Goal: Information Seeking & Learning: Learn about a topic

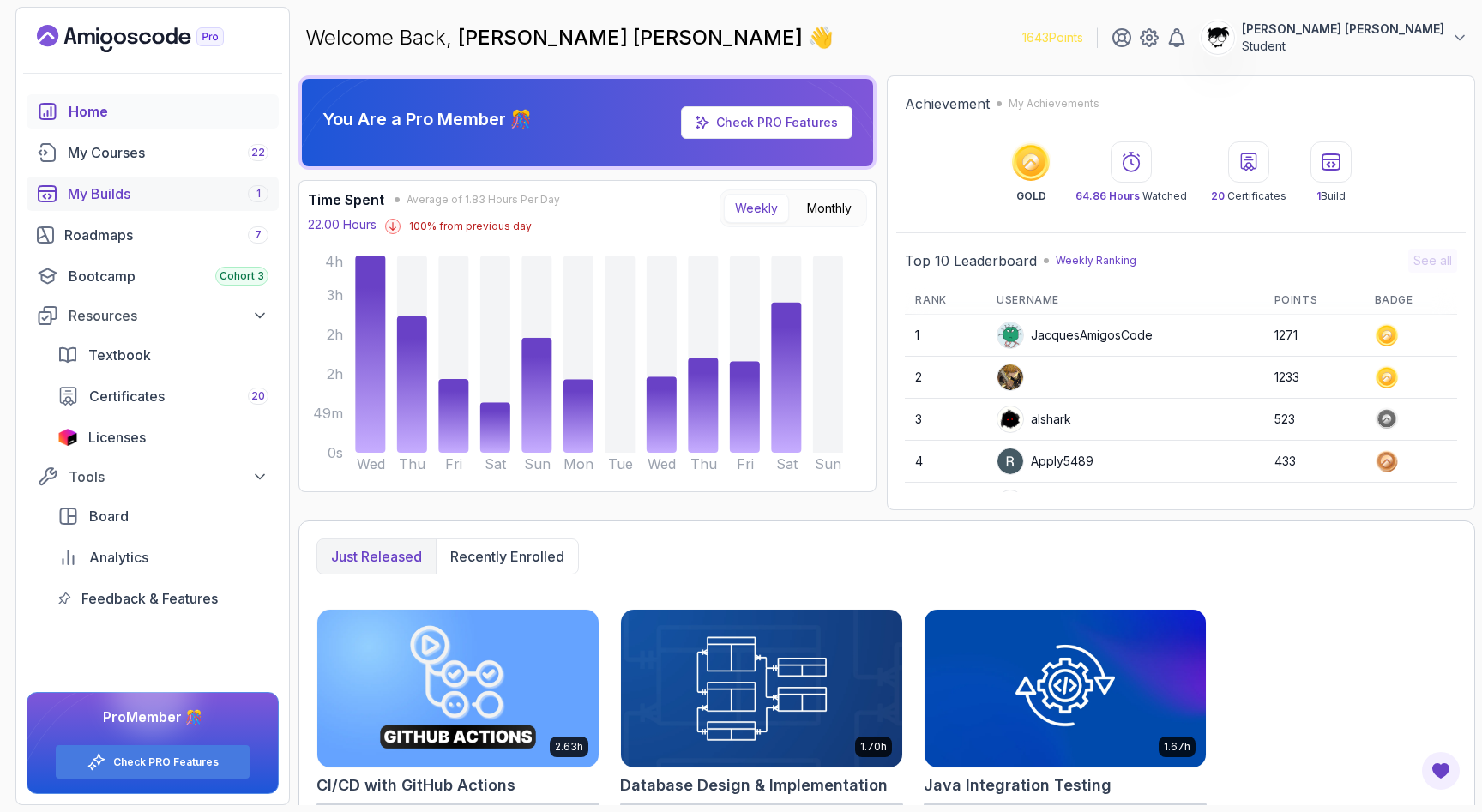
click at [105, 199] on div "My Builds 1" at bounding box center [168, 194] width 201 height 21
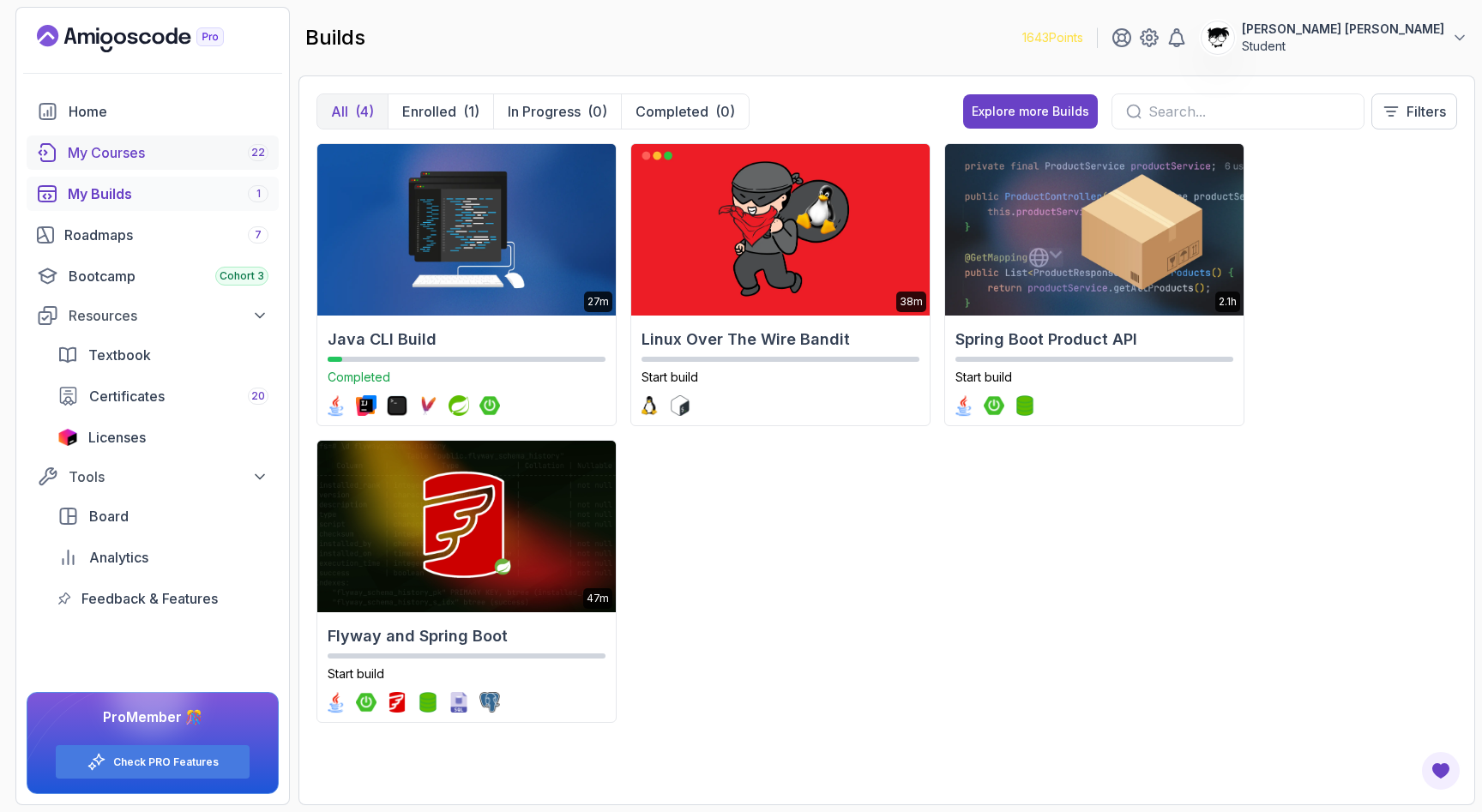
click at [111, 160] on div "My Courses 22" at bounding box center [168, 152] width 201 height 21
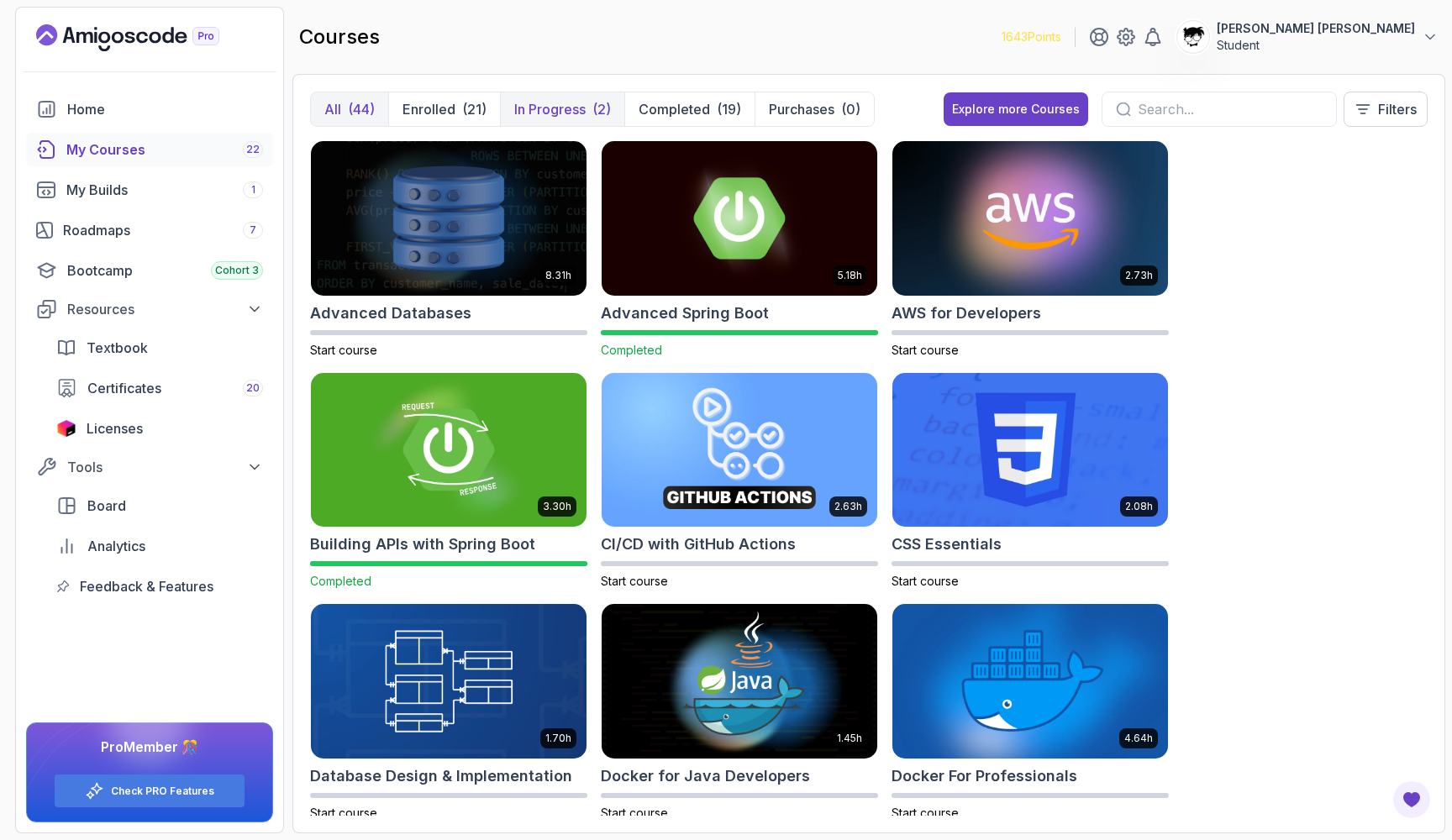
click at [528, 114] on p "In Progress" at bounding box center [550, 109] width 71 height 20
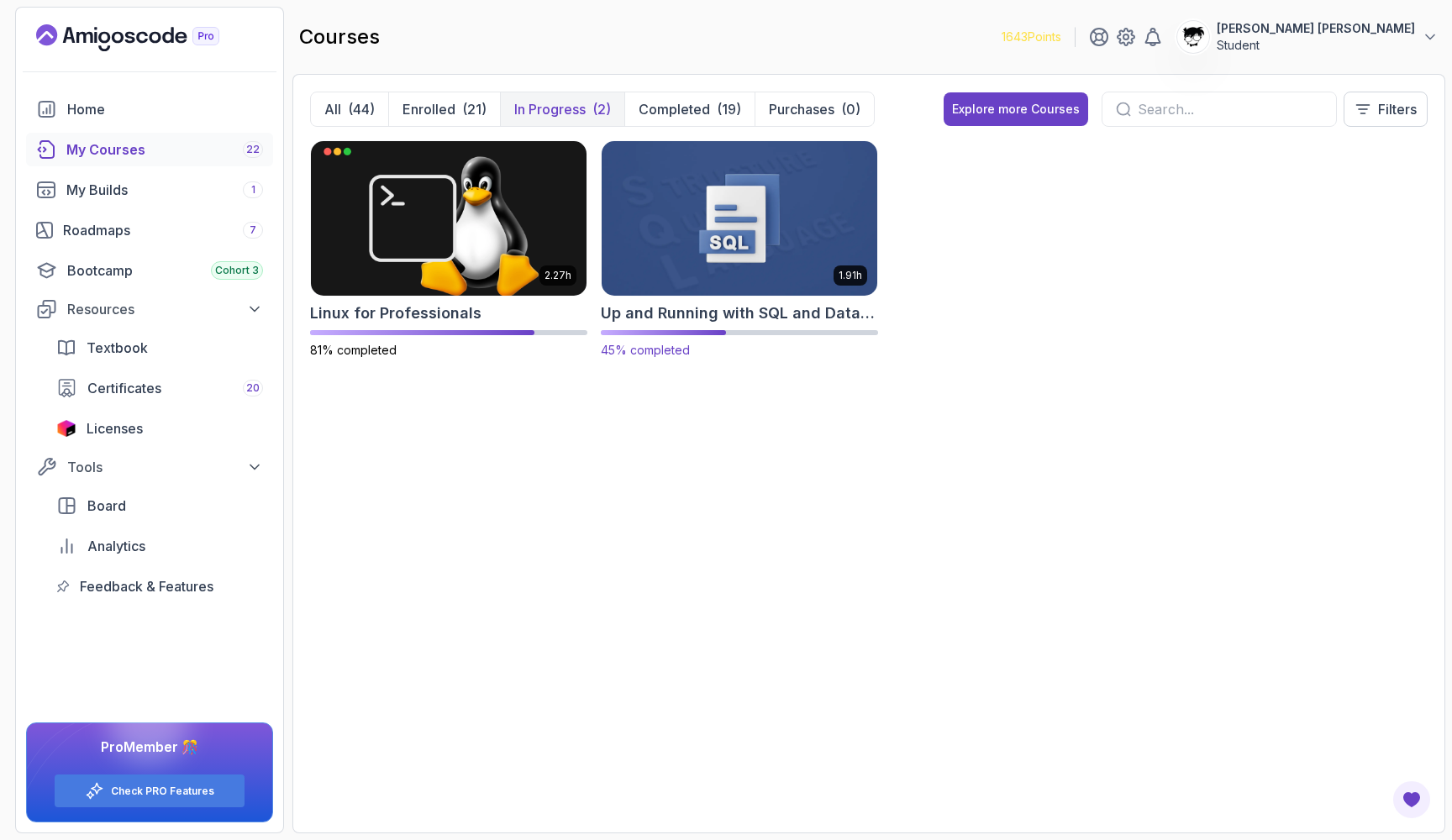
click at [716, 195] on img at bounding box center [739, 217] width 289 height 162
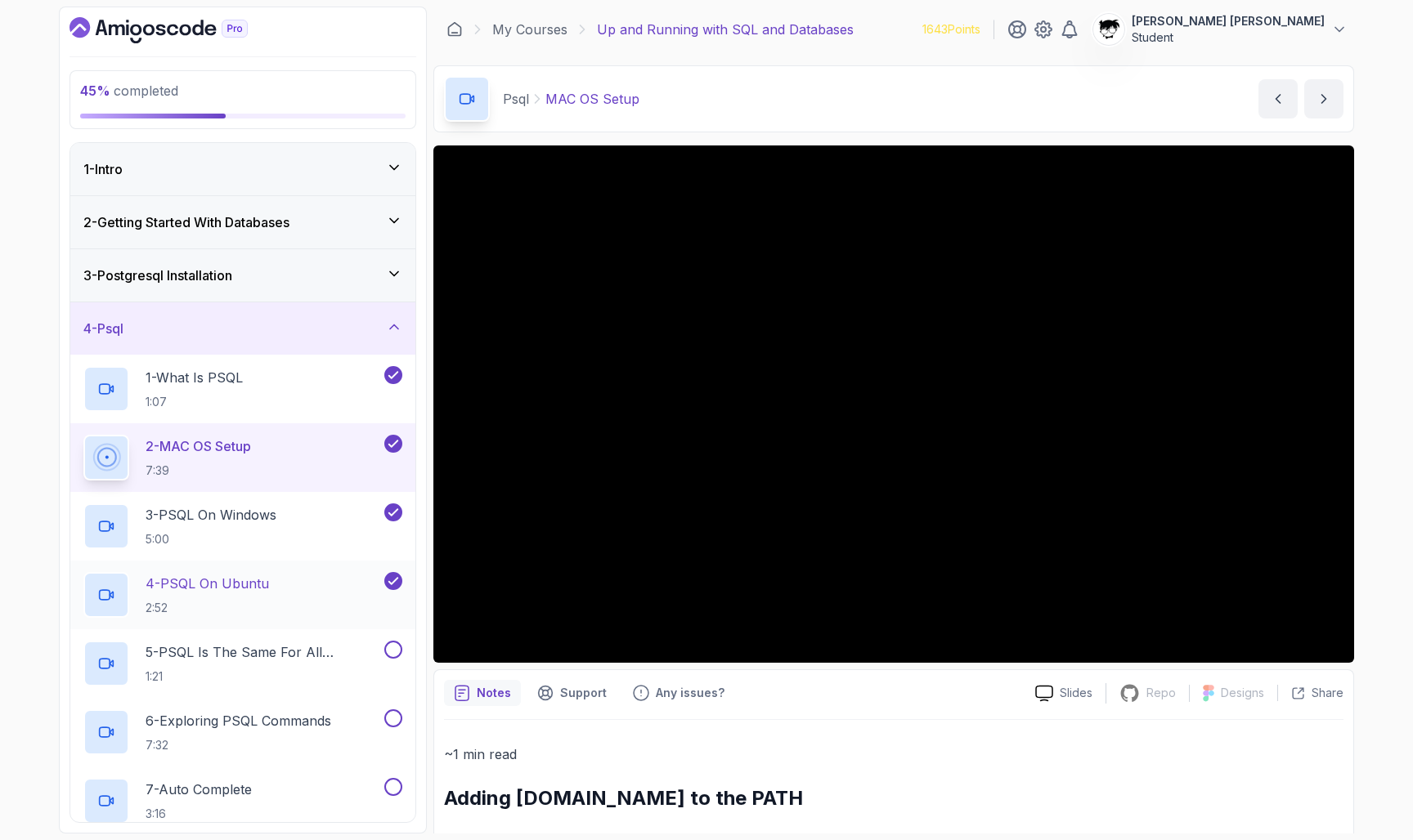
scroll to position [6, 0]
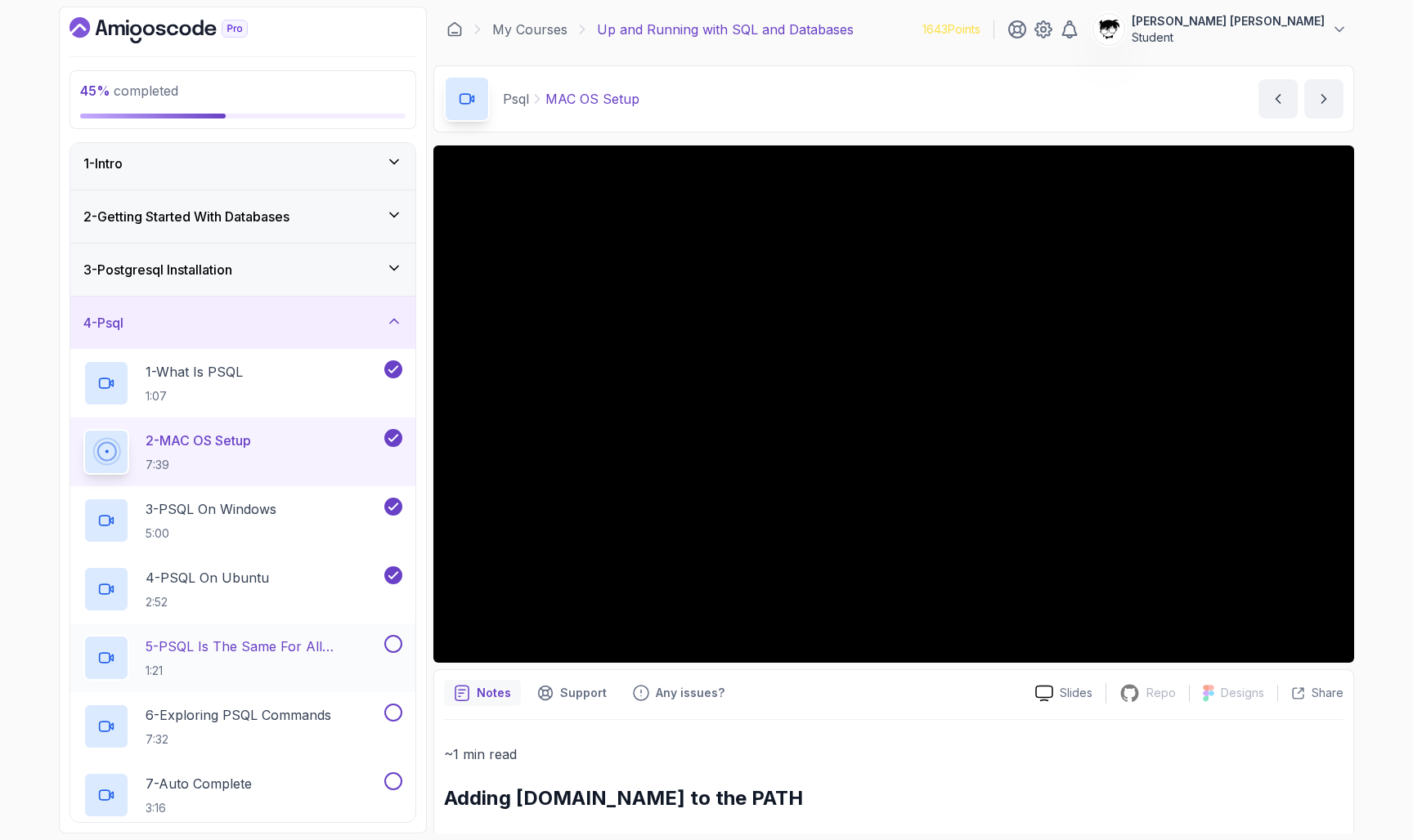
click at [218, 635] on div "5 - PSQL Is The Same For All Operating Systems 1:21" at bounding box center [232, 658] width 298 height 45
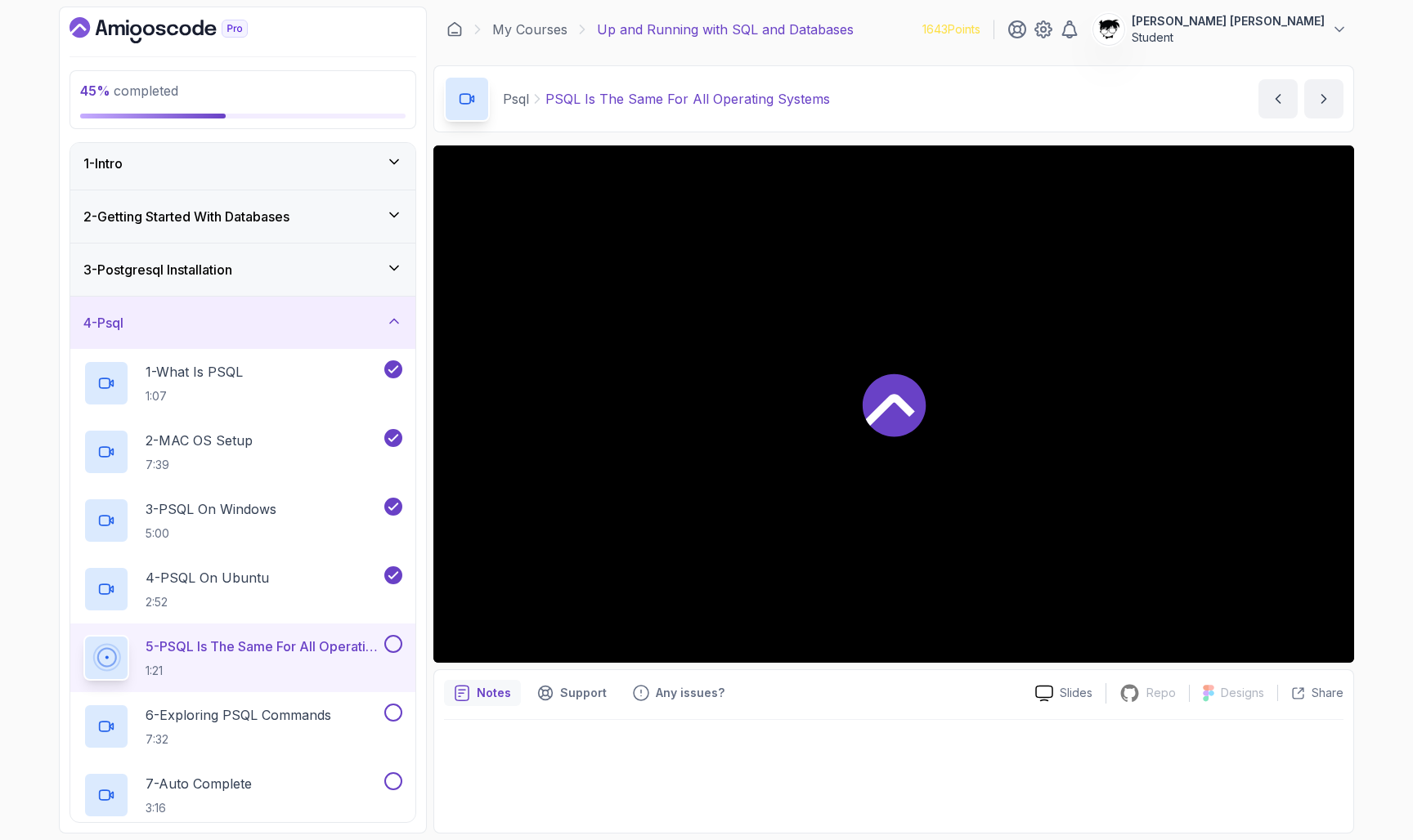
click at [204, 654] on p "5 - PSQL Is The Same For All Operating Systems" at bounding box center [262, 647] width 235 height 20
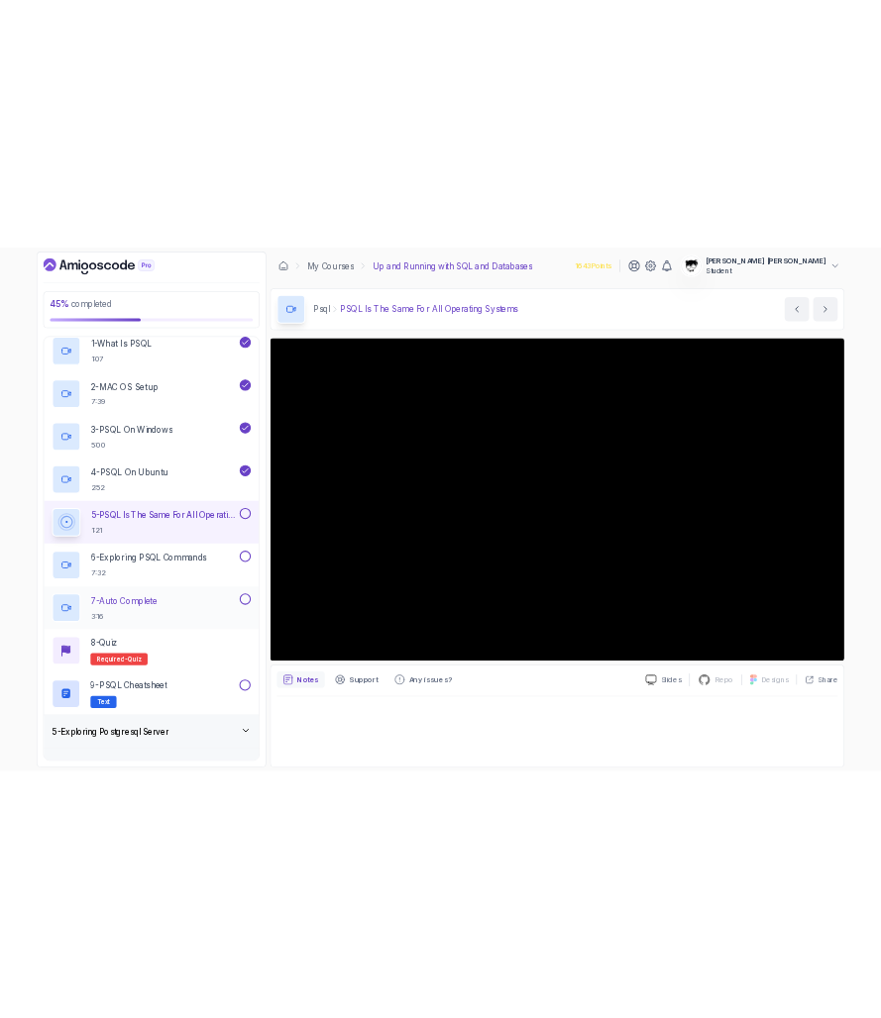
scroll to position [258, 0]
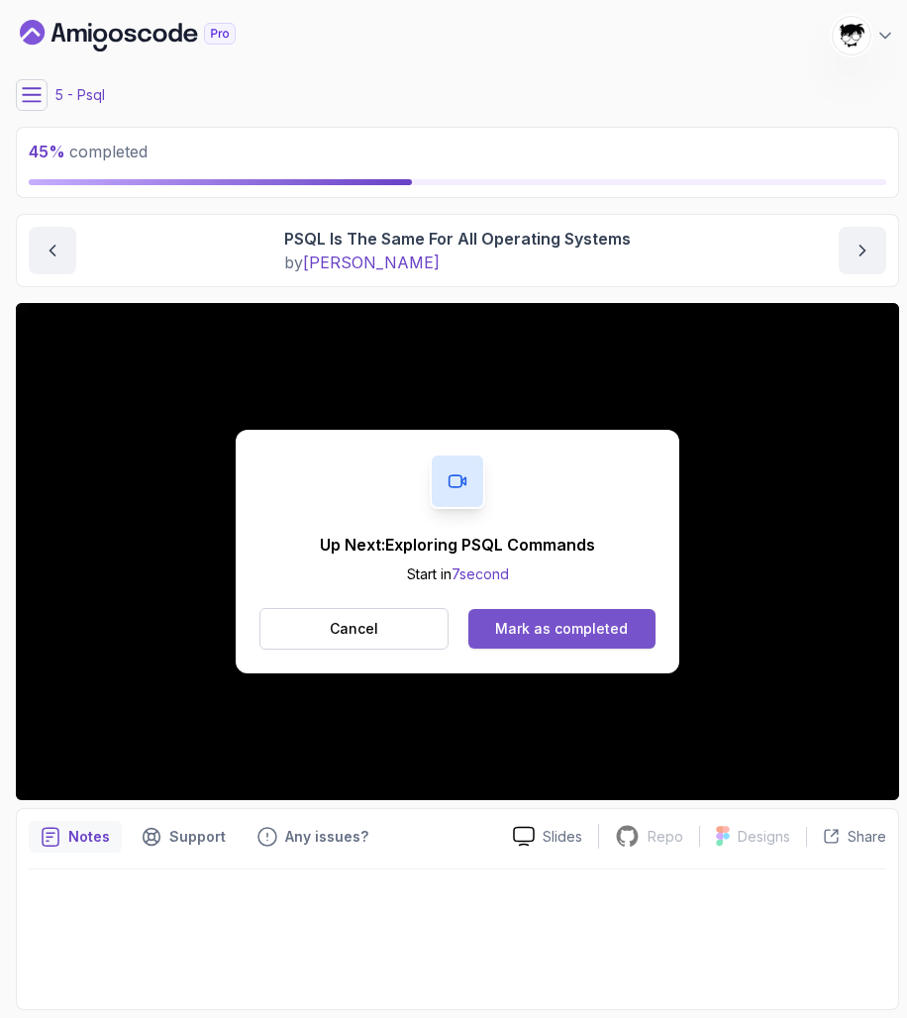
click at [506, 617] on button "Mark as completed" at bounding box center [562, 629] width 187 height 40
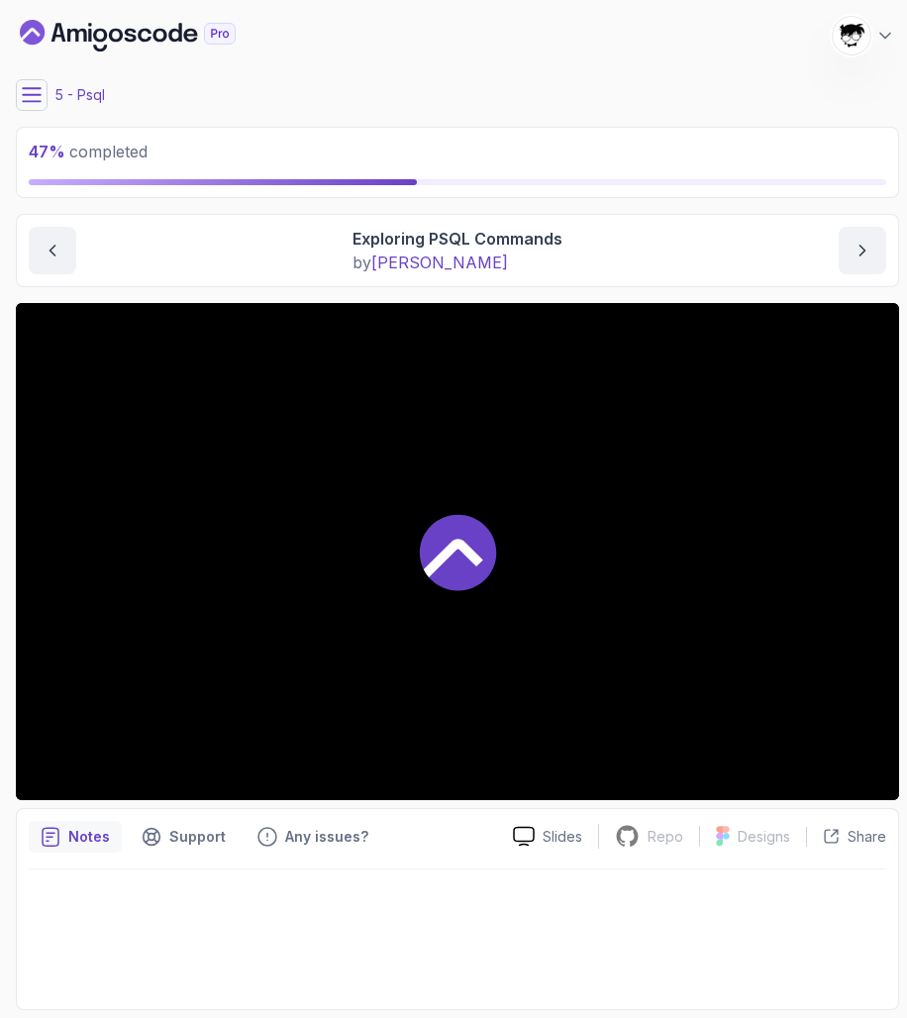
click at [292, 528] on div at bounding box center [458, 551] width 884 height 497
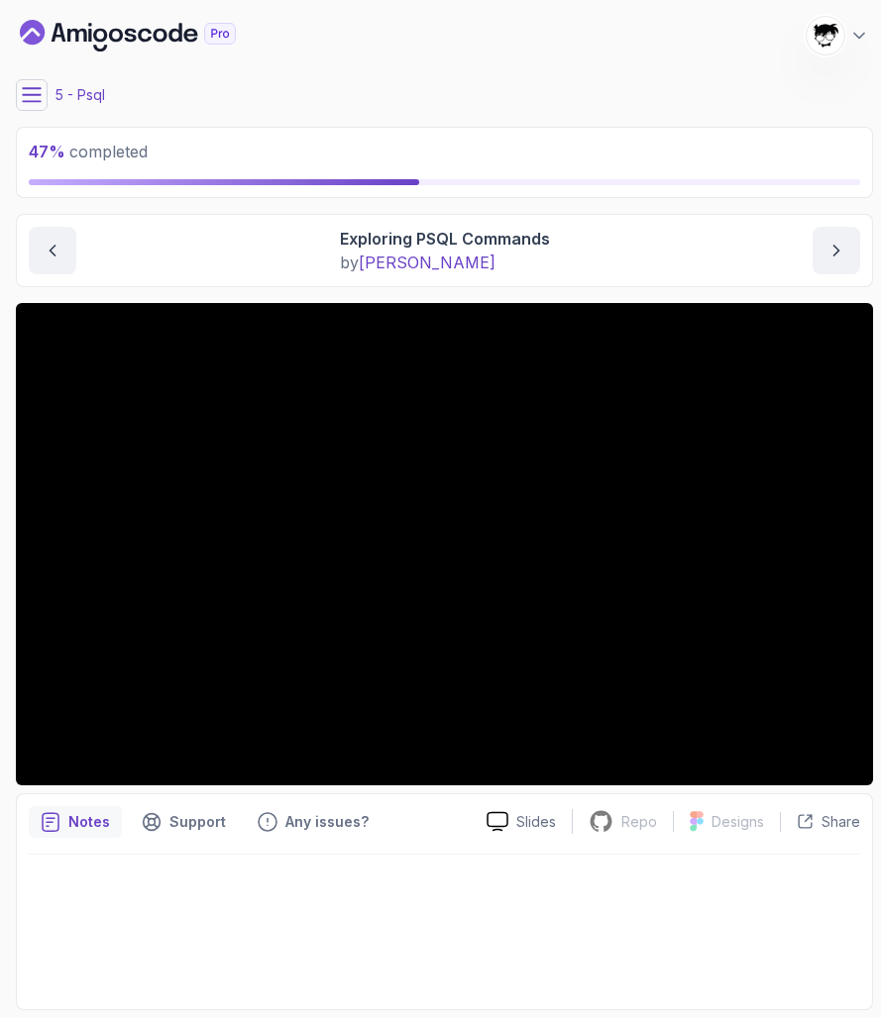
click at [36, 80] on button at bounding box center [32, 95] width 32 height 32
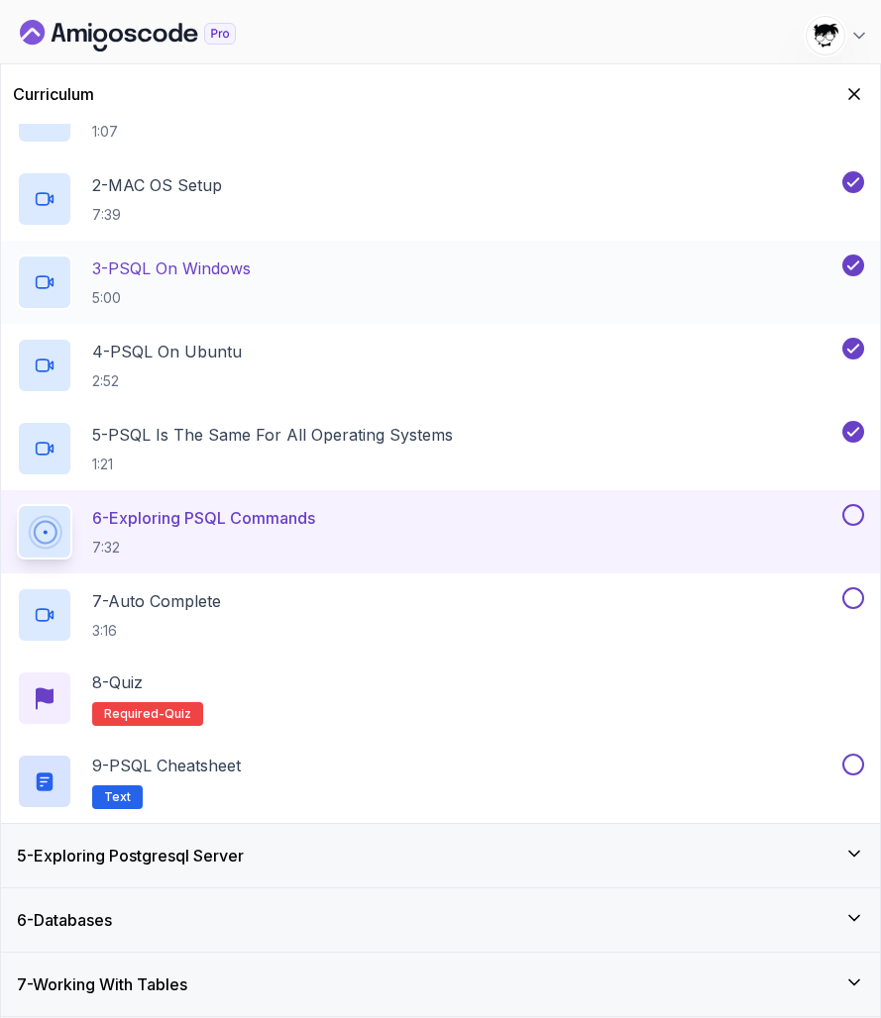
scroll to position [306, 0]
click at [848, 97] on icon "Hide Curriculum for mobile" at bounding box center [854, 94] width 22 height 22
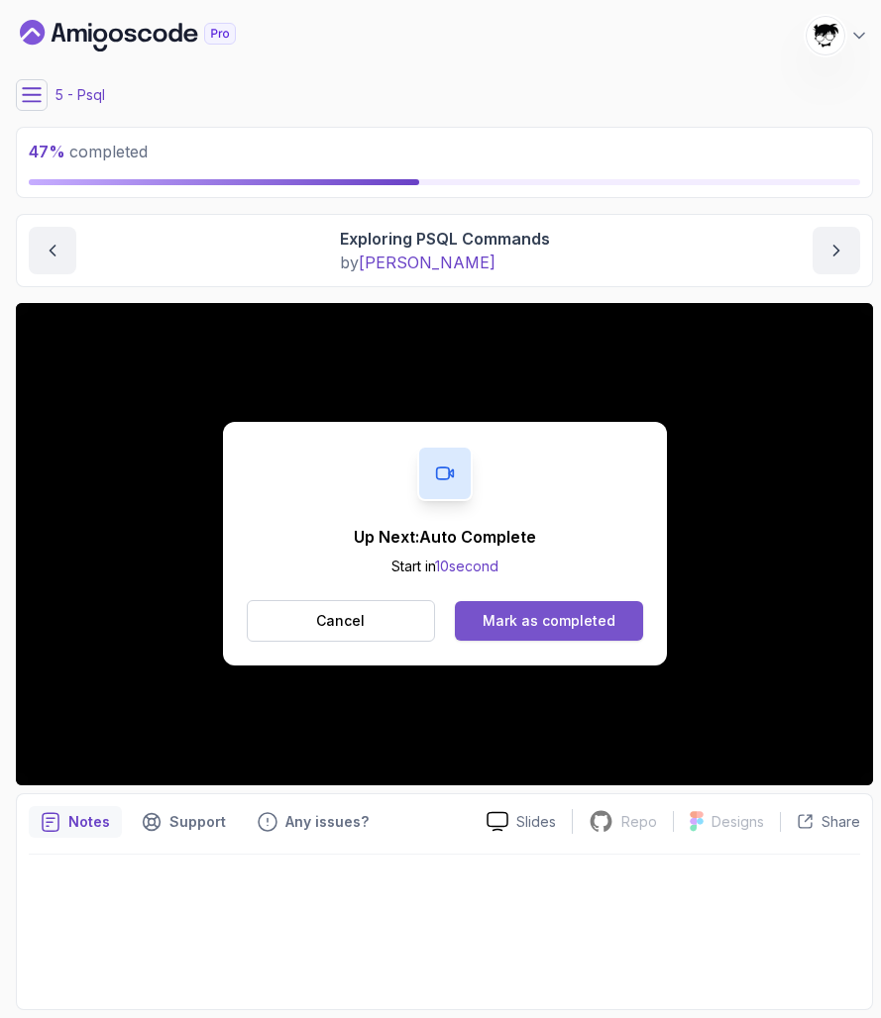
click at [529, 623] on div "Mark as completed" at bounding box center [548, 621] width 133 height 20
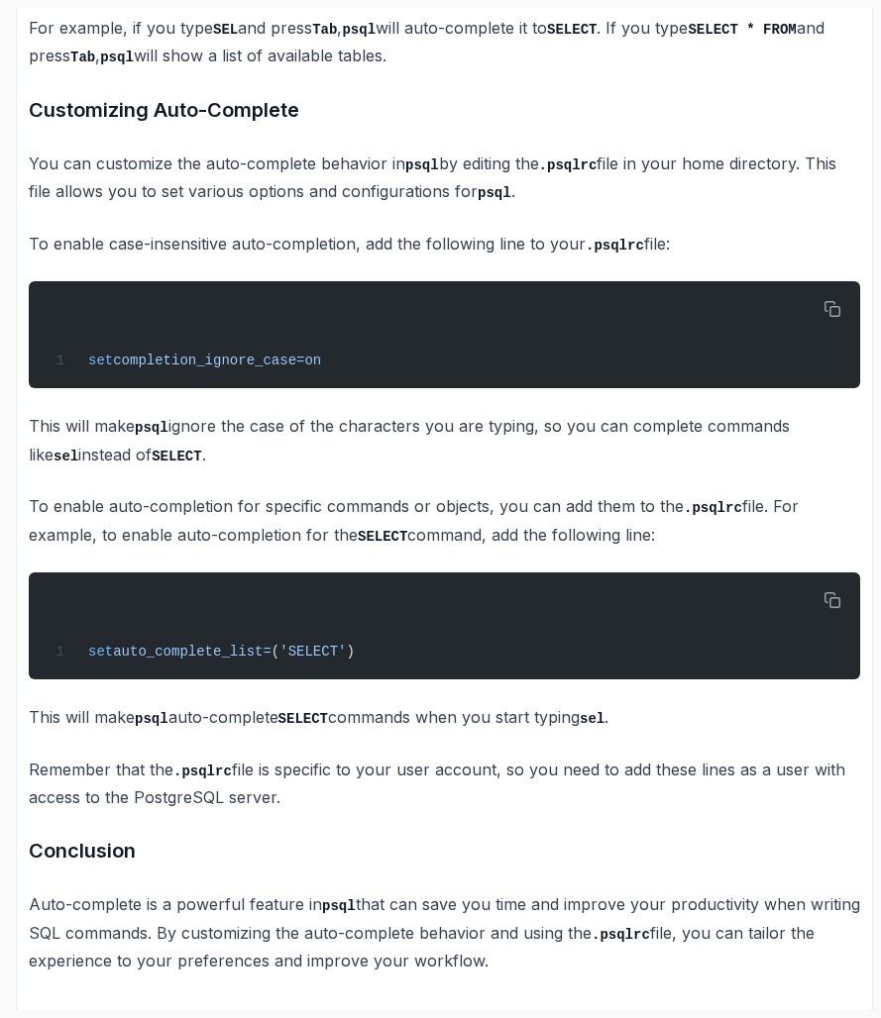
scroll to position [1191, 0]
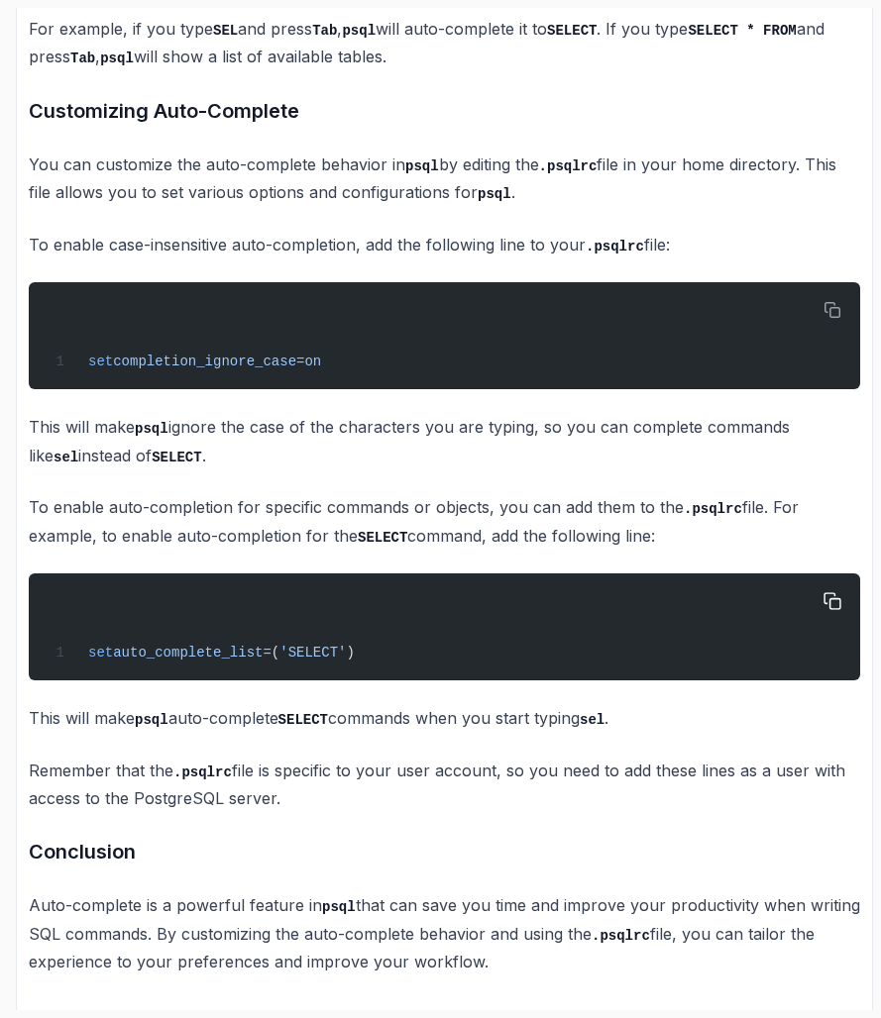
click at [58, 609] on div "set auto_complete_list = ( 'SELECT' )" at bounding box center [444, 626] width 799 height 83
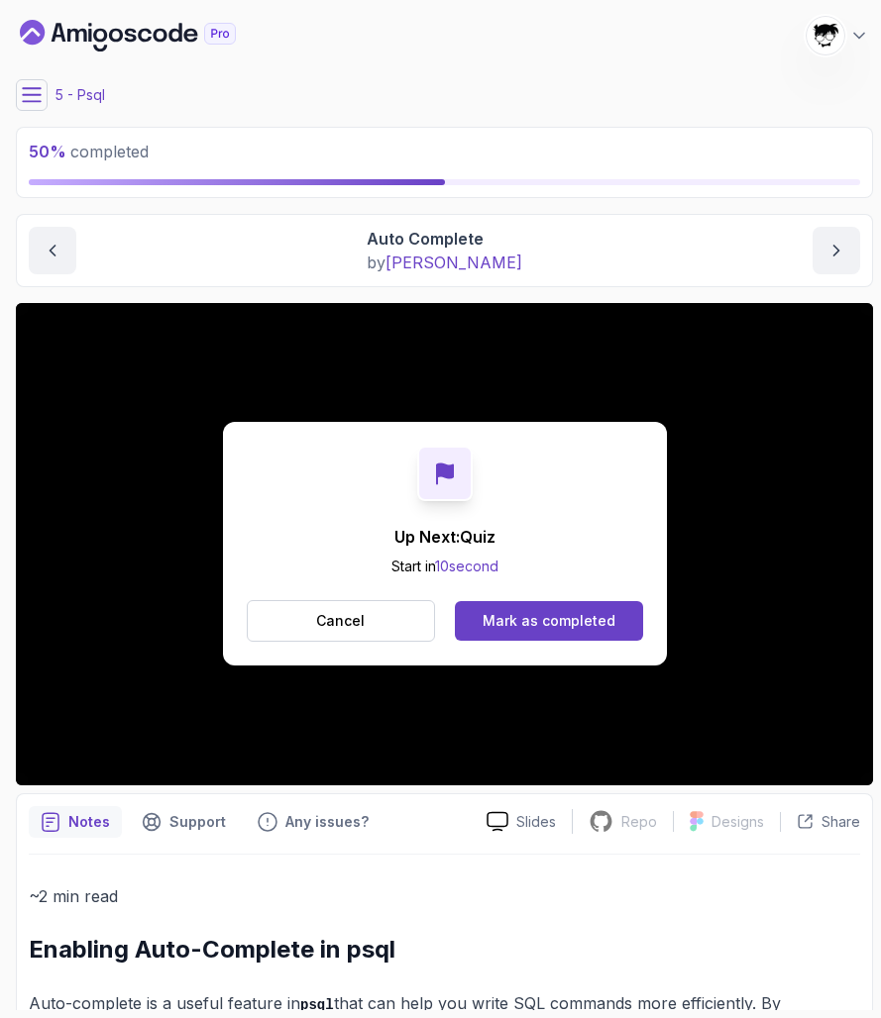
scroll to position [0, 0]
click at [319, 622] on p "Cancel" at bounding box center [340, 621] width 49 height 20
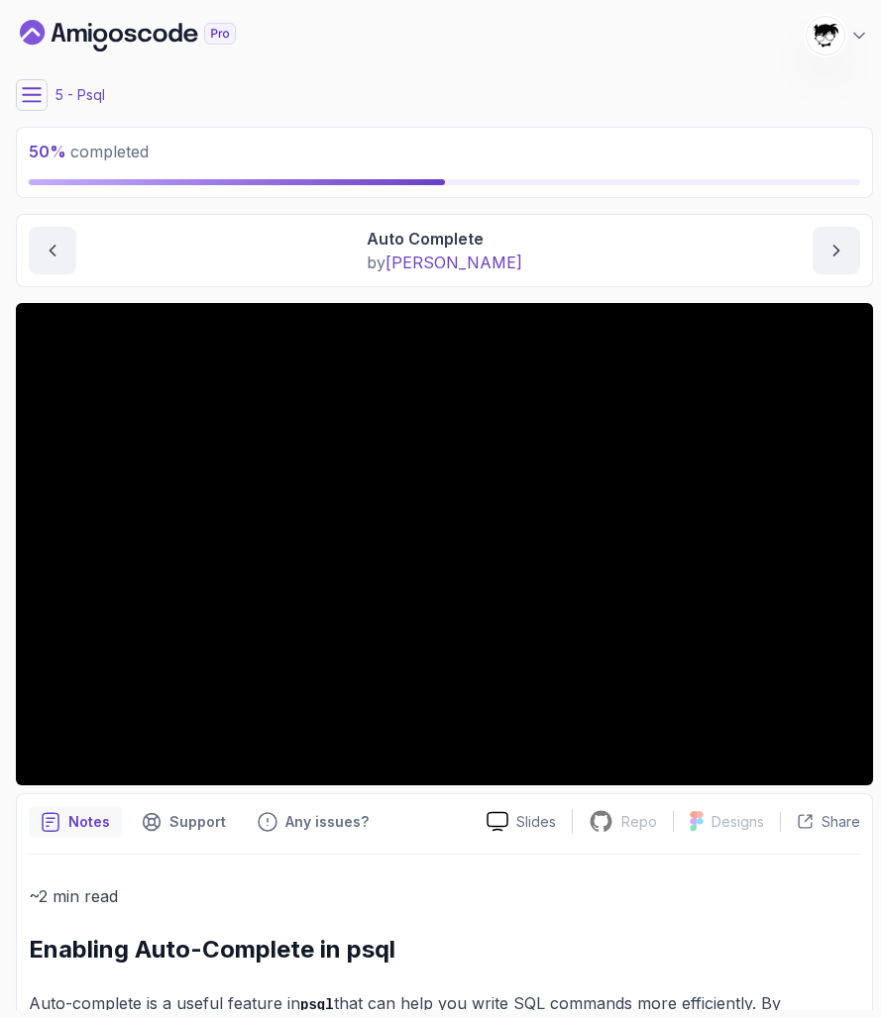
click at [48, 105] on div "5 - Psql" at bounding box center [444, 95] width 857 height 32
click at [32, 100] on icon at bounding box center [32, 95] width 20 height 20
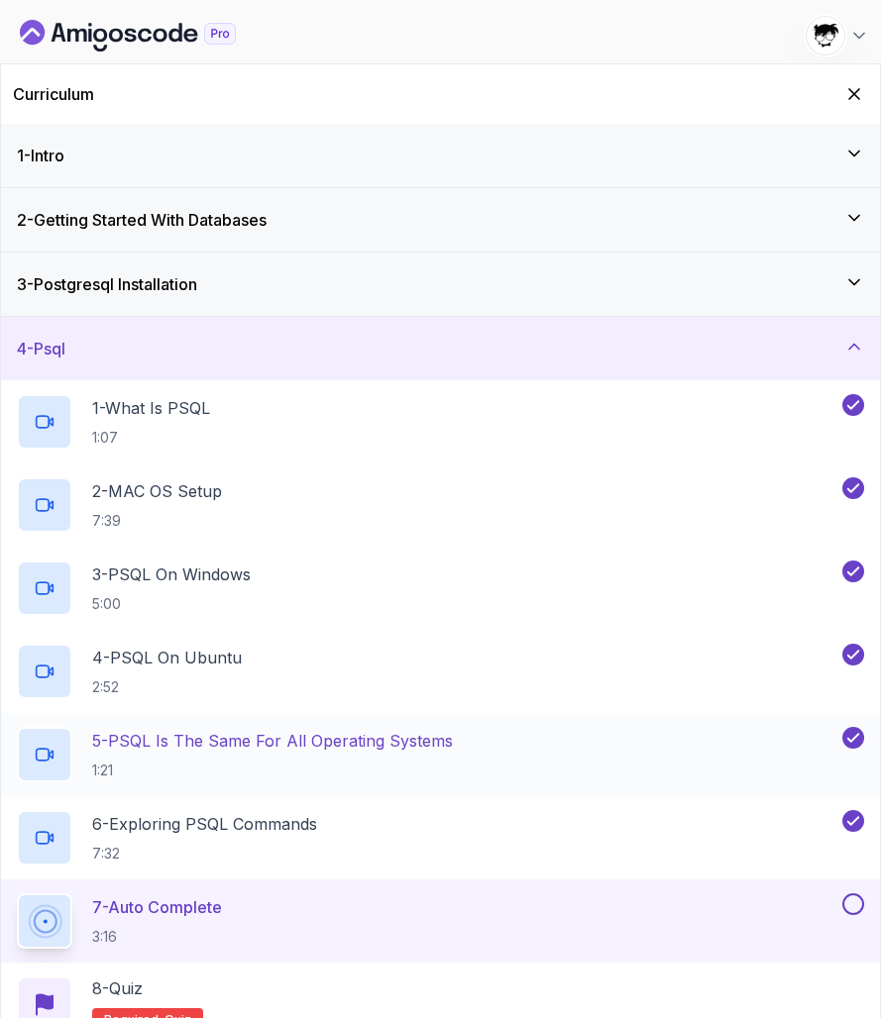
scroll to position [103, 0]
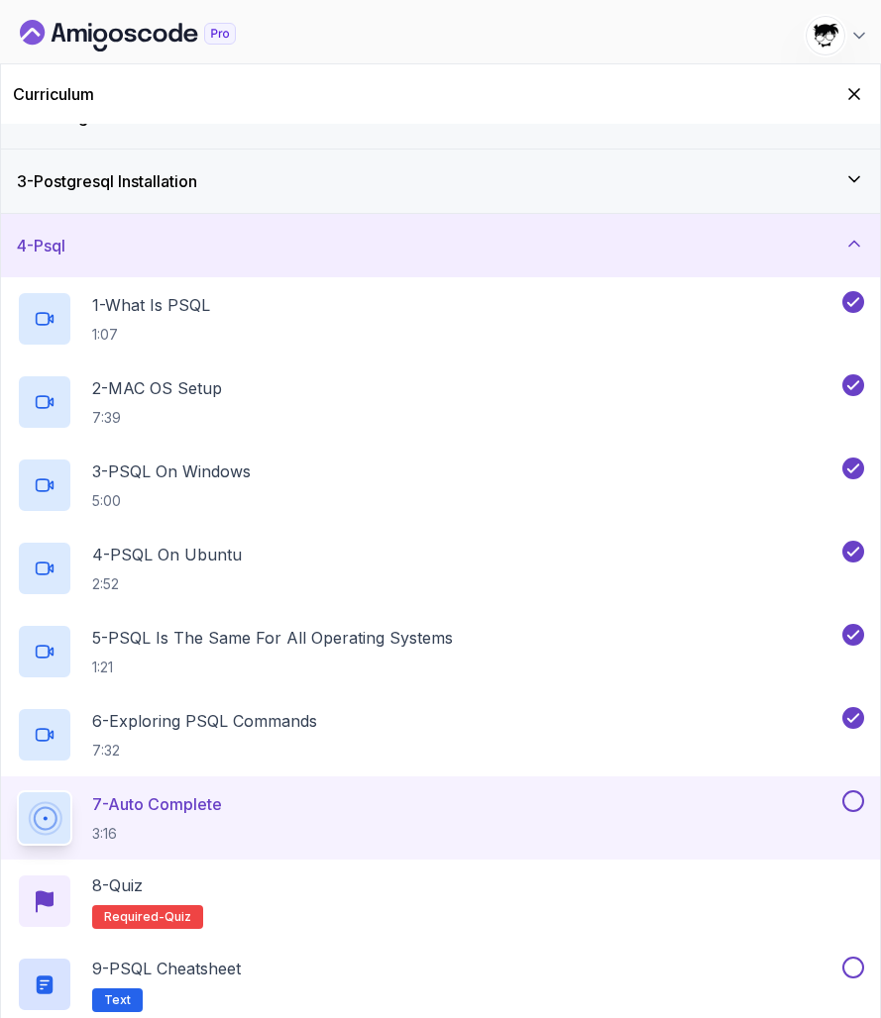
click at [850, 806] on button at bounding box center [853, 802] width 22 height 22
click at [787, 883] on div "8 - Quiz Required- quiz" at bounding box center [440, 901] width 847 height 55
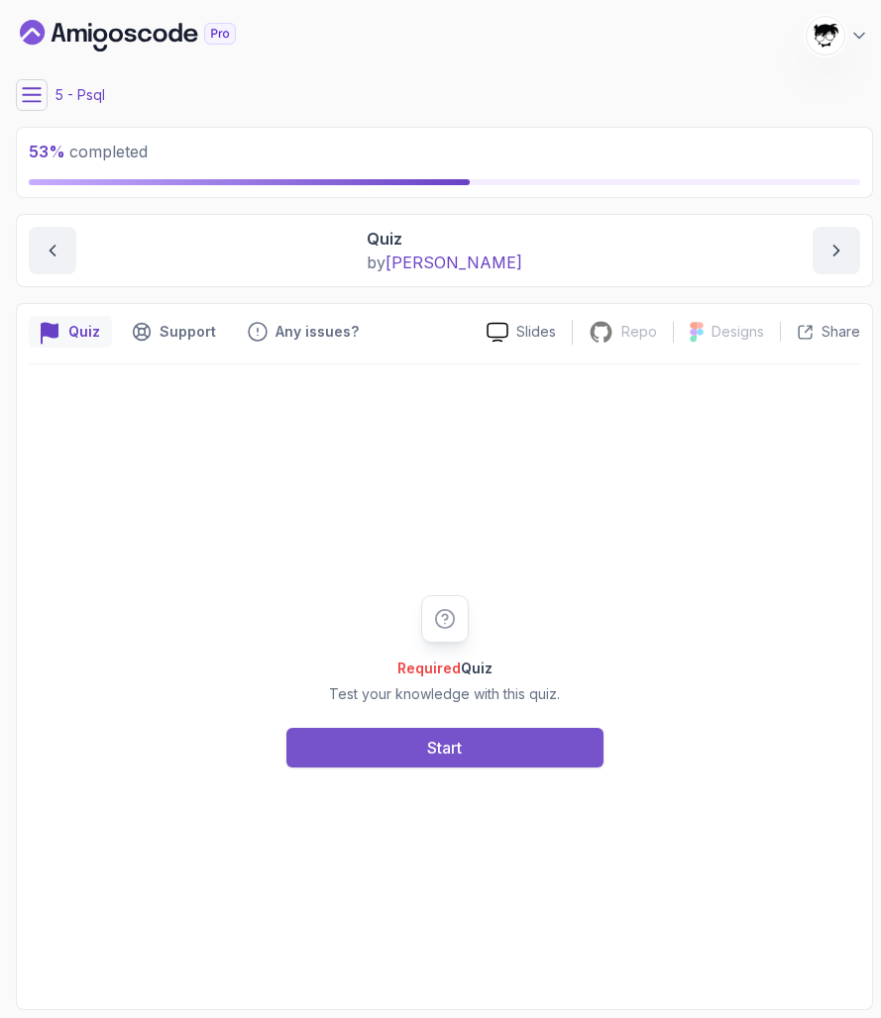
click at [494, 737] on button "Start" at bounding box center [444, 748] width 317 height 40
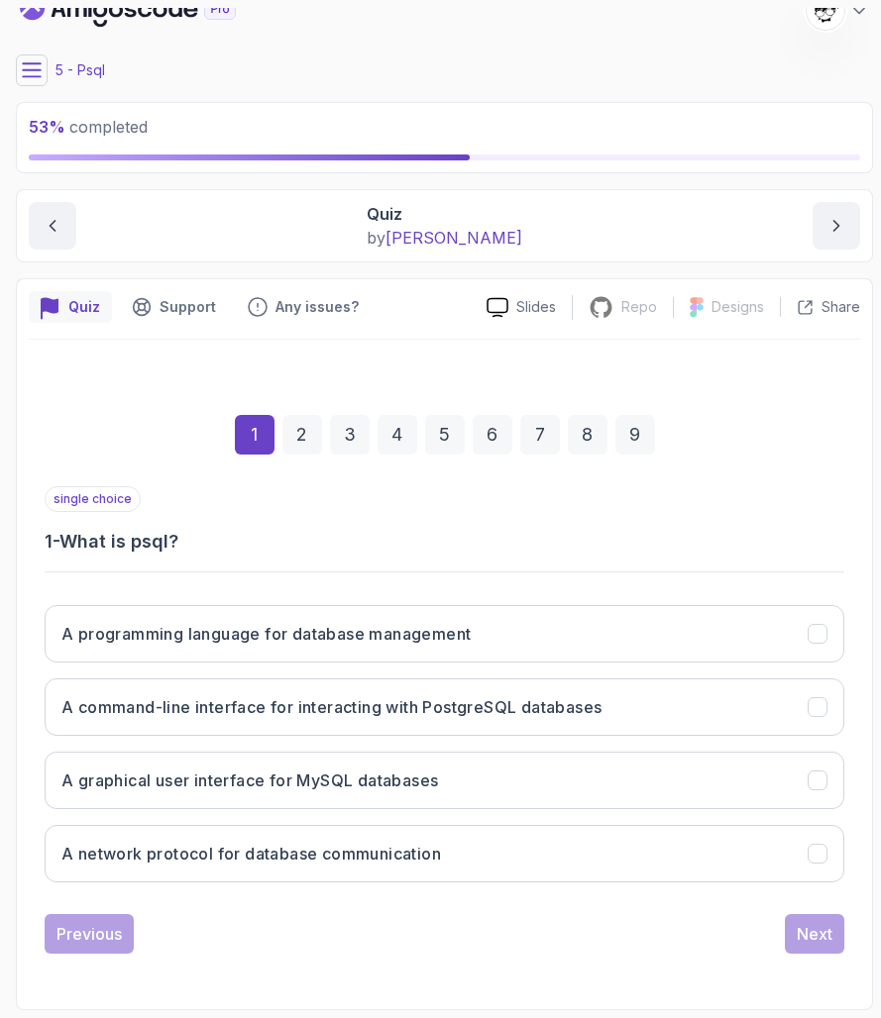
scroll to position [25, 0]
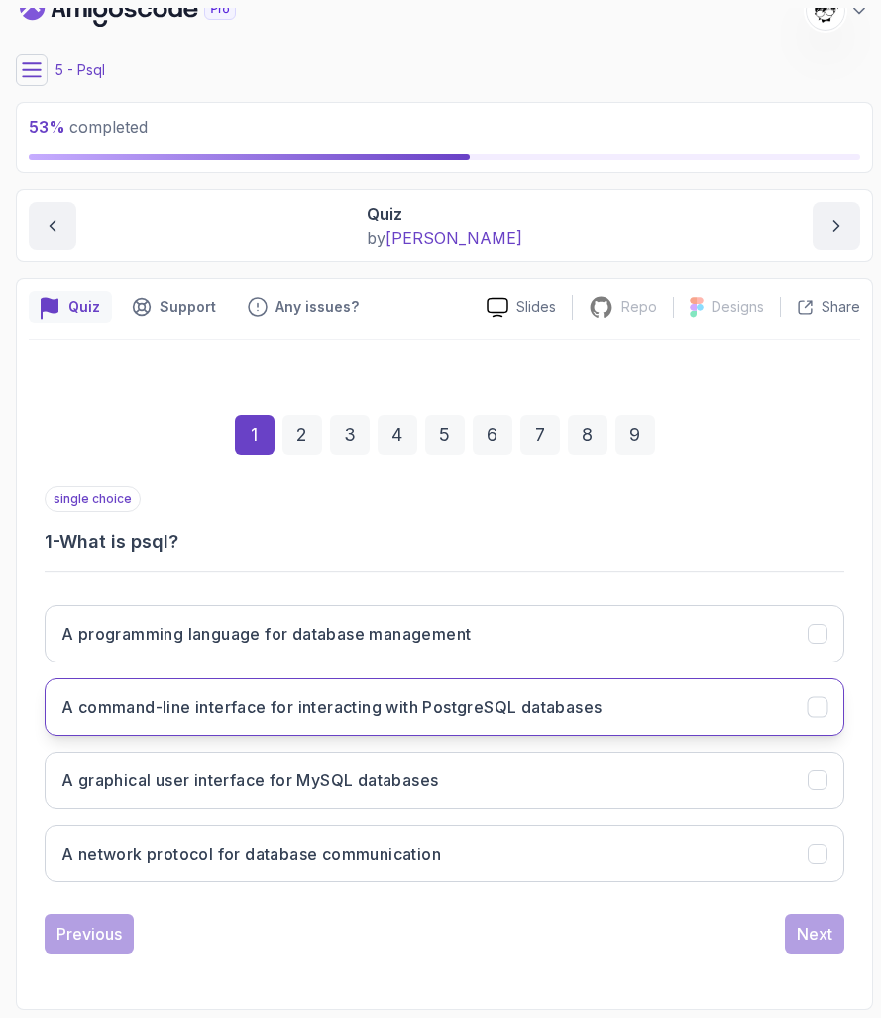
click at [487, 718] on h3 "A command-line interface for interacting with PostgreSQL databases" at bounding box center [331, 707] width 540 height 24
click at [799, 937] on div "Next" at bounding box center [814, 934] width 36 height 24
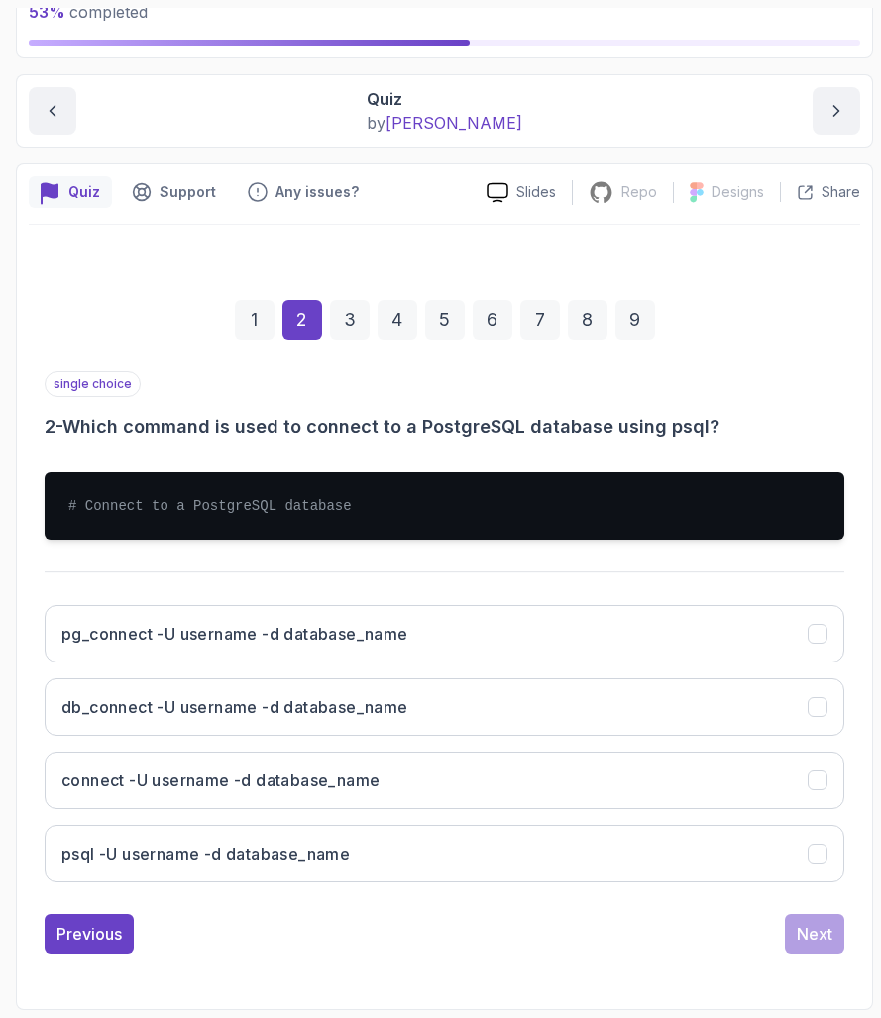
scroll to position [140, 0]
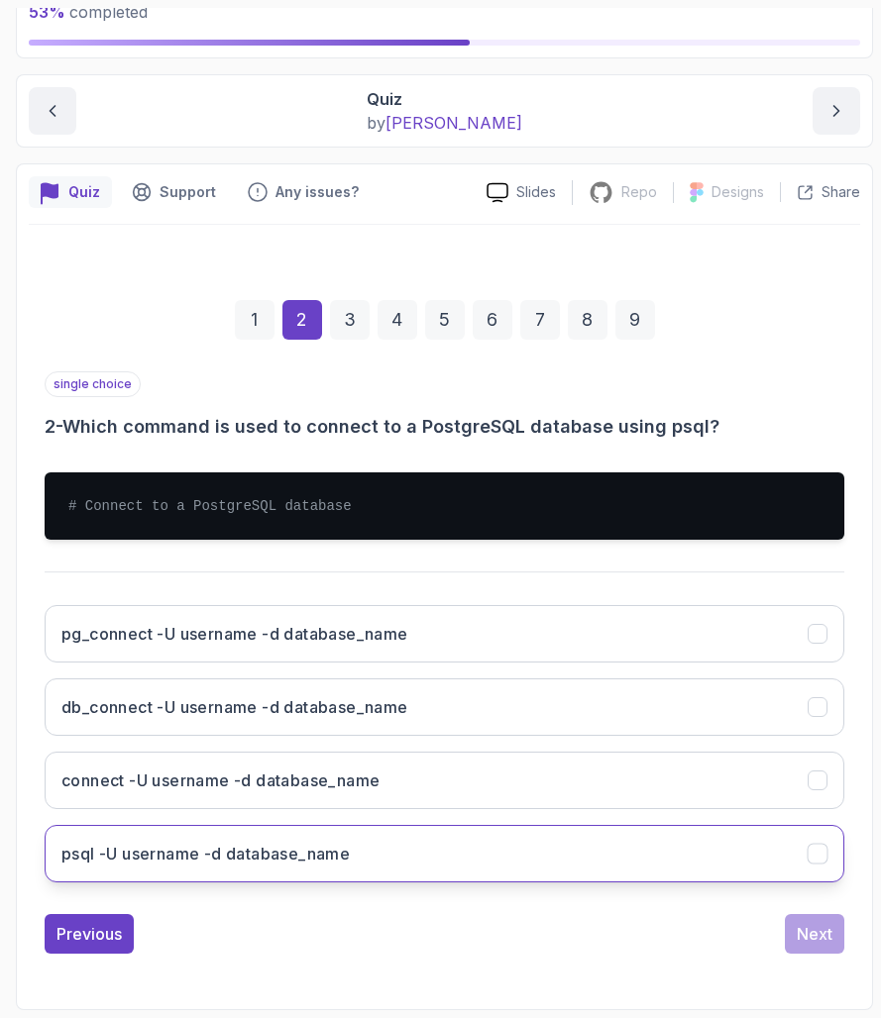
click at [145, 853] on h3 "psql -U username -d database_name" at bounding box center [205, 854] width 288 height 24
click at [807, 936] on div "Next" at bounding box center [814, 934] width 36 height 24
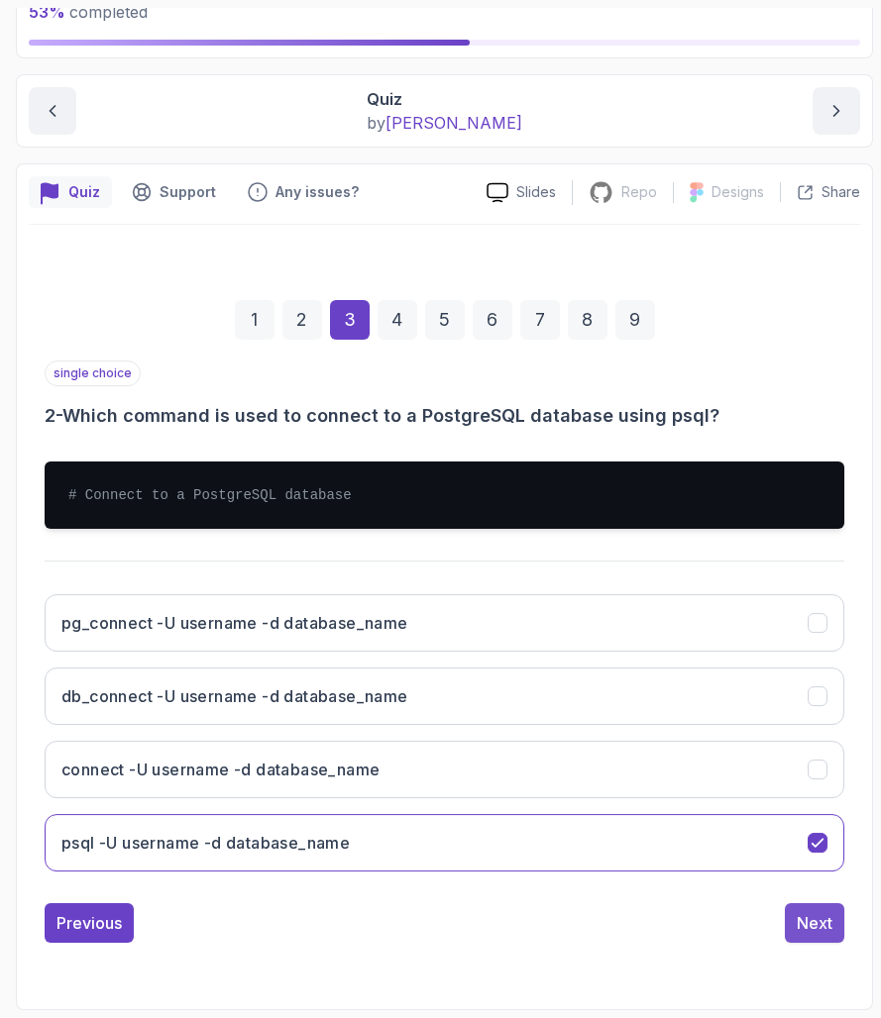
scroll to position [25, 0]
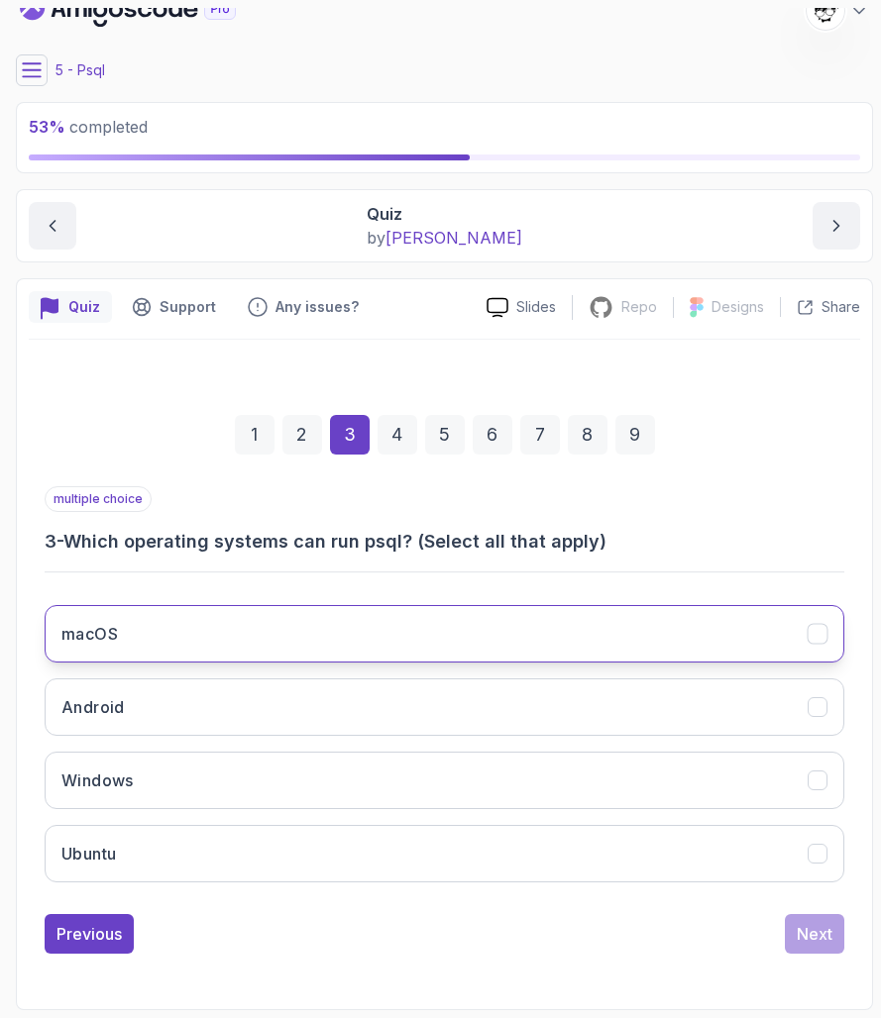
click at [360, 638] on button "macOS" at bounding box center [444, 633] width 799 height 57
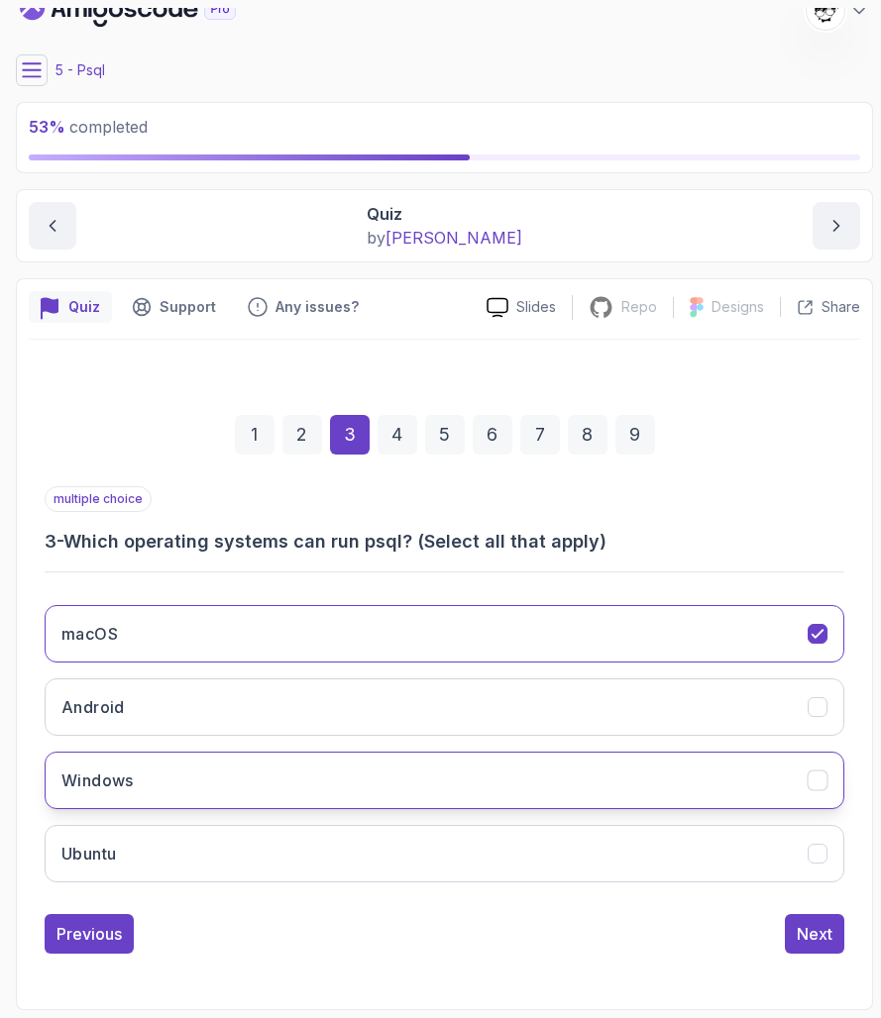
click at [322, 757] on button "Windows" at bounding box center [444, 780] width 799 height 57
click at [310, 824] on div "macOS Android Windows Ubuntu" at bounding box center [444, 743] width 799 height 309
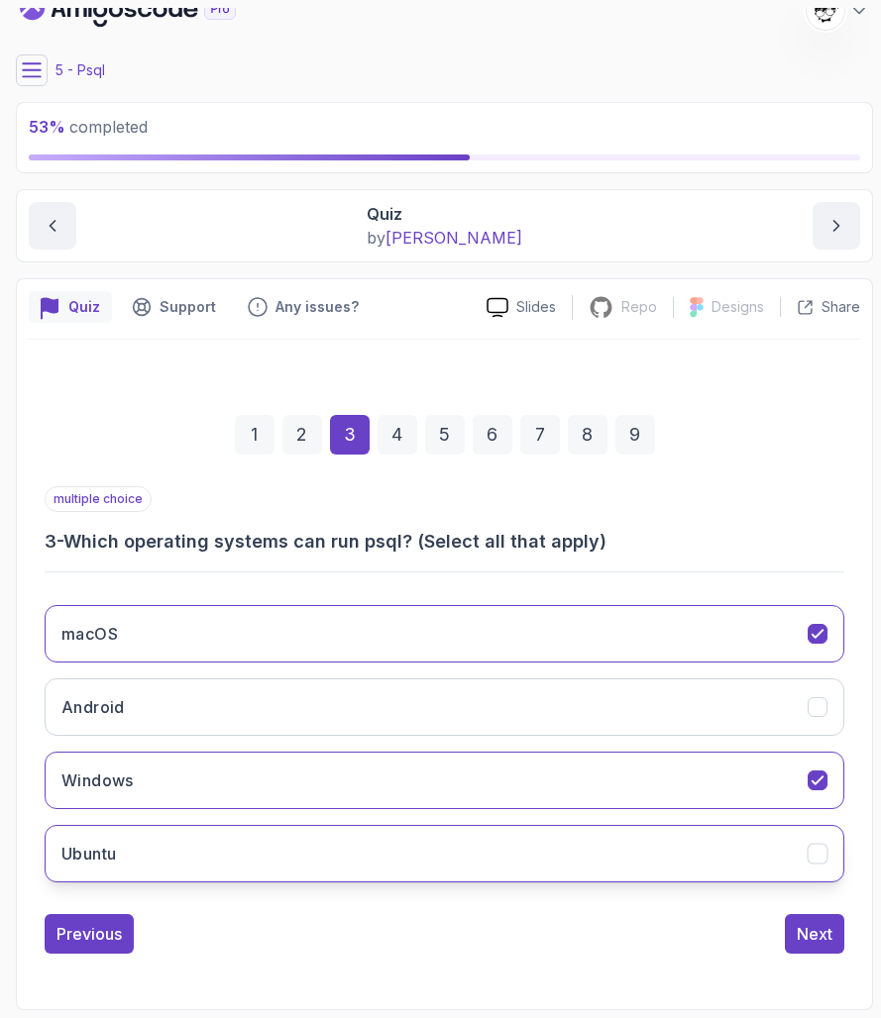
click at [311, 841] on button "Ubuntu" at bounding box center [444, 853] width 799 height 57
click at [805, 922] on div "Next" at bounding box center [814, 934] width 36 height 24
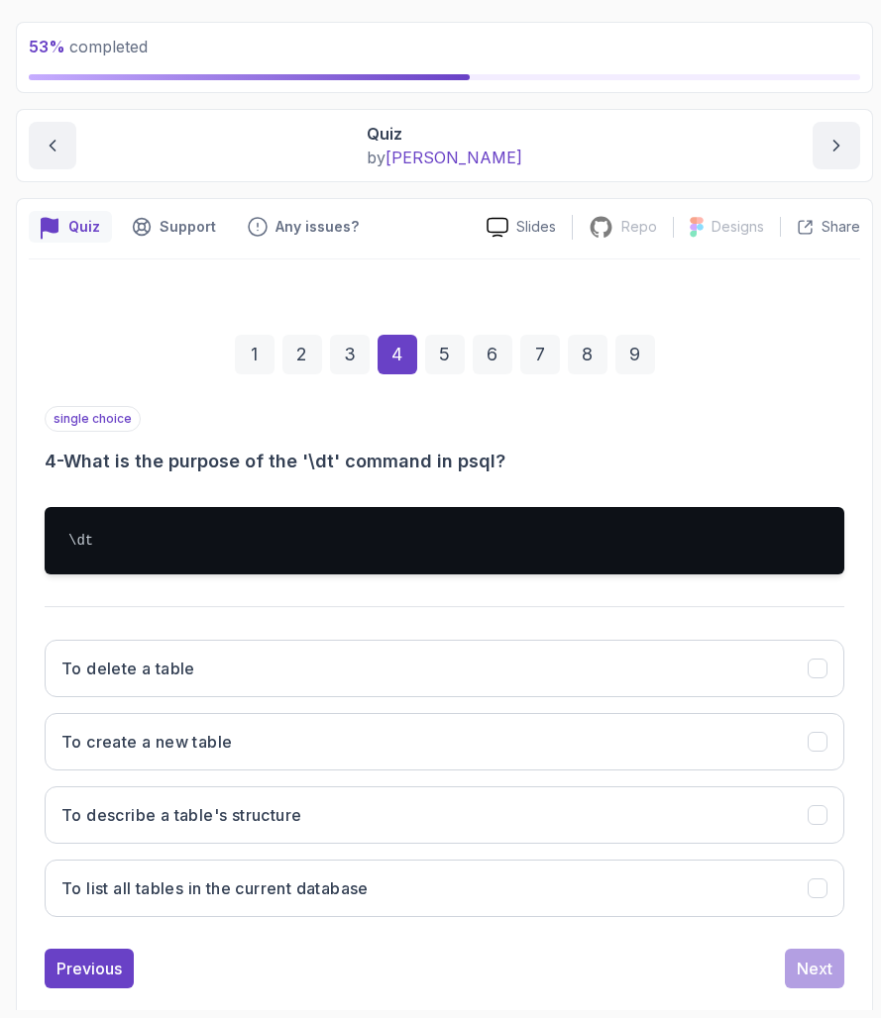
scroll to position [136, 0]
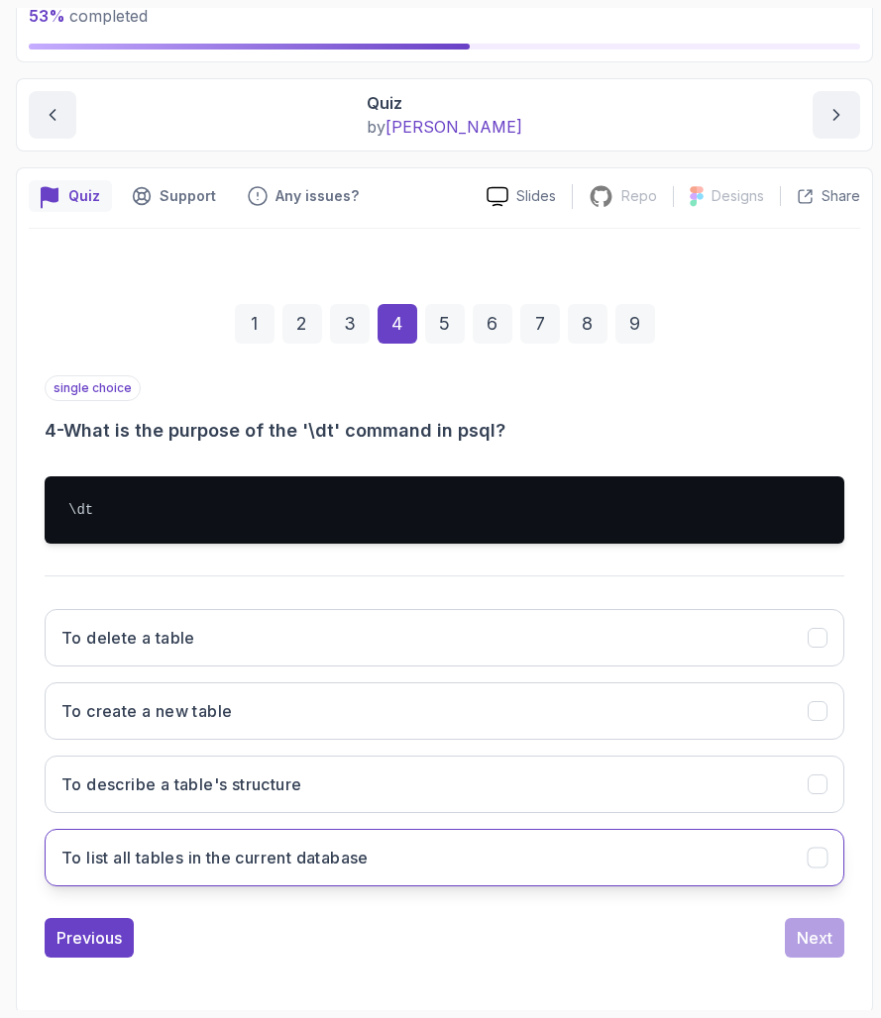
click at [195, 866] on h3 "To list all tables in the current database" at bounding box center [214, 858] width 307 height 24
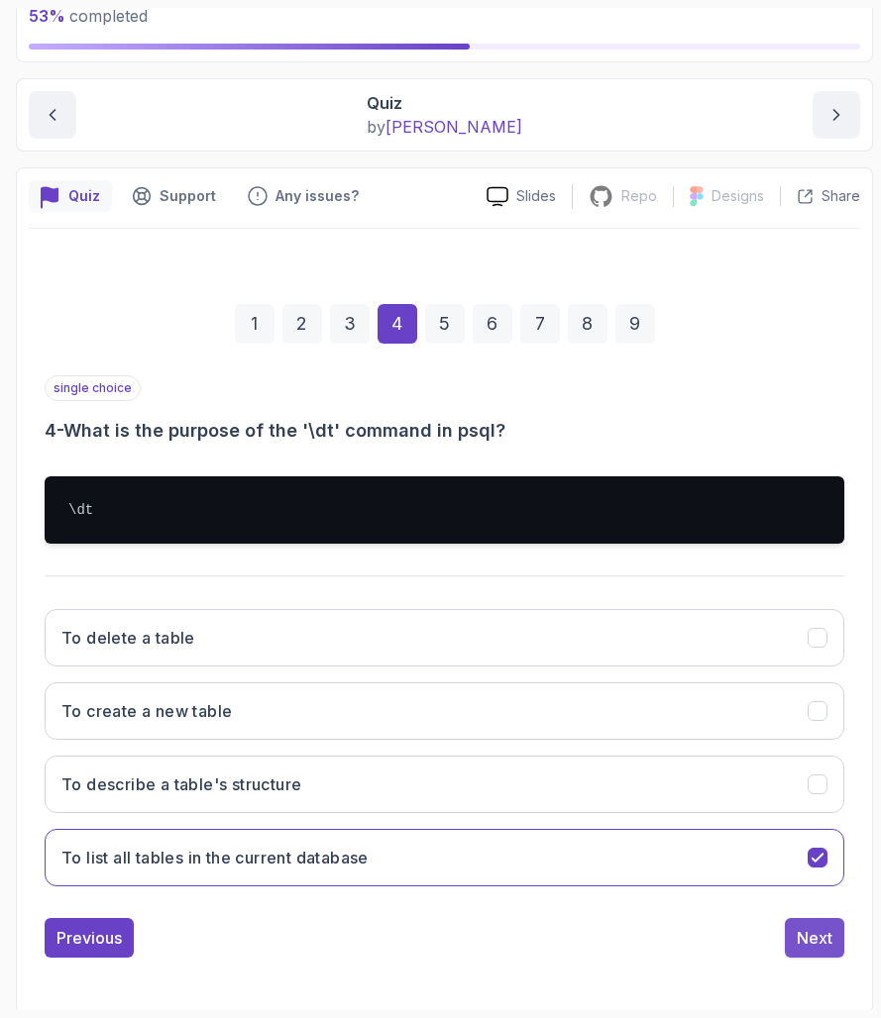
click at [836, 937] on button "Next" at bounding box center [814, 938] width 59 height 40
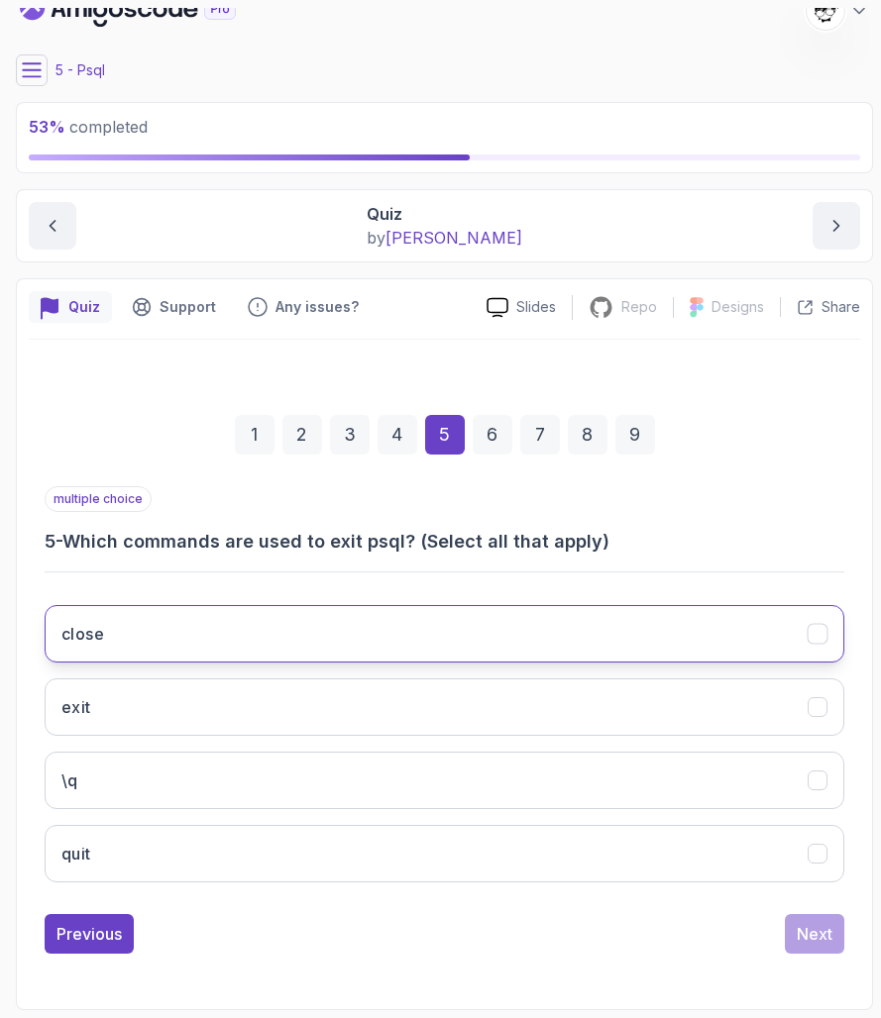
scroll to position [0, 0]
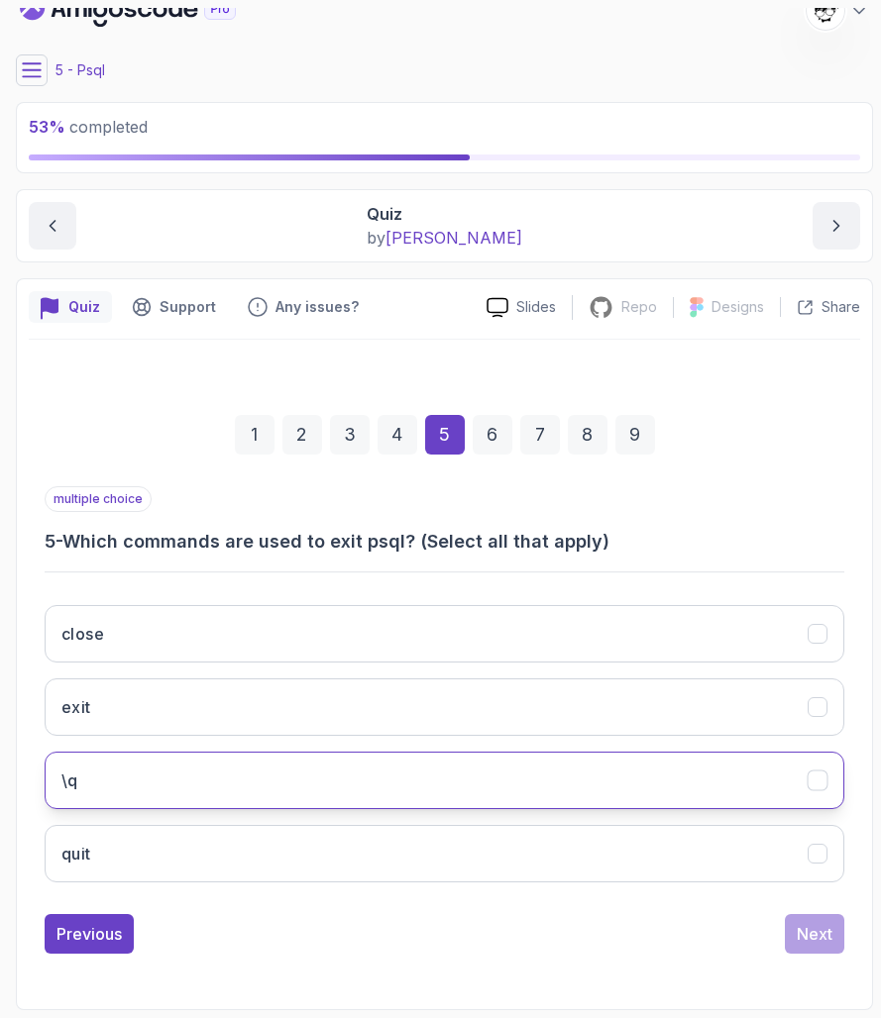
click at [85, 780] on button "\q" at bounding box center [444, 780] width 799 height 57
click at [809, 937] on div "Next" at bounding box center [814, 934] width 36 height 24
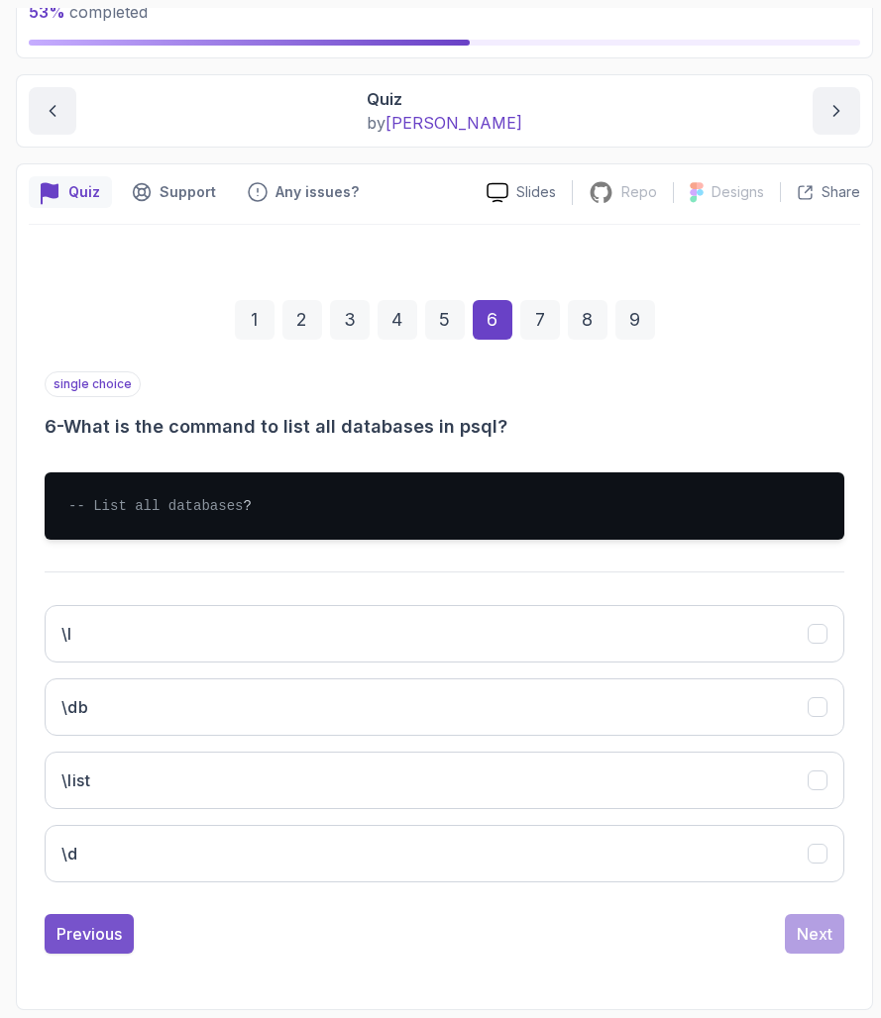
click at [98, 937] on div "Previous" at bounding box center [88, 934] width 65 height 24
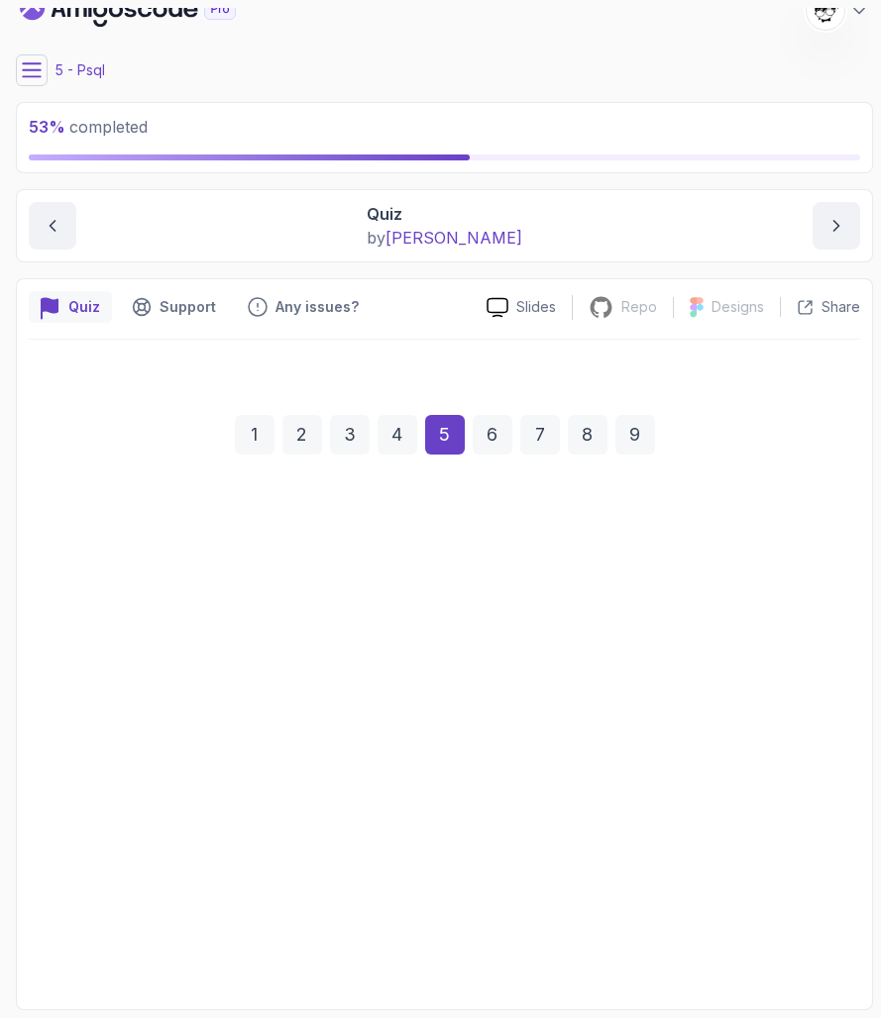
scroll to position [25, 0]
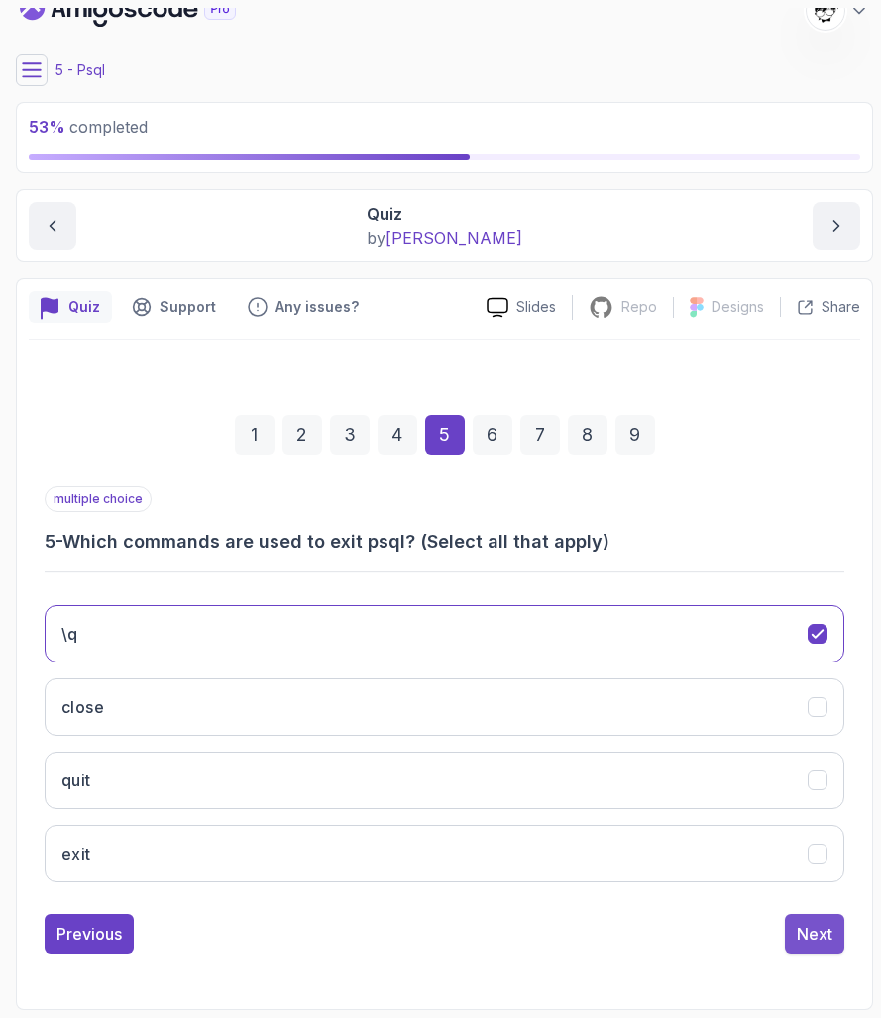
click at [814, 926] on div "Next" at bounding box center [814, 934] width 36 height 24
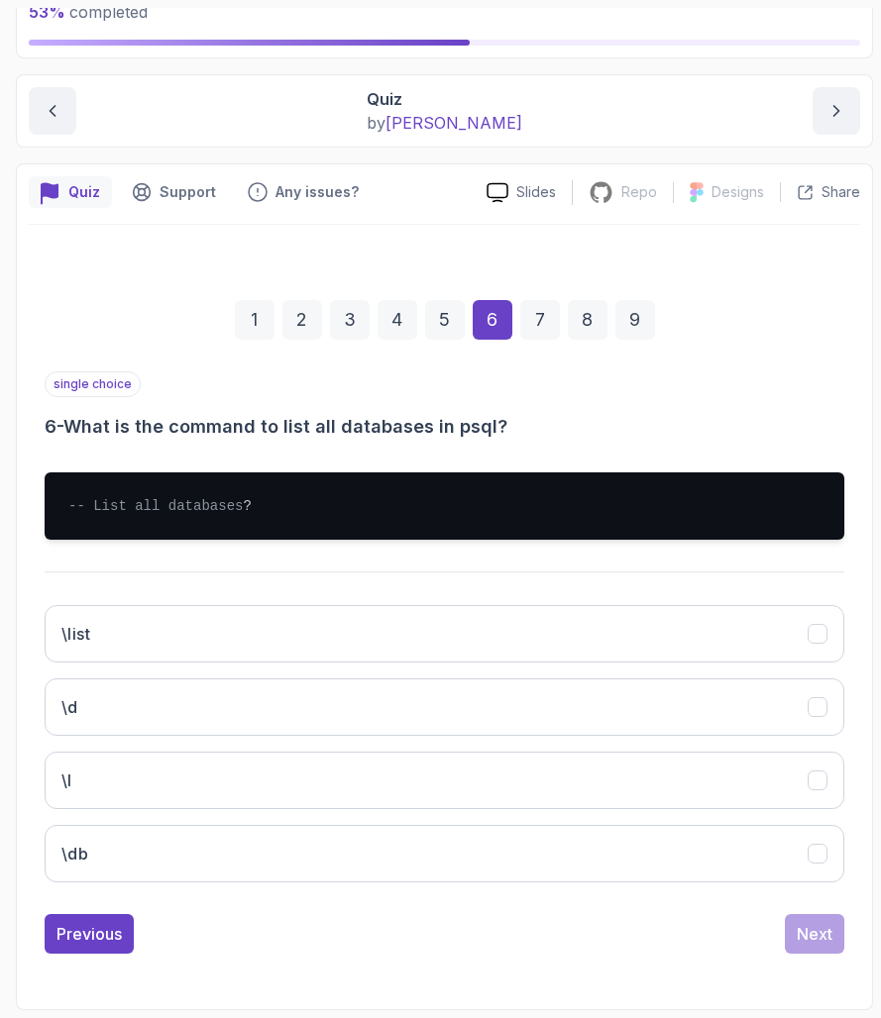
scroll to position [0, 0]
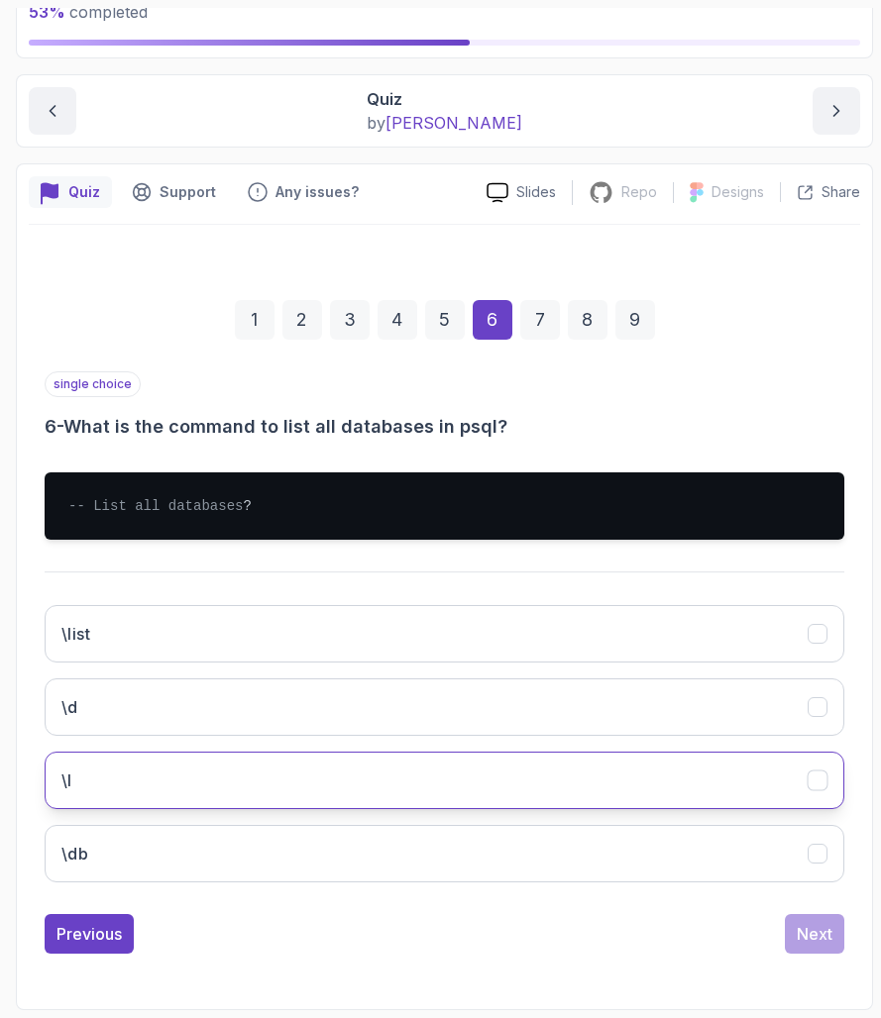
click at [71, 758] on button "\l" at bounding box center [444, 780] width 799 height 57
click at [820, 936] on div "Next" at bounding box center [814, 934] width 36 height 24
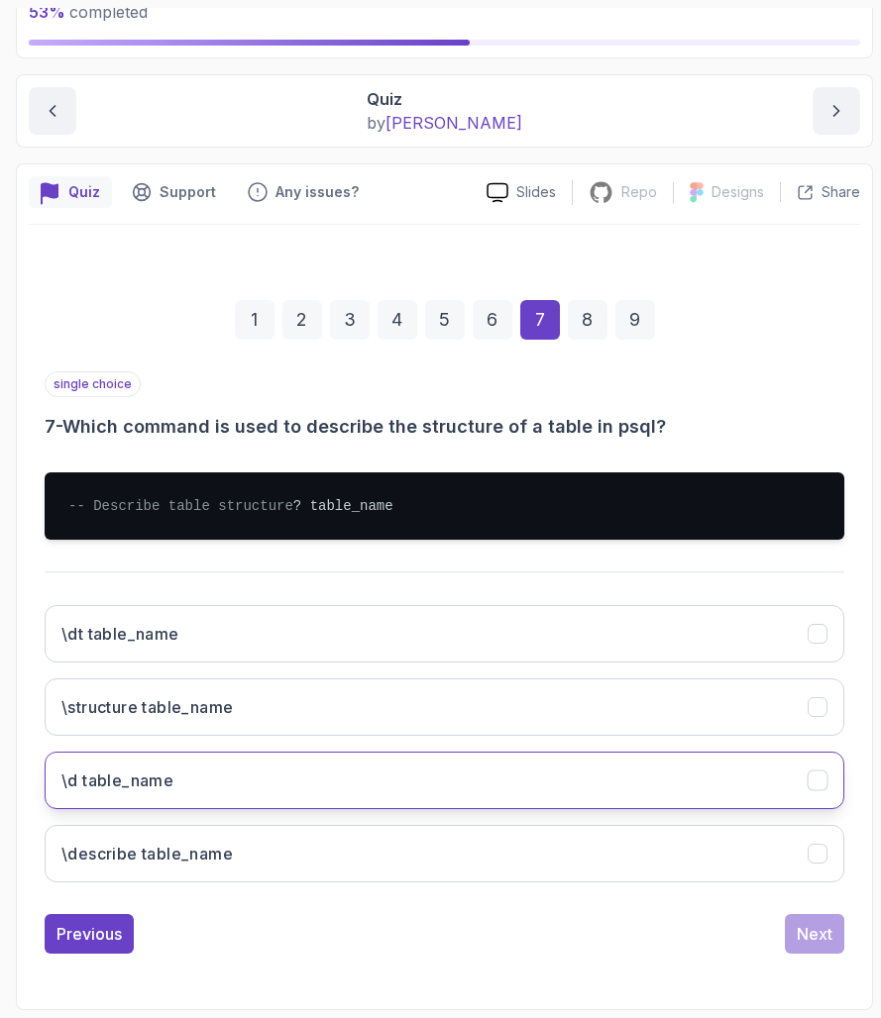
click at [130, 794] on button "\d table_name" at bounding box center [444, 780] width 799 height 57
click at [804, 937] on button "Next" at bounding box center [814, 934] width 59 height 40
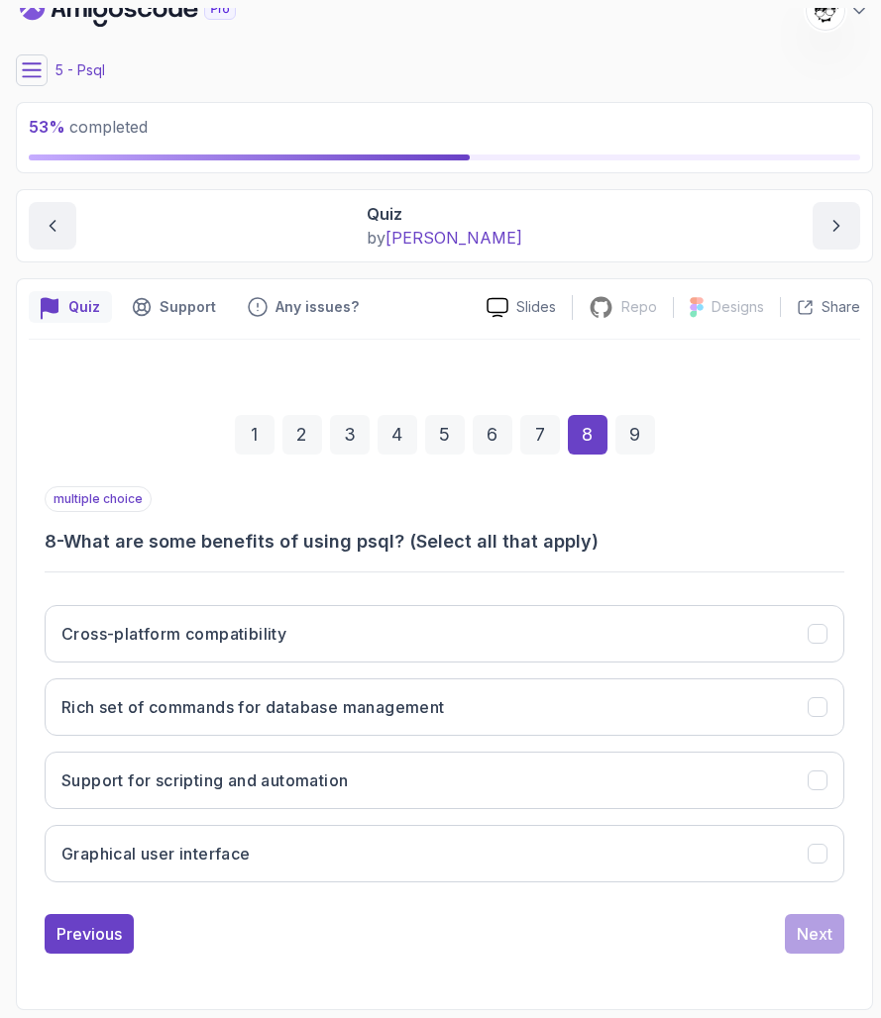
click at [75, 528] on h3 "8 - What are some benefits of using psql? (Select all that apply)" at bounding box center [444, 542] width 799 height 28
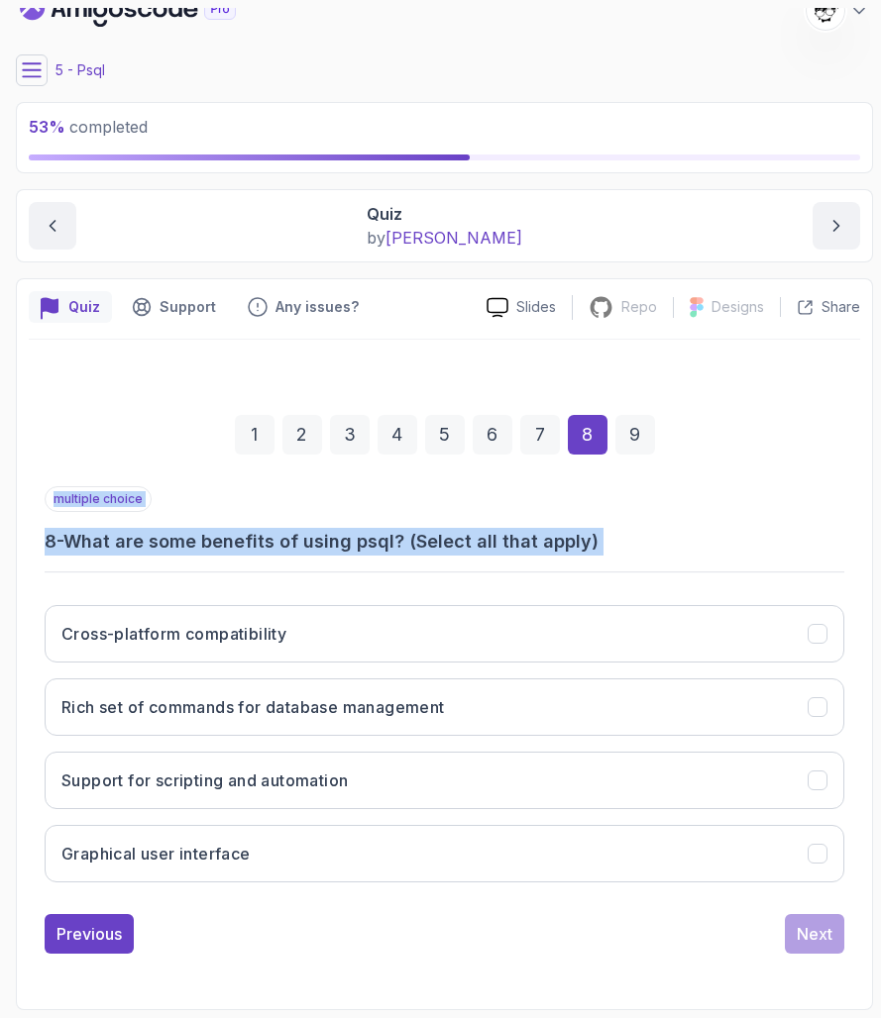
click at [74, 423] on div "1 2 3 4 5 6 7 8 9 multiple choice 8 - What are some benefits of using psql? (Se…" at bounding box center [444, 668] width 799 height 571
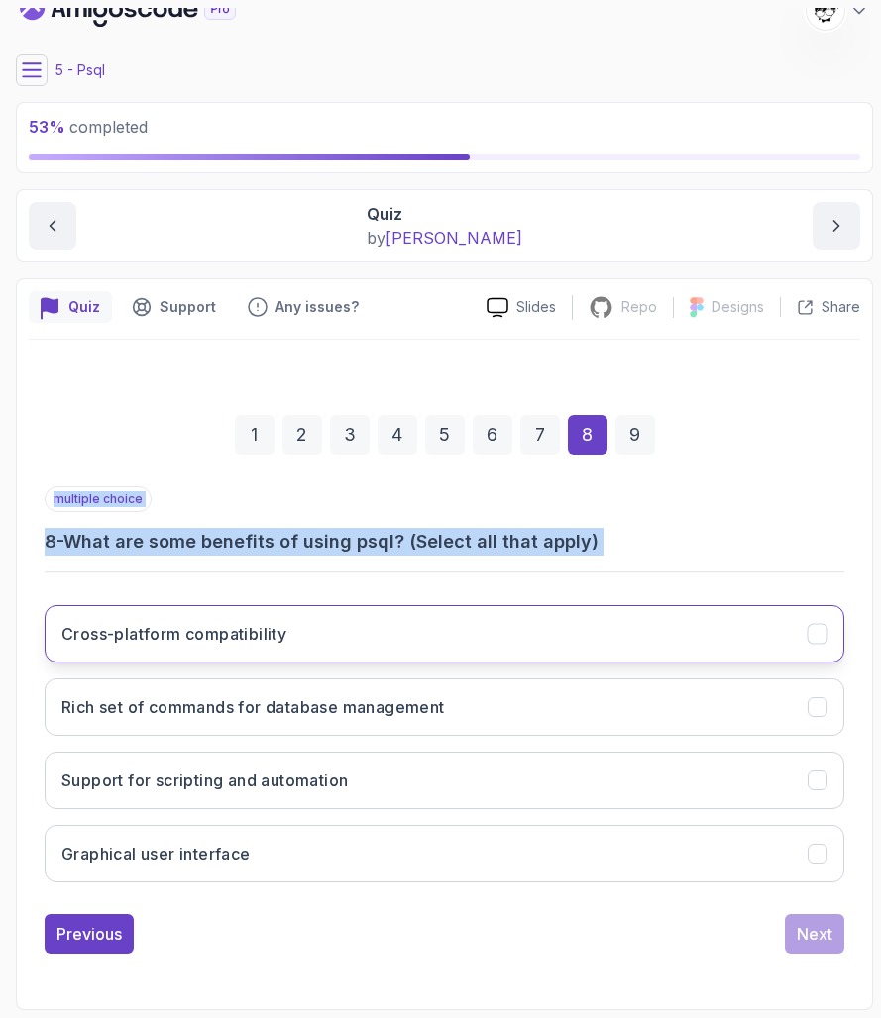
click at [168, 618] on button "Cross-platform compatibility" at bounding box center [444, 633] width 799 height 57
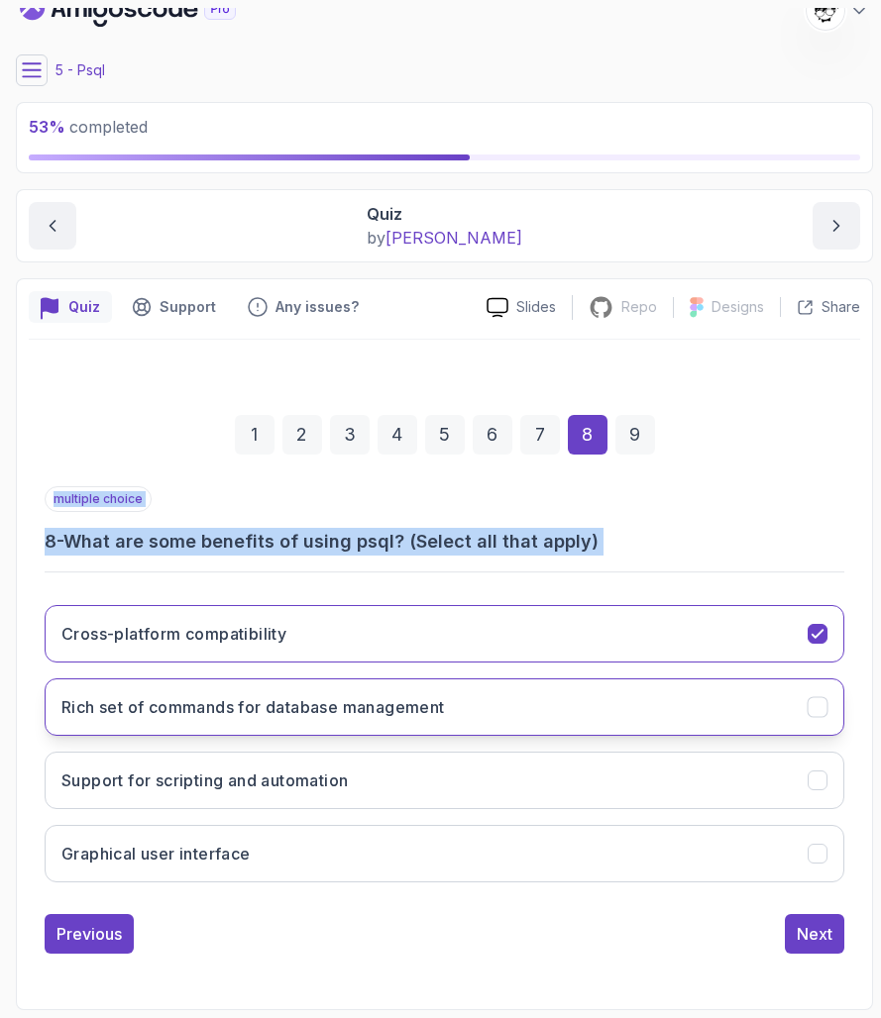
scroll to position [0, 0]
click at [182, 706] on h3 "Rich set of commands for database management" at bounding box center [252, 707] width 383 height 24
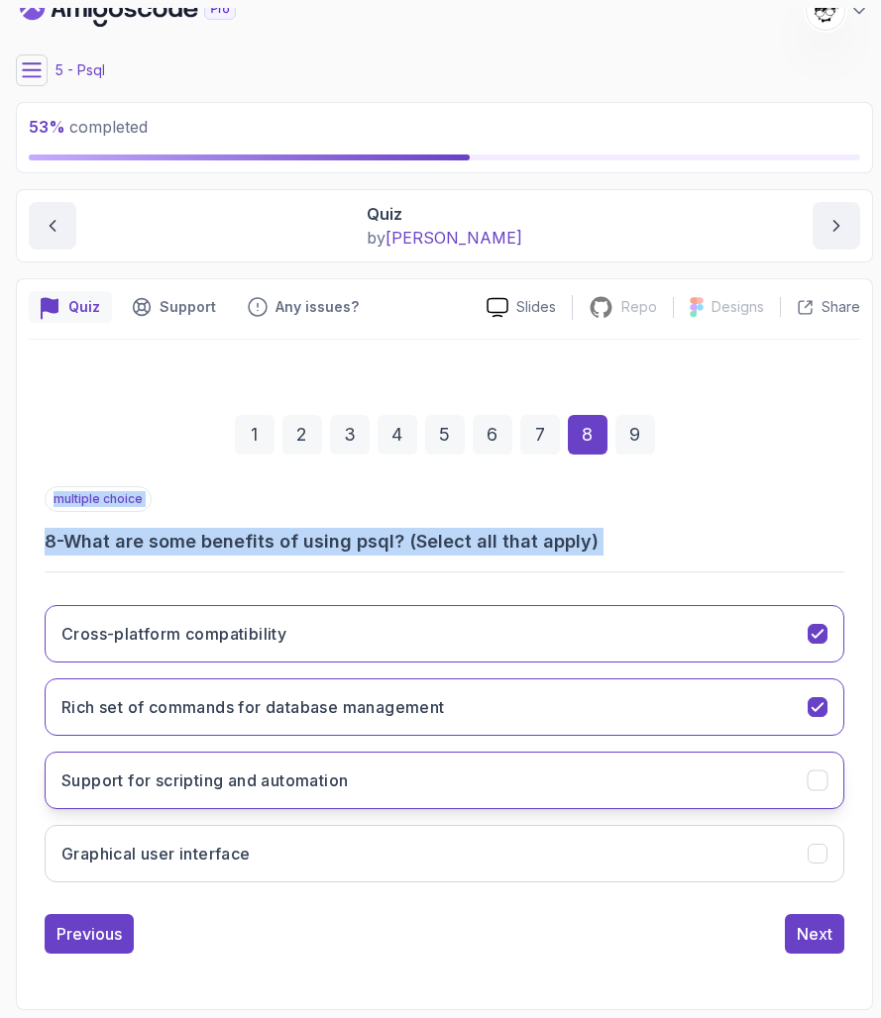
click at [214, 794] on button "Support for scripting and automation" at bounding box center [444, 780] width 799 height 57
click at [826, 937] on button "Next" at bounding box center [814, 934] width 59 height 40
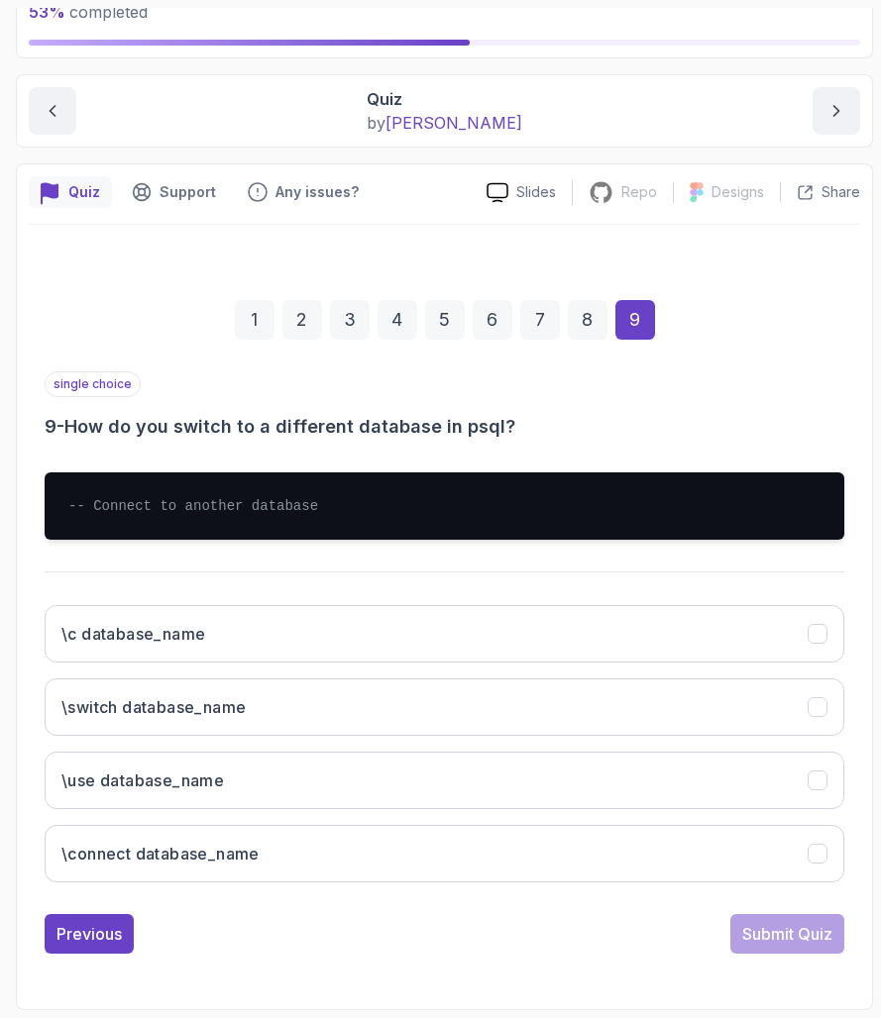
scroll to position [140, 0]
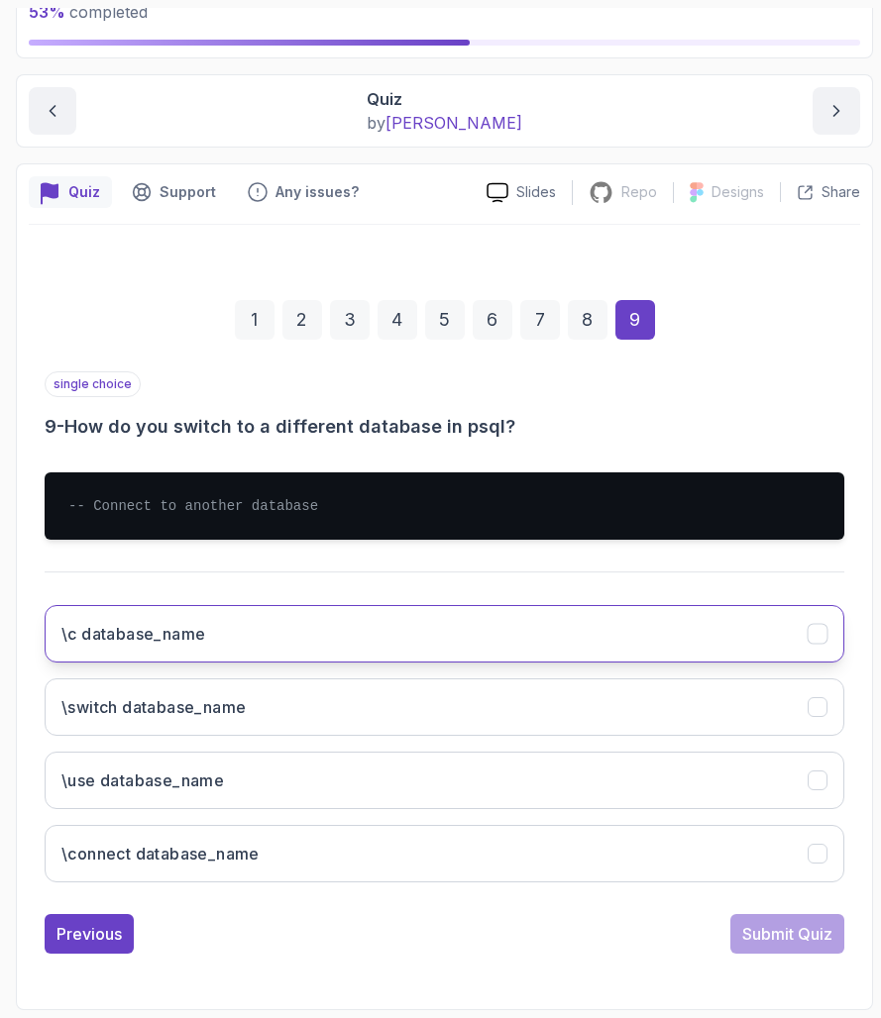
click at [377, 605] on button "\c database_name" at bounding box center [444, 633] width 799 height 57
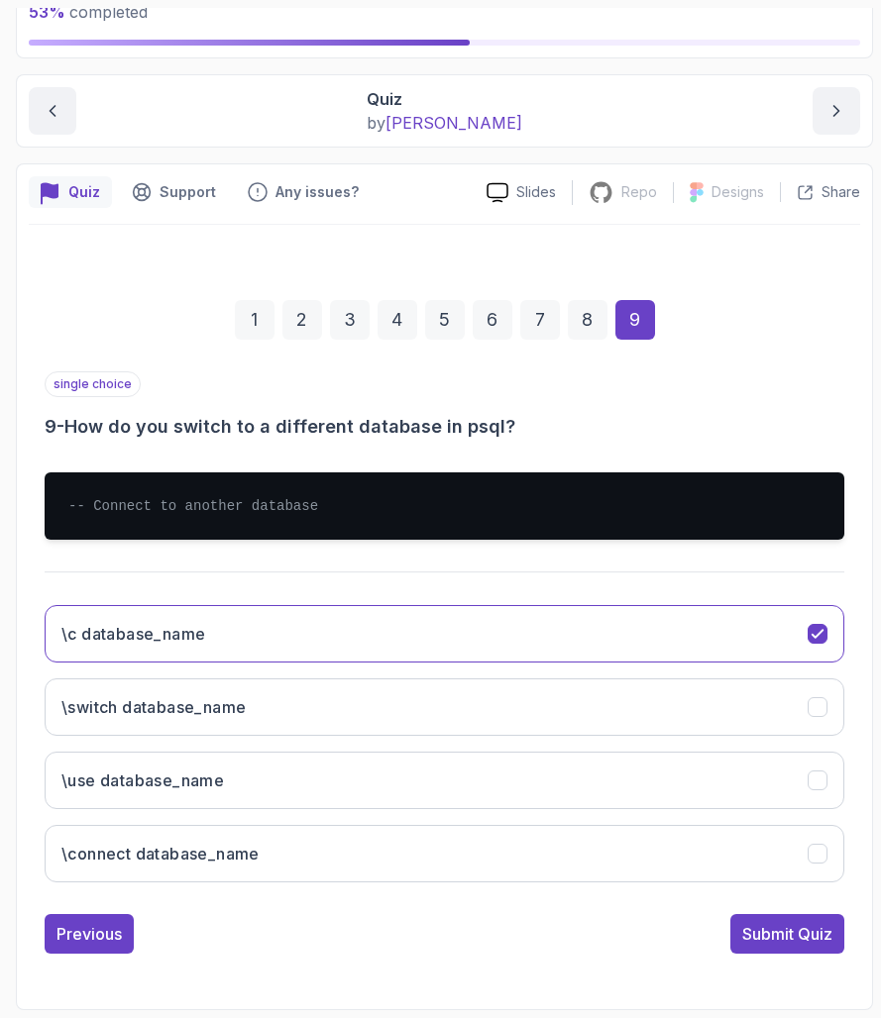
click at [797, 913] on div "single choice 9 - How do you switch to a different database in psql? -- Connect…" at bounding box center [444, 662] width 799 height 582
click at [791, 937] on div "Submit Quiz" at bounding box center [787, 934] width 90 height 24
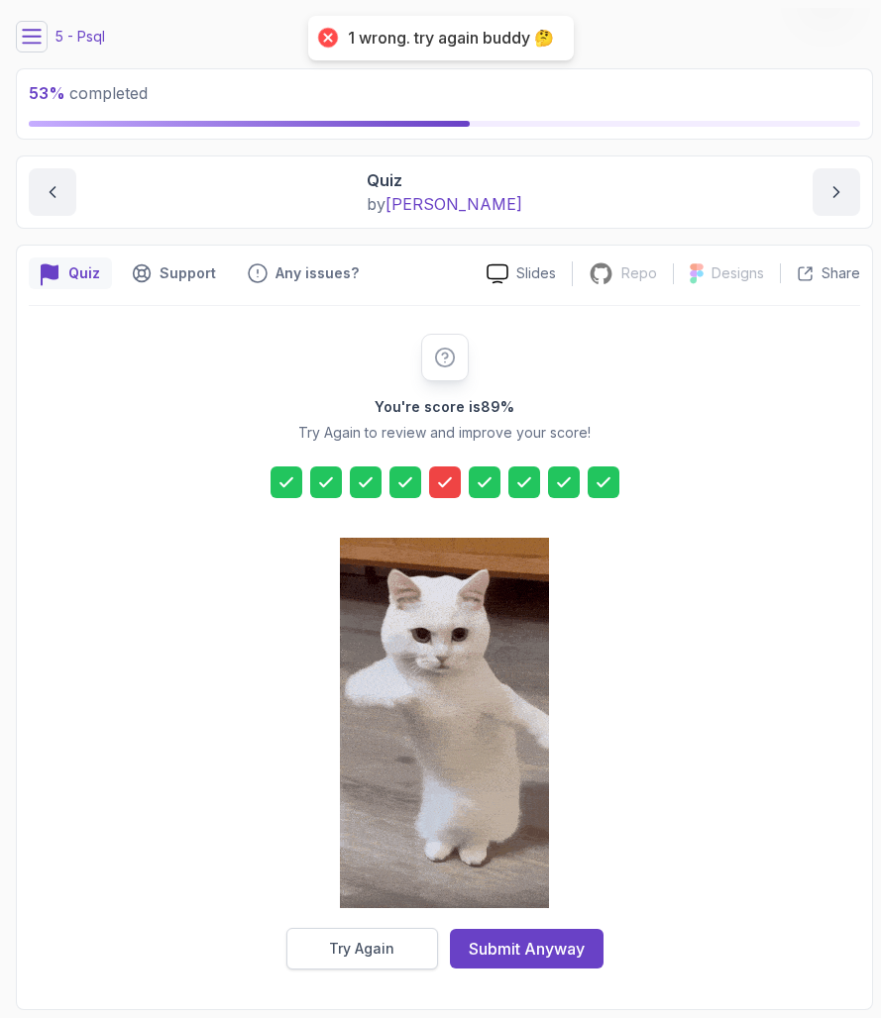
click at [409, 937] on button "Try Again" at bounding box center [362, 949] width 152 height 42
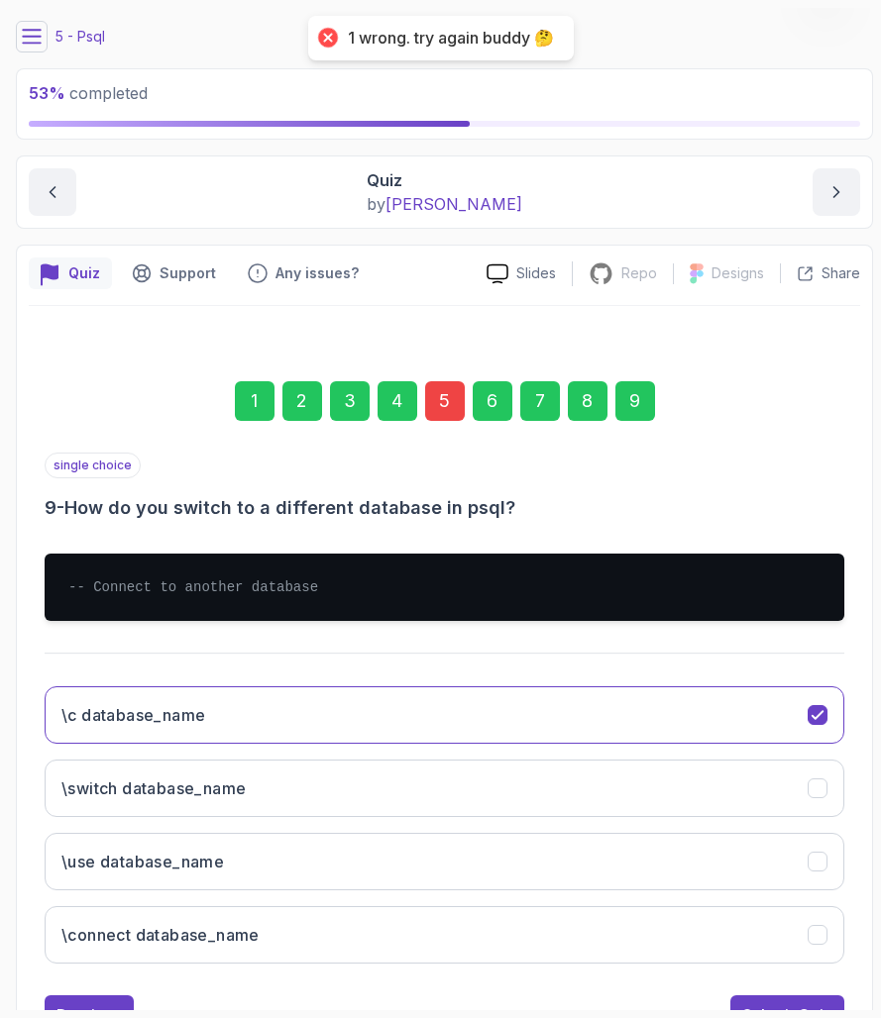
click at [459, 422] on div "1 2 3 4 5 6 7 8 9" at bounding box center [444, 401] width 799 height 103
click at [445, 414] on div "5" at bounding box center [445, 401] width 40 height 40
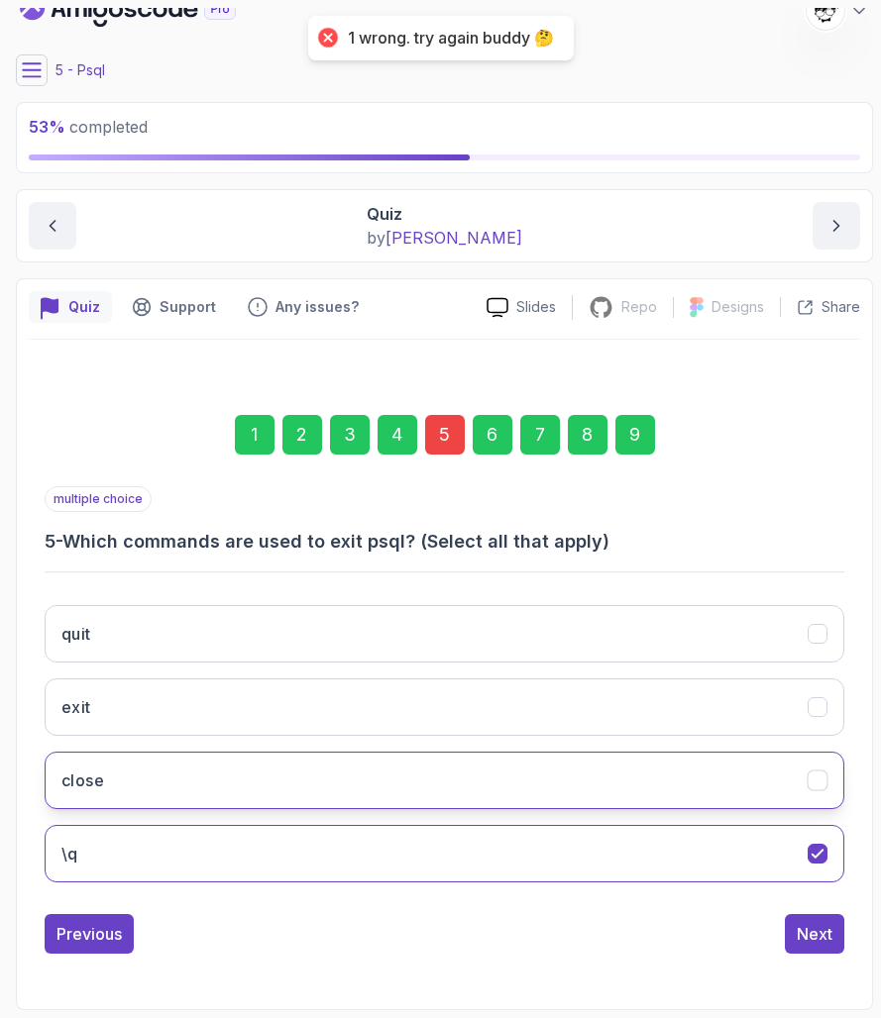
scroll to position [0, 0]
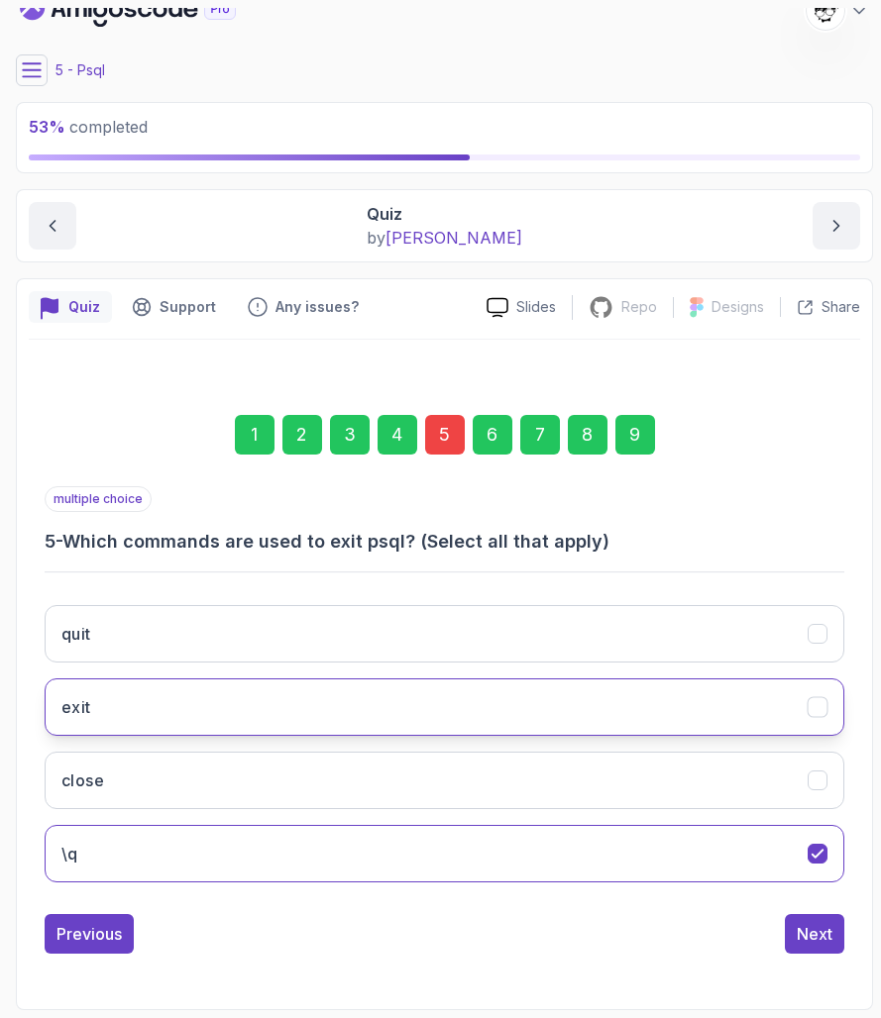
click at [82, 706] on h3 "exit" at bounding box center [76, 707] width 30 height 24
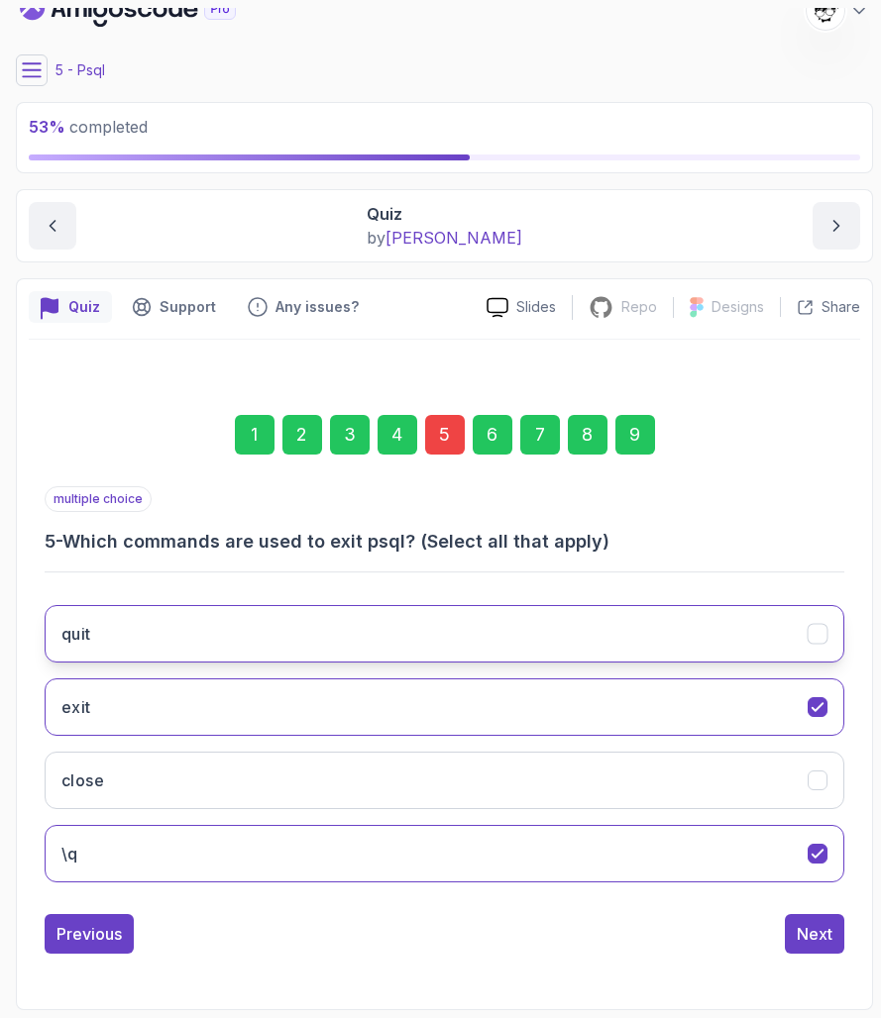
click at [155, 625] on button "quit" at bounding box center [444, 633] width 799 height 57
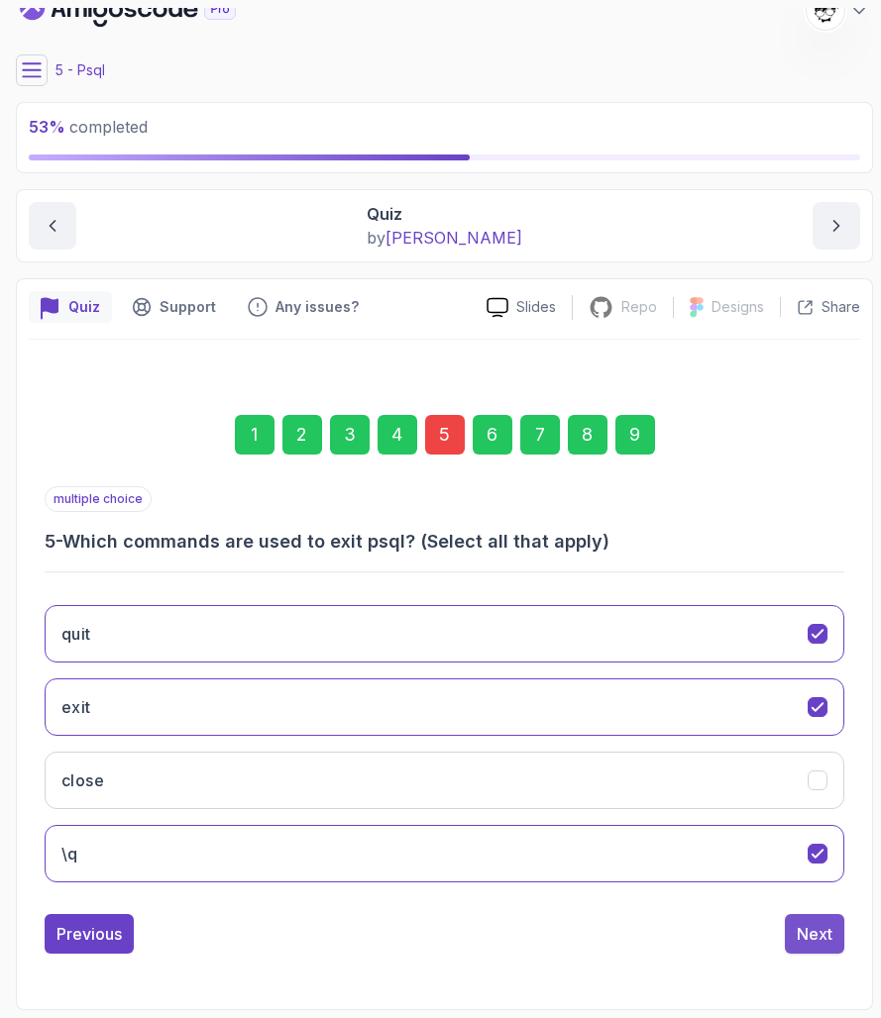
click at [830, 930] on div "Next" at bounding box center [814, 934] width 36 height 24
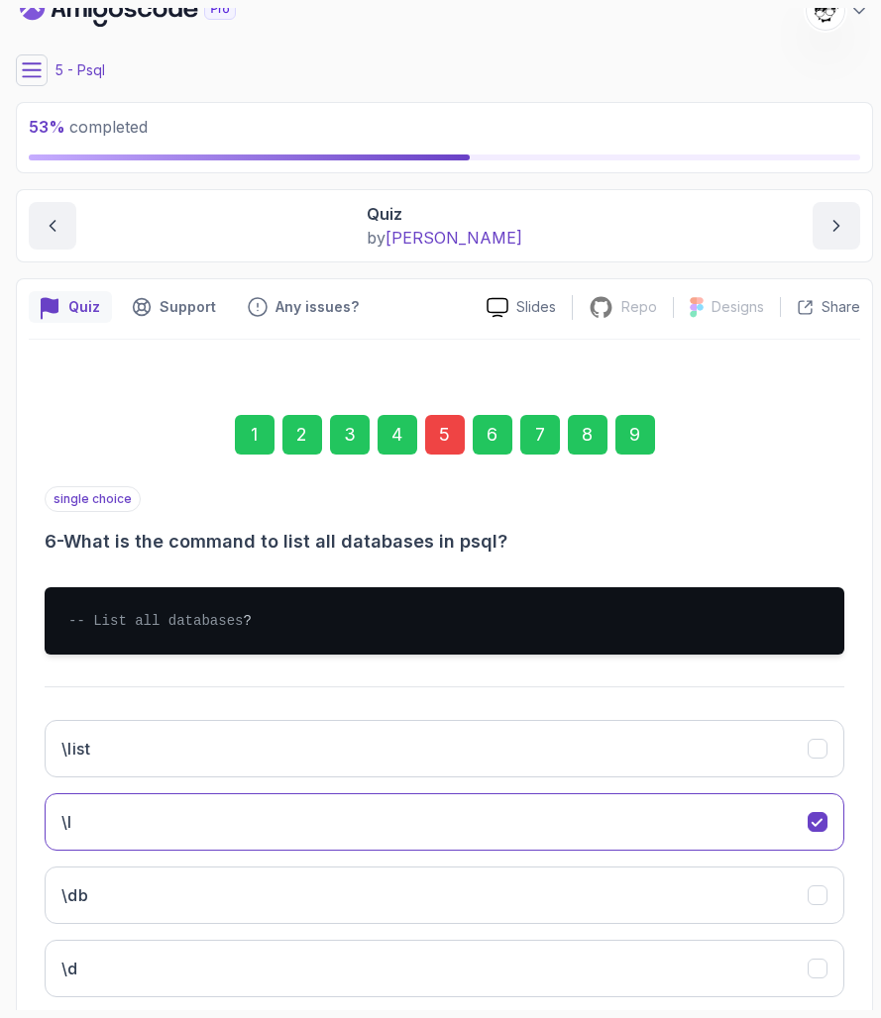
click at [621, 439] on div "9" at bounding box center [635, 435] width 40 height 40
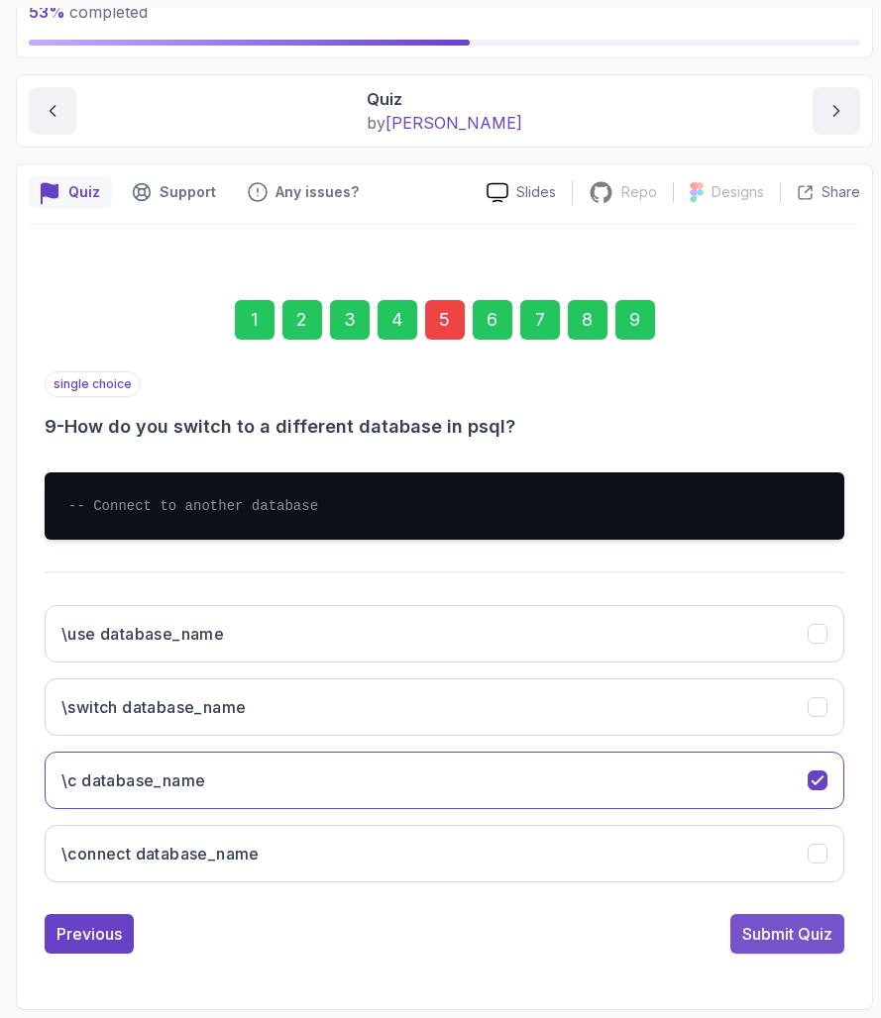
click at [783, 914] on button "Submit Quiz" at bounding box center [787, 934] width 114 height 40
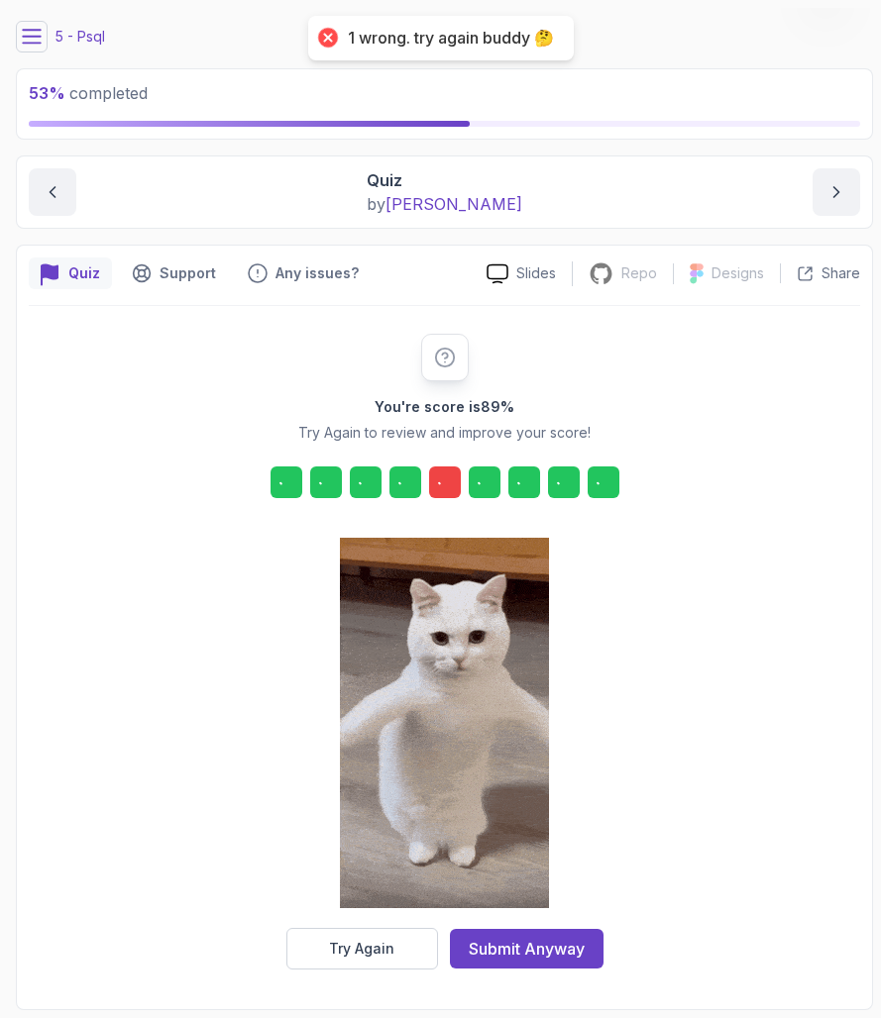
scroll to position [58, 0]
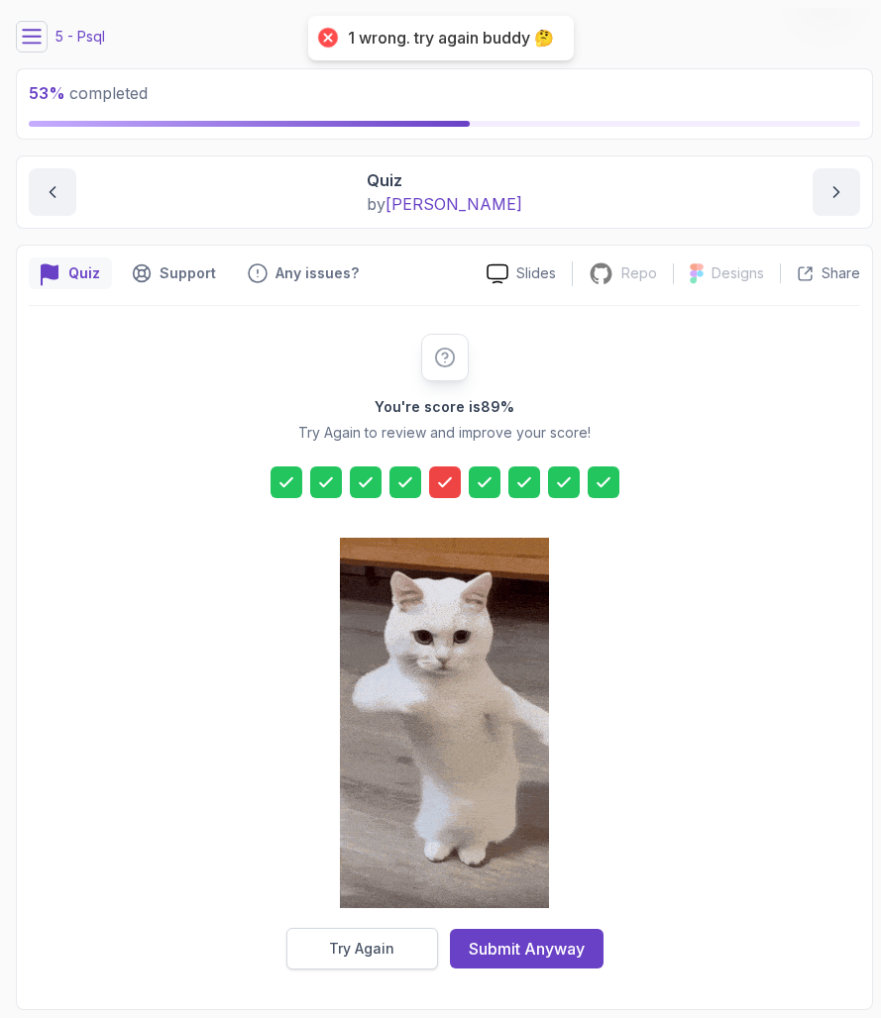
click at [375, 934] on button "Try Again" at bounding box center [362, 949] width 152 height 42
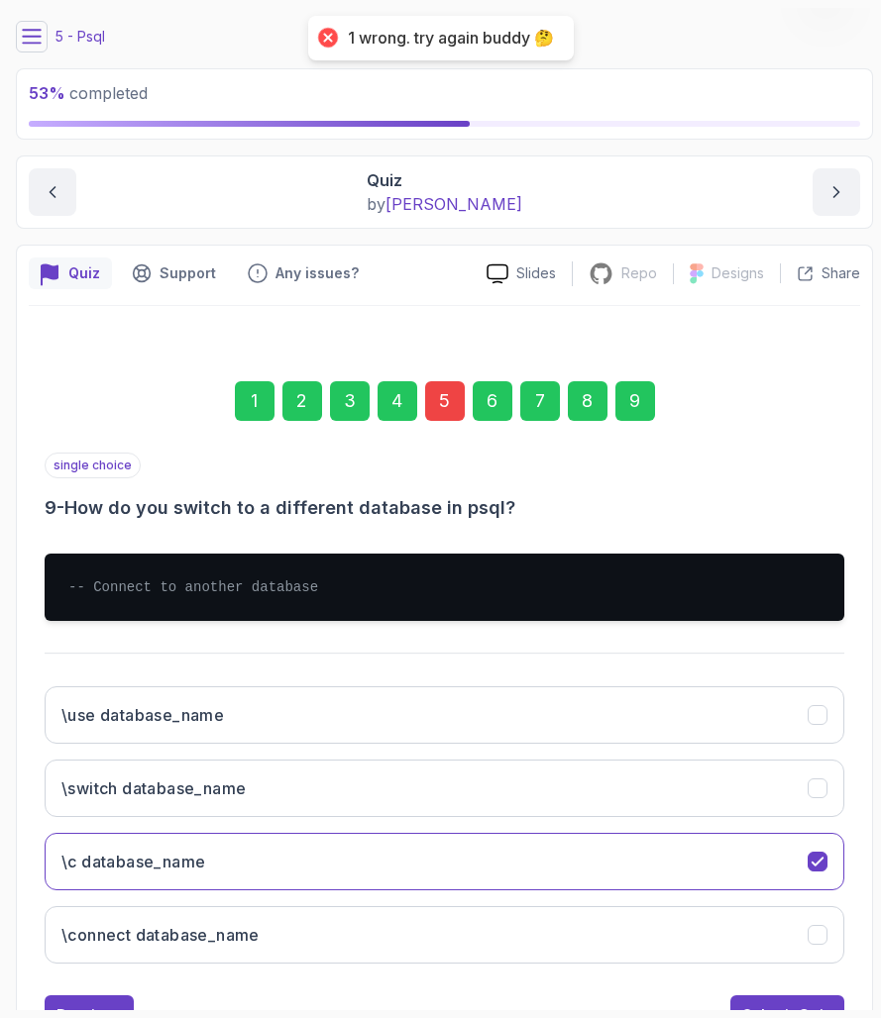
click at [441, 393] on div "5" at bounding box center [445, 401] width 40 height 40
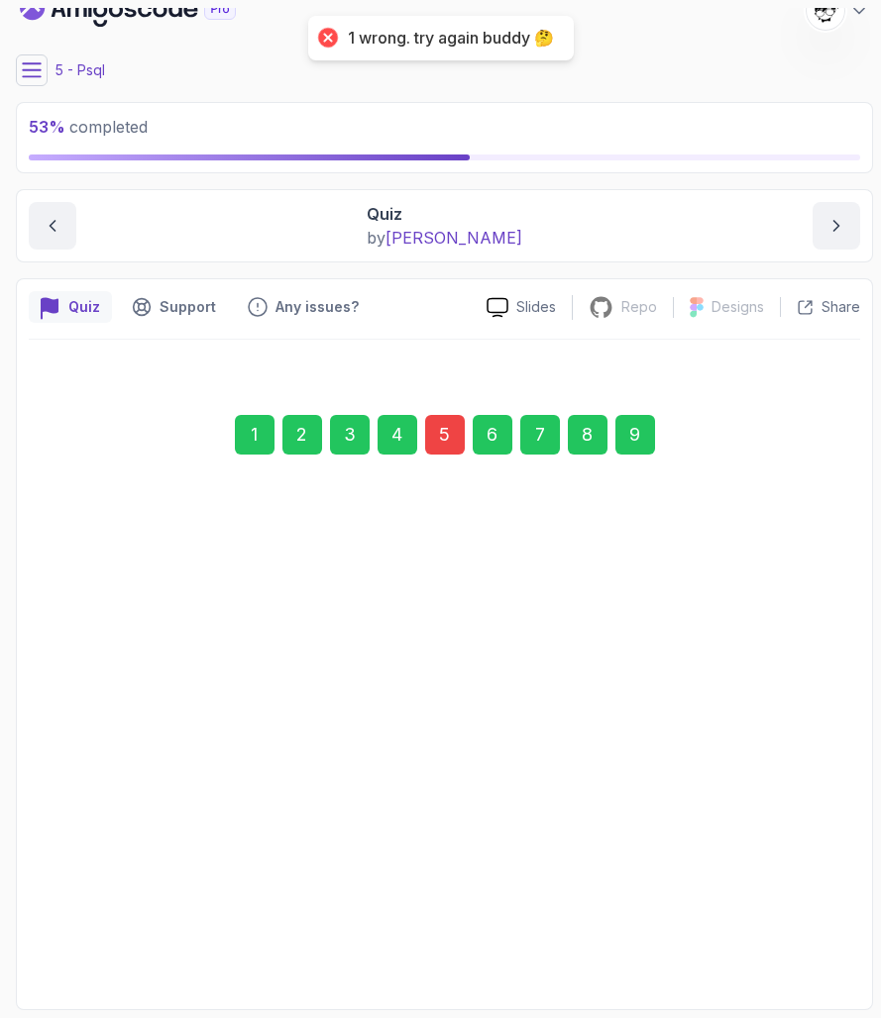
scroll to position [25, 0]
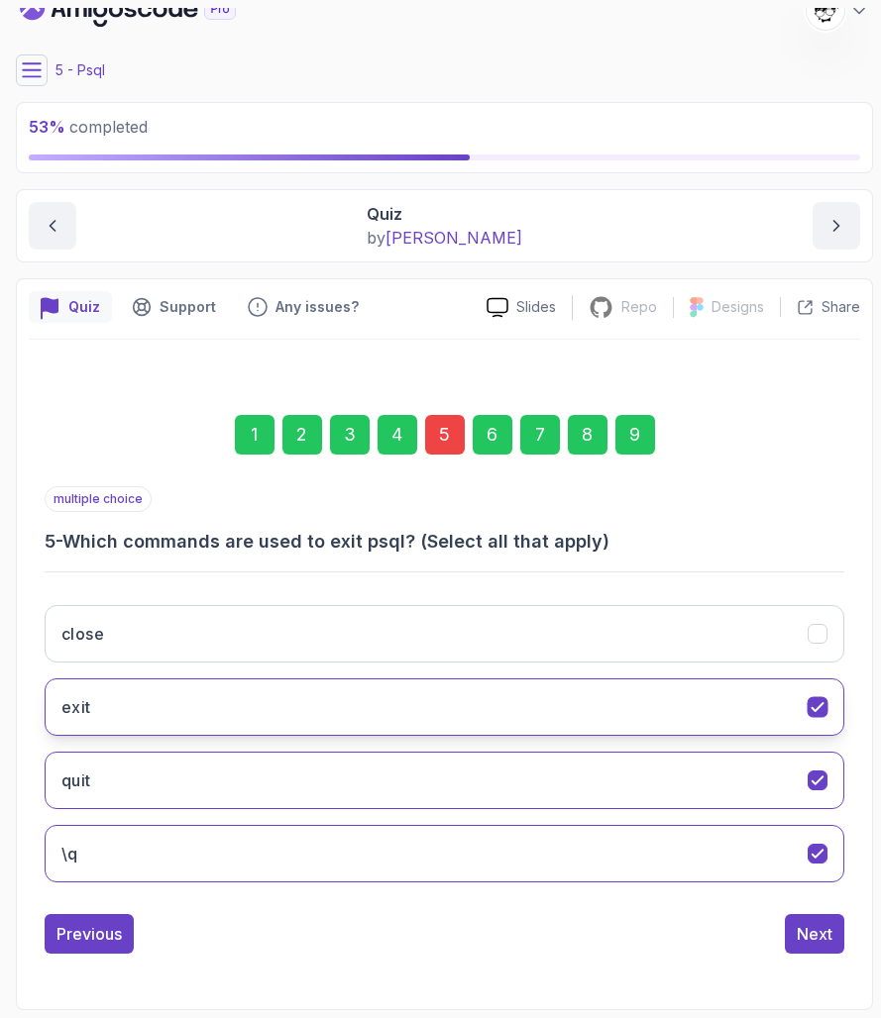
click at [223, 714] on button "exit" at bounding box center [444, 707] width 799 height 57
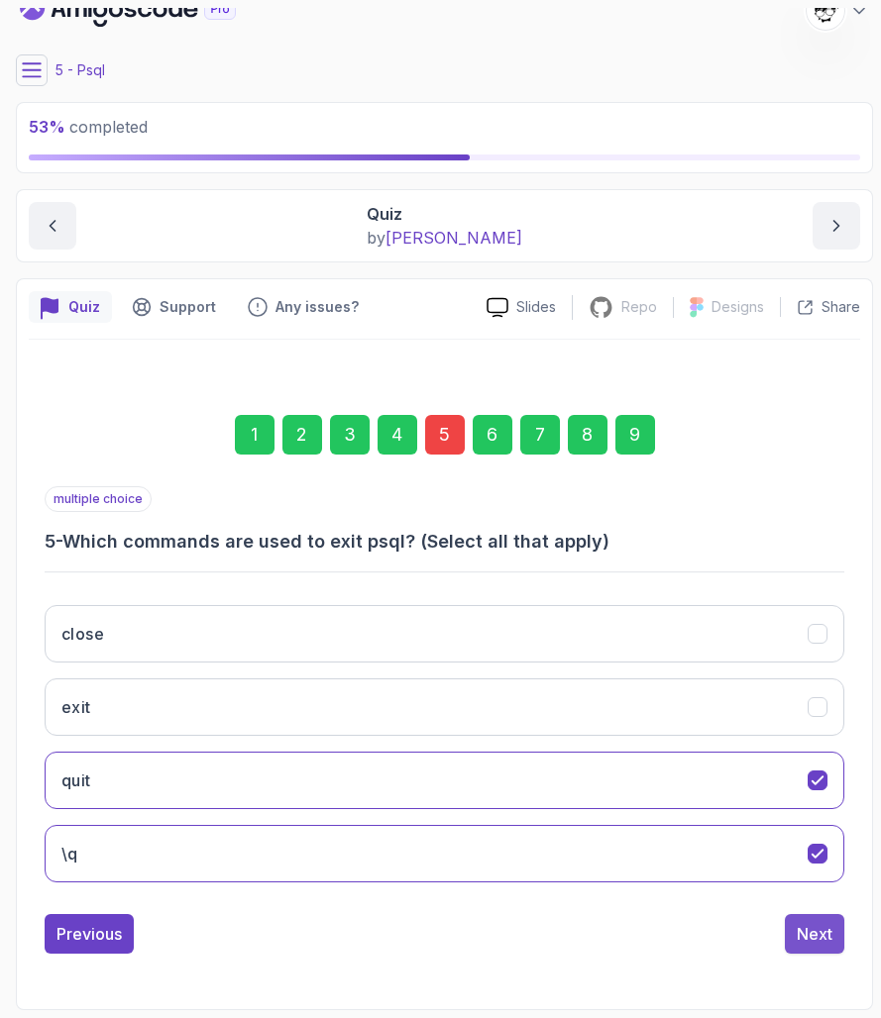
click at [824, 931] on div "Next" at bounding box center [814, 934] width 36 height 24
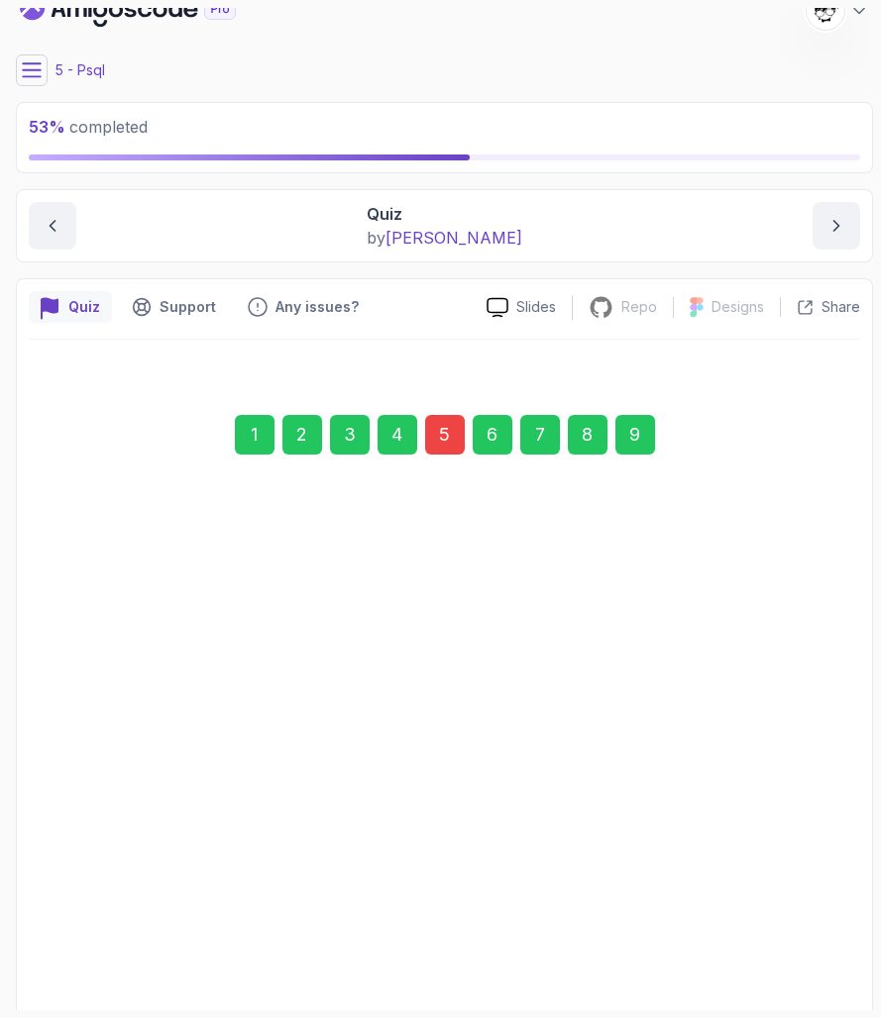
click at [617, 444] on div "9" at bounding box center [635, 435] width 40 height 40
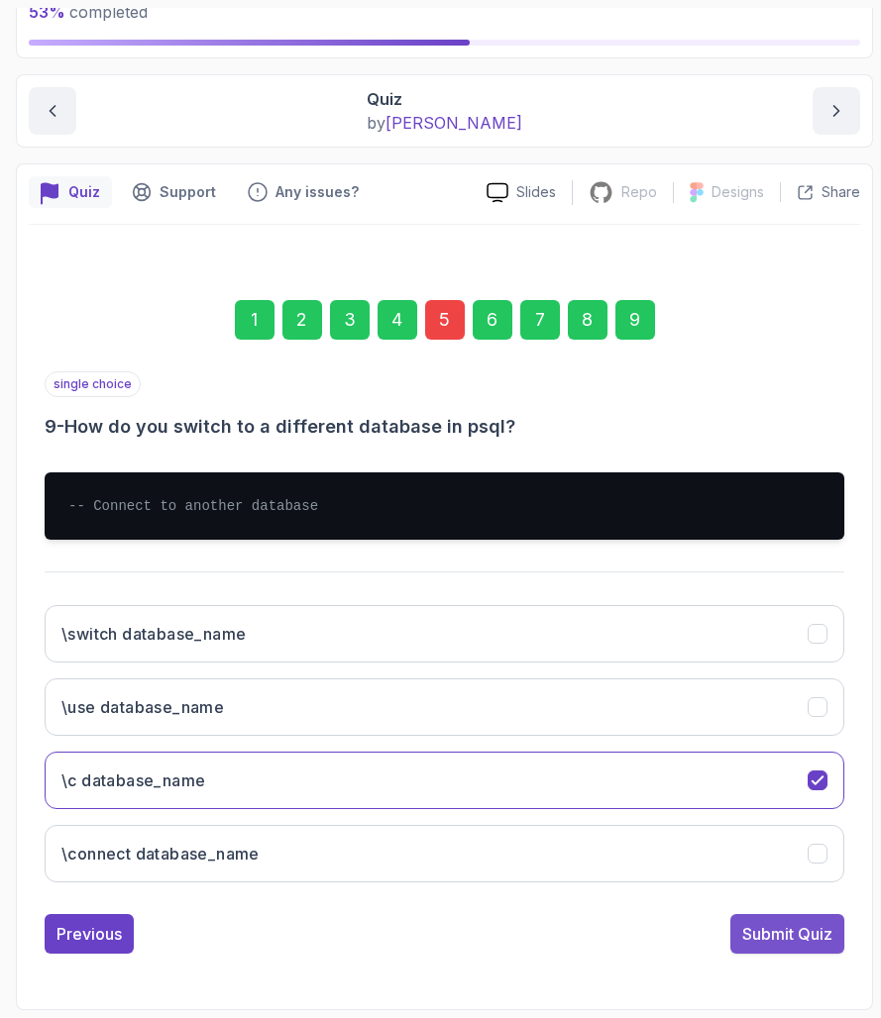
click at [781, 932] on div "Submit Quiz" at bounding box center [787, 934] width 90 height 24
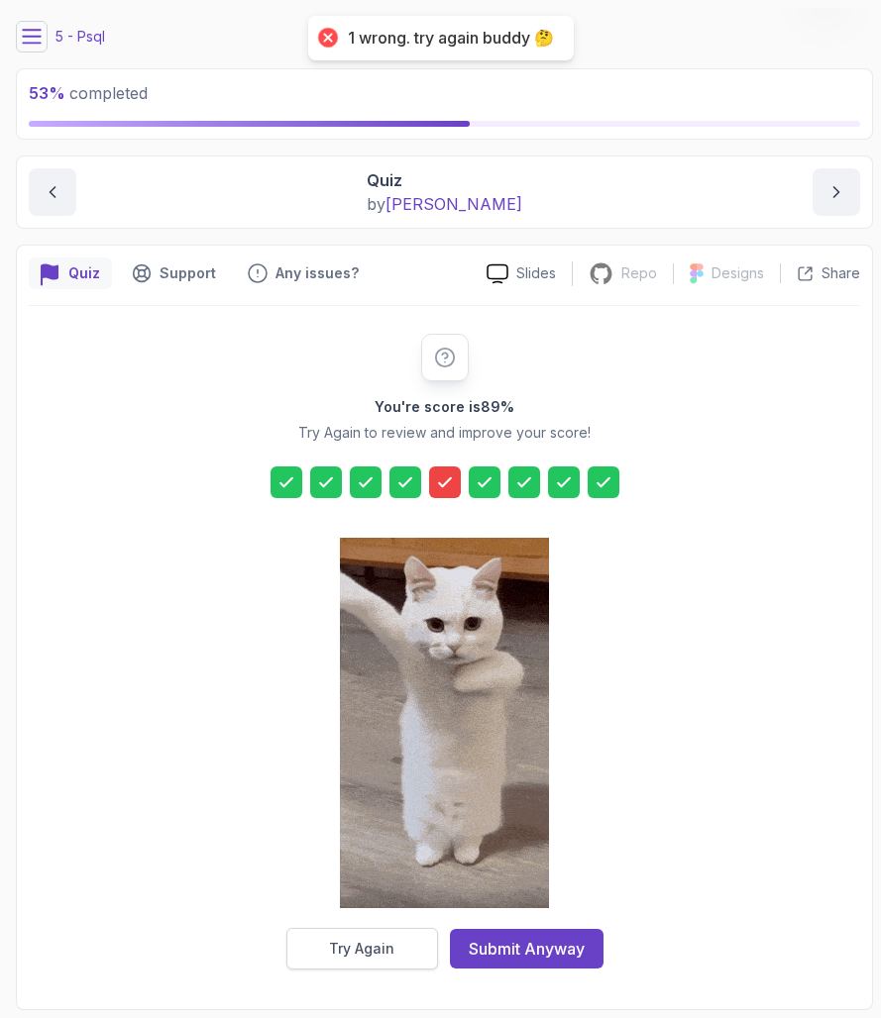
click at [393, 937] on button "Try Again" at bounding box center [362, 949] width 152 height 42
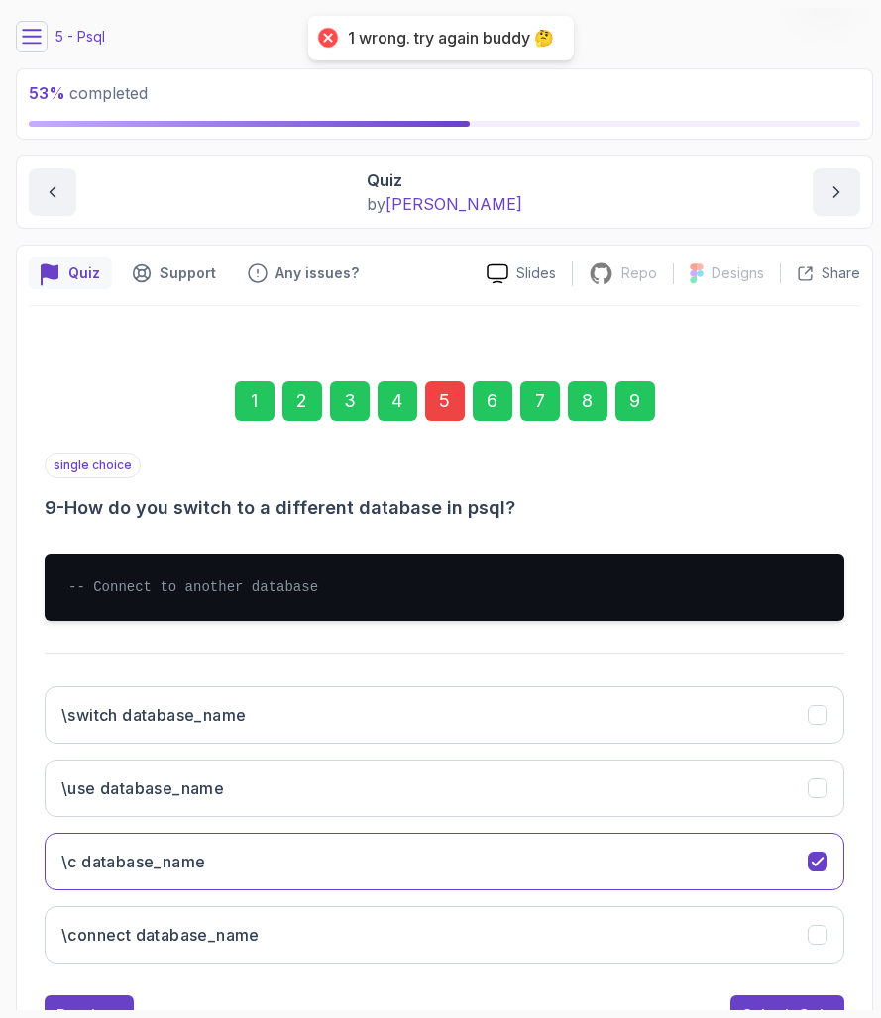
click at [444, 404] on div "5" at bounding box center [445, 401] width 40 height 40
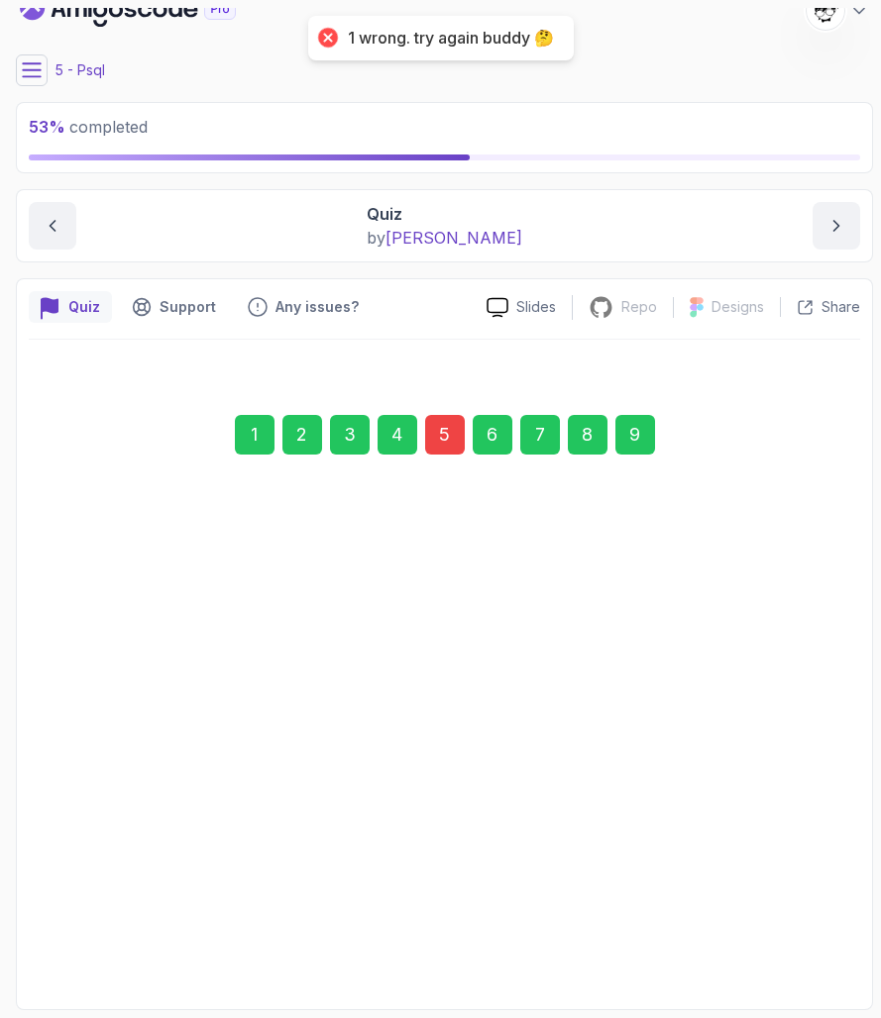
scroll to position [25, 0]
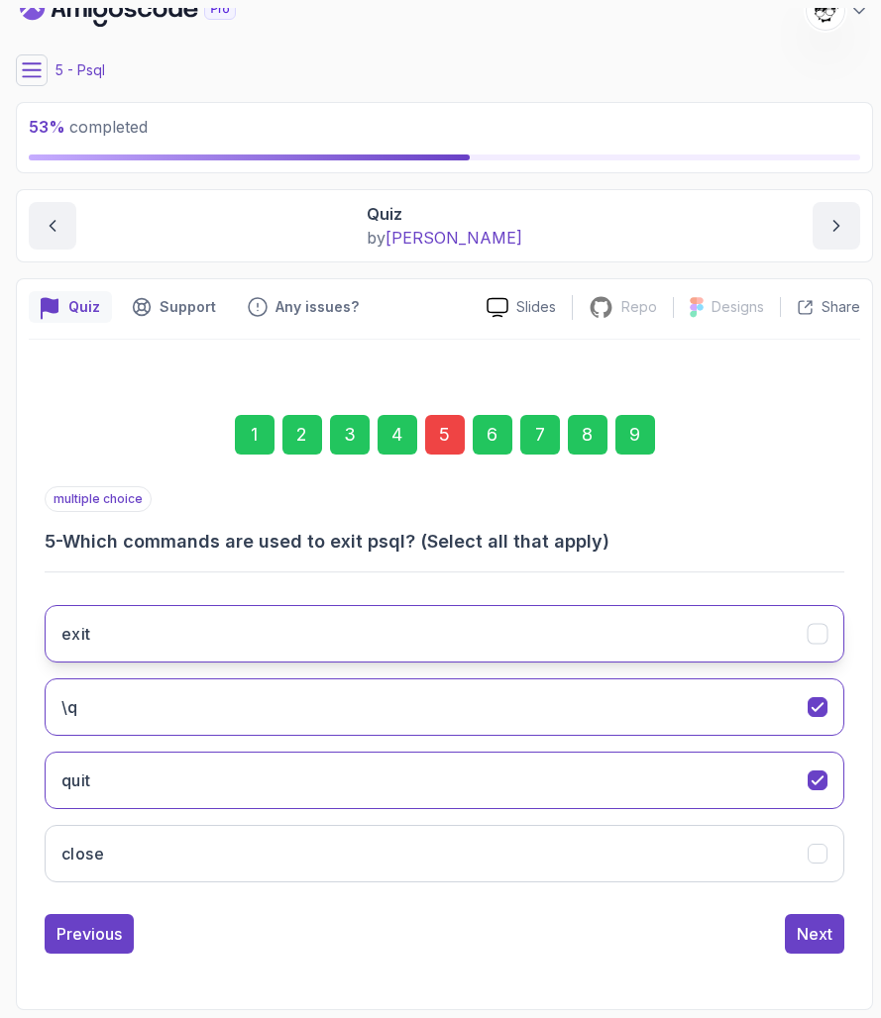
click at [186, 611] on button "exit" at bounding box center [444, 633] width 799 height 57
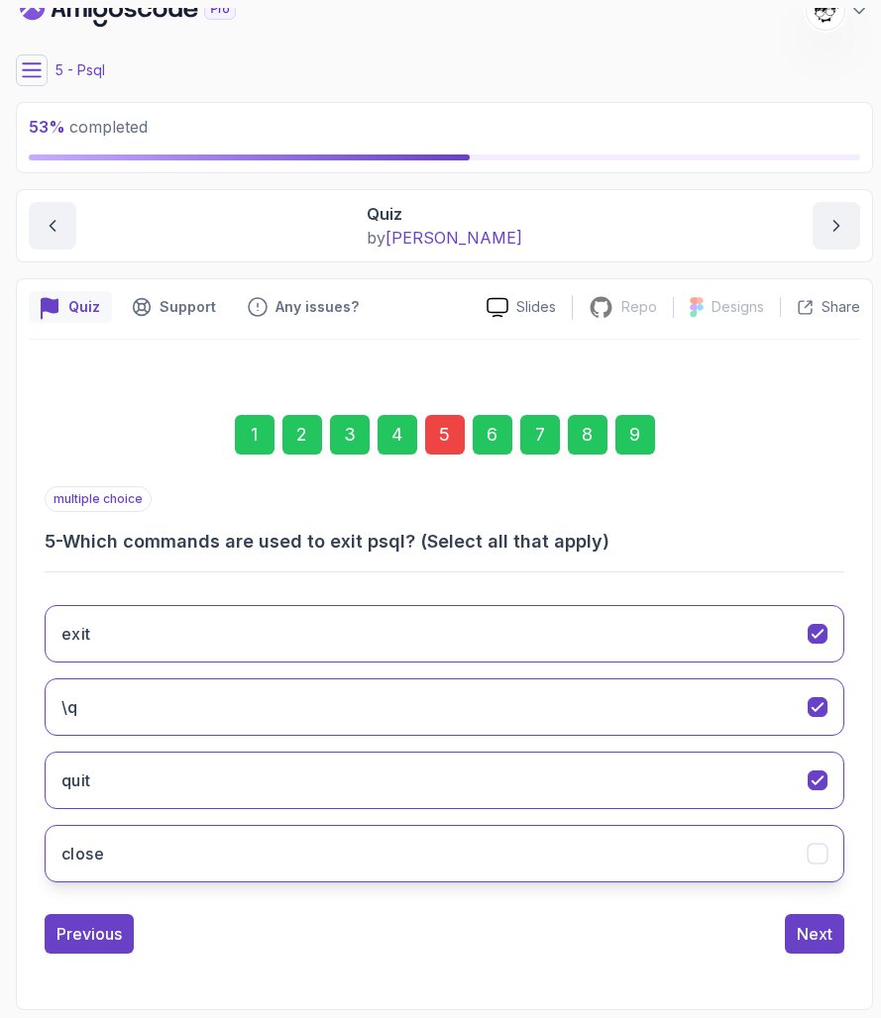
click at [267, 844] on button "close" at bounding box center [444, 853] width 799 height 57
click at [808, 929] on div "Next" at bounding box center [814, 934] width 36 height 24
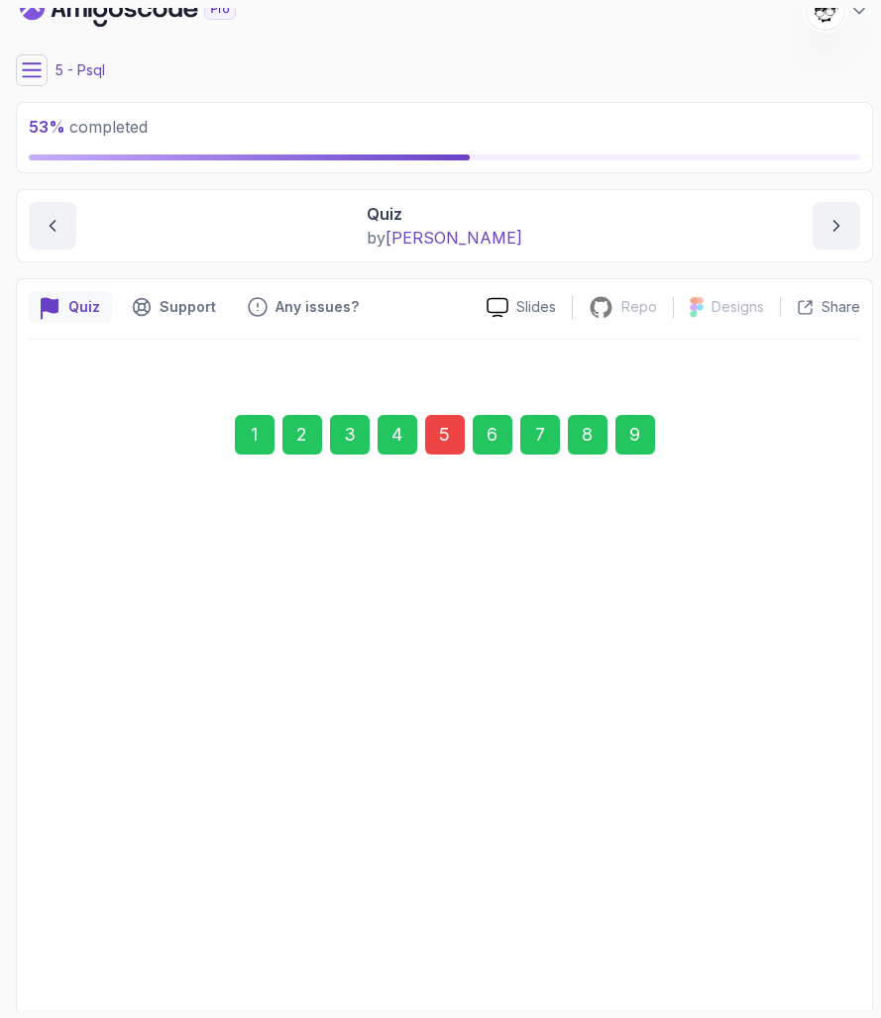
click at [630, 440] on div "9" at bounding box center [635, 435] width 40 height 40
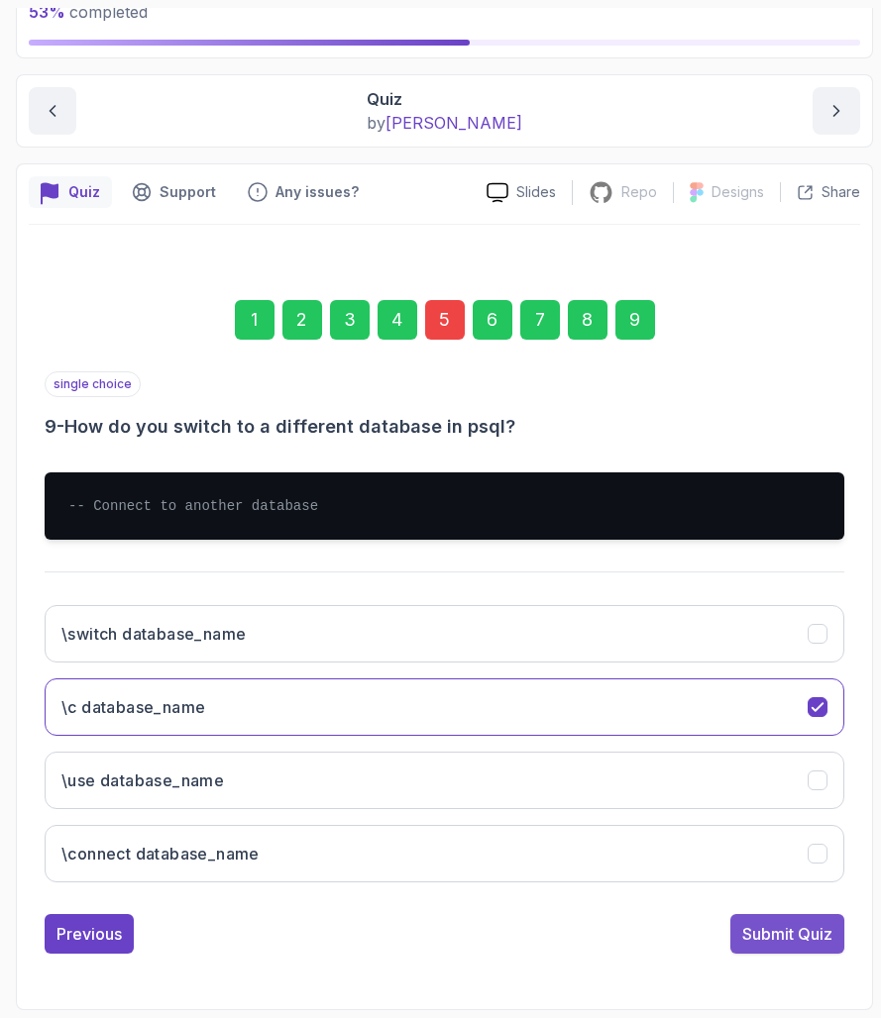
click at [779, 935] on div "Submit Quiz" at bounding box center [787, 934] width 90 height 24
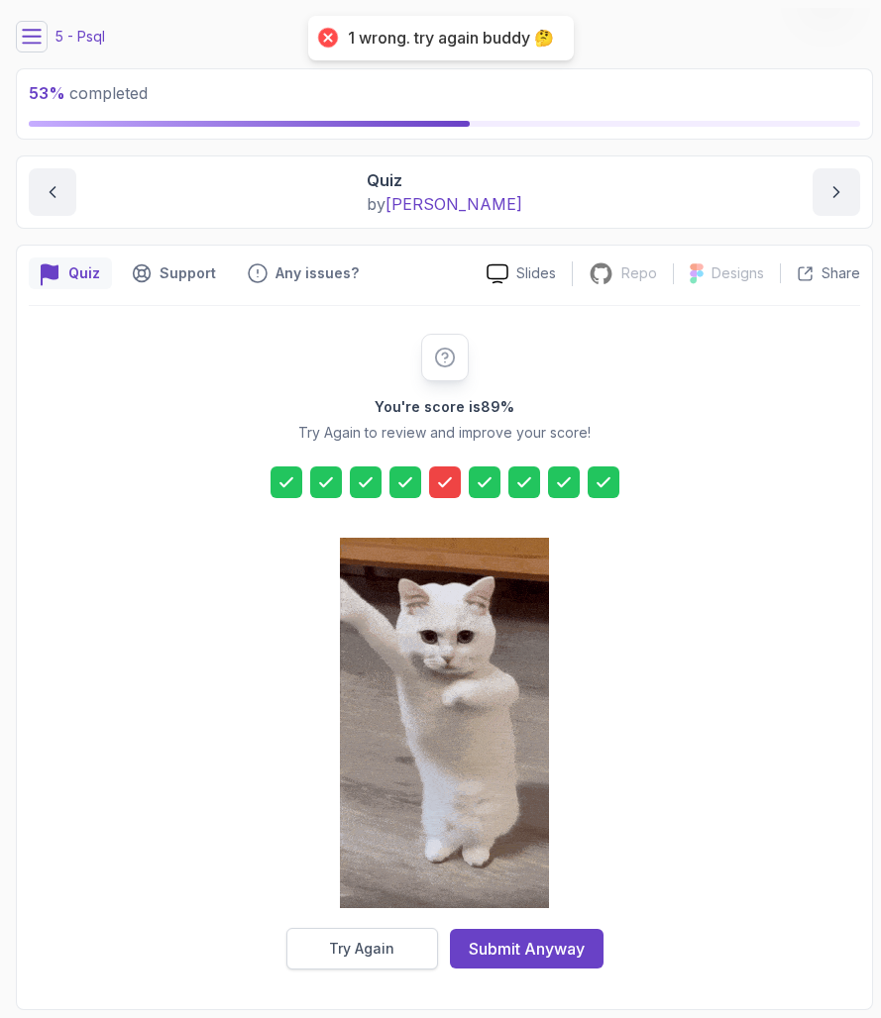
click at [381, 935] on button "Try Again" at bounding box center [362, 949] width 152 height 42
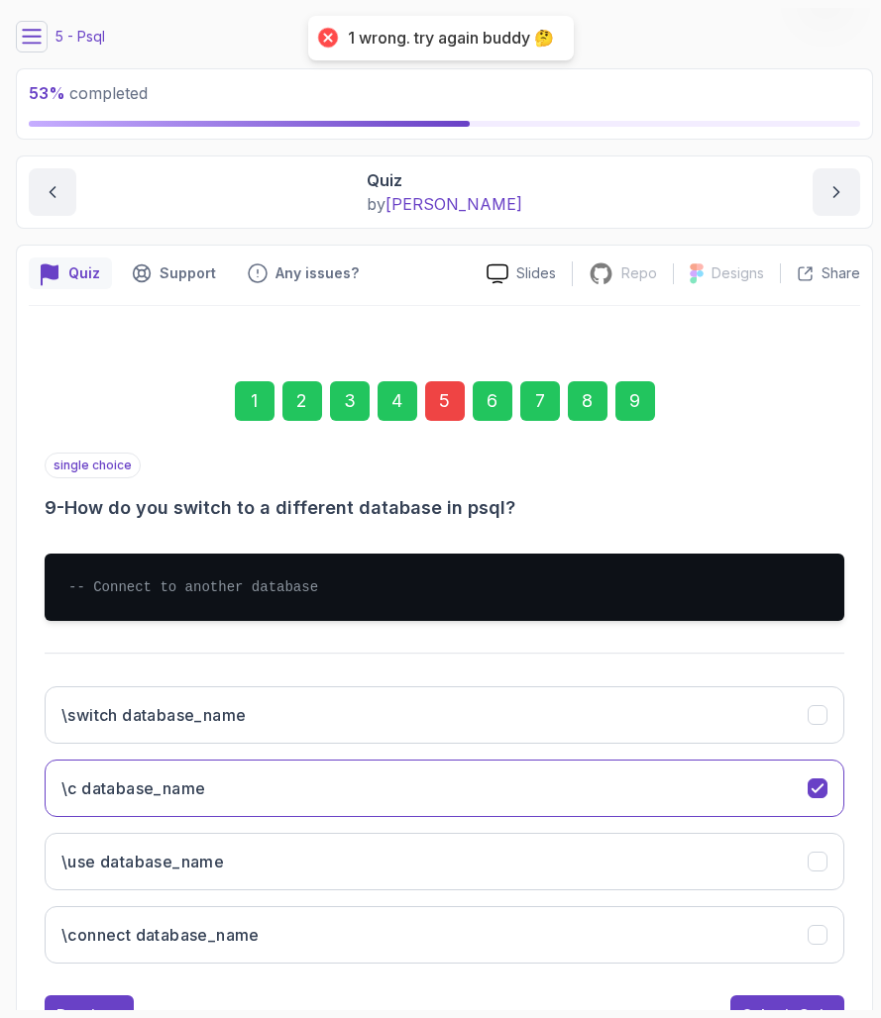
click at [436, 379] on div "1 2 3 4 5 6 7 8 9" at bounding box center [444, 401] width 799 height 103
click at [440, 403] on div "5" at bounding box center [445, 401] width 40 height 40
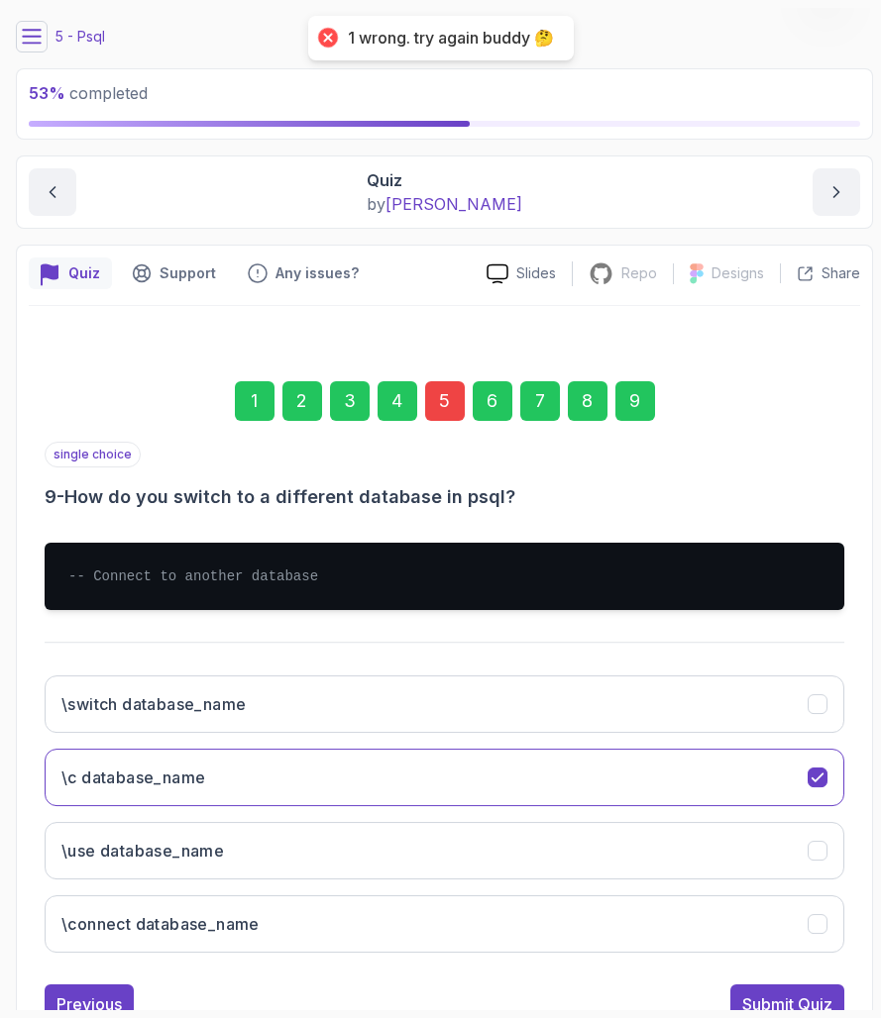
scroll to position [25, 0]
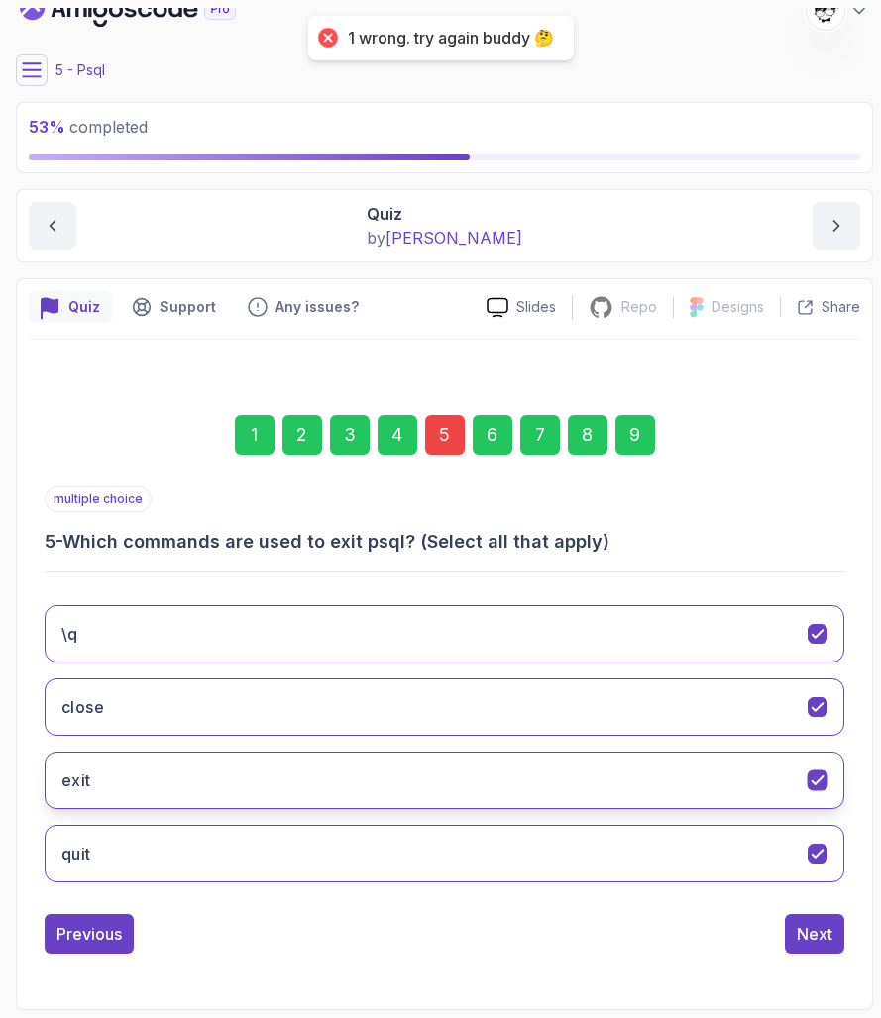
click at [79, 783] on h3 "exit" at bounding box center [76, 781] width 30 height 24
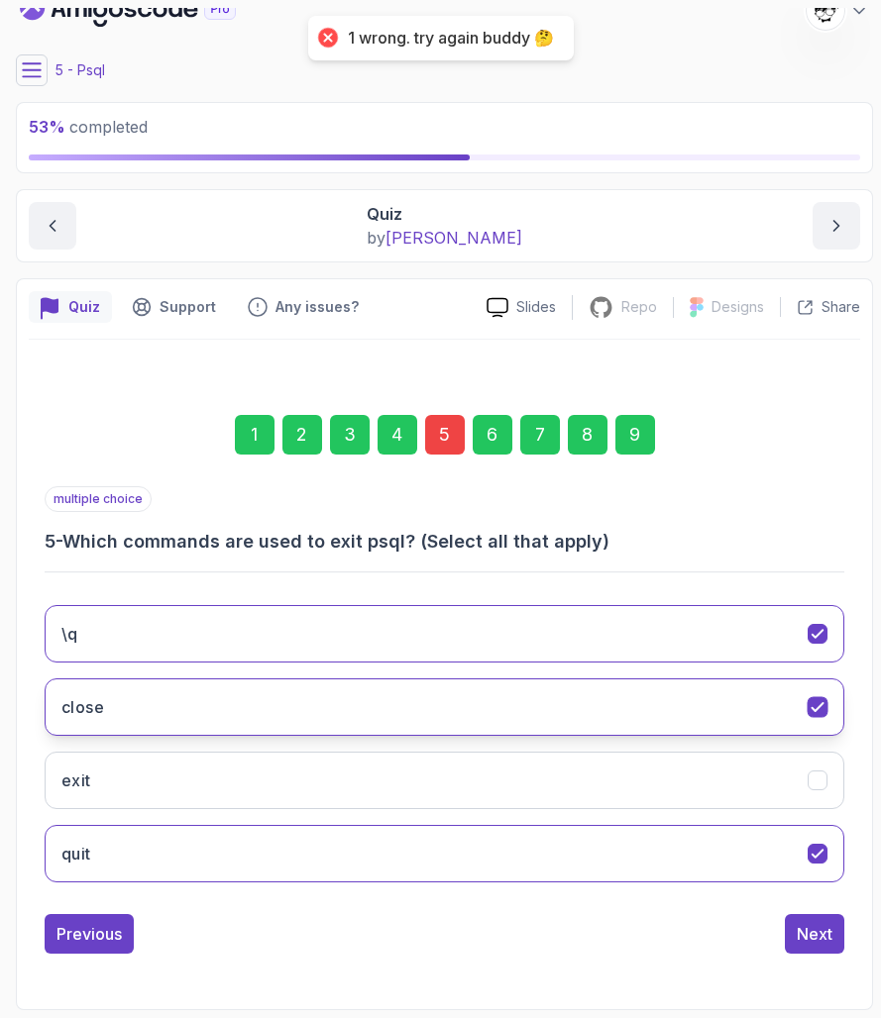
click at [73, 699] on h3 "close" at bounding box center [82, 707] width 43 height 24
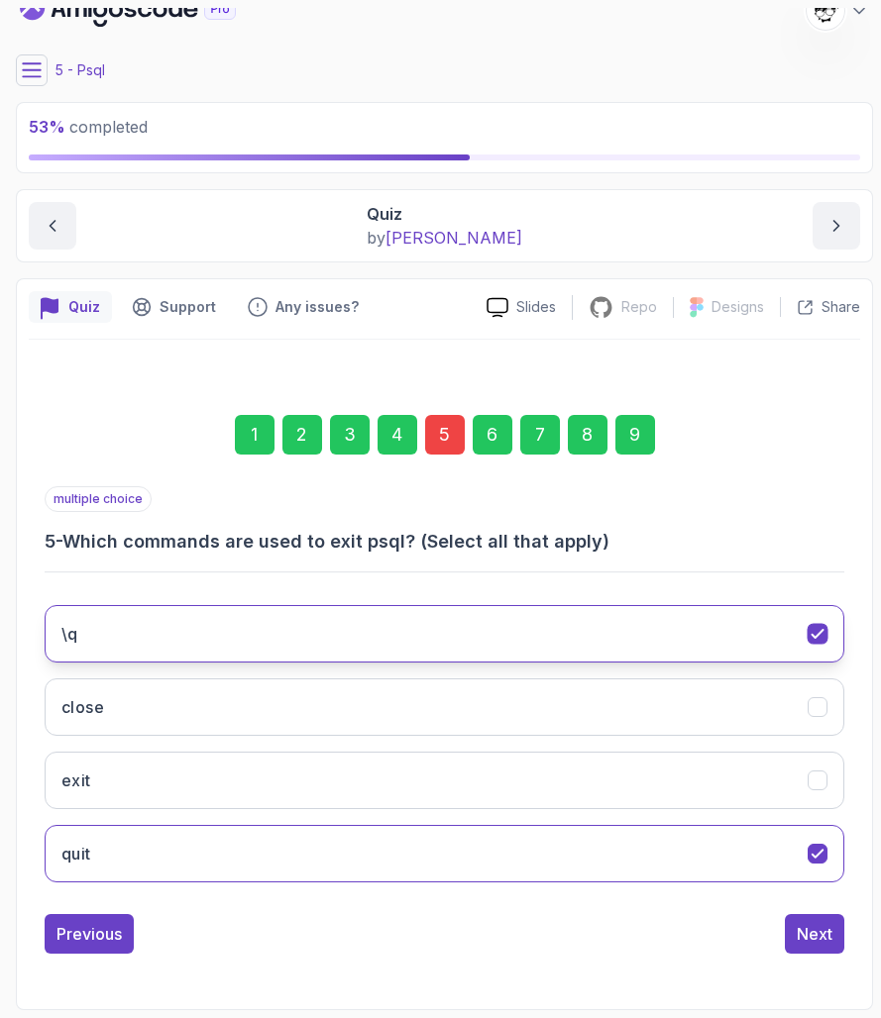
click at [73, 650] on button "\q" at bounding box center [444, 633] width 799 height 57
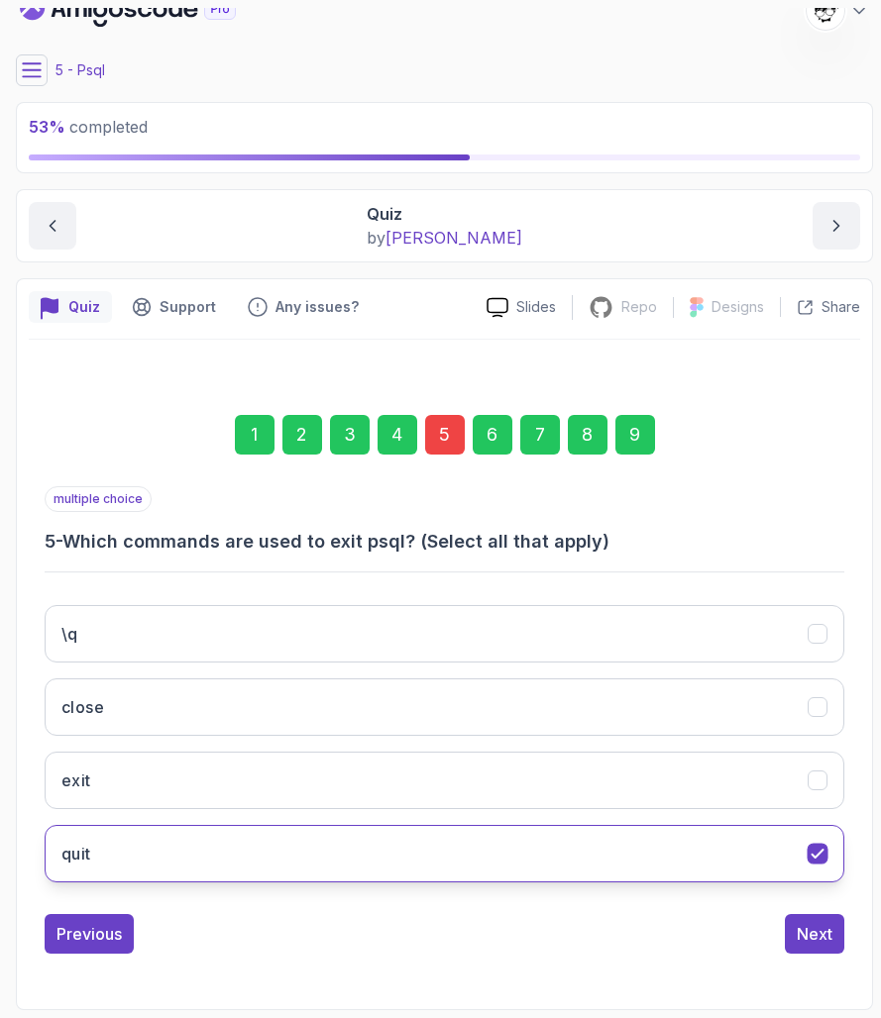
click at [87, 840] on button "quit" at bounding box center [444, 853] width 799 height 57
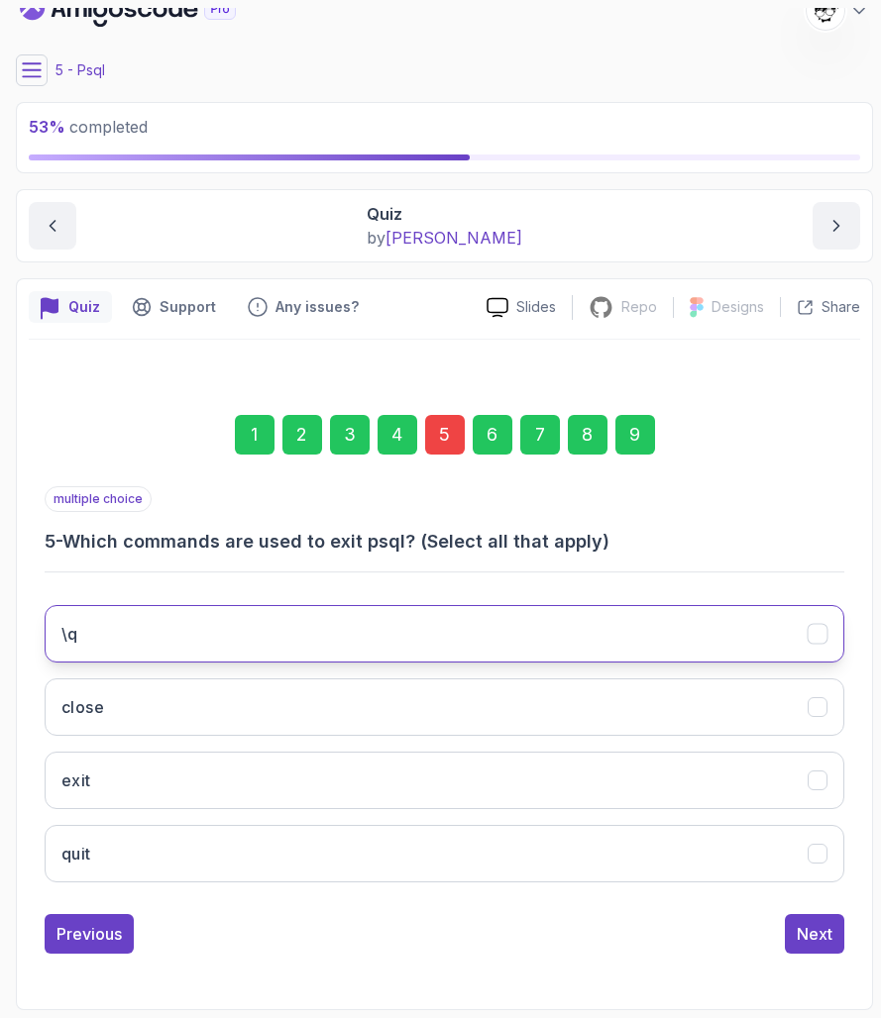
click at [86, 618] on button "\q" at bounding box center [444, 633] width 799 height 57
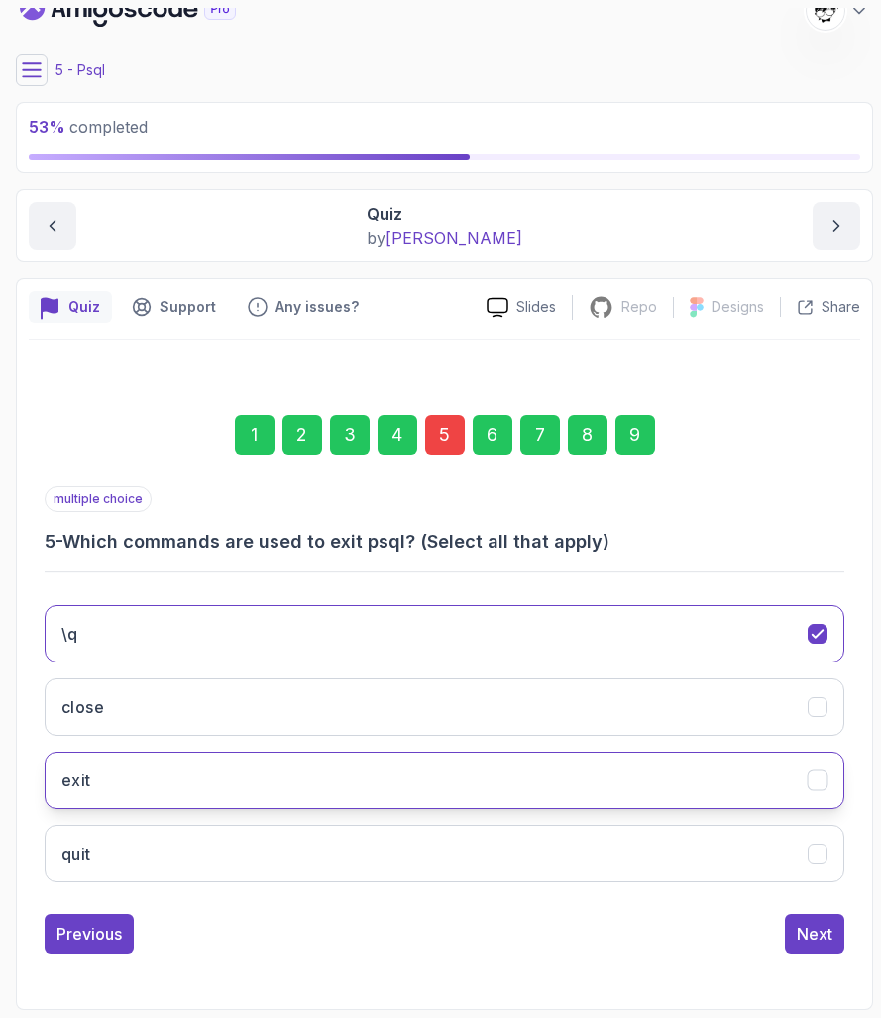
click at [372, 782] on button "exit" at bounding box center [444, 780] width 799 height 57
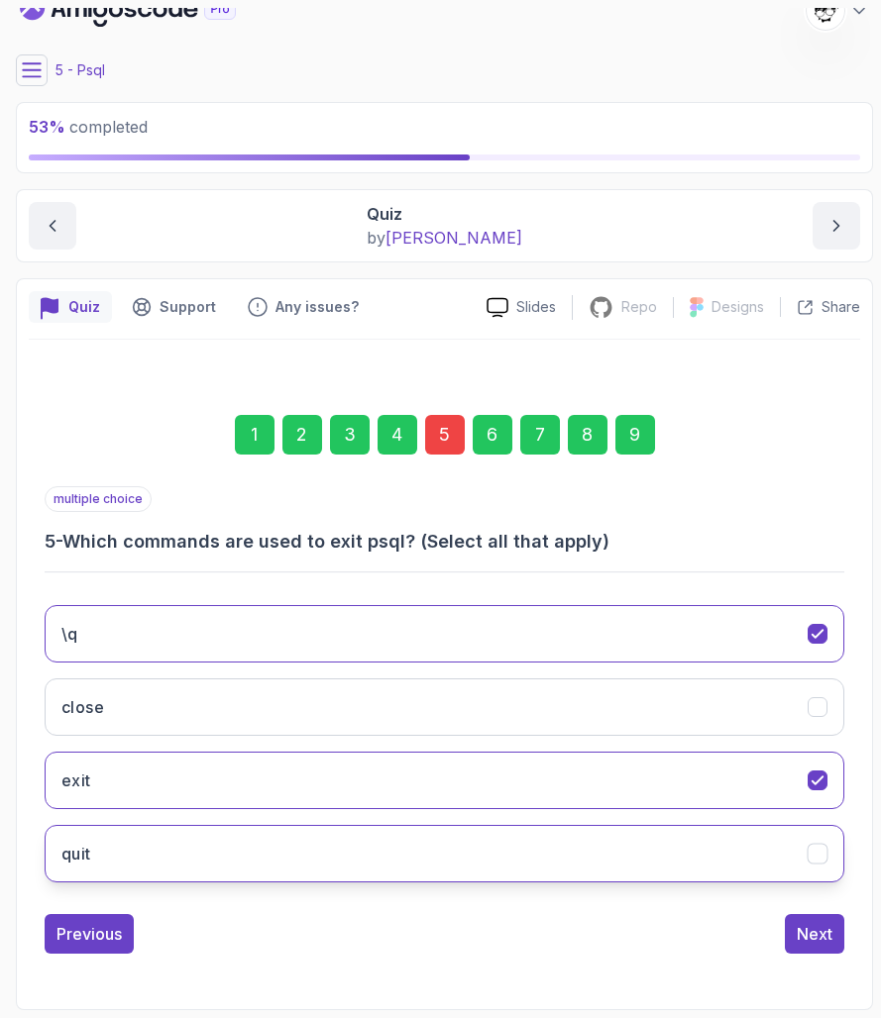
click at [390, 860] on button "quit" at bounding box center [444, 853] width 799 height 57
click at [793, 936] on button "Next" at bounding box center [814, 934] width 59 height 40
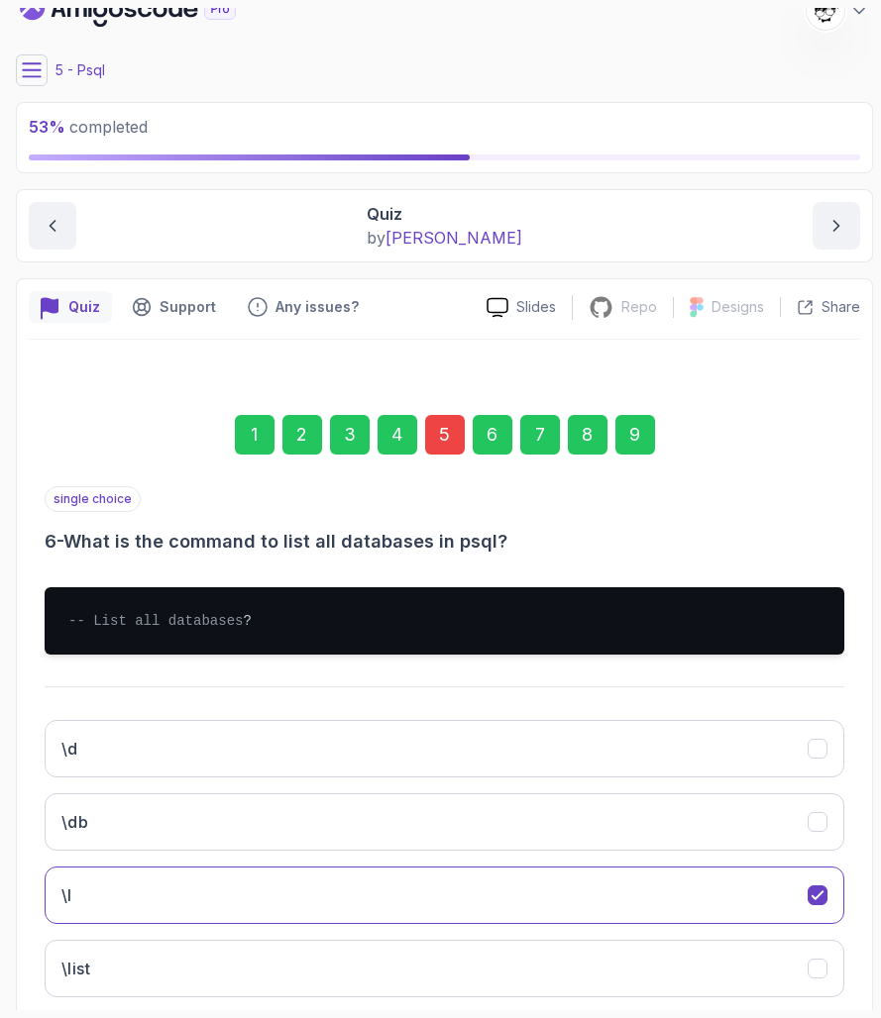
click at [632, 429] on div "9" at bounding box center [635, 435] width 40 height 40
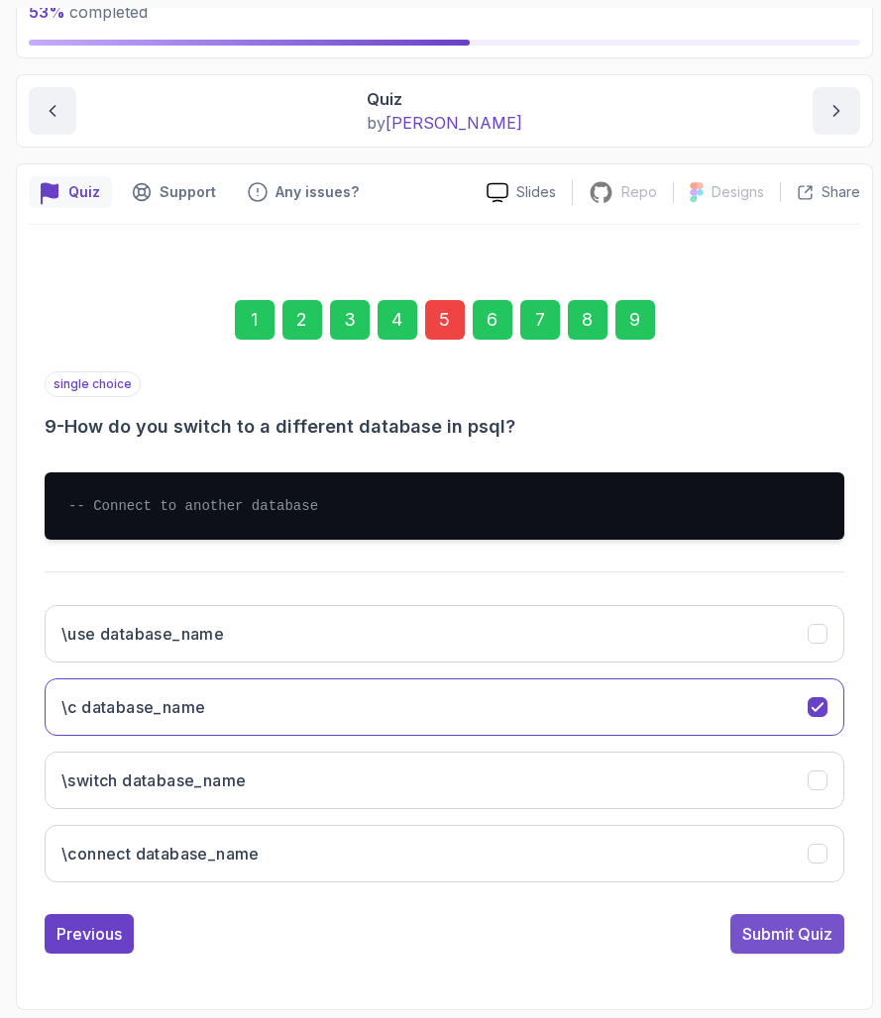
click at [776, 926] on div "Submit Quiz" at bounding box center [787, 934] width 90 height 24
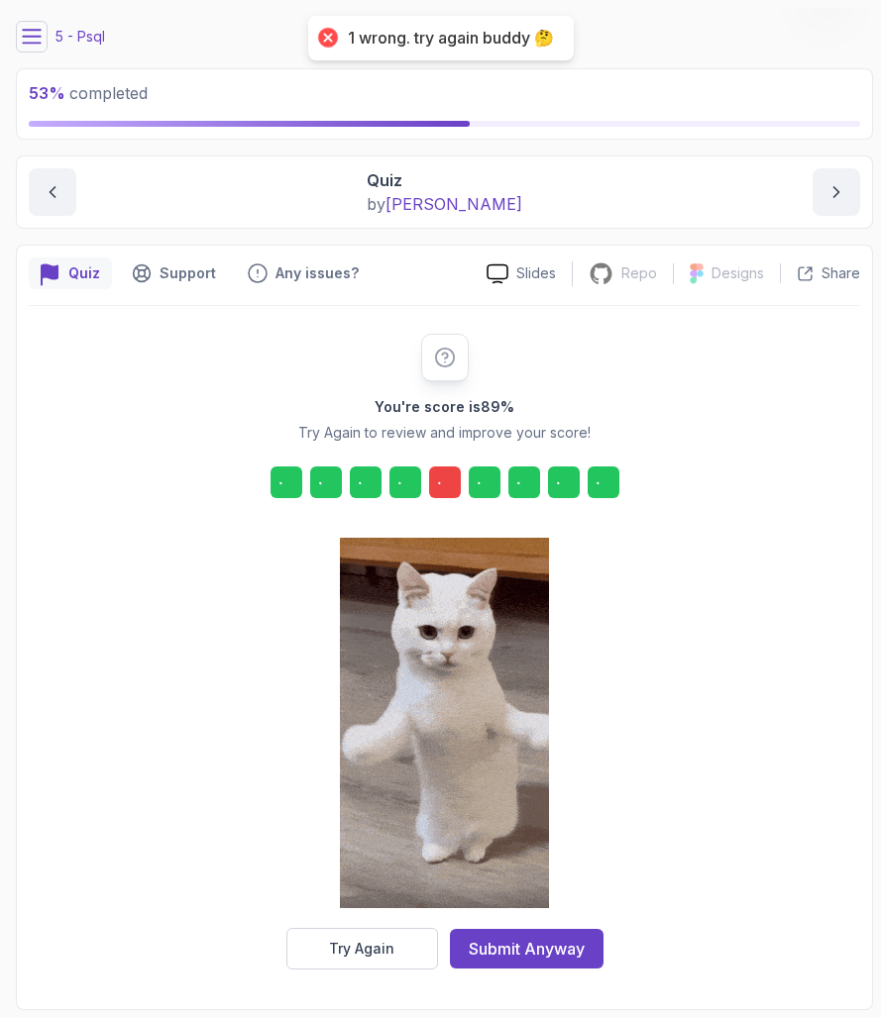
scroll to position [58, 0]
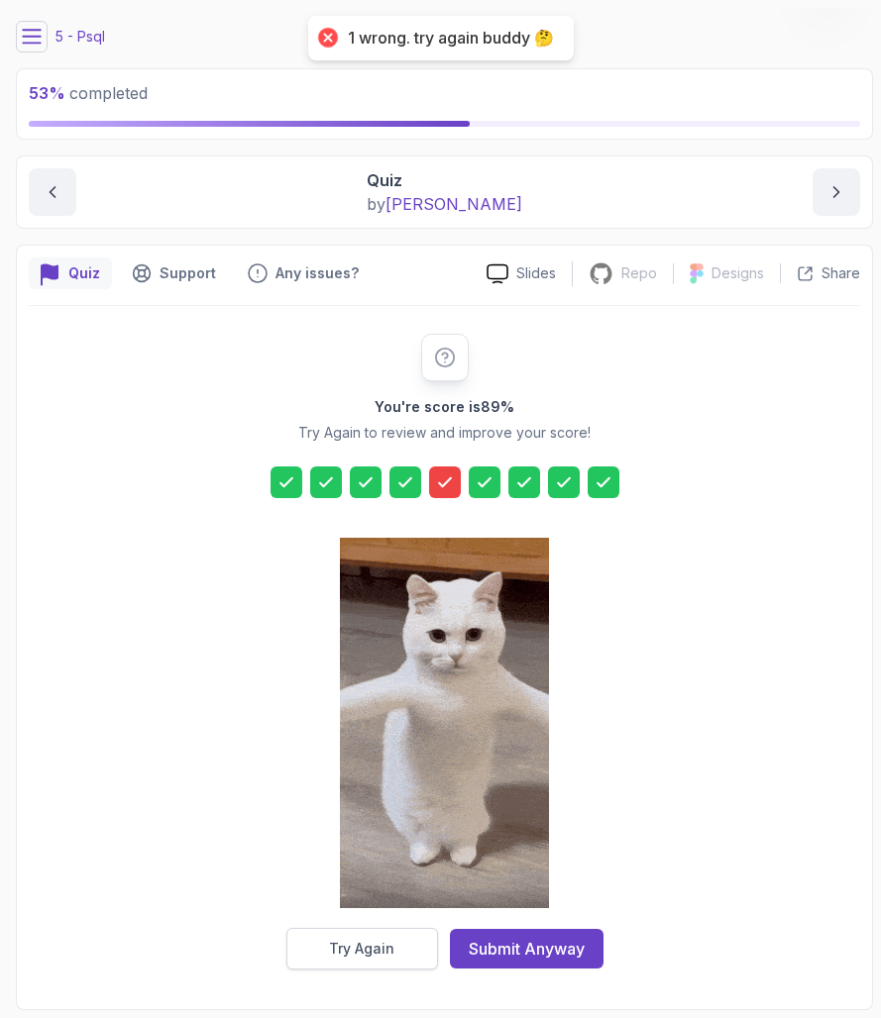
click at [360, 937] on div "Try Again" at bounding box center [361, 949] width 65 height 20
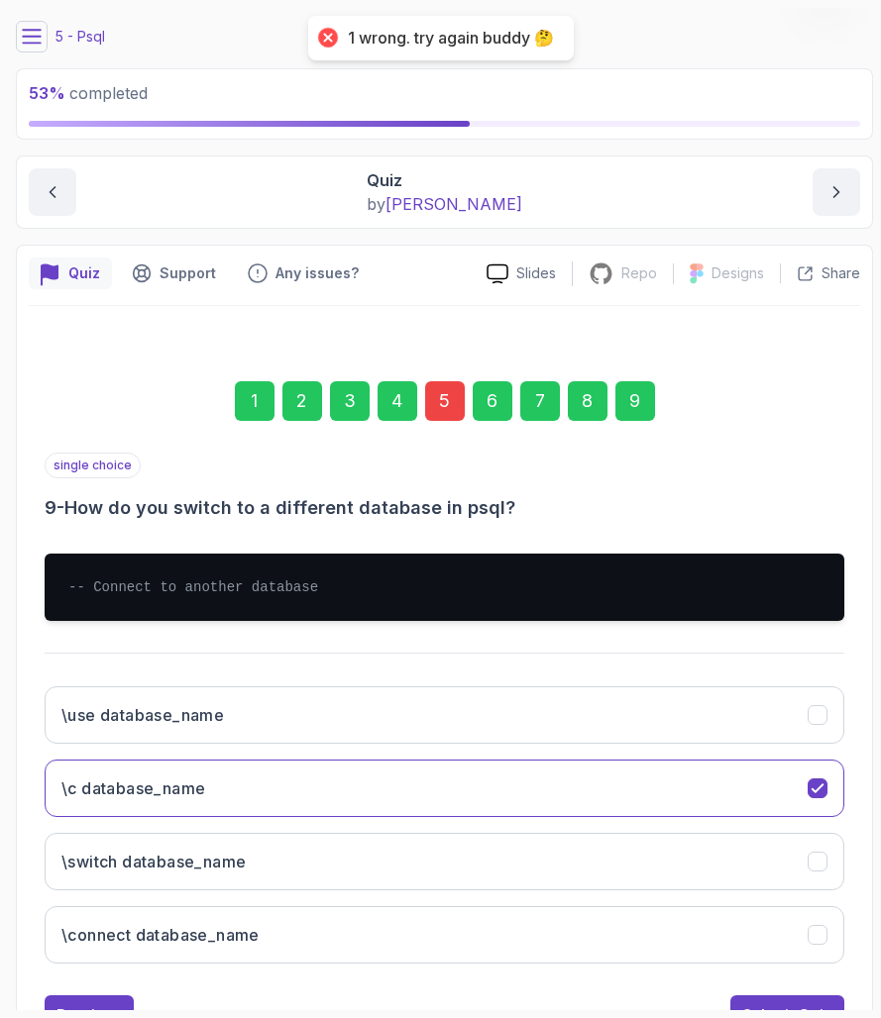
click at [445, 386] on div "5" at bounding box center [445, 401] width 40 height 40
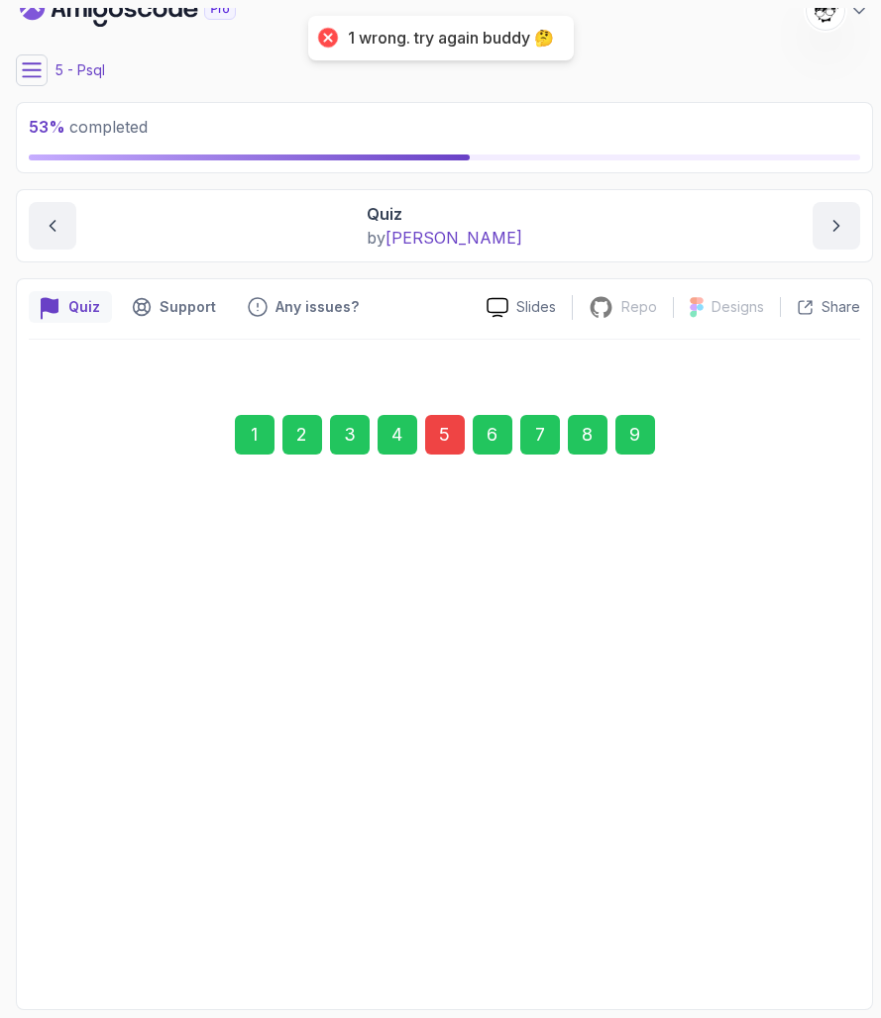
scroll to position [25, 0]
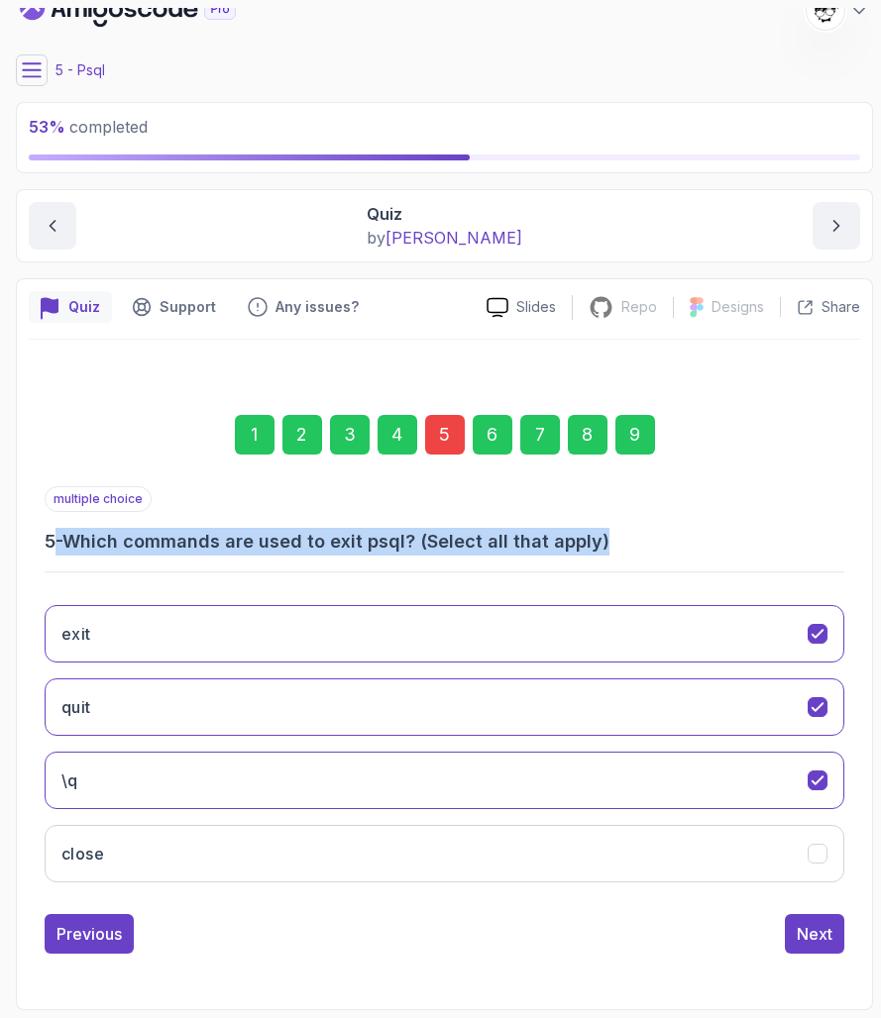
drag, startPoint x: 51, startPoint y: 539, endPoint x: 652, endPoint y: 534, distance: 601.3
click at [652, 534] on h3 "5 - Which commands are used to exit psql? (Select all that apply)" at bounding box center [444, 542] width 799 height 28
click at [654, 534] on h3 "5 - Which commands are used to exit psql? (Select all that apply)" at bounding box center [444, 542] width 799 height 28
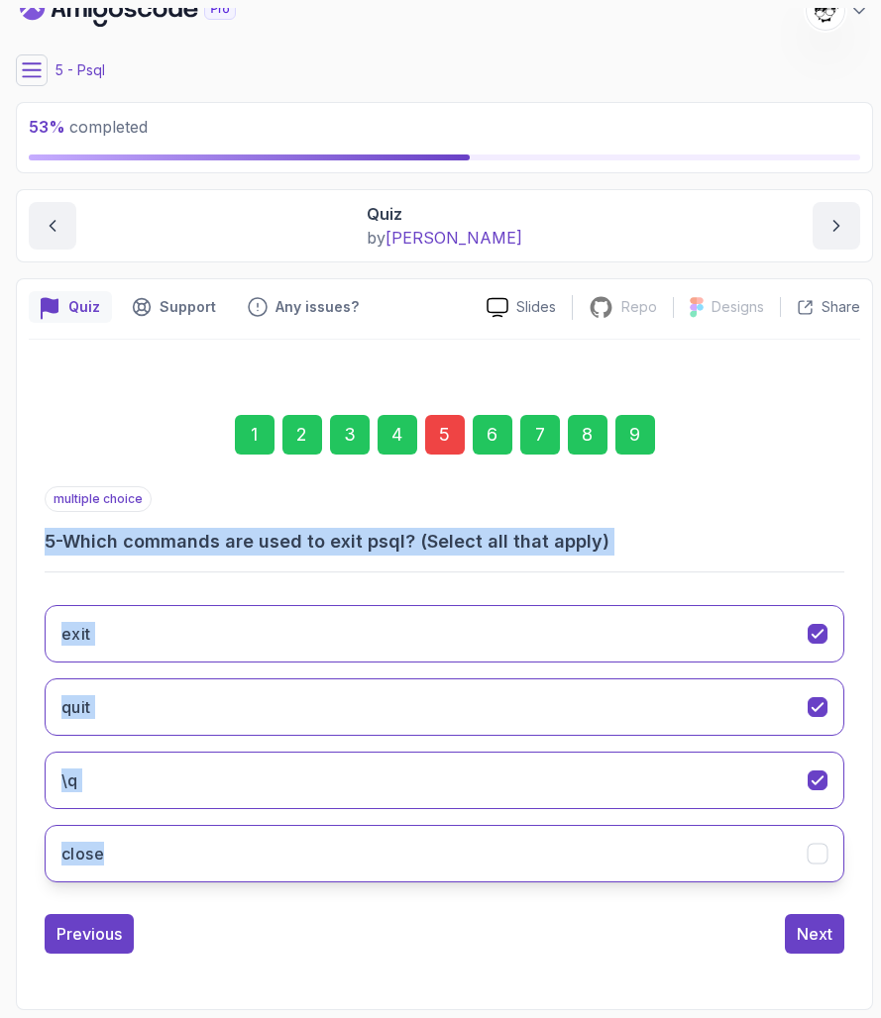
drag, startPoint x: 32, startPoint y: 531, endPoint x: 631, endPoint y: 859, distance: 683.2
click at [631, 859] on div "1 2 3 4 5 6 7 8 9 multiple choice 5 - Which commands are used to exit psql? (Se…" at bounding box center [444, 669] width 831 height 602
copy div "5 - Which commands are used to exit psql? (Select all that apply) exit quit \q …"
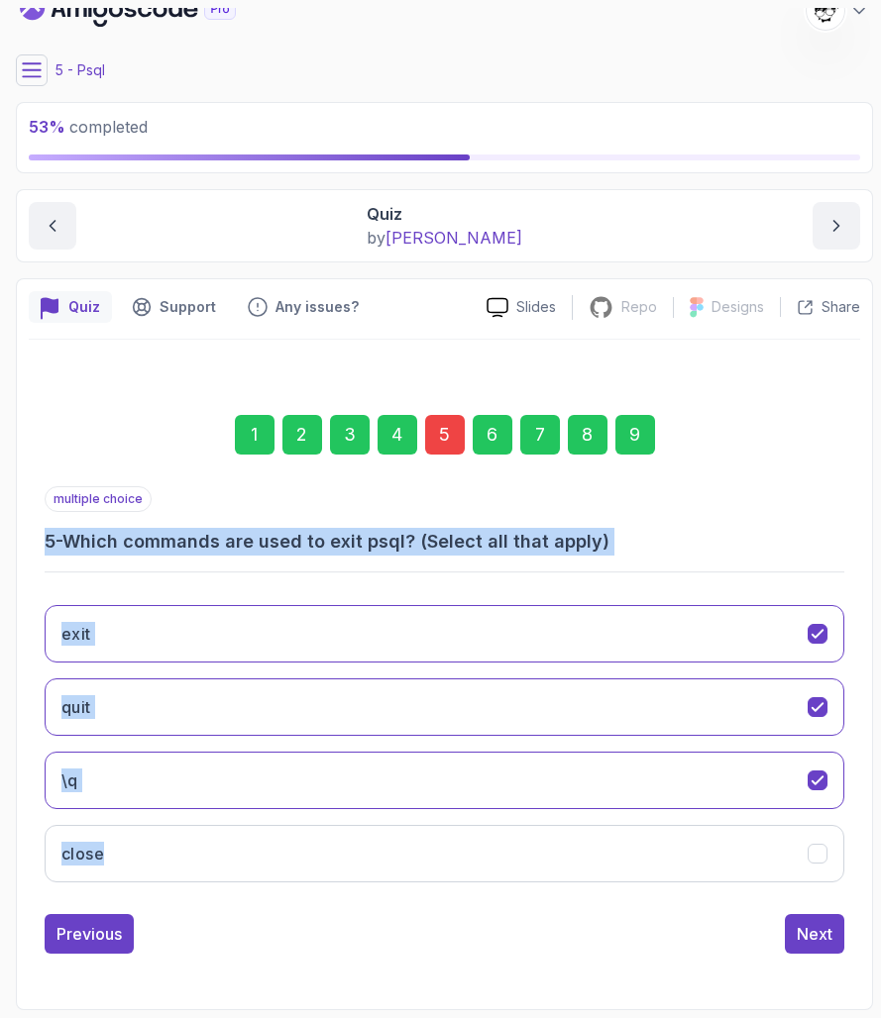
click at [25, 703] on div "Quiz Support Any issues? Slides Repo Repository not available Designs Design no…" at bounding box center [444, 644] width 857 height 732
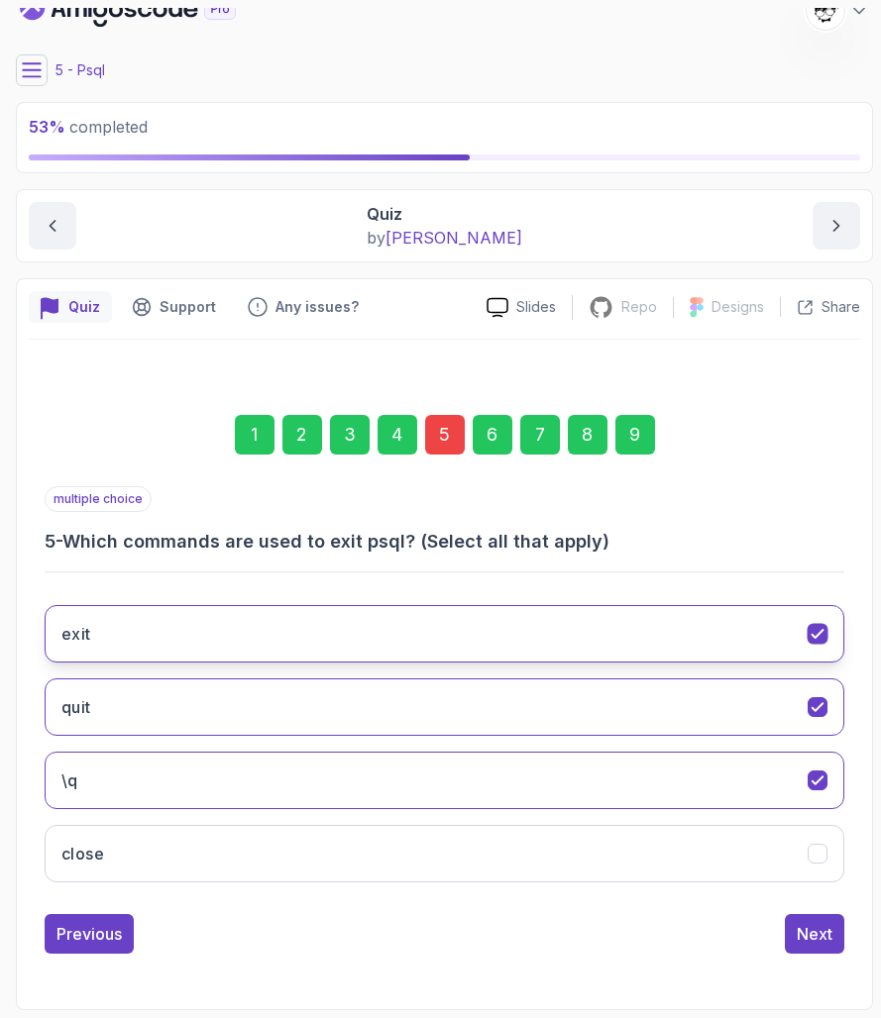
click at [97, 647] on button "exit" at bounding box center [444, 633] width 799 height 57
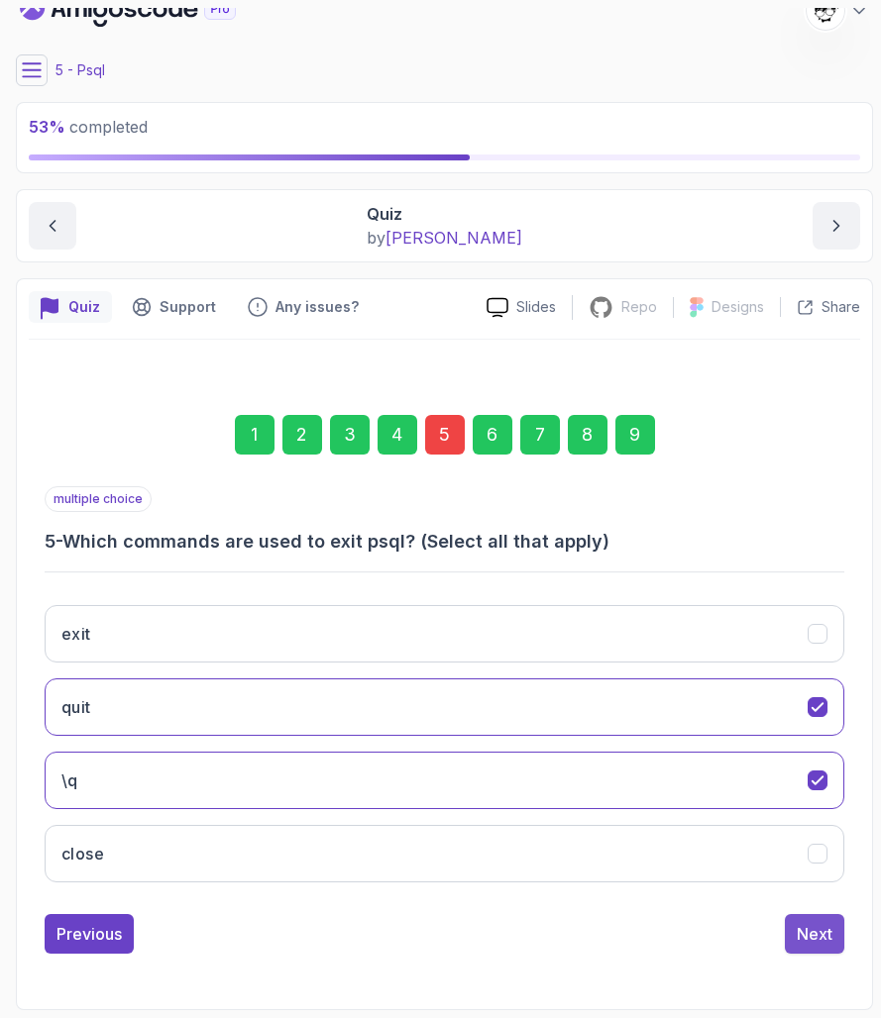
click at [831, 937] on button "Next" at bounding box center [814, 934] width 59 height 40
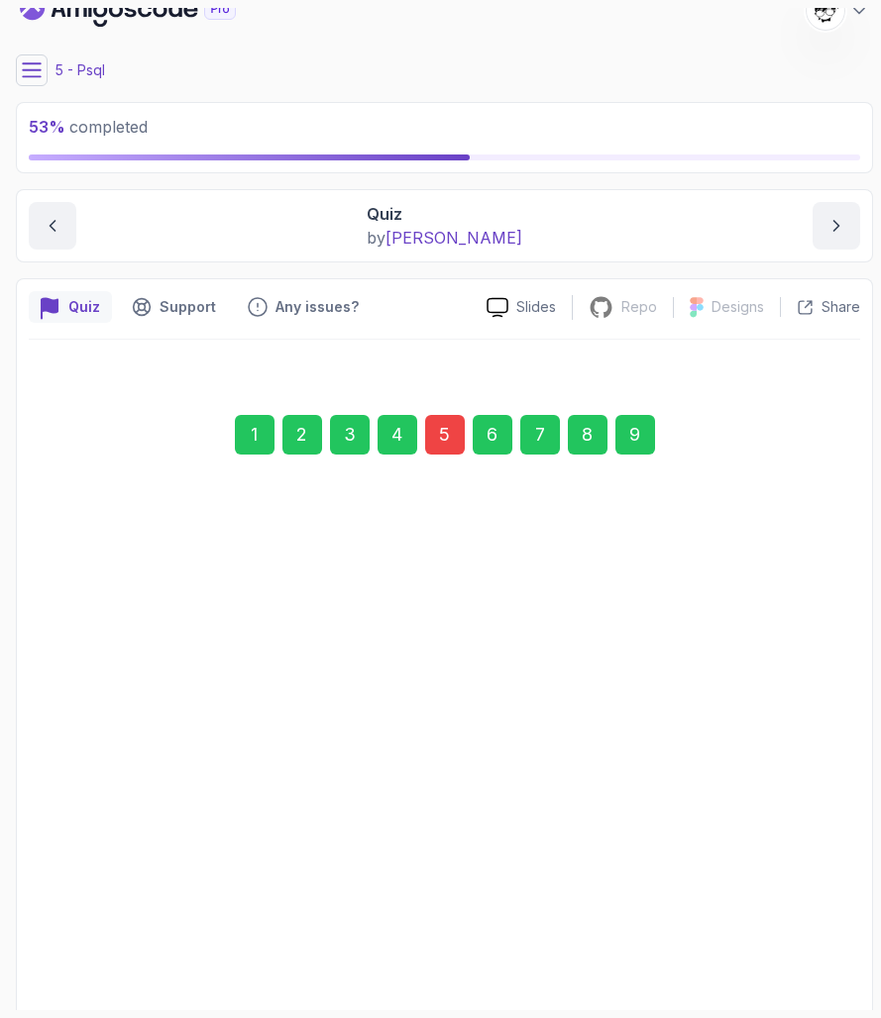
click at [628, 430] on div "9" at bounding box center [635, 435] width 40 height 40
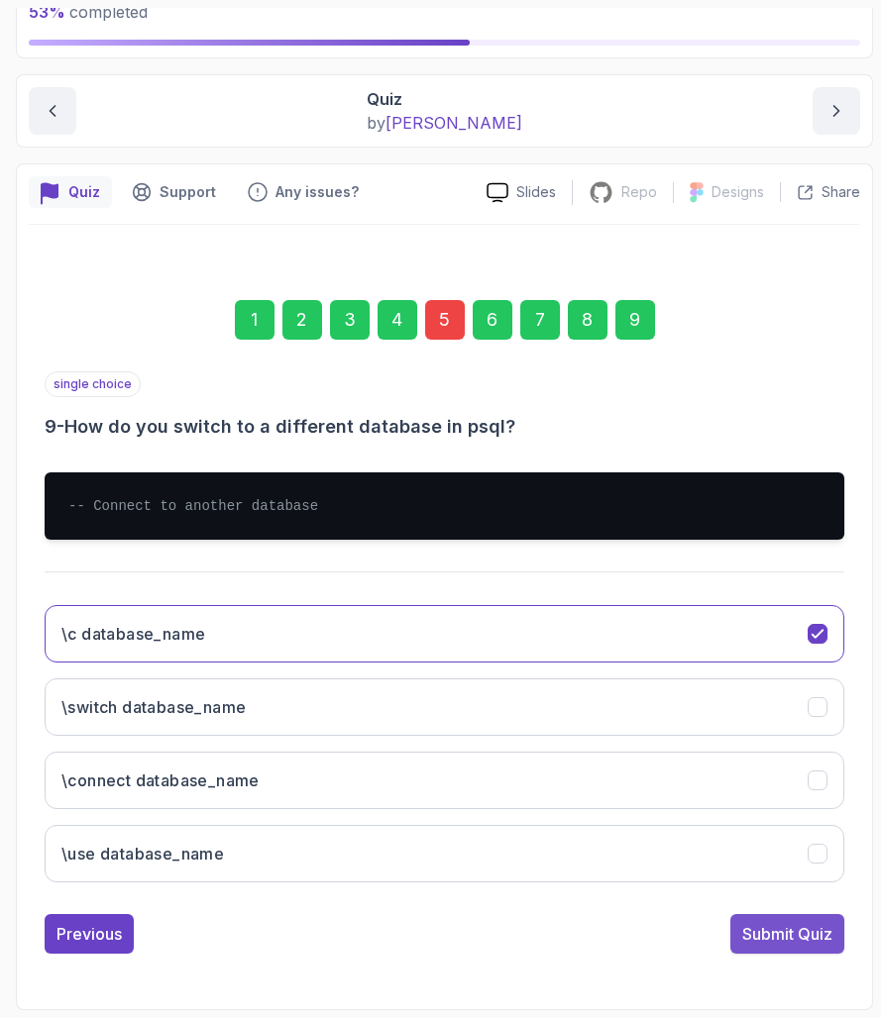
click at [772, 922] on div "Submit Quiz" at bounding box center [787, 934] width 90 height 24
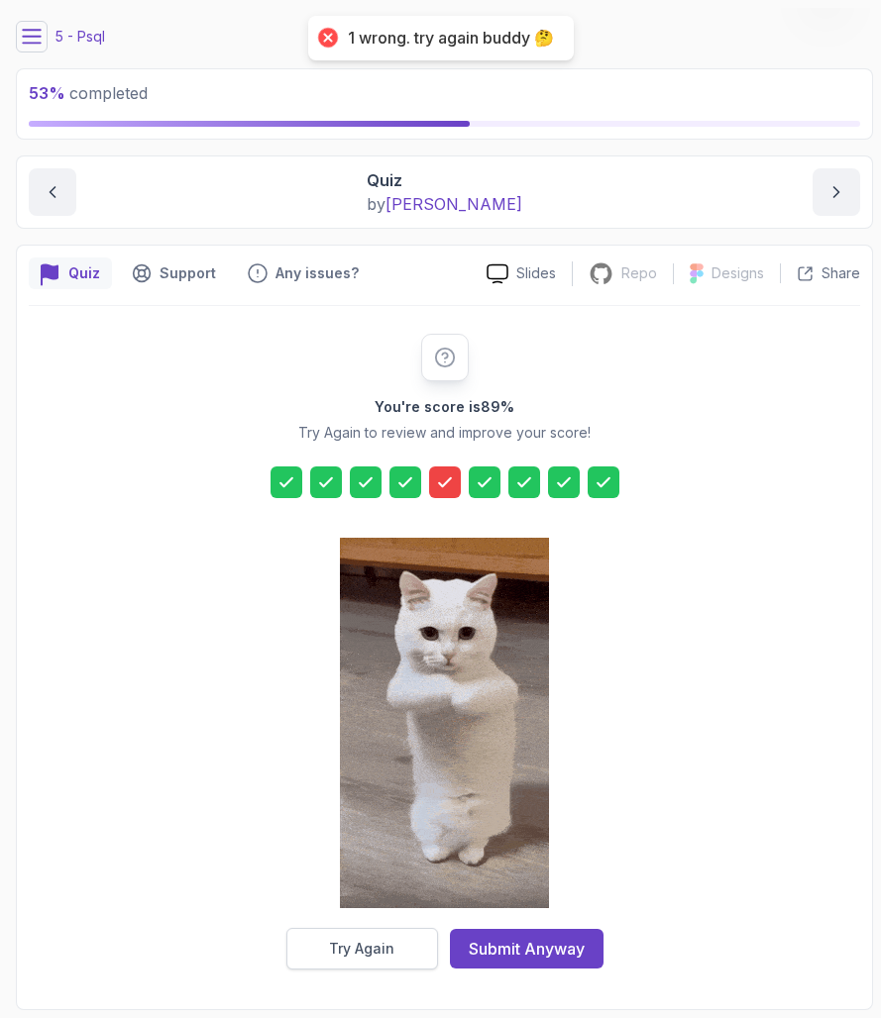
click at [357, 937] on div "Try Again" at bounding box center [361, 949] width 65 height 20
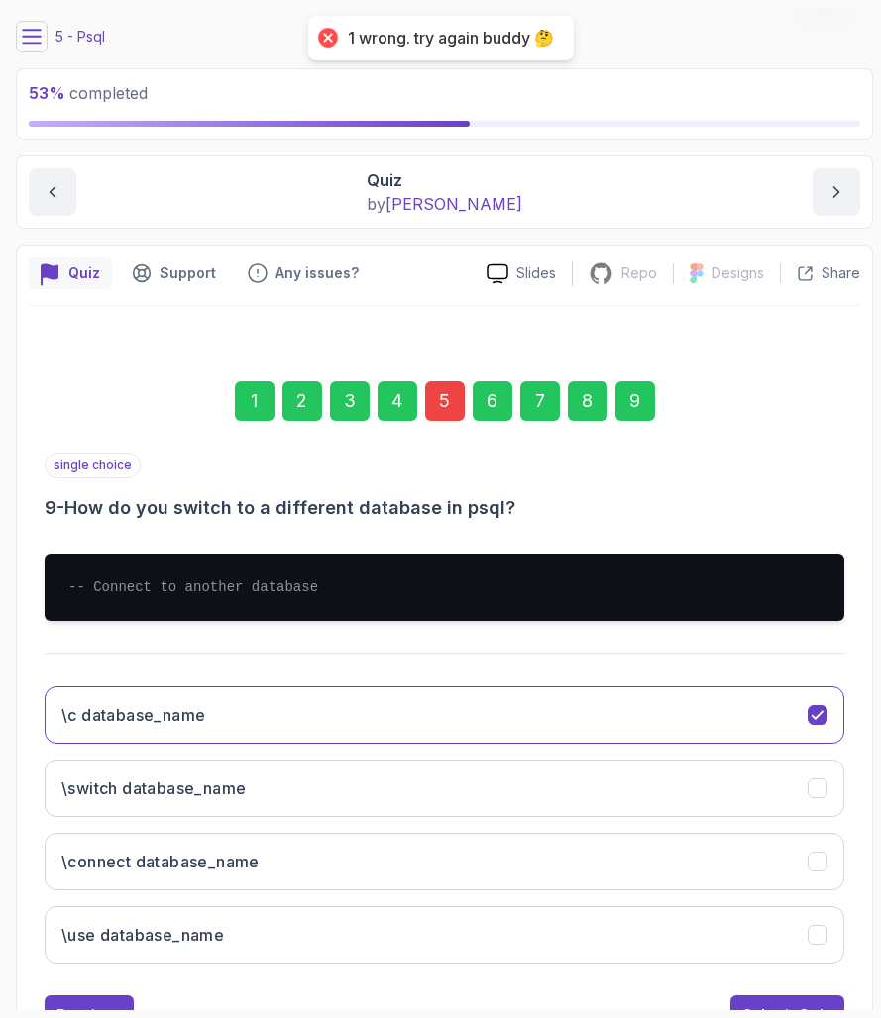
click at [442, 399] on div "5" at bounding box center [445, 401] width 40 height 40
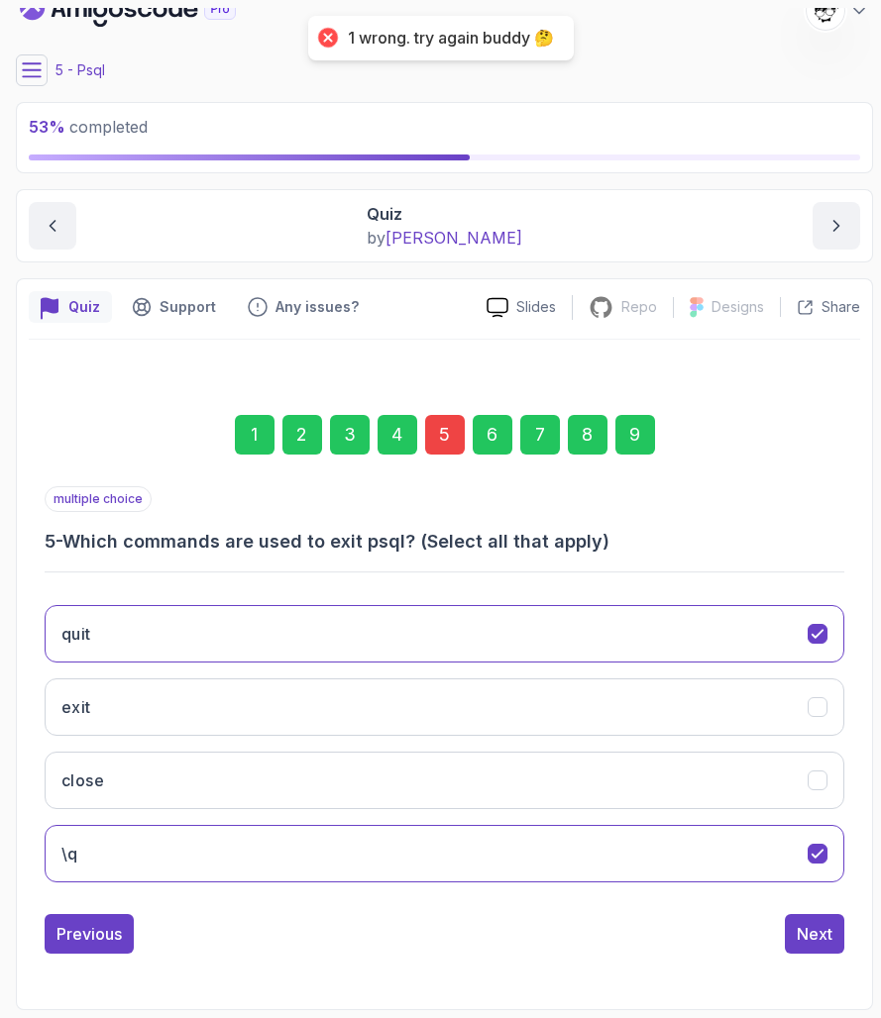
scroll to position [0, 0]
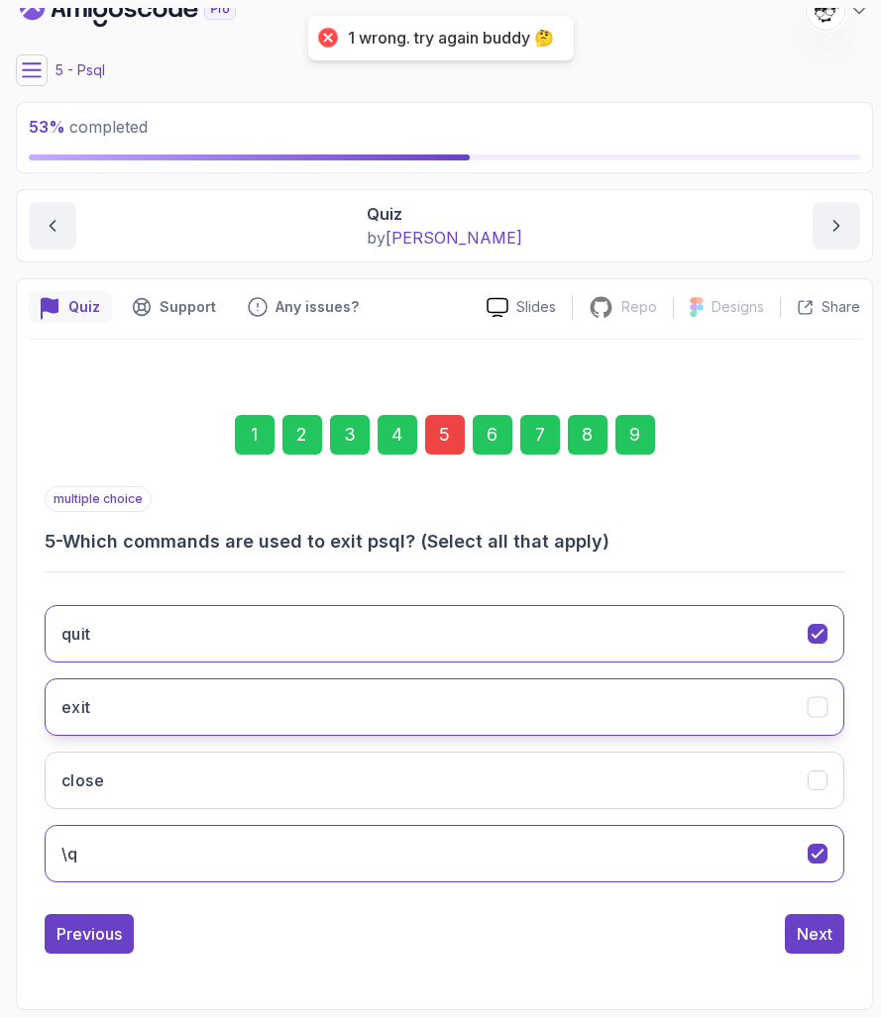
click at [65, 690] on button "exit" at bounding box center [444, 707] width 799 height 57
click at [67, 707] on h3 "exit" at bounding box center [76, 707] width 30 height 24
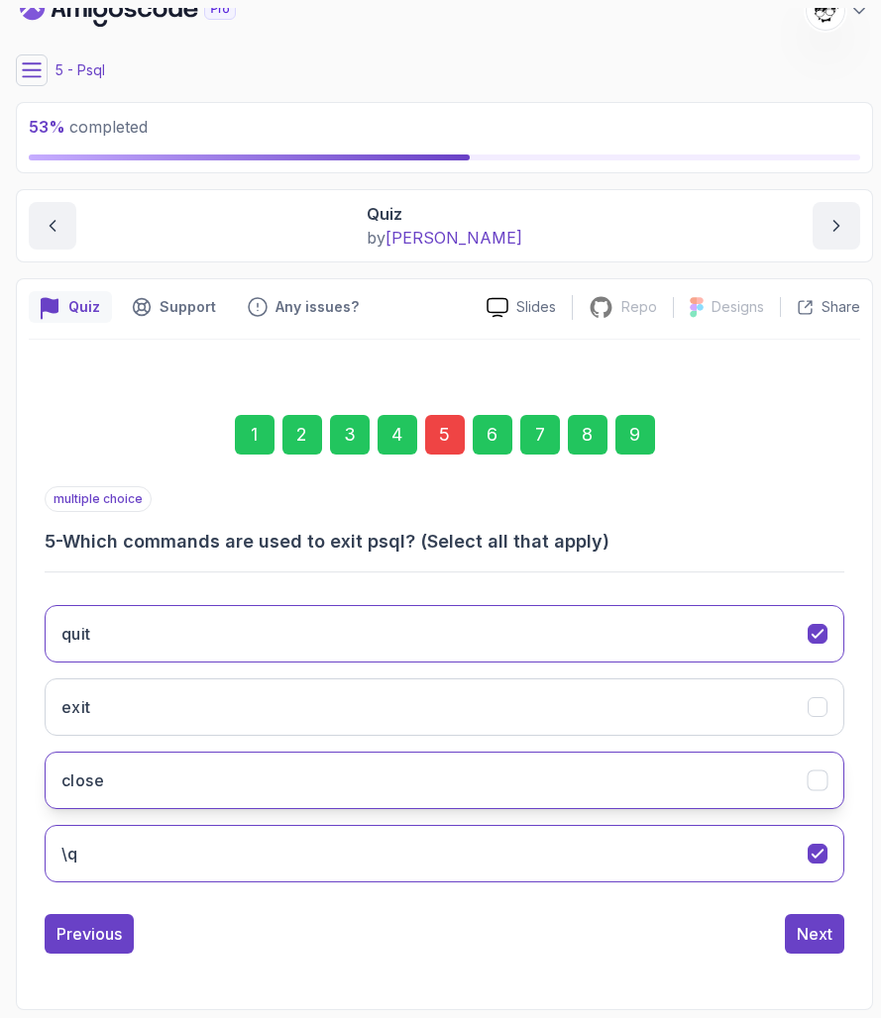
click at [86, 783] on h3 "close" at bounding box center [82, 781] width 43 height 24
click at [827, 933] on div "Next" at bounding box center [814, 934] width 36 height 24
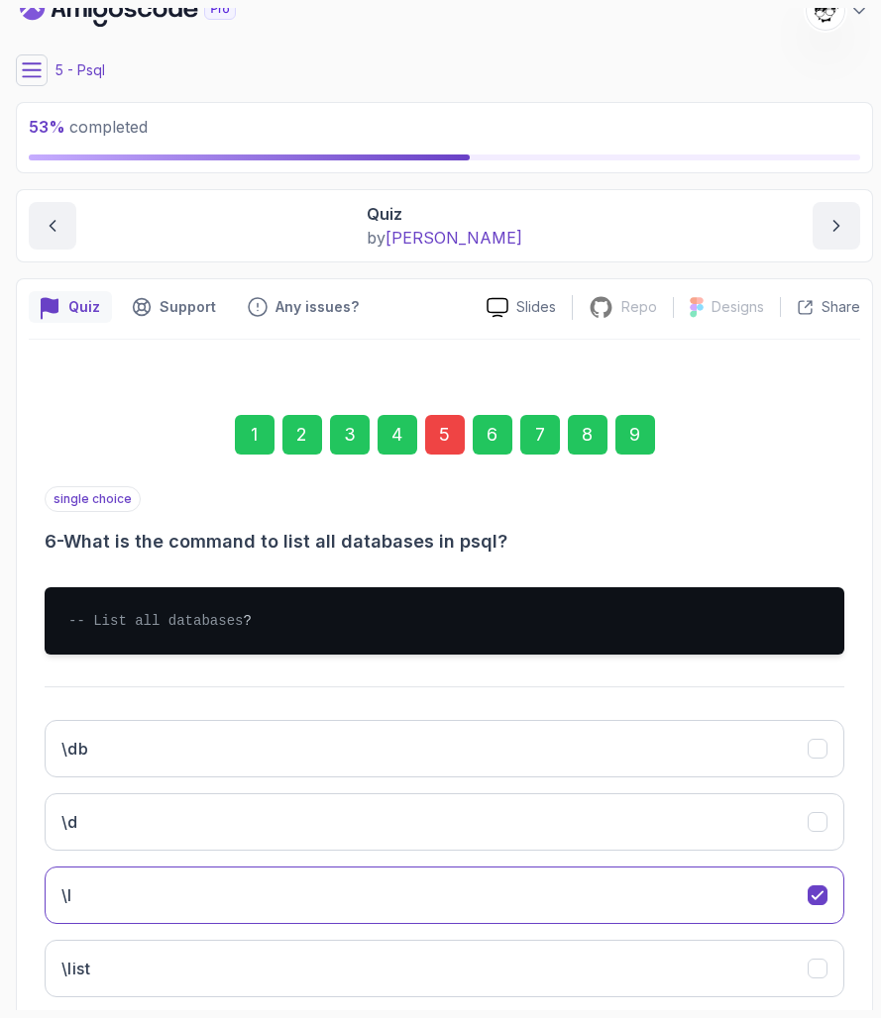
click at [638, 441] on div "9" at bounding box center [635, 435] width 40 height 40
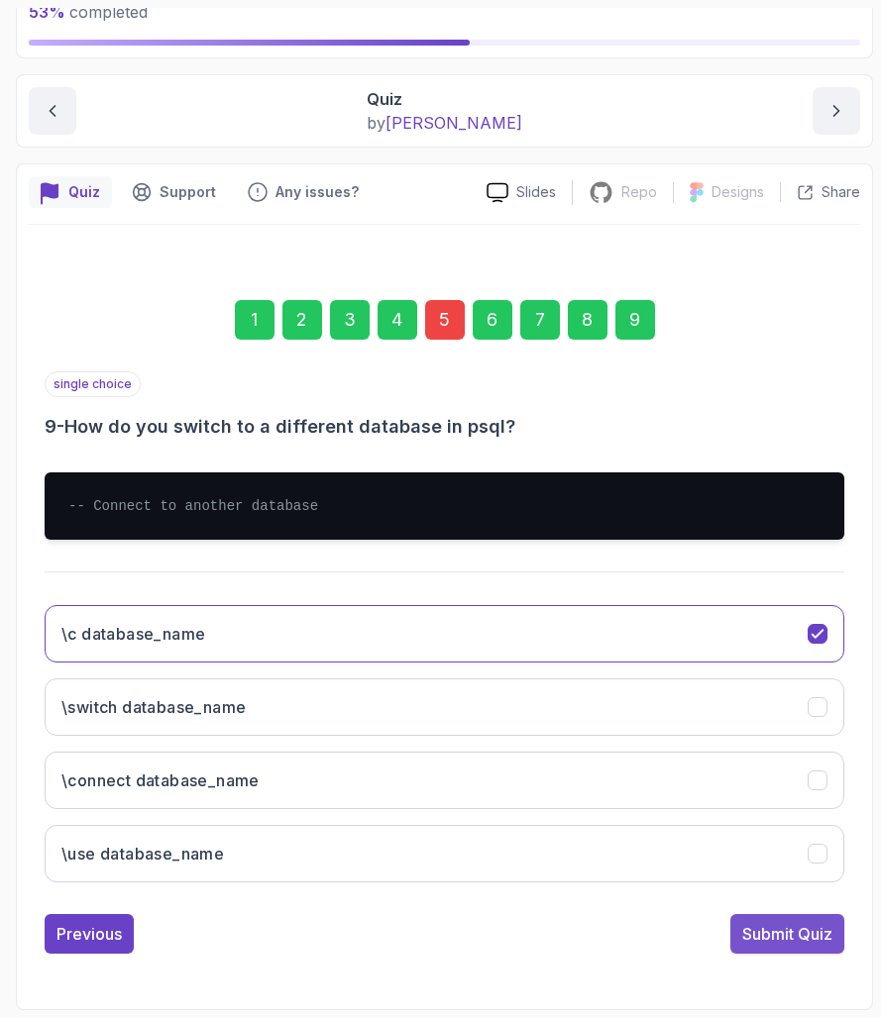
click at [758, 929] on div "Submit Quiz" at bounding box center [787, 934] width 90 height 24
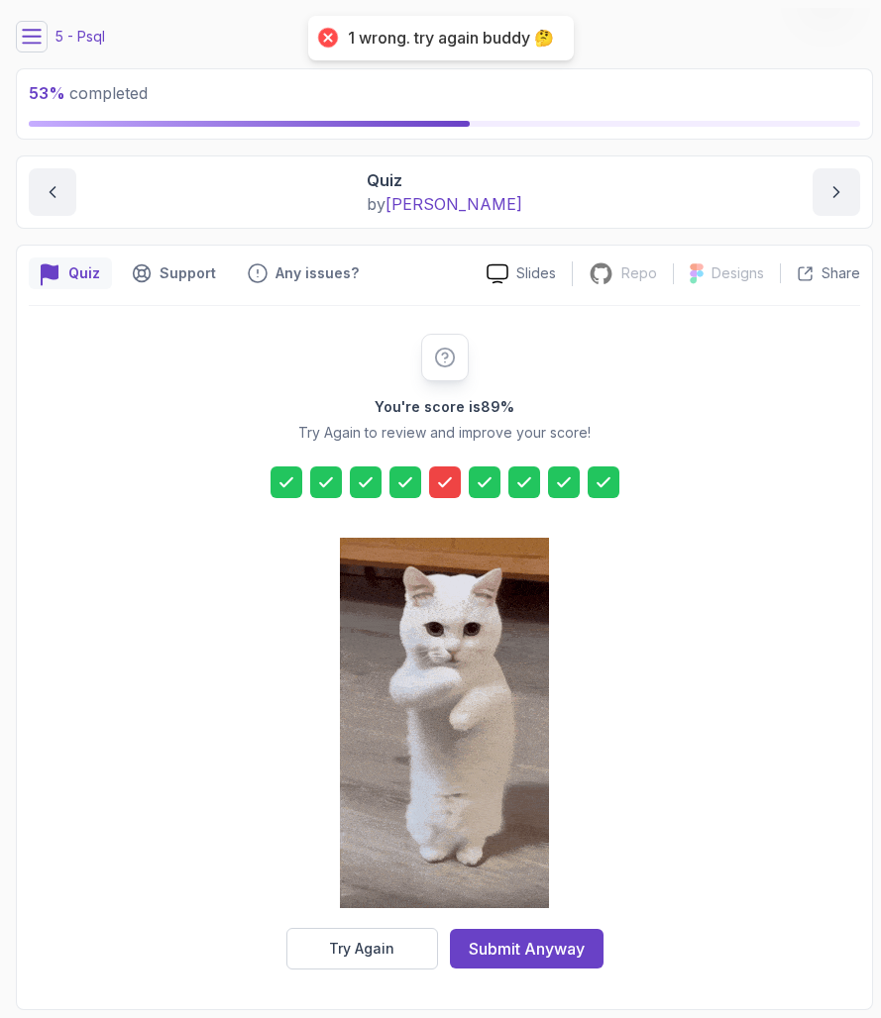
click at [435, 643] on img at bounding box center [444, 723] width 209 height 370
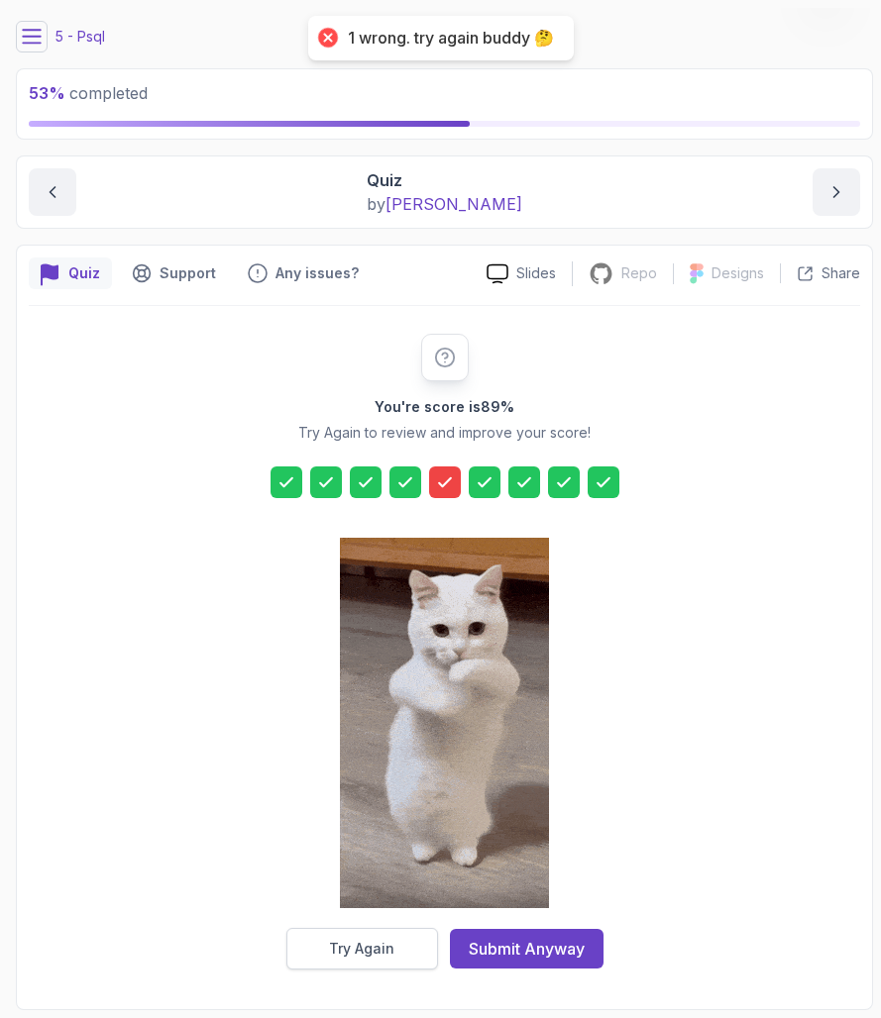
click at [344, 937] on button "Try Again" at bounding box center [362, 949] width 152 height 42
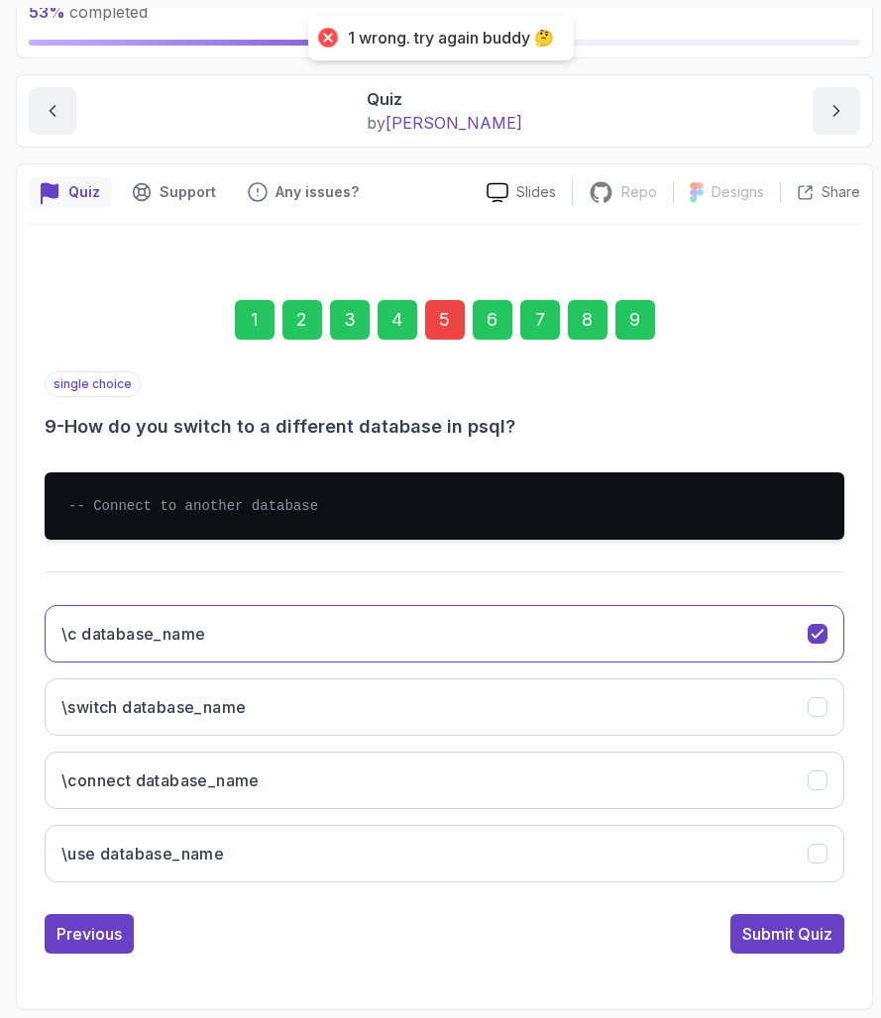
scroll to position [140, 0]
click at [436, 318] on div "5" at bounding box center [445, 320] width 40 height 40
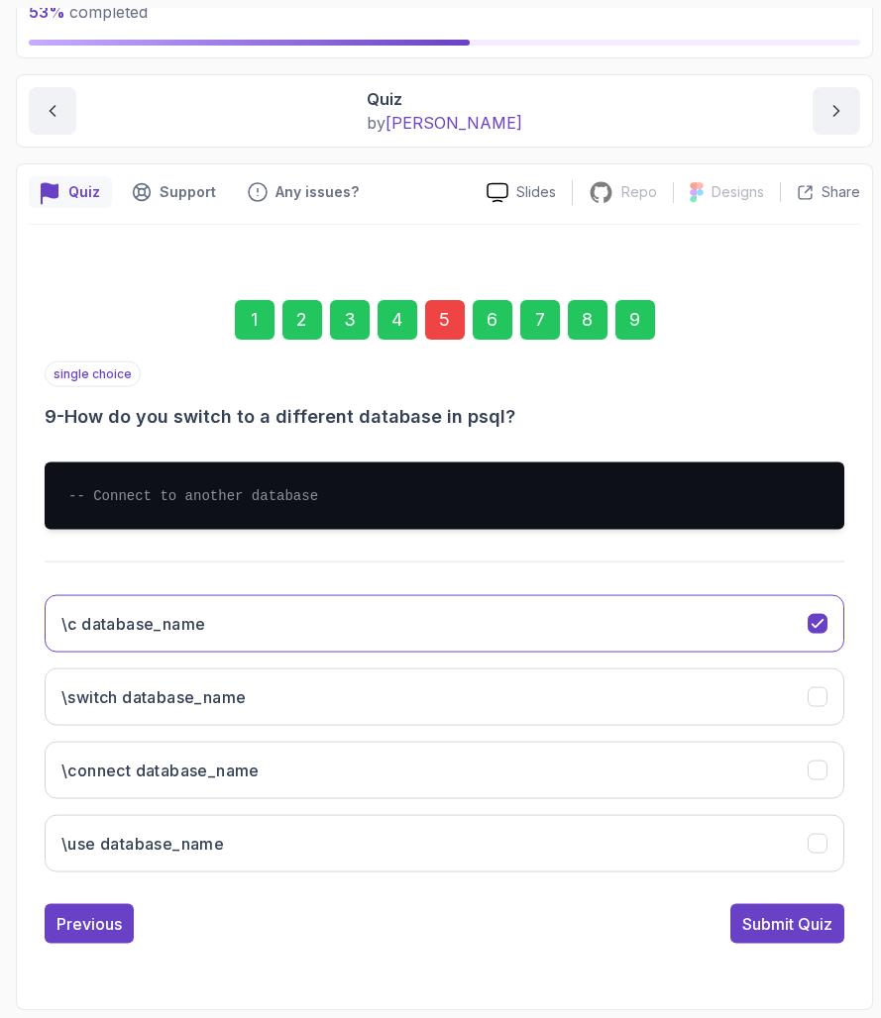
scroll to position [25, 0]
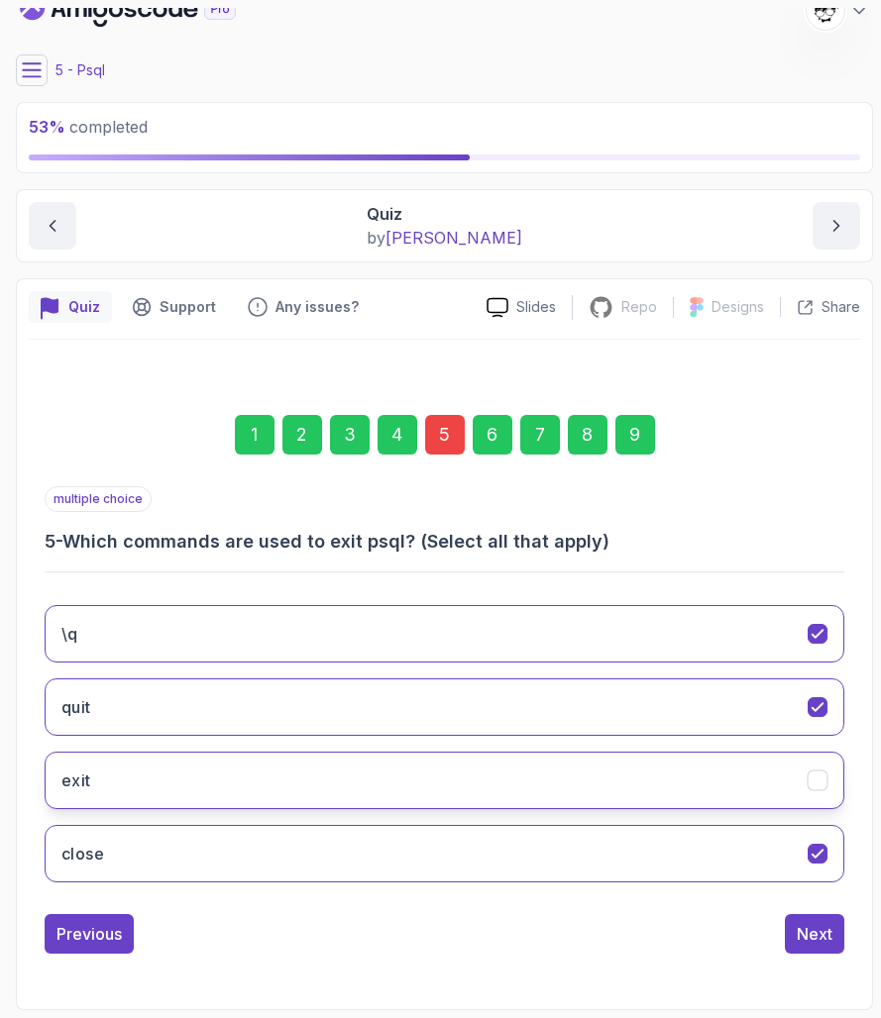
click at [164, 791] on button "exit" at bounding box center [444, 780] width 799 height 57
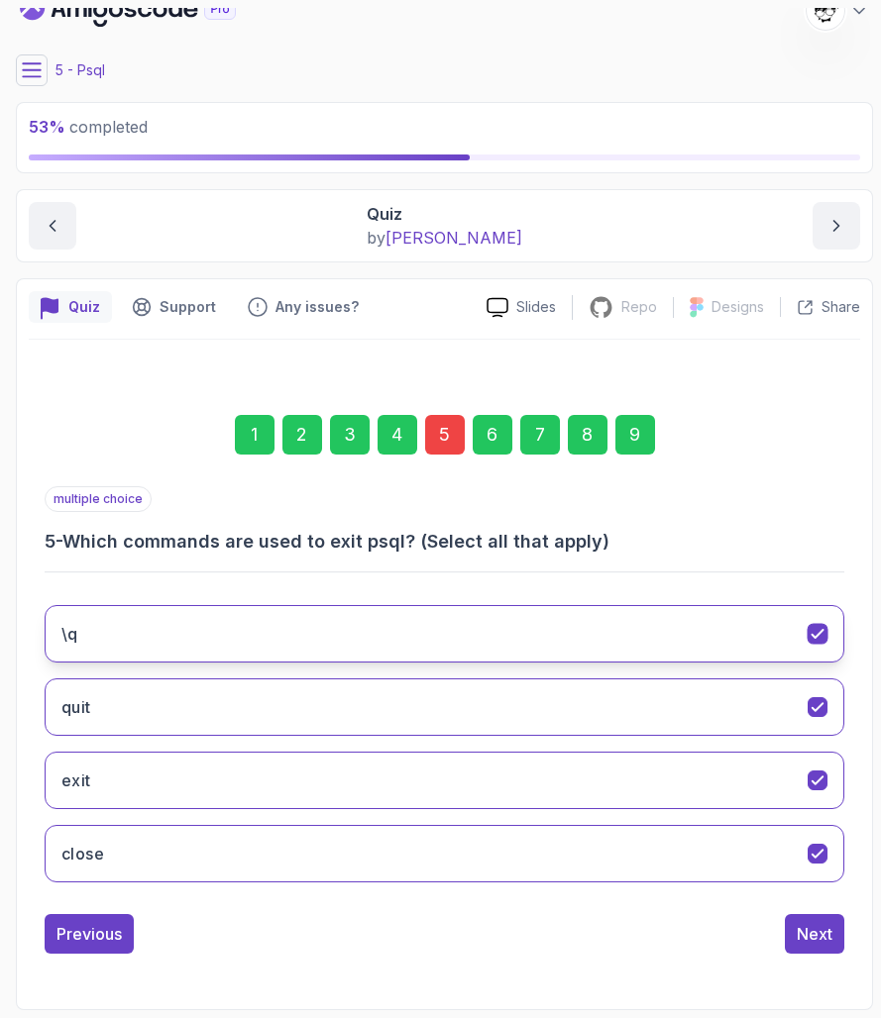
click at [190, 650] on button "\q" at bounding box center [444, 633] width 799 height 57
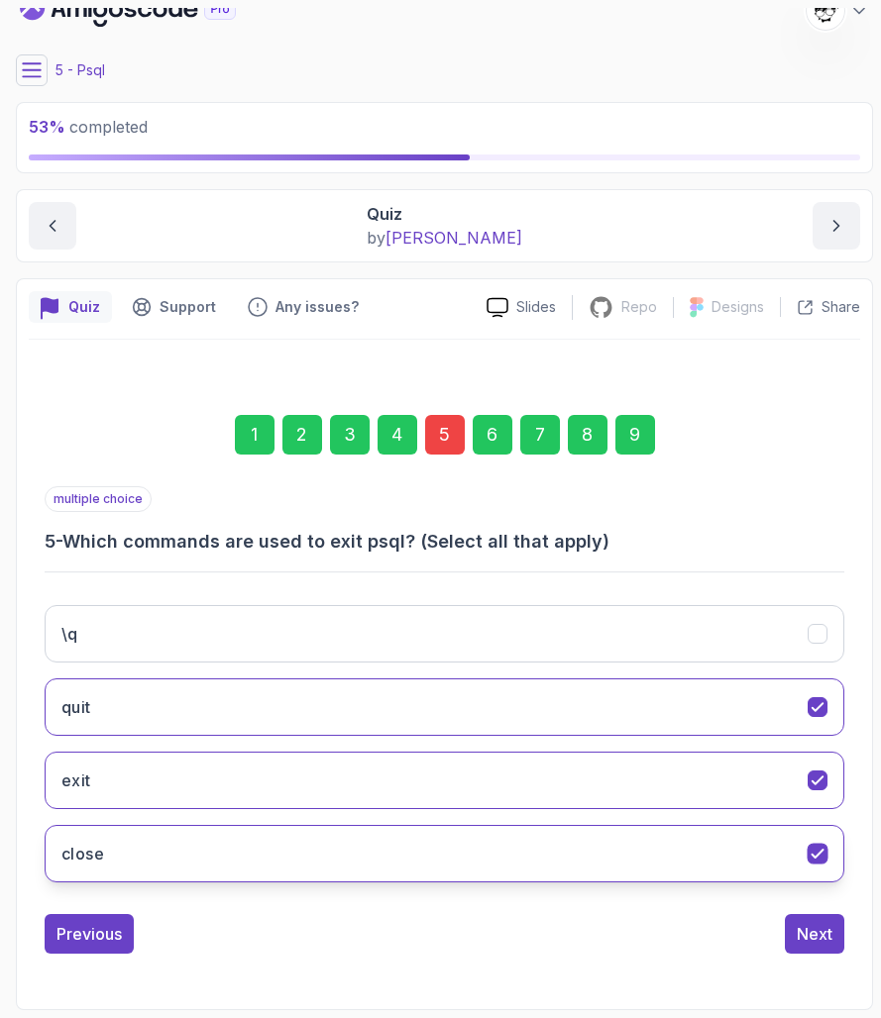
click at [204, 845] on button "close" at bounding box center [444, 853] width 799 height 57
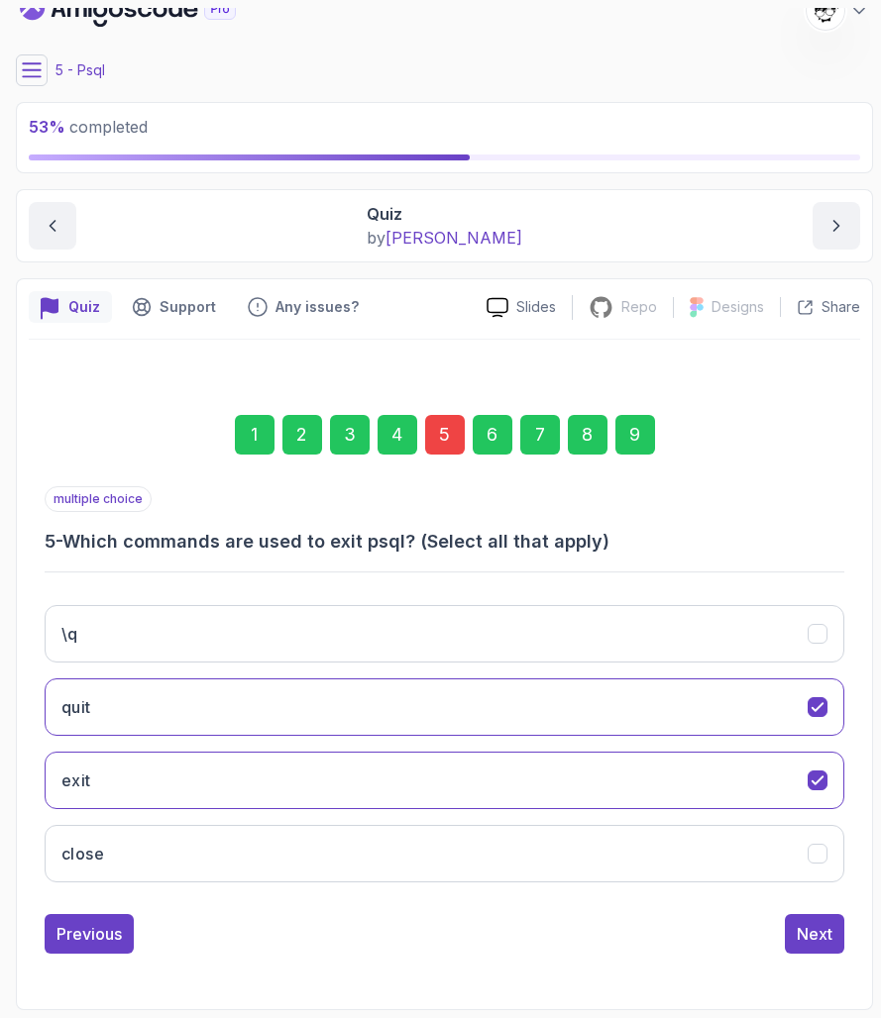
click at [124, 674] on div "\q quit exit close" at bounding box center [444, 743] width 799 height 309
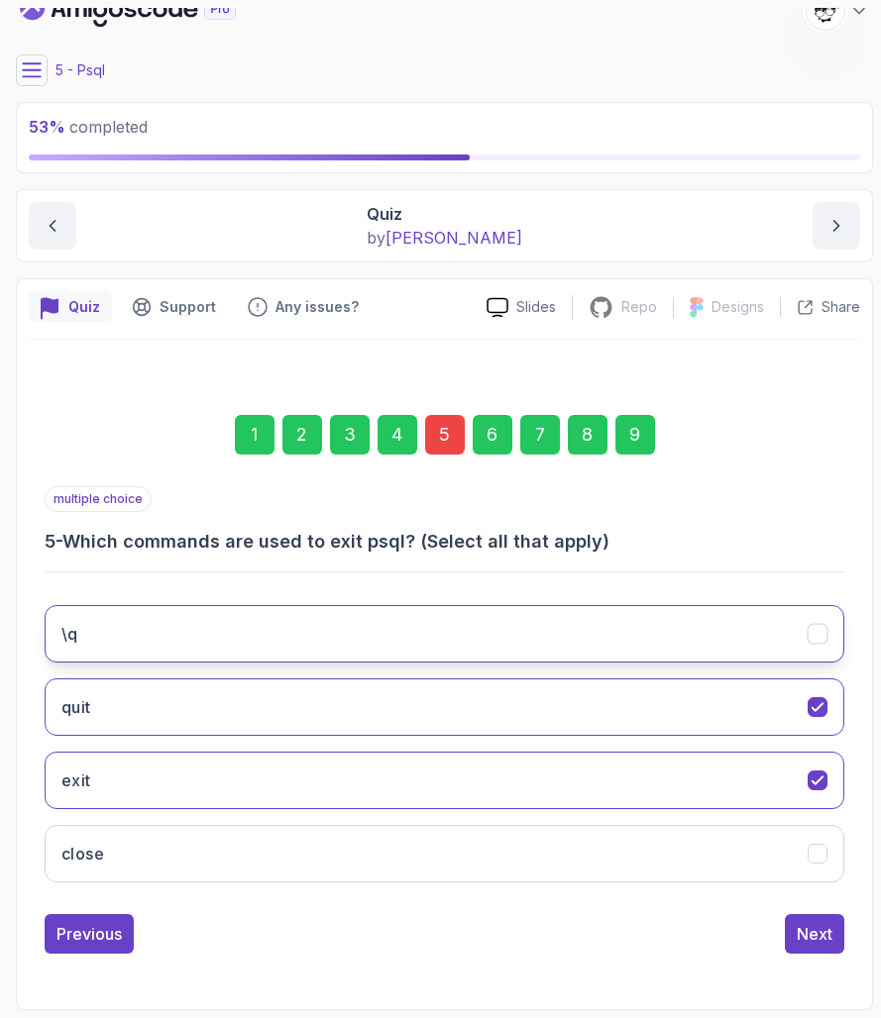
click at [117, 652] on button "\q" at bounding box center [444, 633] width 799 height 57
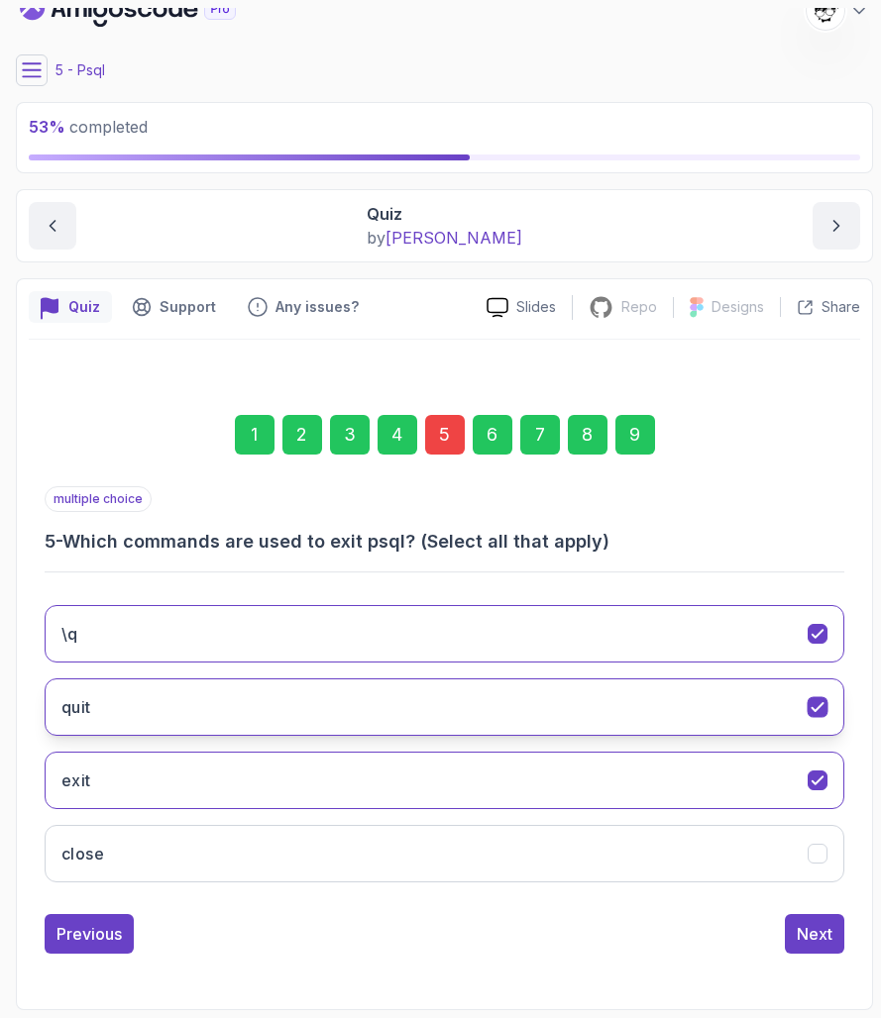
click at [98, 714] on button "quit" at bounding box center [444, 707] width 799 height 57
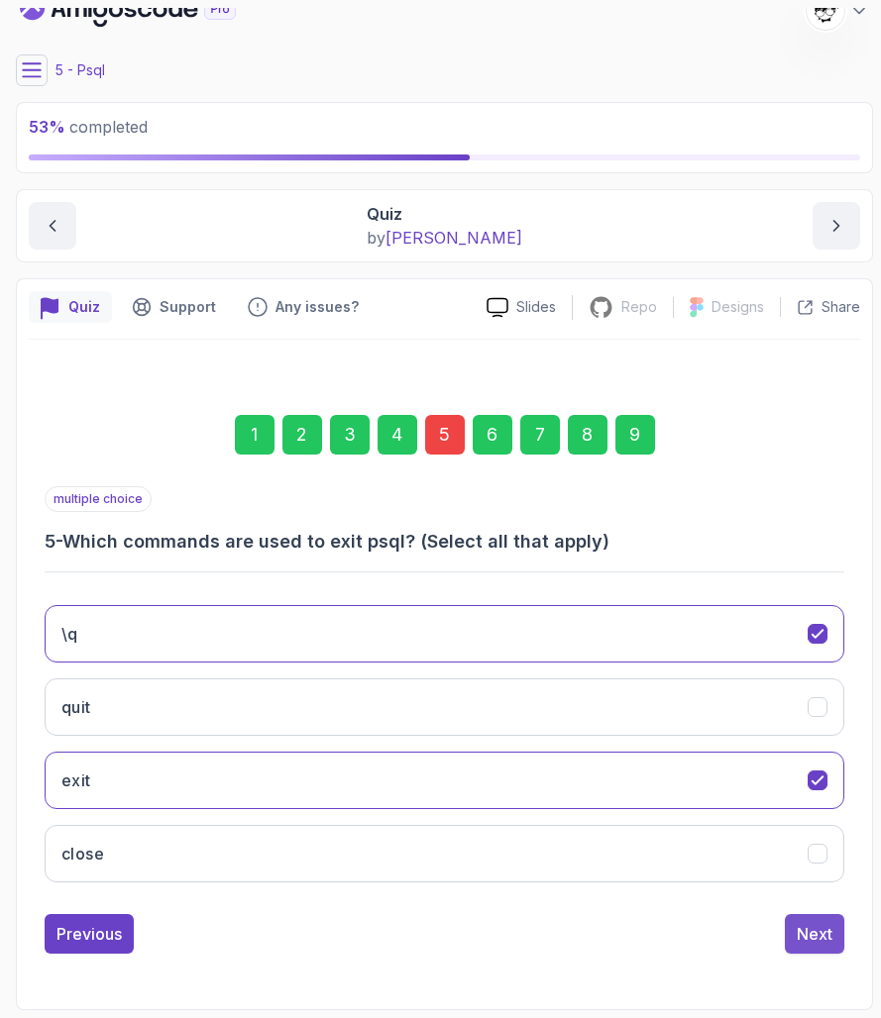
click at [825, 937] on div "Next" at bounding box center [814, 934] width 36 height 24
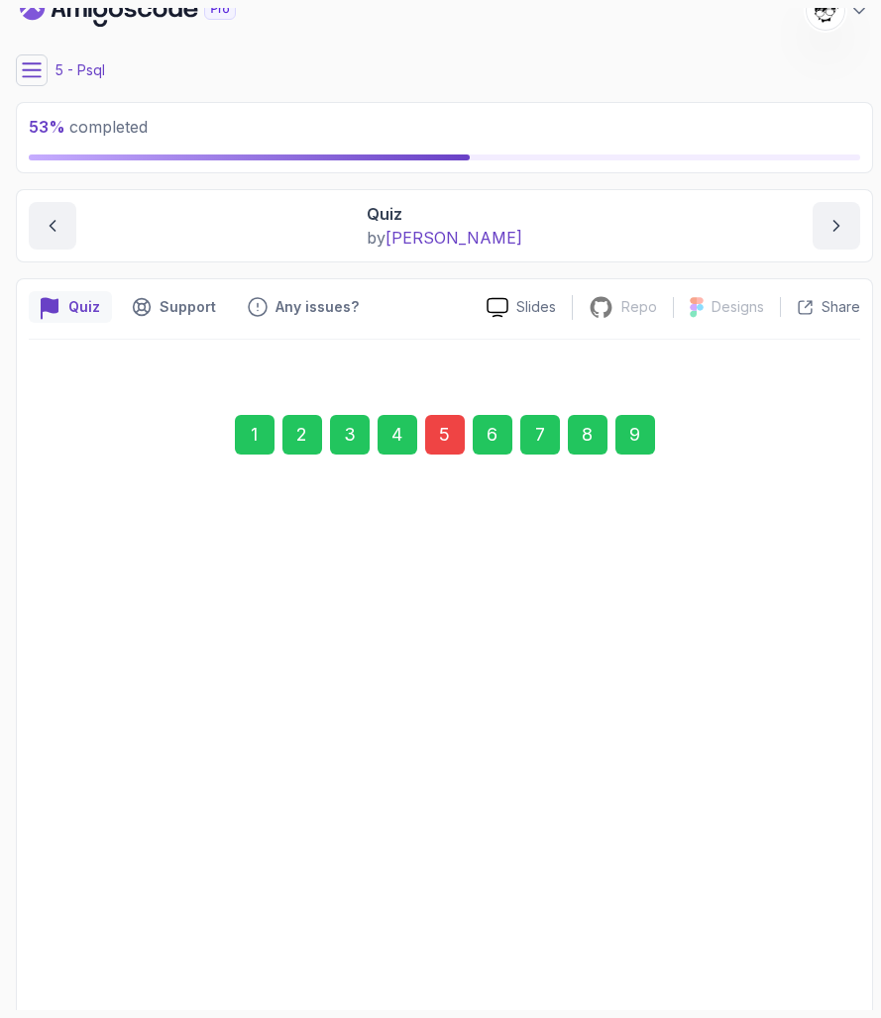
click at [638, 441] on div "9" at bounding box center [635, 435] width 40 height 40
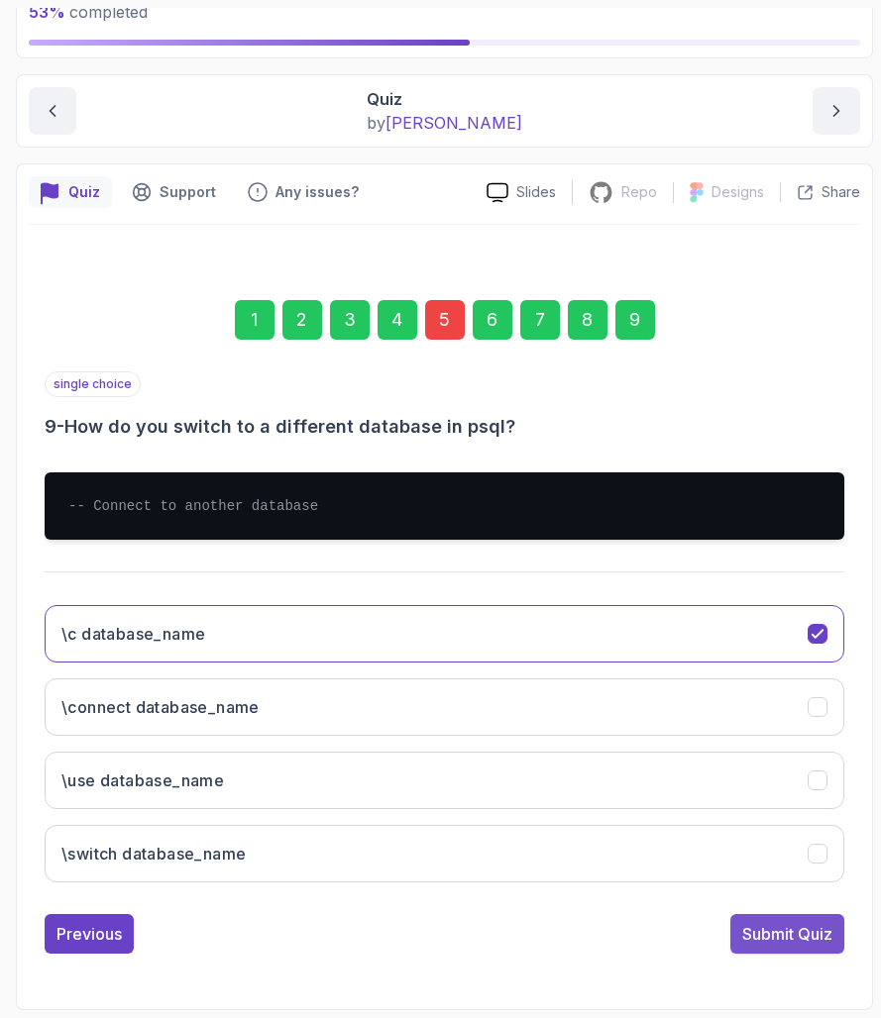
click at [766, 927] on div "Submit Quiz" at bounding box center [787, 934] width 90 height 24
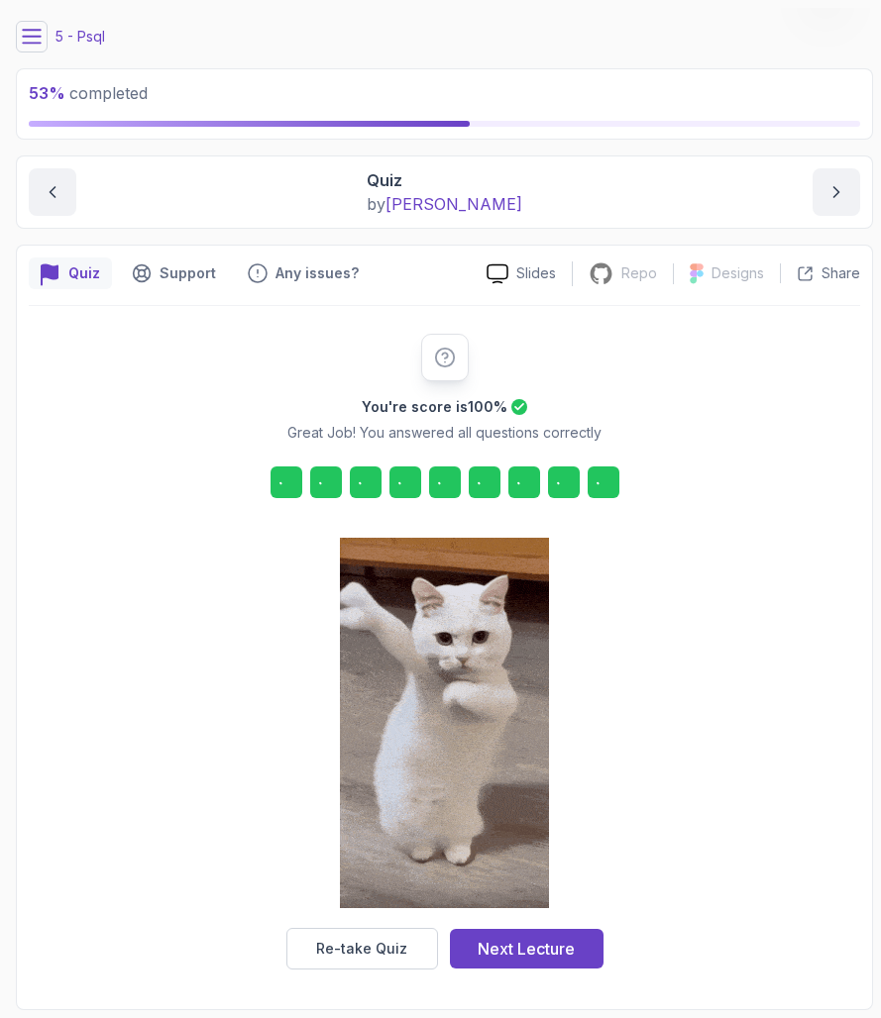
scroll to position [58, 0]
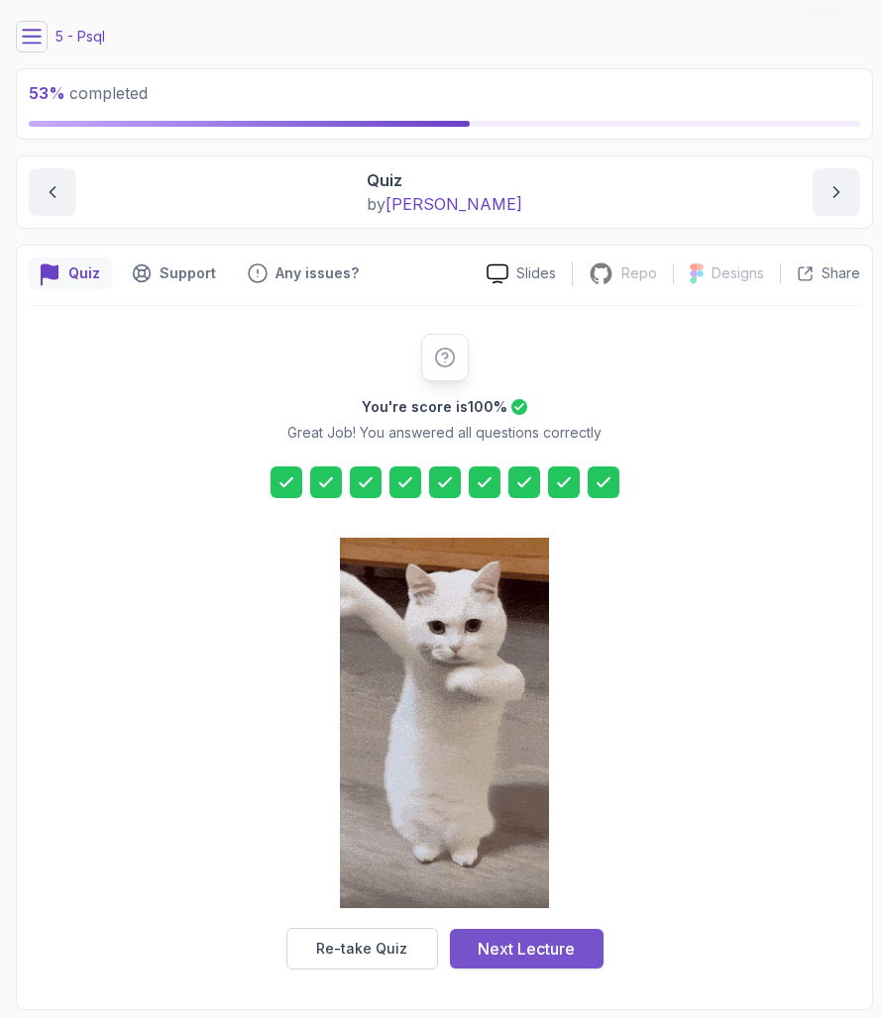
click at [527, 937] on div "Next Lecture" at bounding box center [525, 949] width 97 height 24
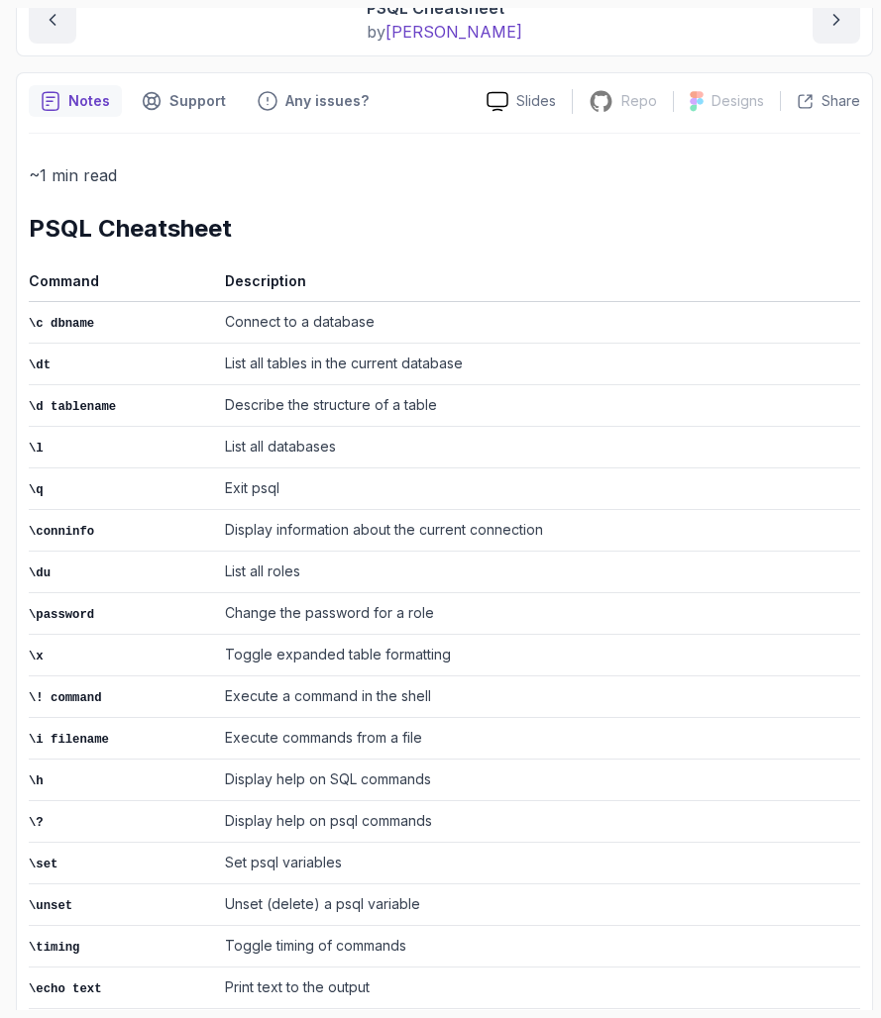
scroll to position [233, 0]
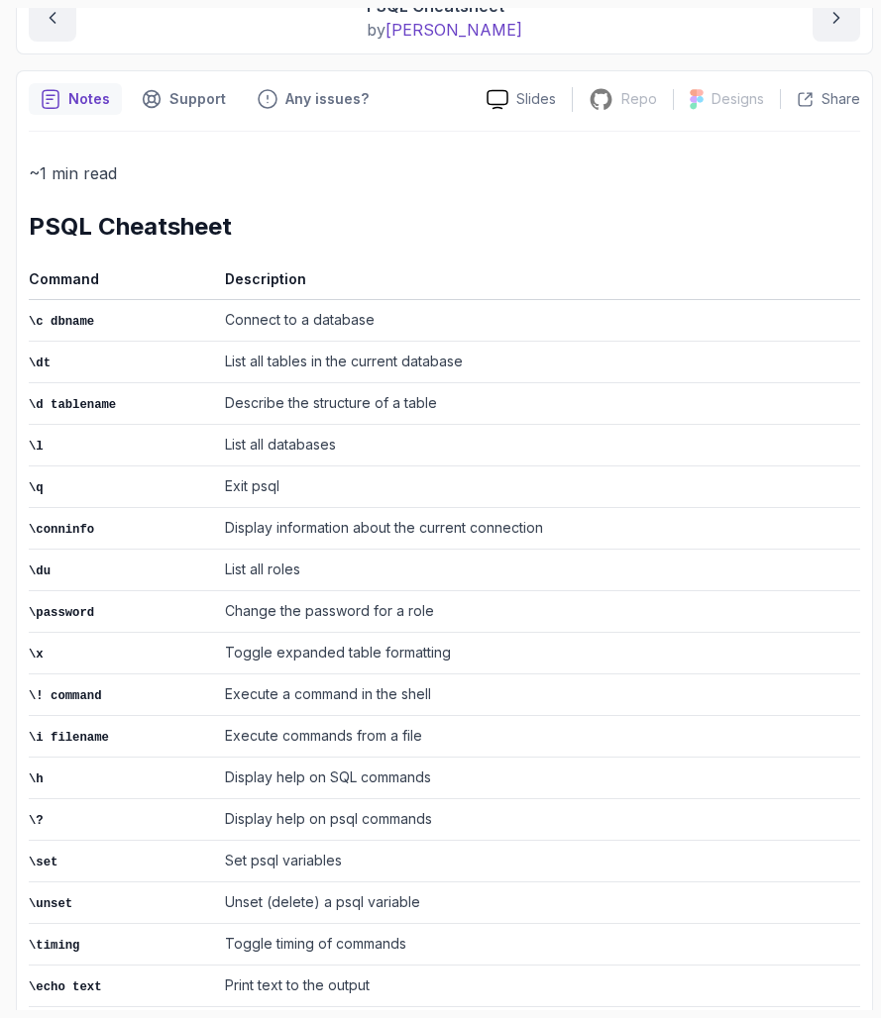
click at [400, 396] on td "Describe the structure of a table" at bounding box center [538, 404] width 643 height 42
click at [389, 415] on td "Describe the structure of a table" at bounding box center [538, 404] width 643 height 42
click at [372, 446] on td "List all databases" at bounding box center [538, 446] width 643 height 42
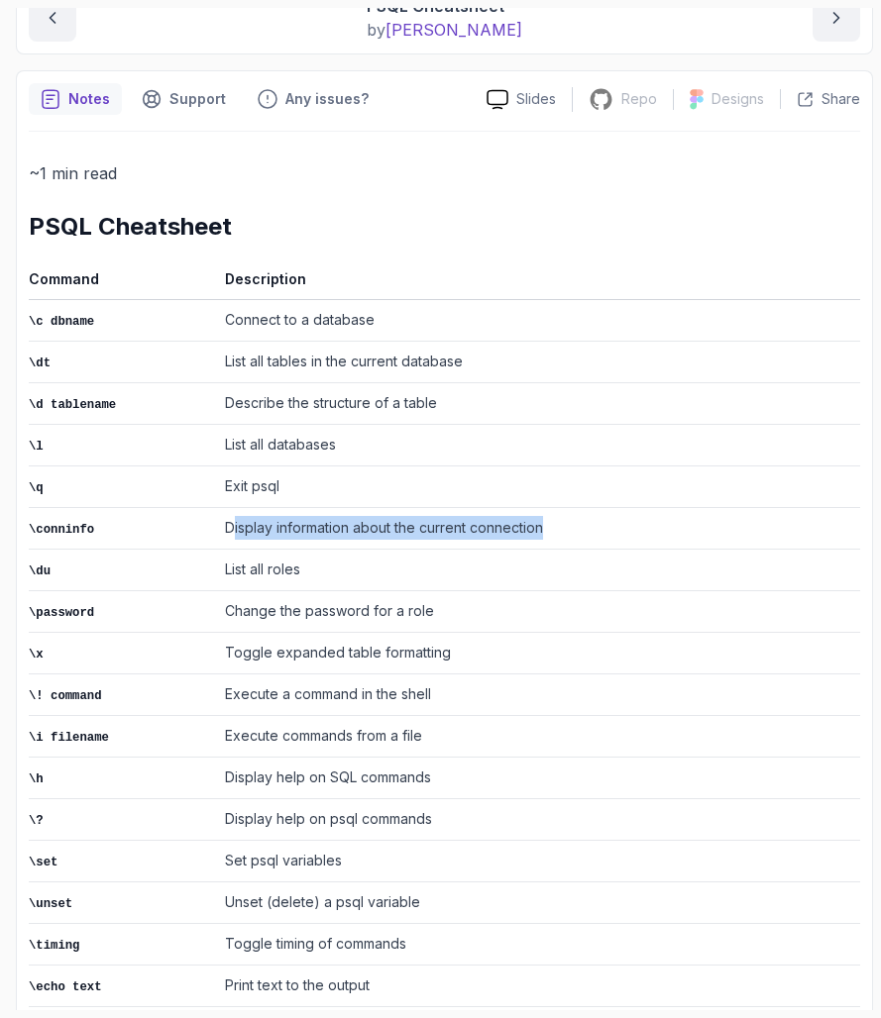
drag, startPoint x: 238, startPoint y: 515, endPoint x: 616, endPoint y: 512, distance: 378.4
click at [615, 512] on td "Display information about the current connection" at bounding box center [538, 529] width 643 height 42
click at [616, 512] on td "Display information about the current connection" at bounding box center [538, 529] width 643 height 42
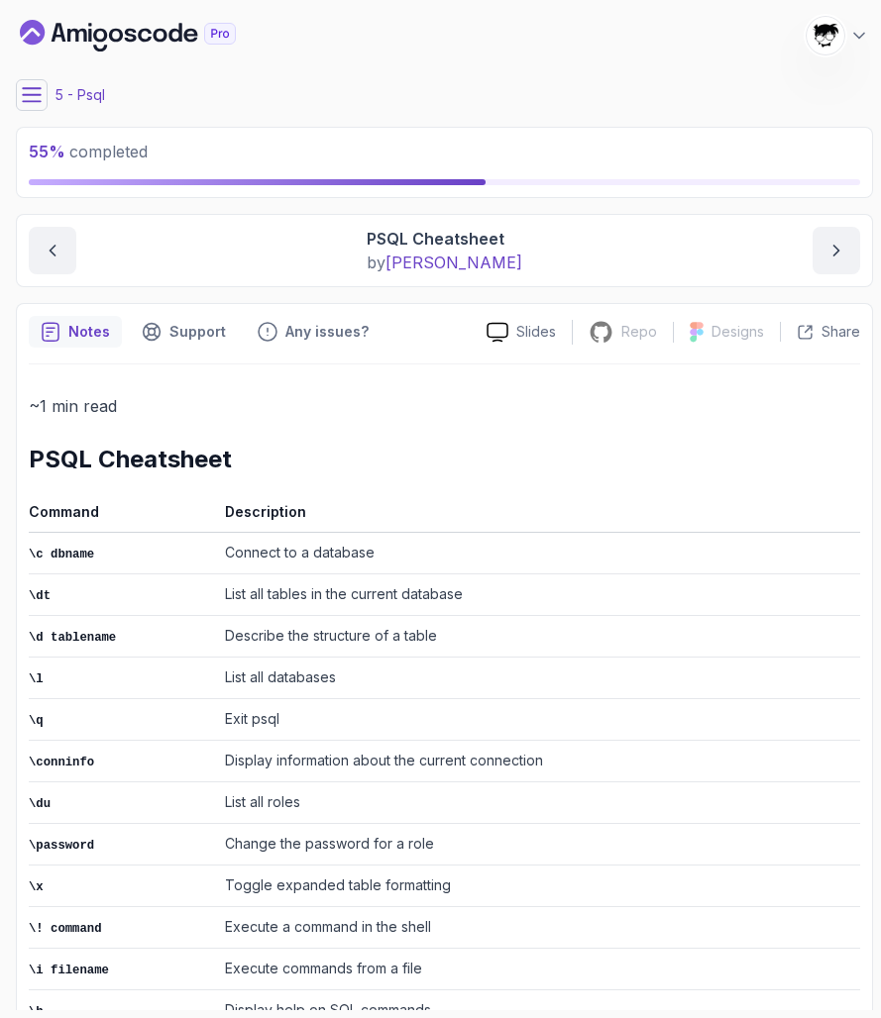
scroll to position [0, 0]
click at [40, 91] on icon at bounding box center [32, 95] width 20 height 20
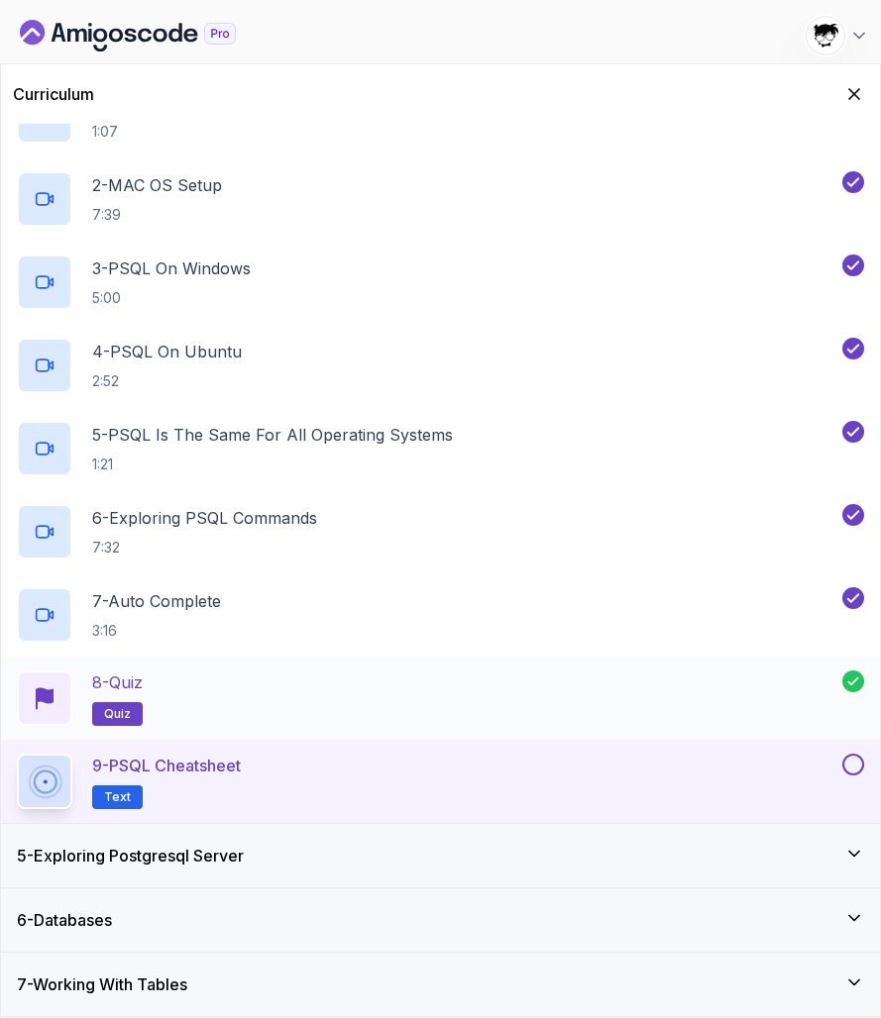
scroll to position [306, 0]
click at [864, 763] on div "9 - PSQL Cheatsheet Text" at bounding box center [440, 781] width 879 height 83
click at [849, 766] on button at bounding box center [853, 765] width 22 height 22
click at [764, 863] on div "5 - Exploring Postgresql Server" at bounding box center [440, 856] width 847 height 24
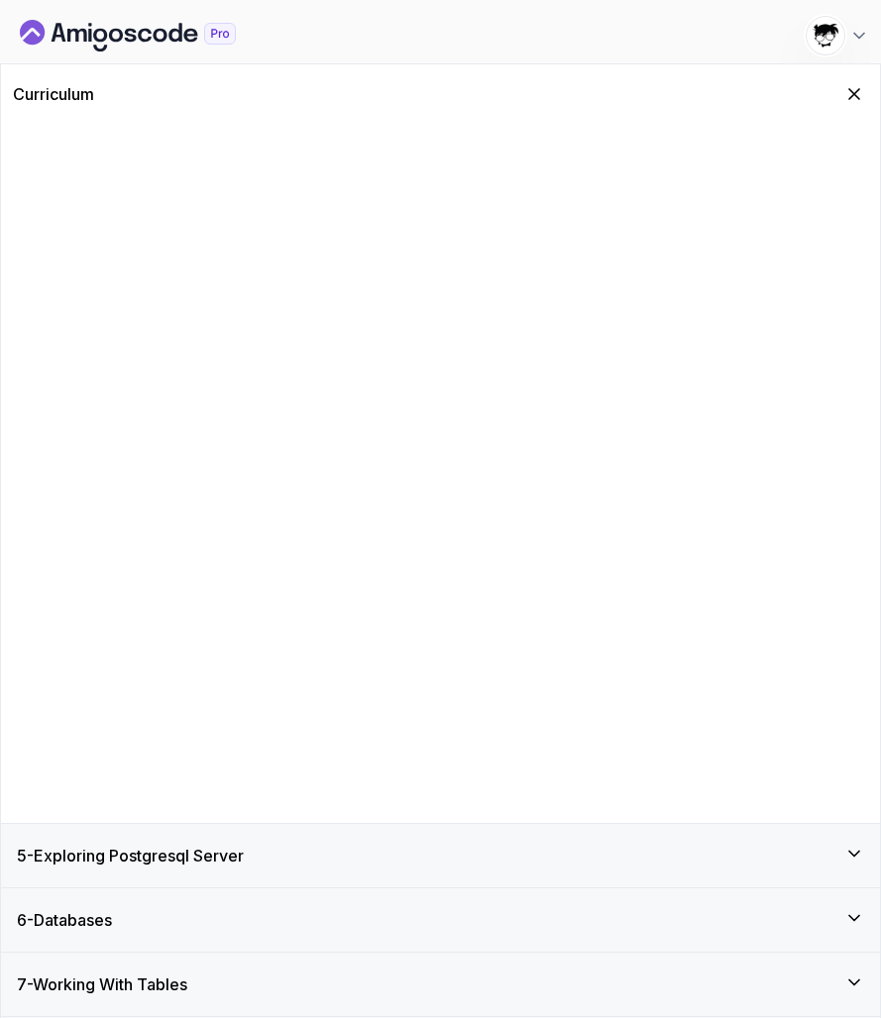
scroll to position [0, 0]
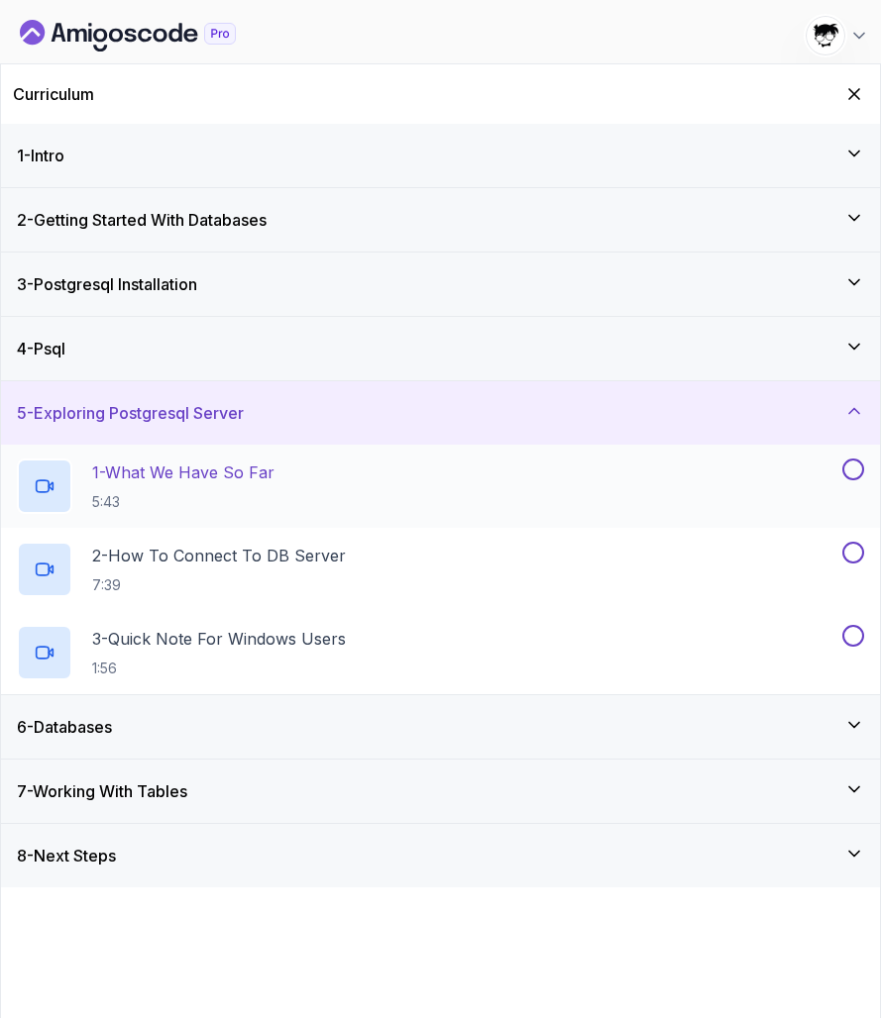
click at [242, 501] on p "5:43" at bounding box center [183, 502] width 182 height 20
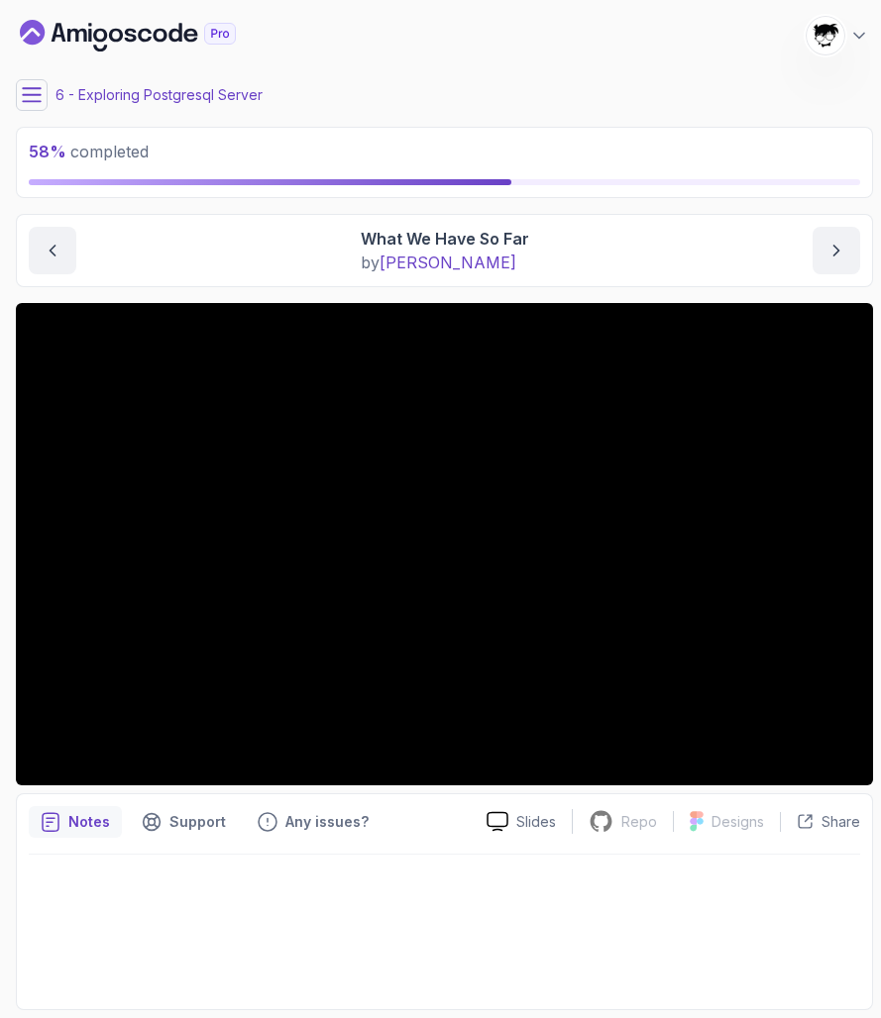
click at [25, 84] on button at bounding box center [32, 95] width 32 height 32
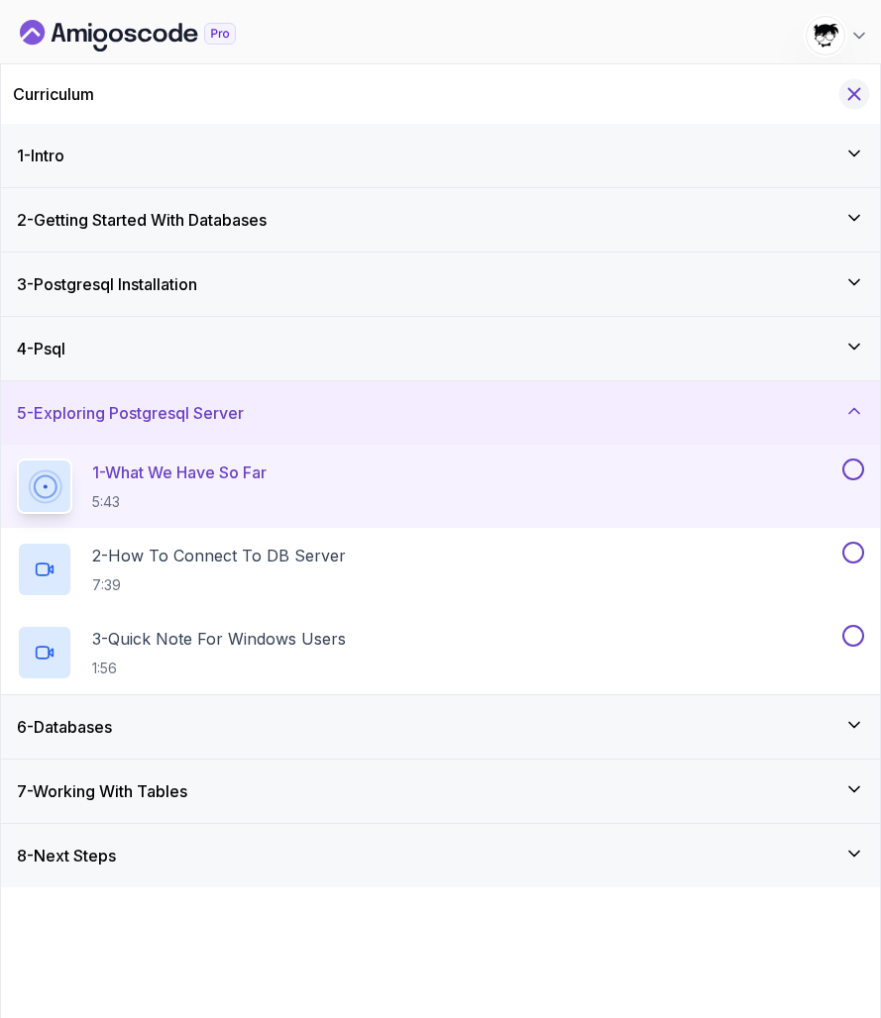
click at [858, 97] on icon "Hide Curriculum for mobile" at bounding box center [854, 94] width 11 height 11
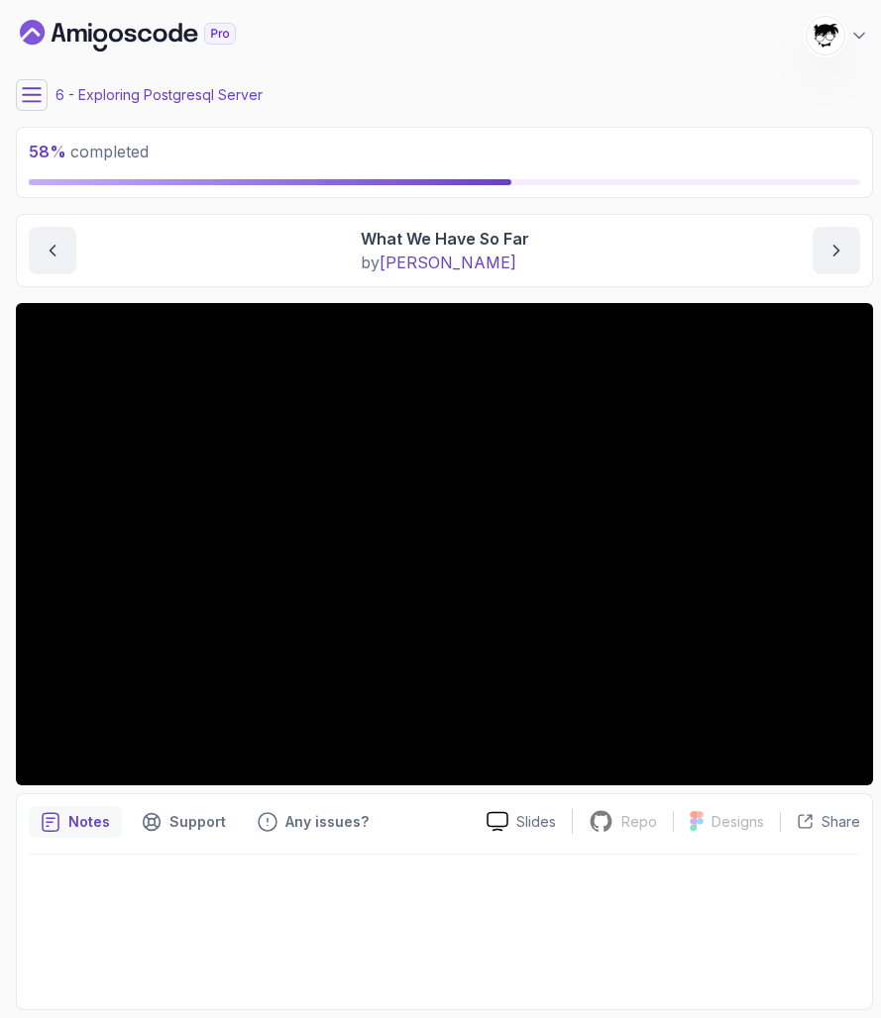
click at [28, 95] on icon at bounding box center [32, 94] width 18 height 13
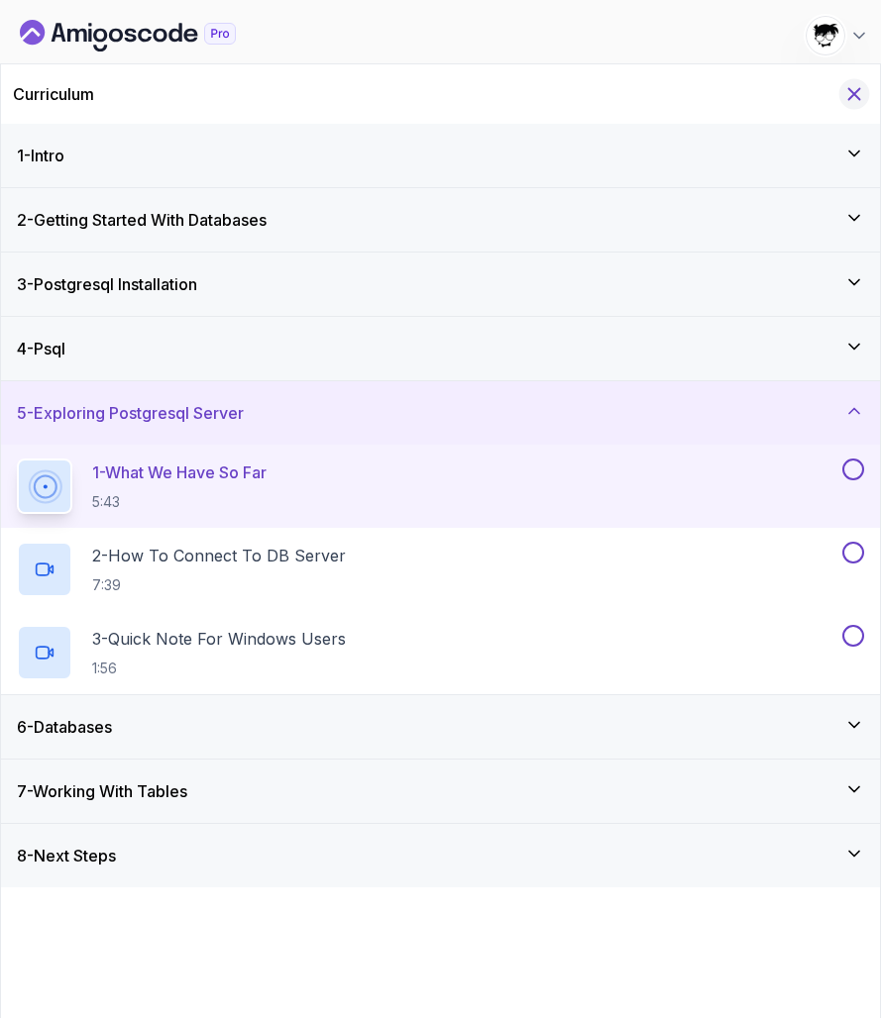
click at [862, 100] on icon "Hide Curriculum for mobile" at bounding box center [854, 94] width 22 height 22
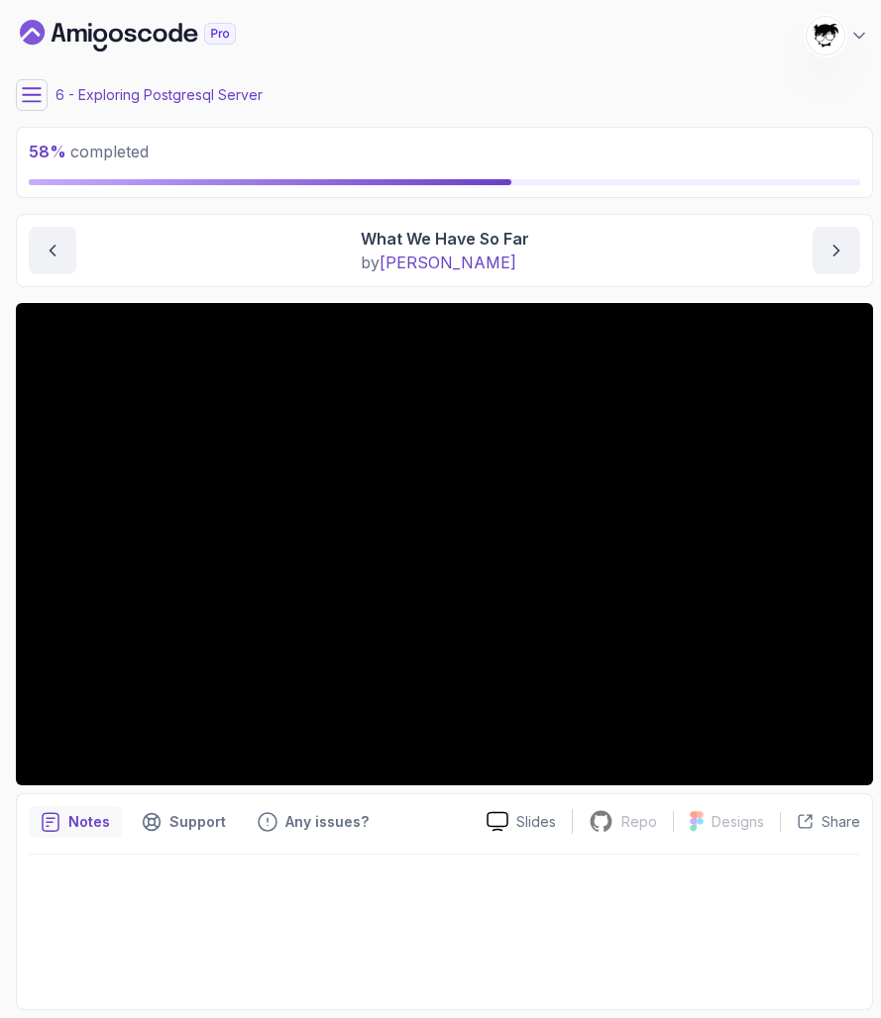
click at [600, 301] on main "My Courses Up and Running with SQL and Databases 1643 Points [PERSON_NAME] [PER…" at bounding box center [444, 509] width 857 height 1002
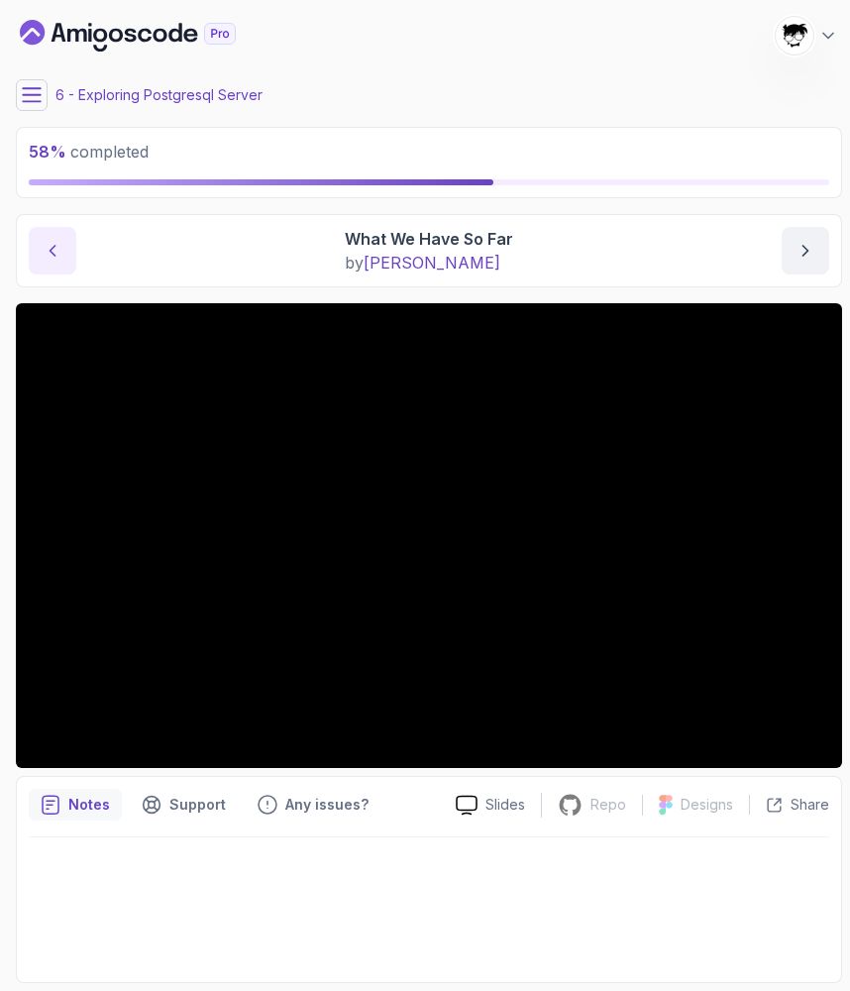
click at [42, 240] on button "previous content" at bounding box center [53, 251] width 48 height 48
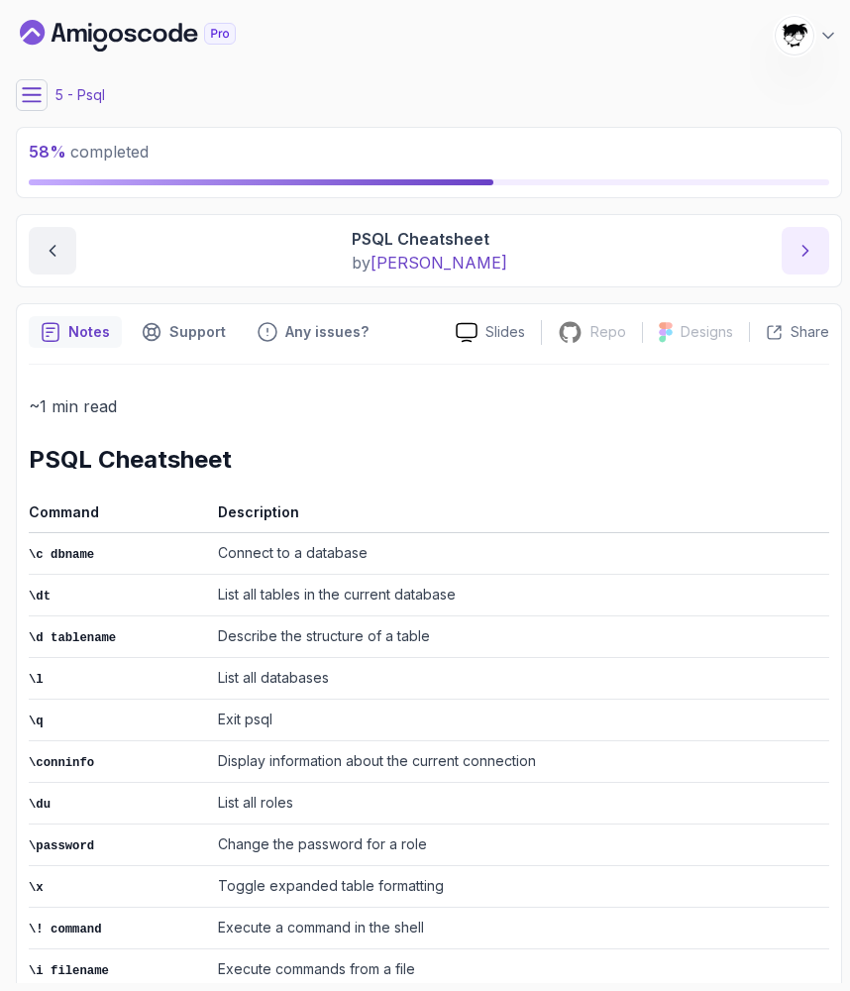
click at [808, 254] on icon "next content" at bounding box center [805, 251] width 20 height 20
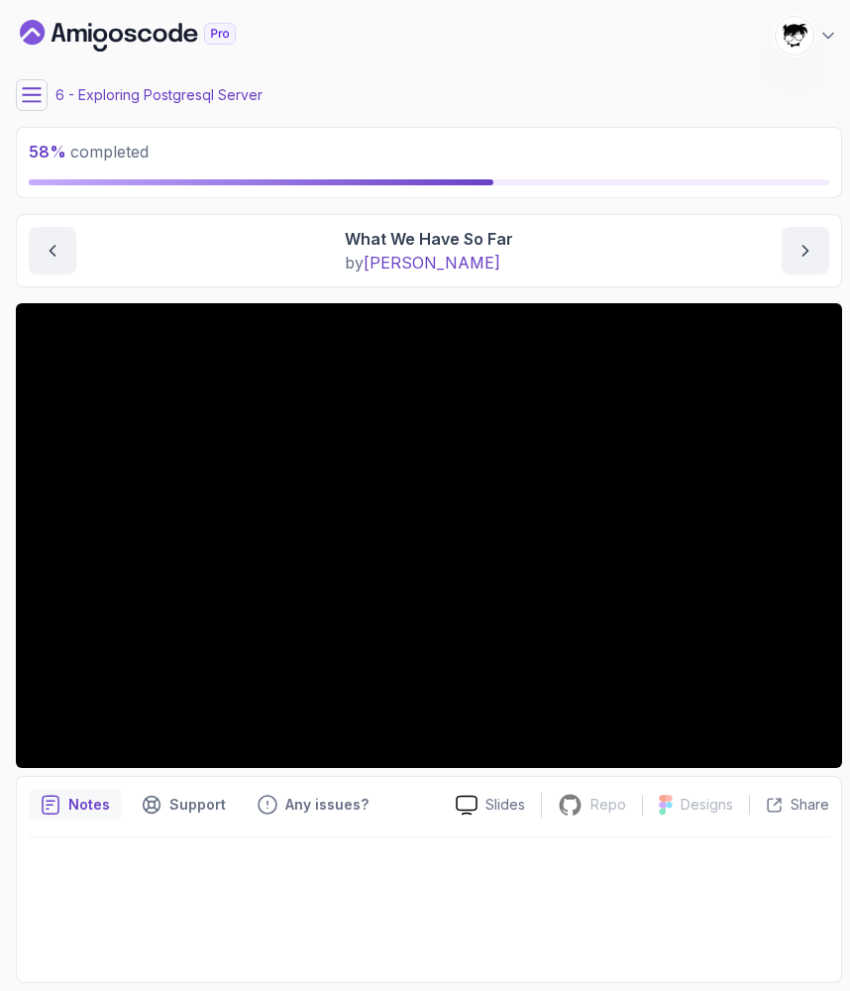
click at [24, 87] on icon at bounding box center [32, 95] width 20 height 20
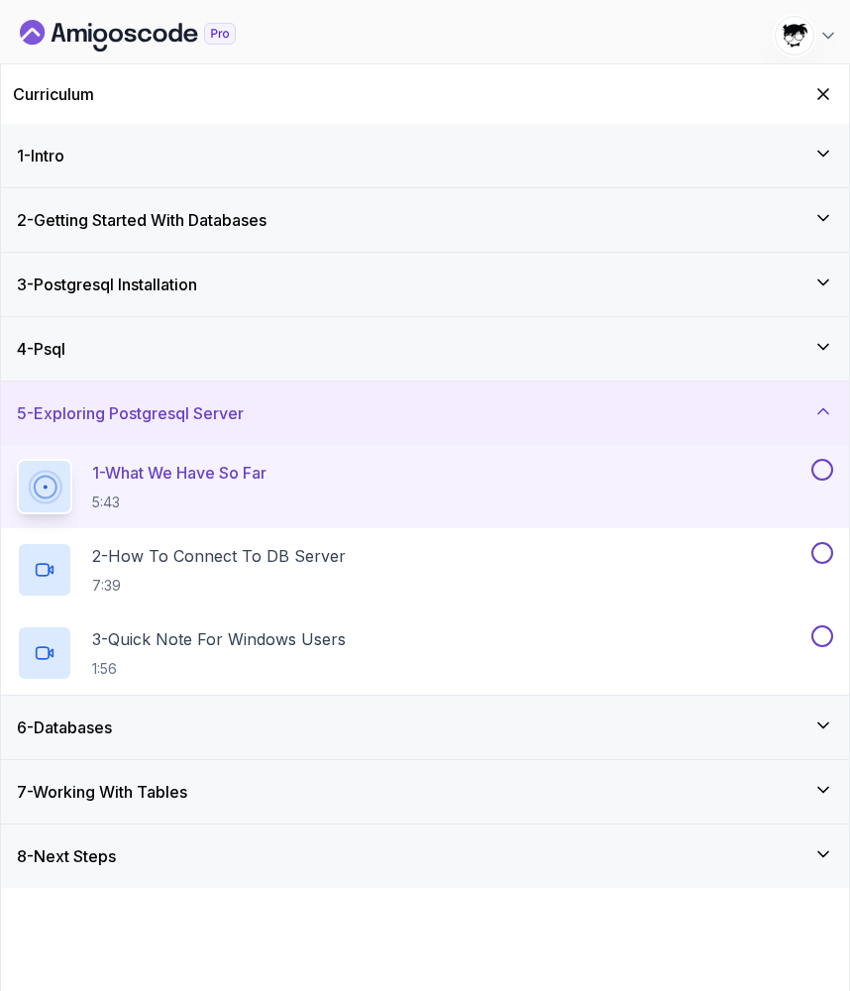
click at [252, 737] on div "6 - Databases" at bounding box center [425, 727] width 816 height 24
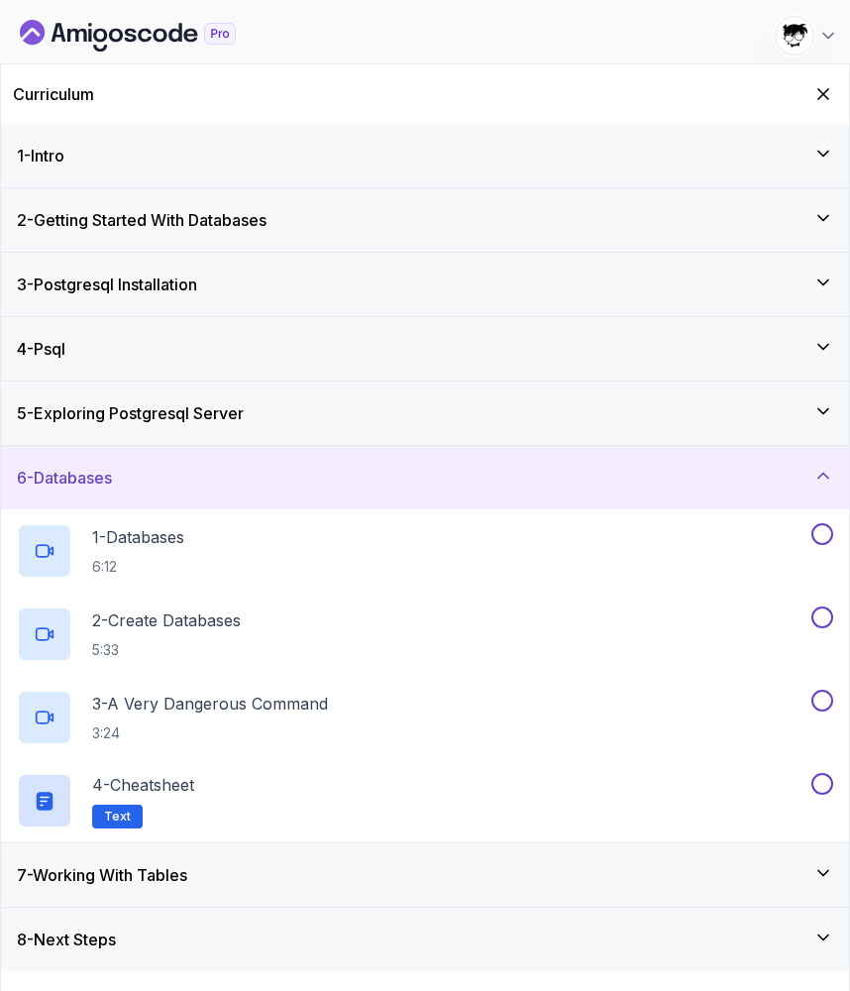
click at [153, 499] on div "6 - Databases" at bounding box center [425, 477] width 848 height 63
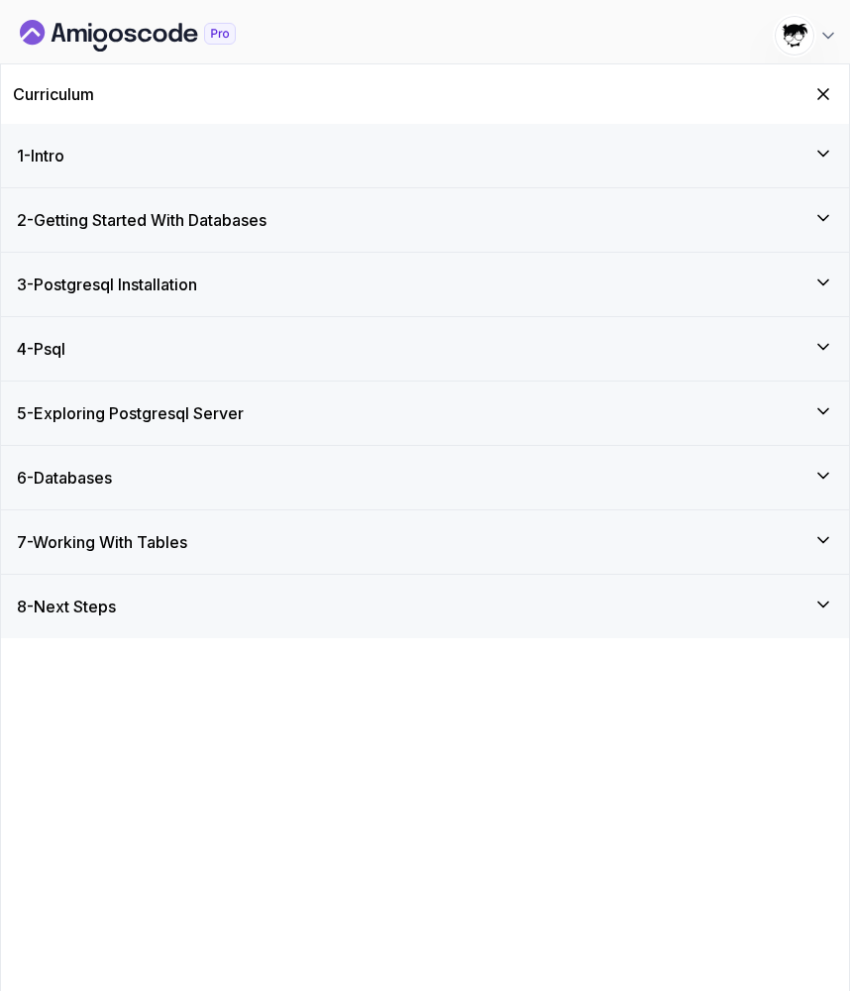
click at [668, 6] on section "58 % completed 1 - Intro 2 - Getting Started With Databases 3 - Postgresql Inst…" at bounding box center [425, 495] width 850 height 991
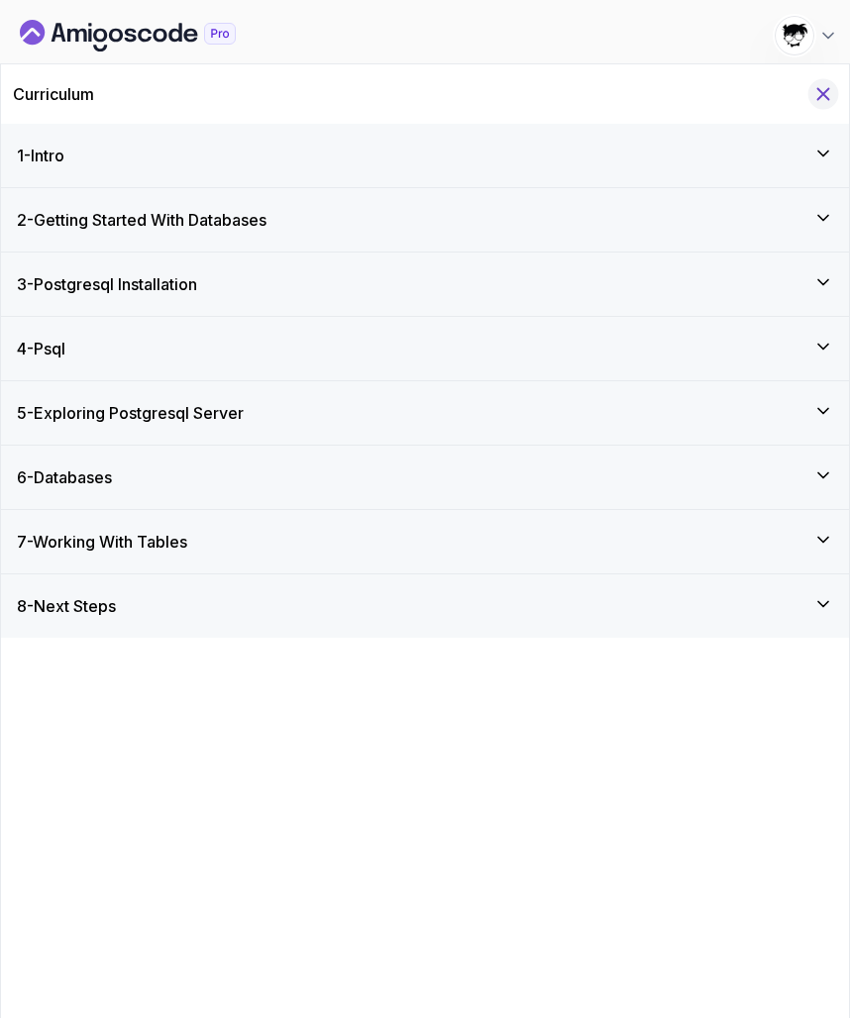
click at [826, 88] on icon "Hide Curriculum for mobile" at bounding box center [823, 94] width 22 height 22
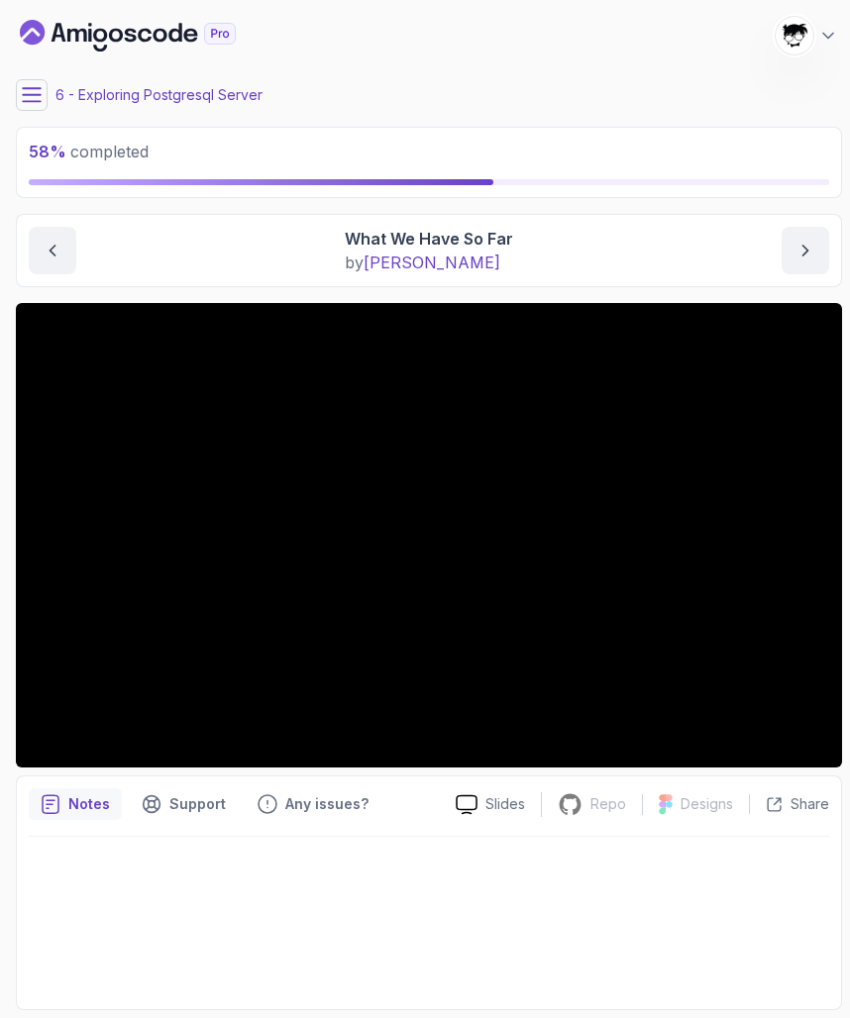
click at [42, 90] on button at bounding box center [32, 95] width 32 height 32
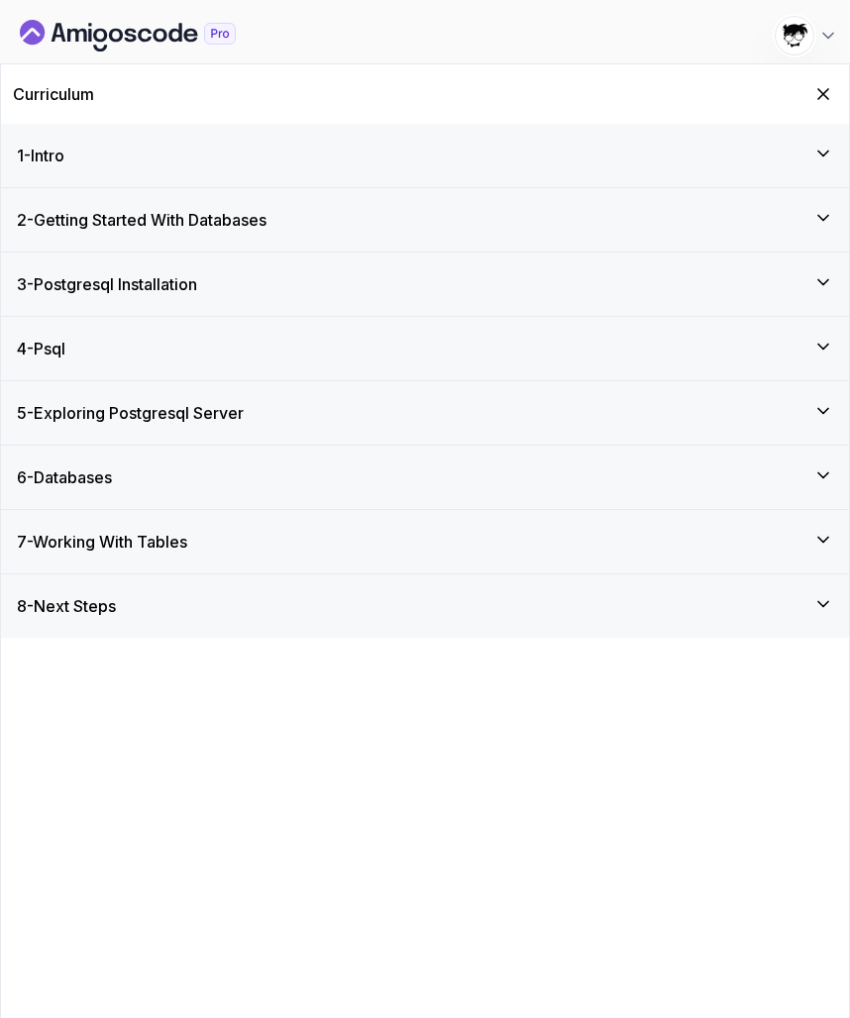
click at [121, 433] on div "5 - Exploring Postgresql Server" at bounding box center [425, 412] width 848 height 63
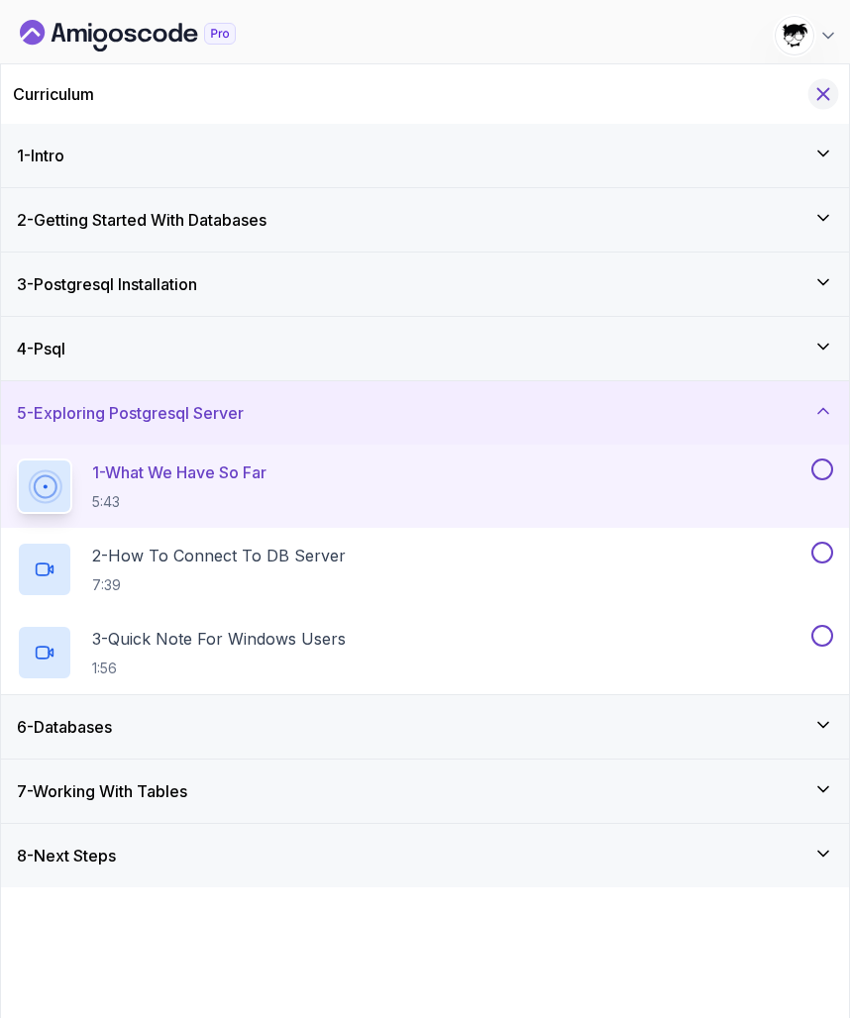
click at [815, 102] on icon "Hide Curriculum for mobile" at bounding box center [823, 94] width 22 height 22
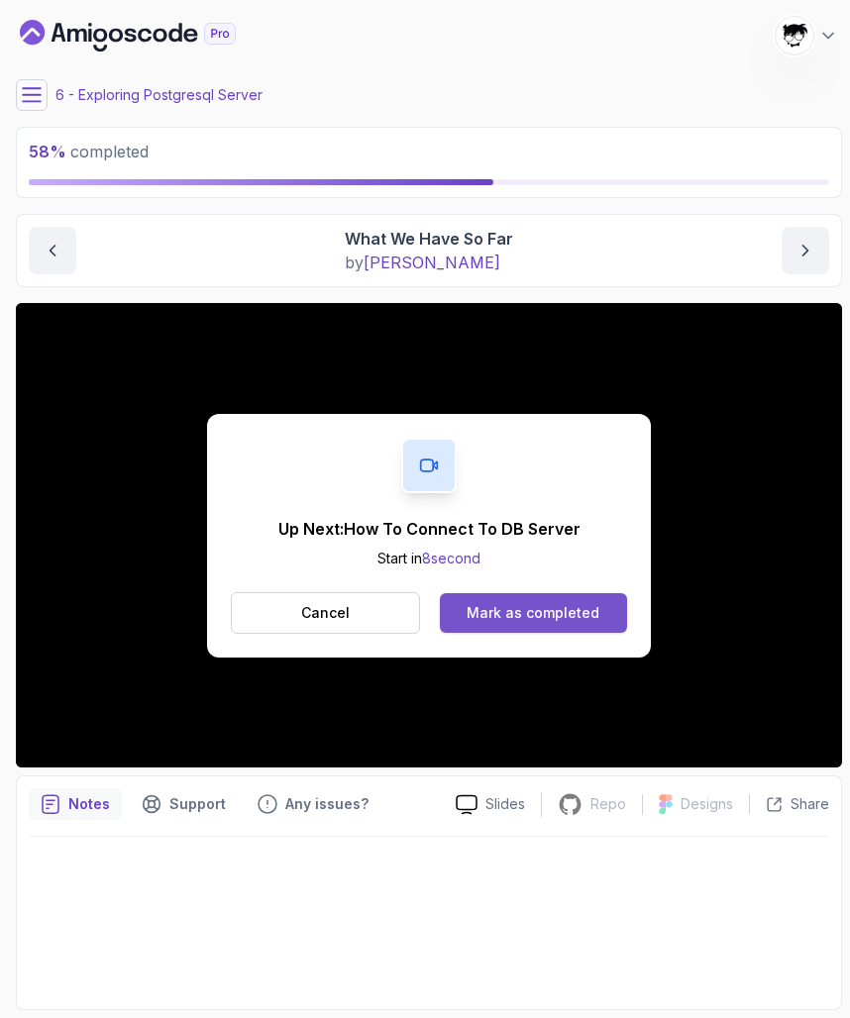
click at [480, 620] on div "Mark as completed" at bounding box center [533, 613] width 133 height 20
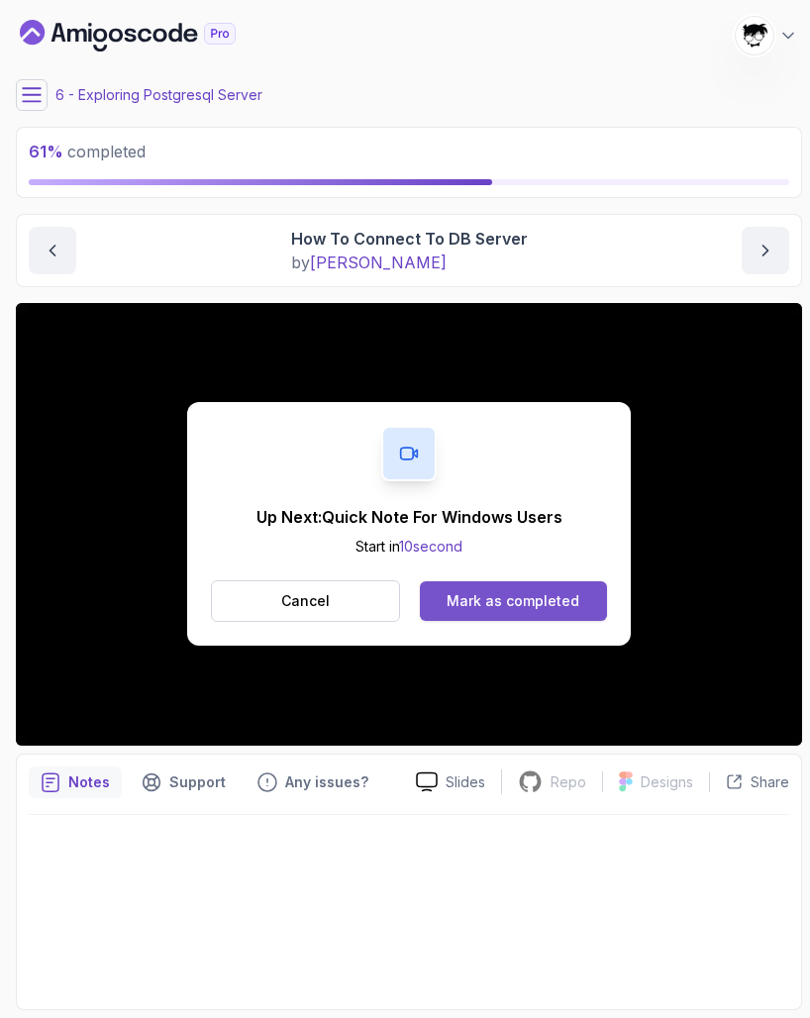
click at [504, 606] on div "Mark as completed" at bounding box center [513, 601] width 133 height 20
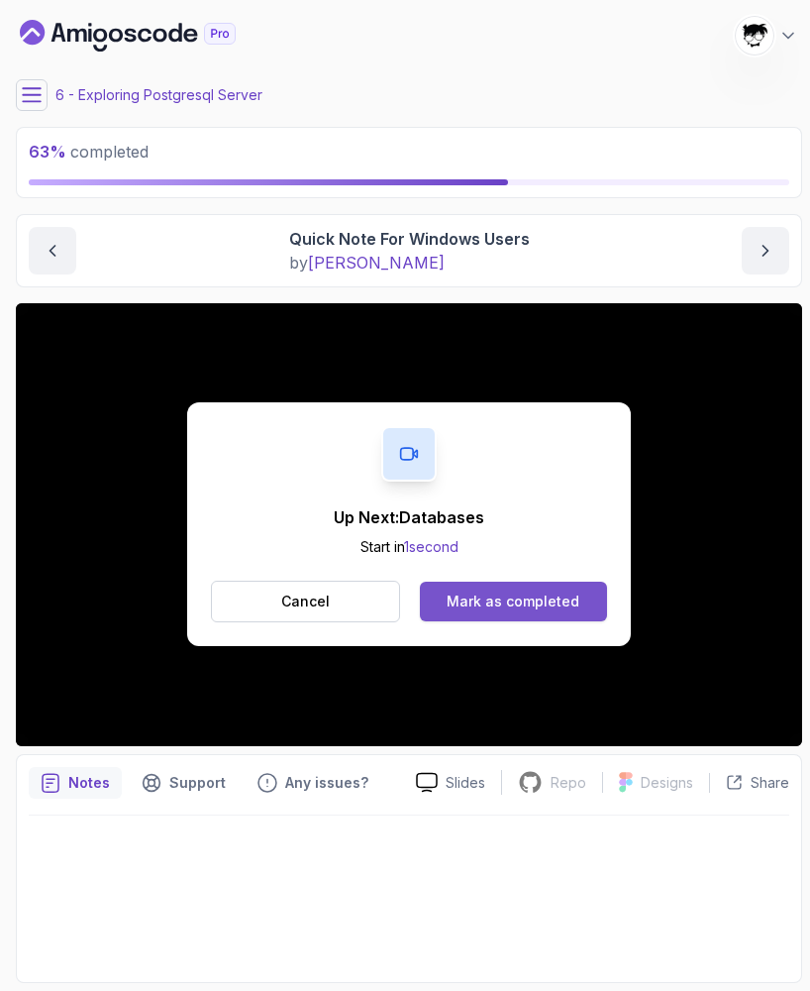
click at [507, 600] on div "Mark as completed" at bounding box center [513, 601] width 133 height 20
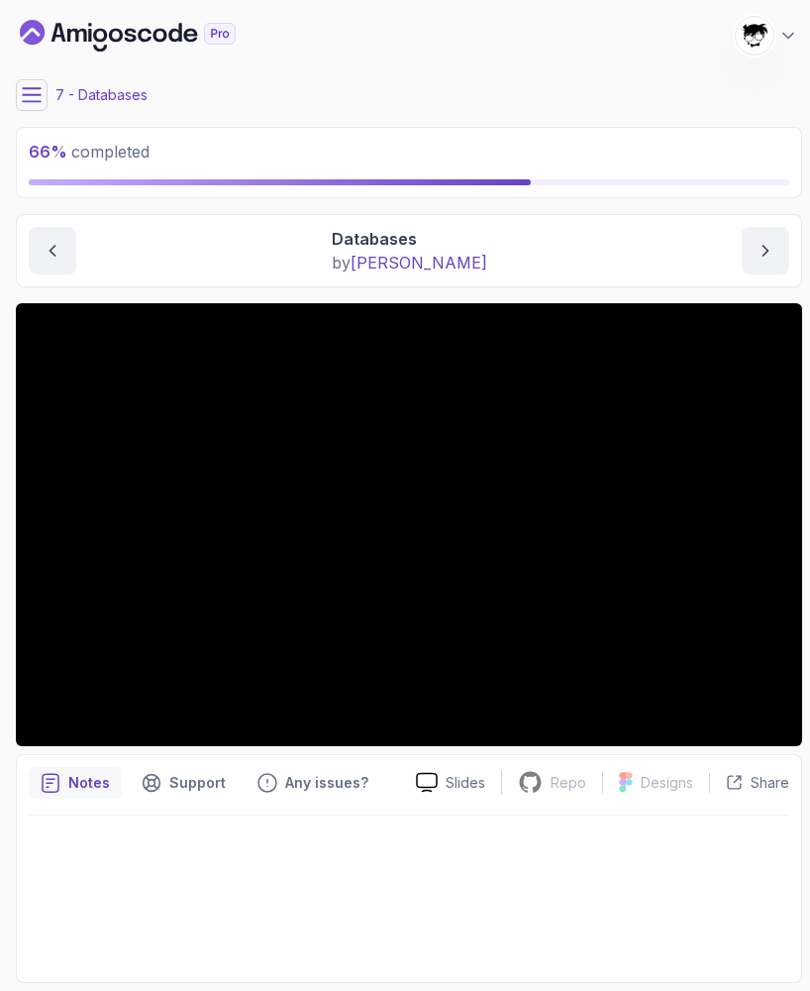
click at [89, 50] on icon "Dashboard" at bounding box center [128, 36] width 216 height 32
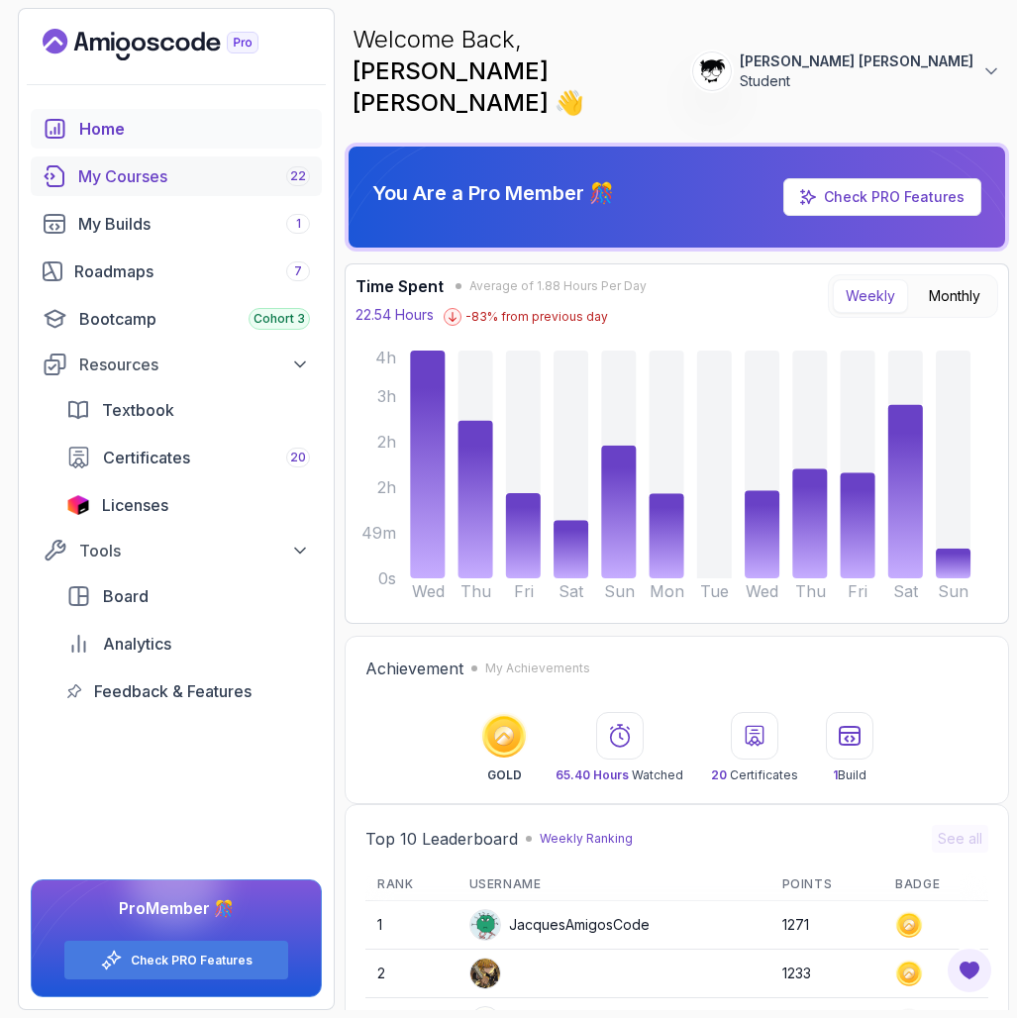
click at [208, 175] on div "My Courses 22" at bounding box center [194, 176] width 232 height 24
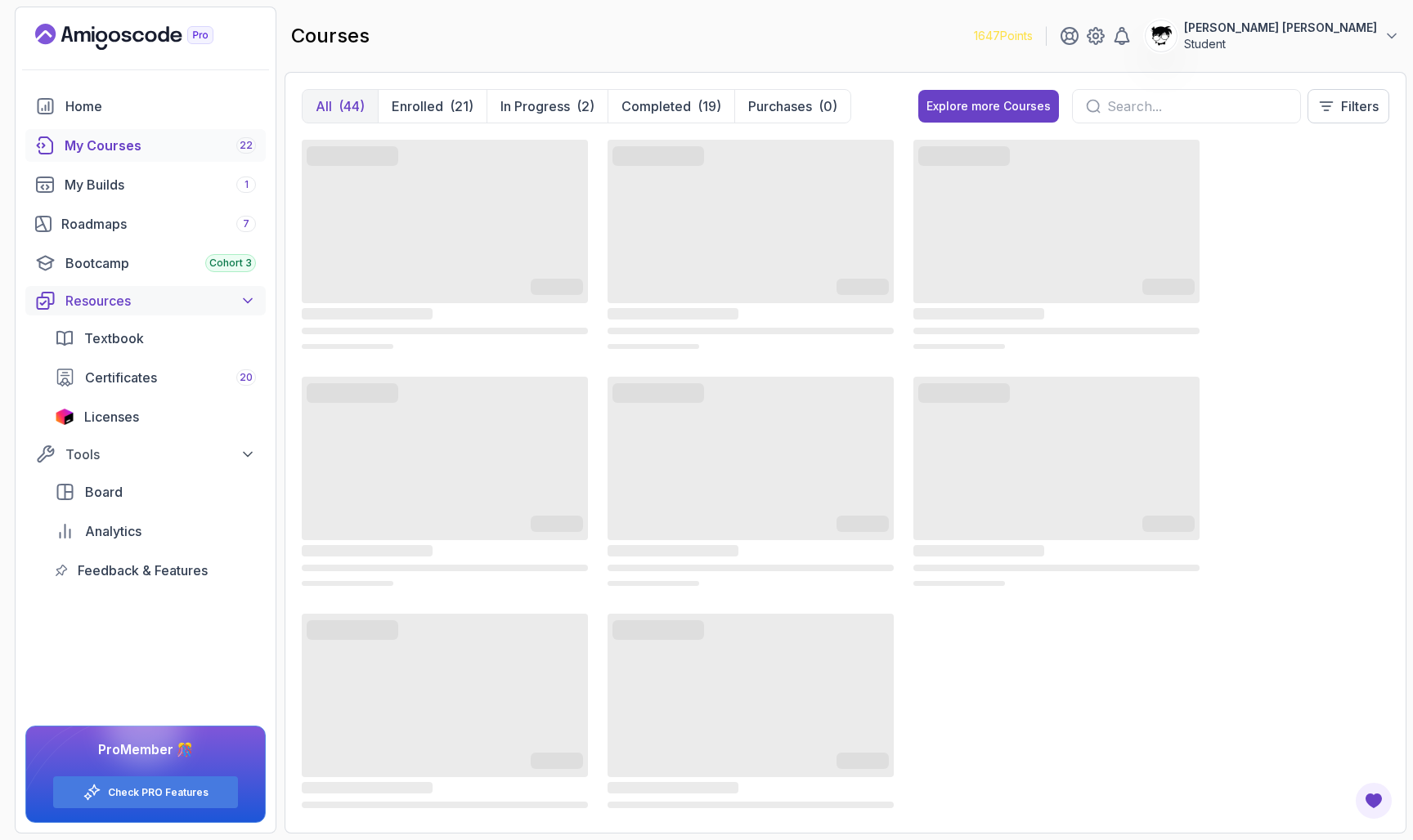
click at [204, 309] on div "Resources" at bounding box center [160, 301] width 191 height 20
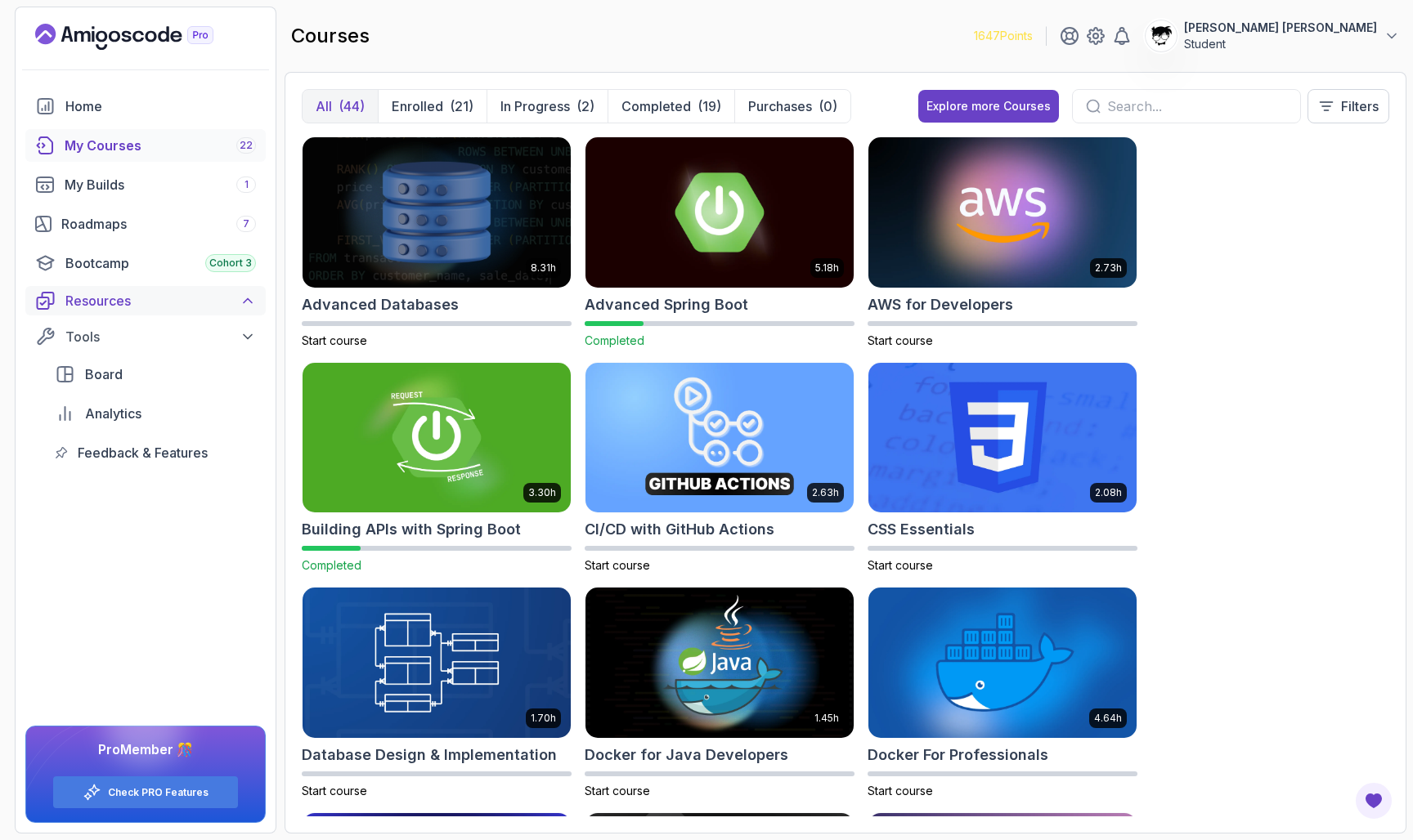
click at [204, 309] on div "Resources" at bounding box center [160, 301] width 191 height 20
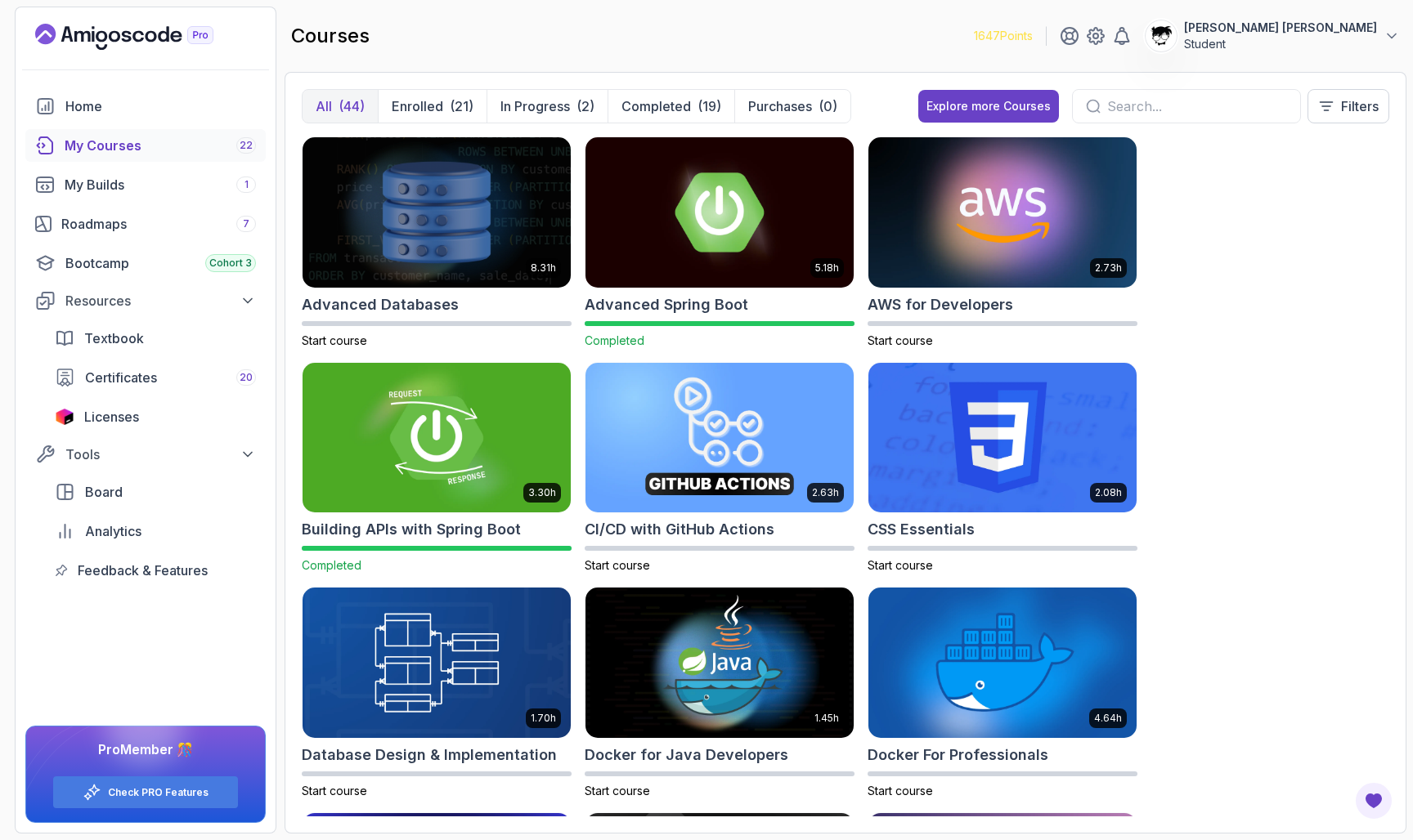
scroll to position [48, 0]
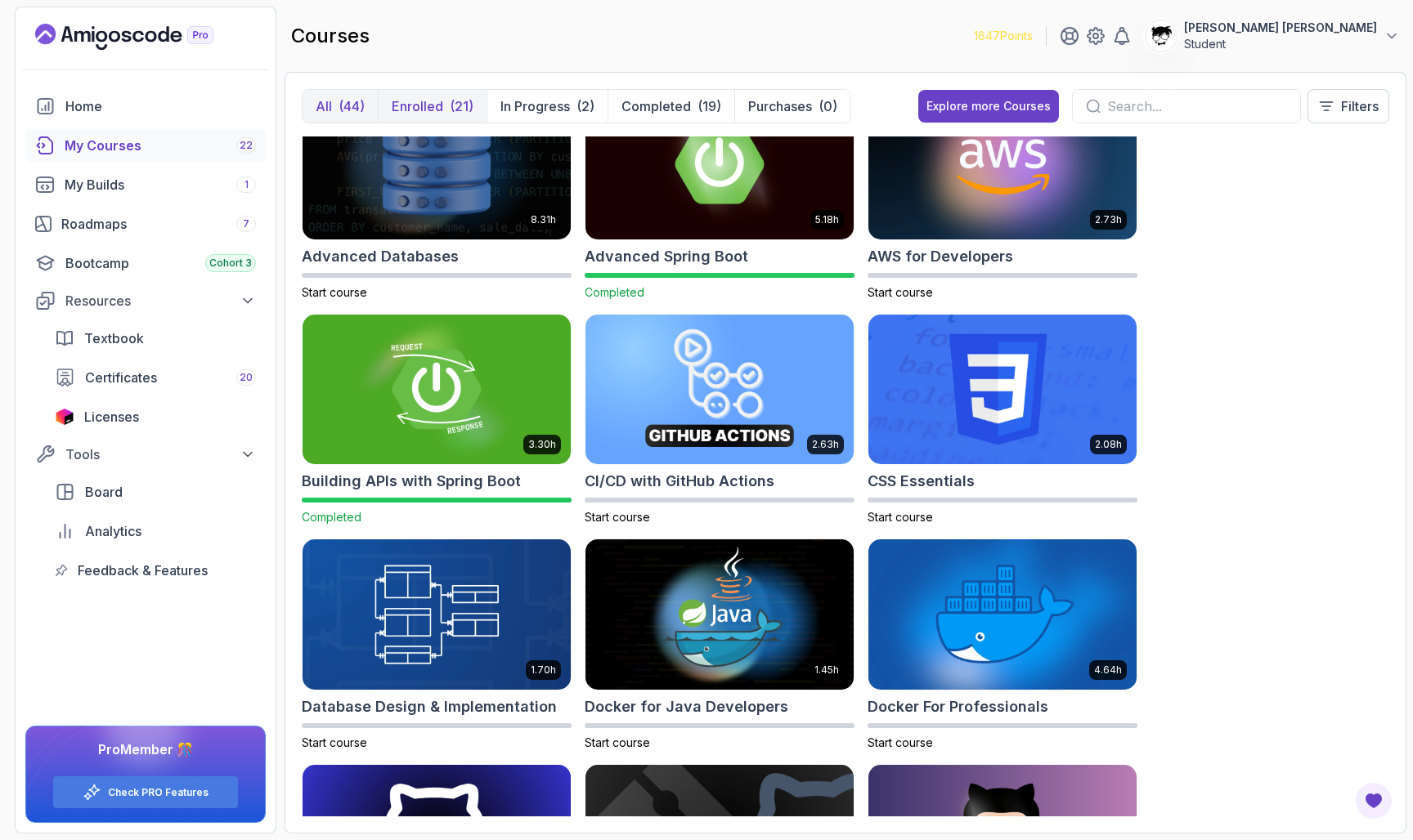
click at [460, 97] on div "(21)" at bounding box center [461, 106] width 24 height 20
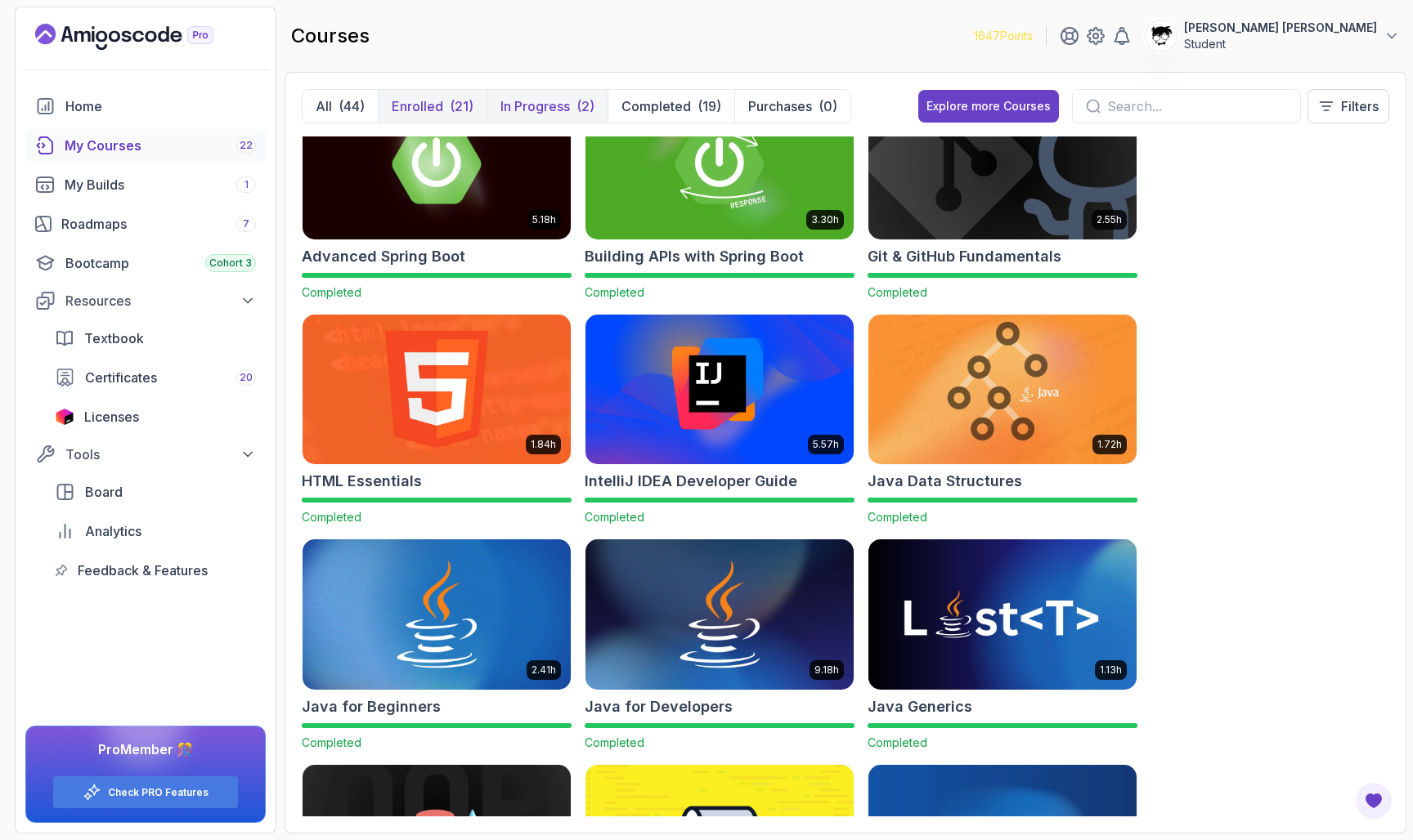
click at [522, 97] on p "In Progress" at bounding box center [535, 106] width 69 height 20
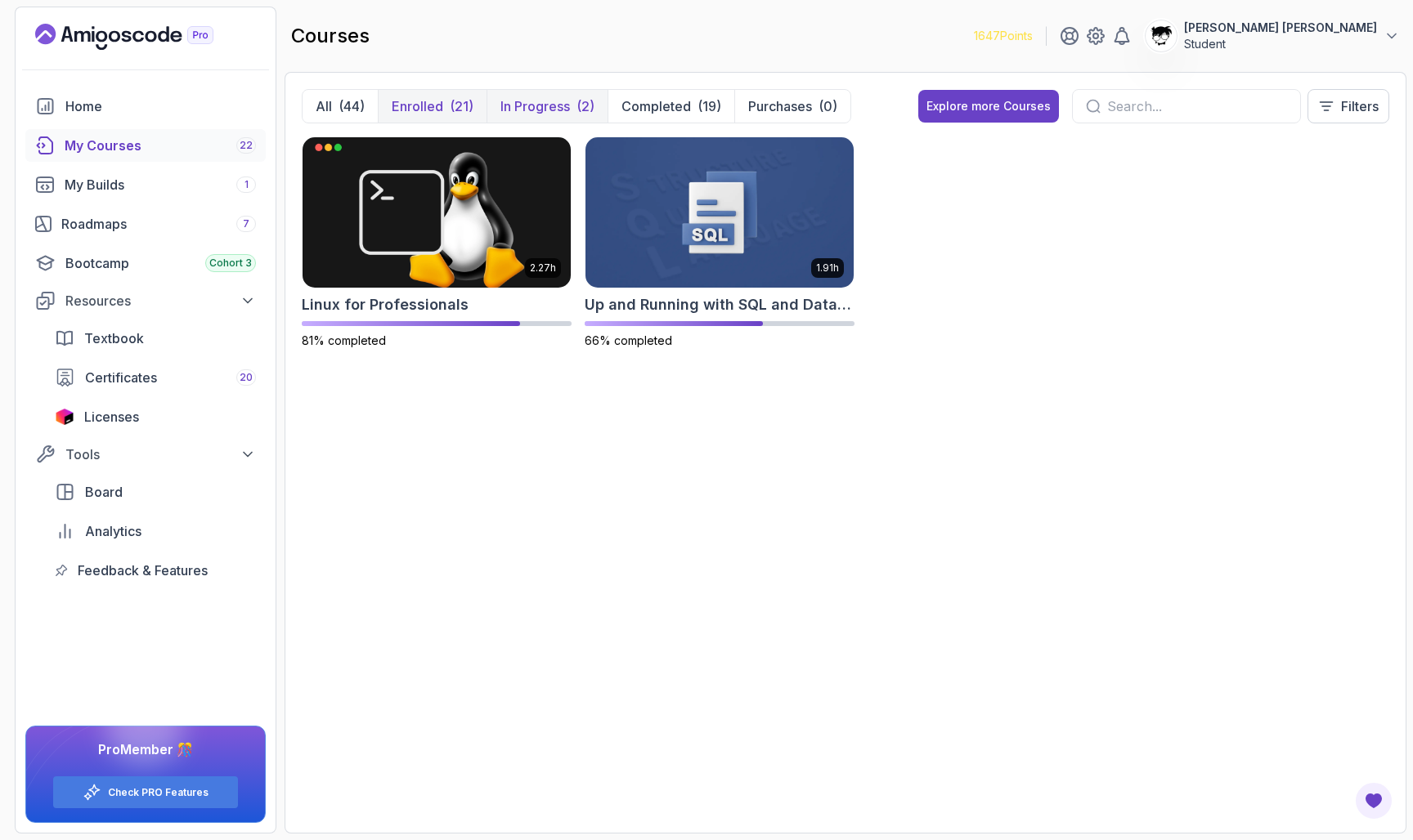
click at [475, 116] on button "Enrolled (21)" at bounding box center [432, 106] width 109 height 33
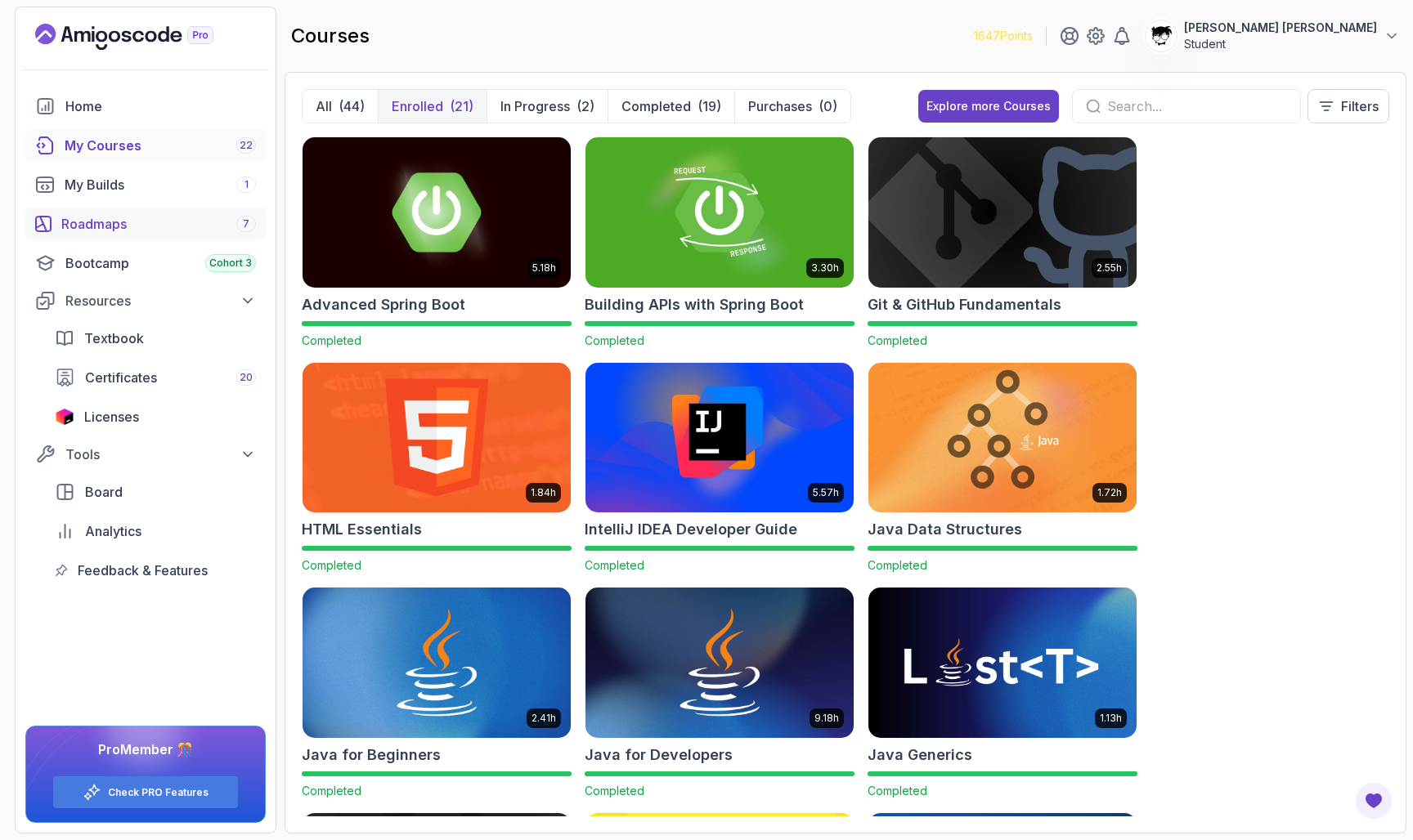
click at [102, 216] on div "Roadmaps 7" at bounding box center [158, 224] width 195 height 20
